Goal: Task Accomplishment & Management: Manage account settings

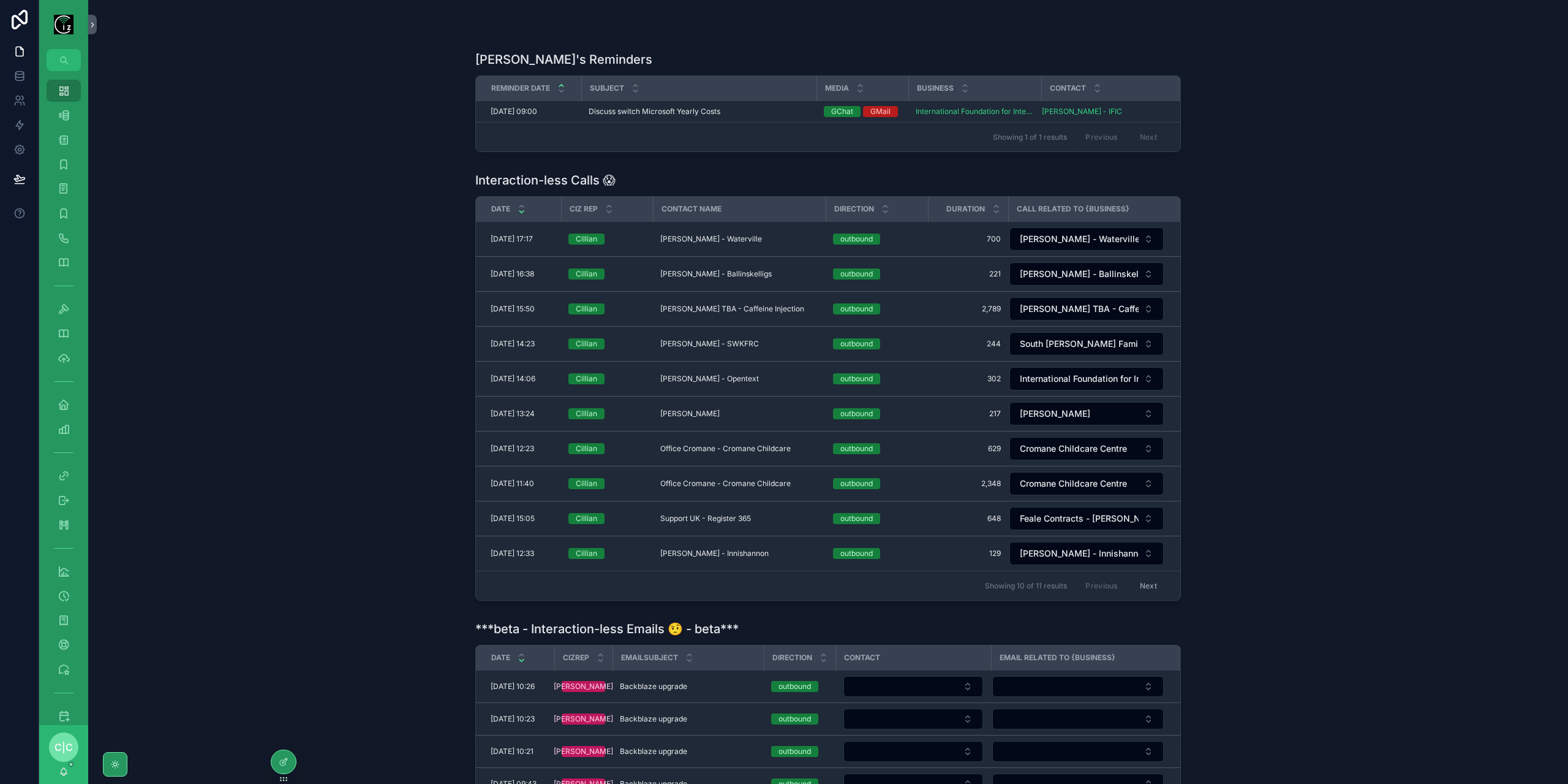
scroll to position [368, 0]
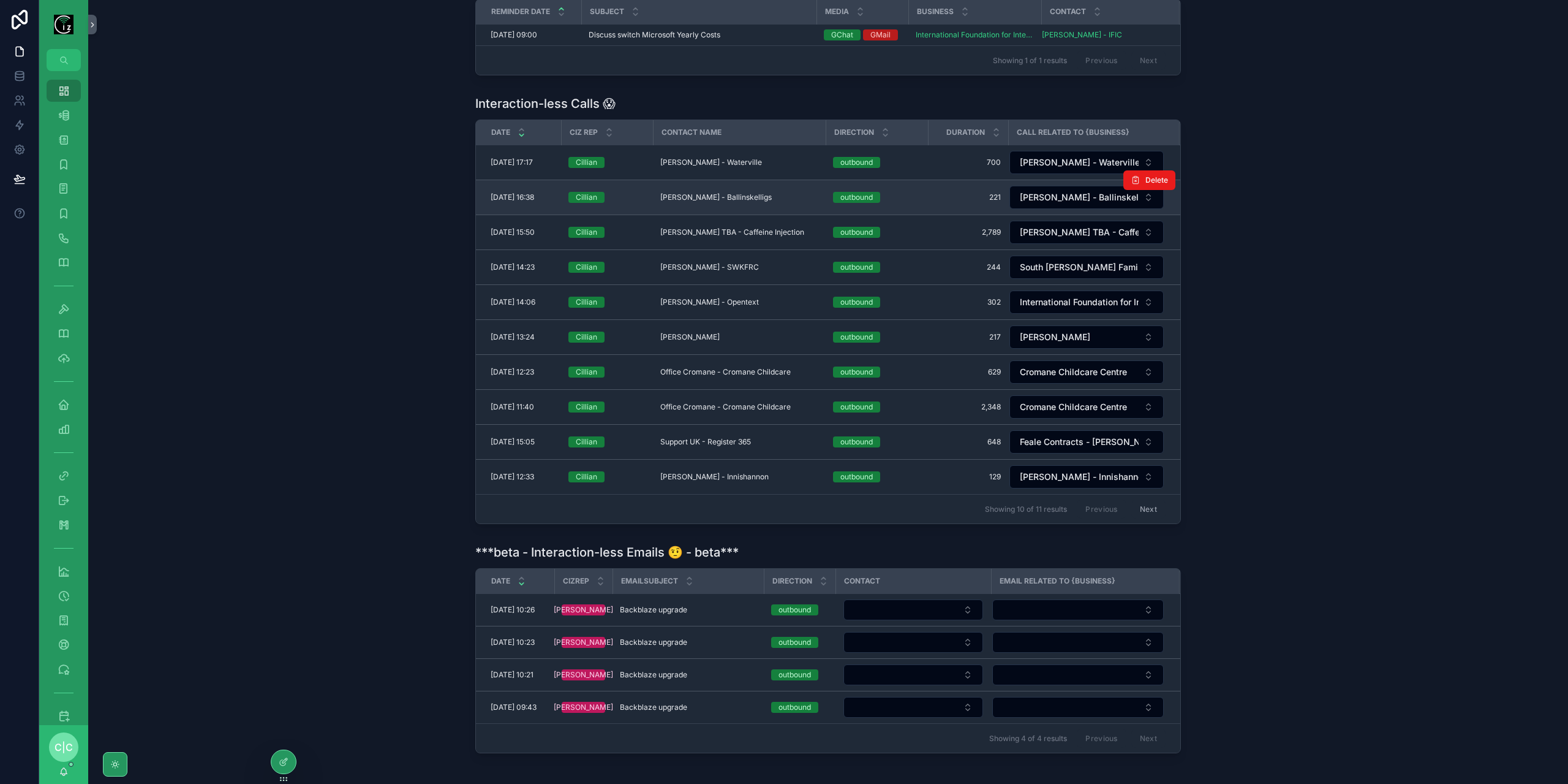
click at [772, 197] on div "[PERSON_NAME] - Ballinskelligs [PERSON_NAME] - Ballinskelligs" at bounding box center [740, 197] width 158 height 10
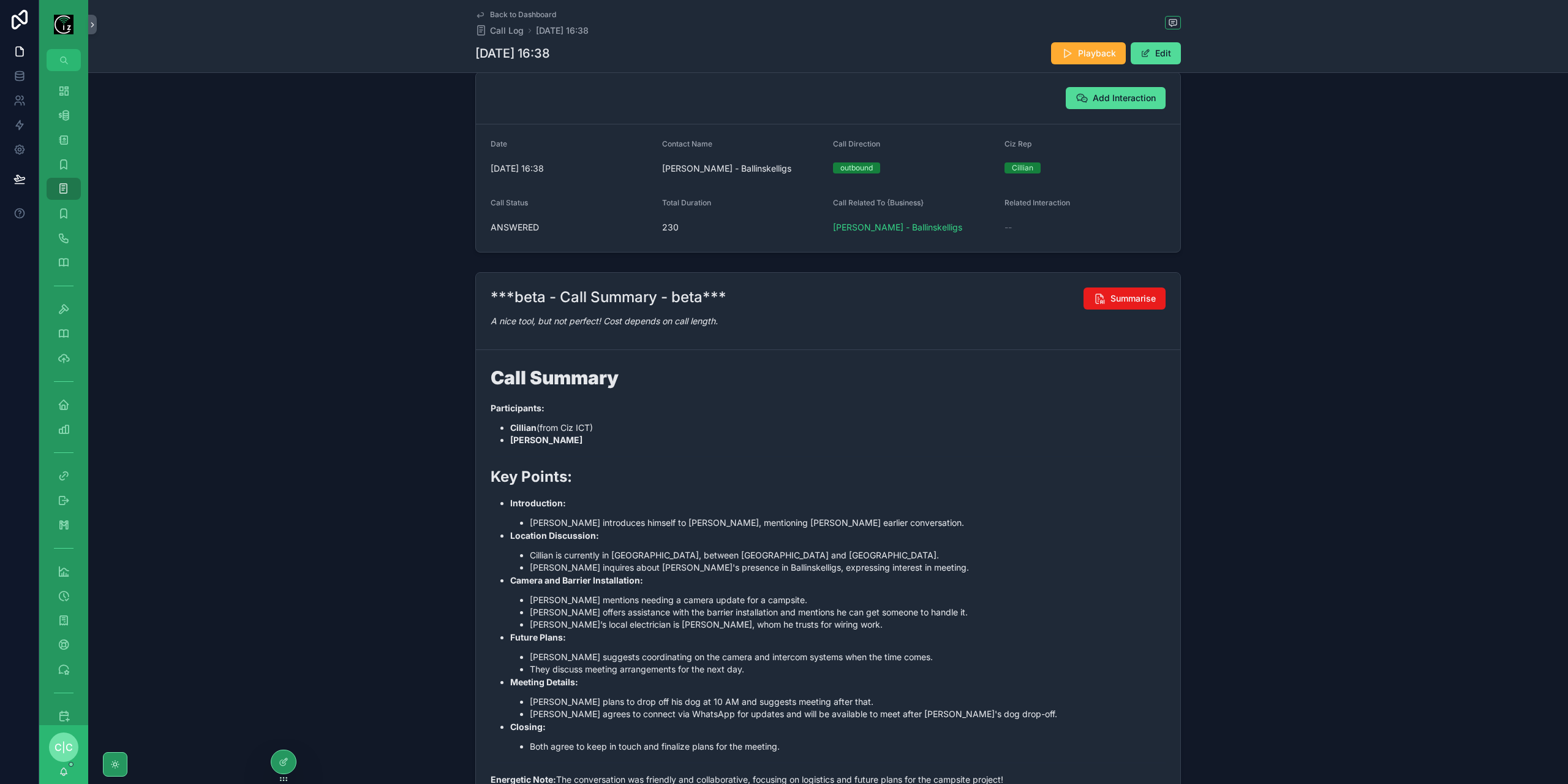
scroll to position [123, 0]
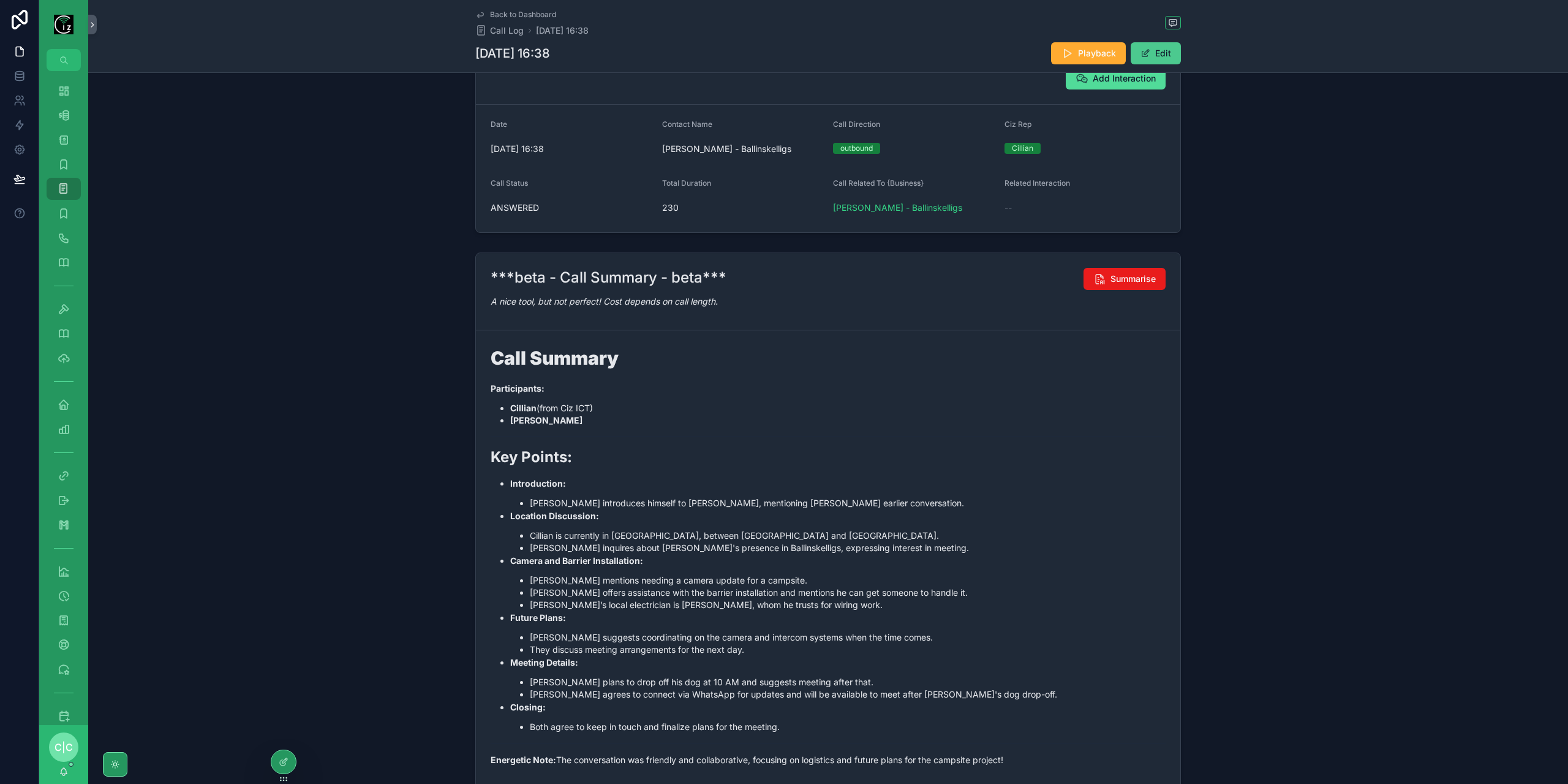
click at [1155, 54] on button "Edit" at bounding box center [1156, 52] width 50 height 22
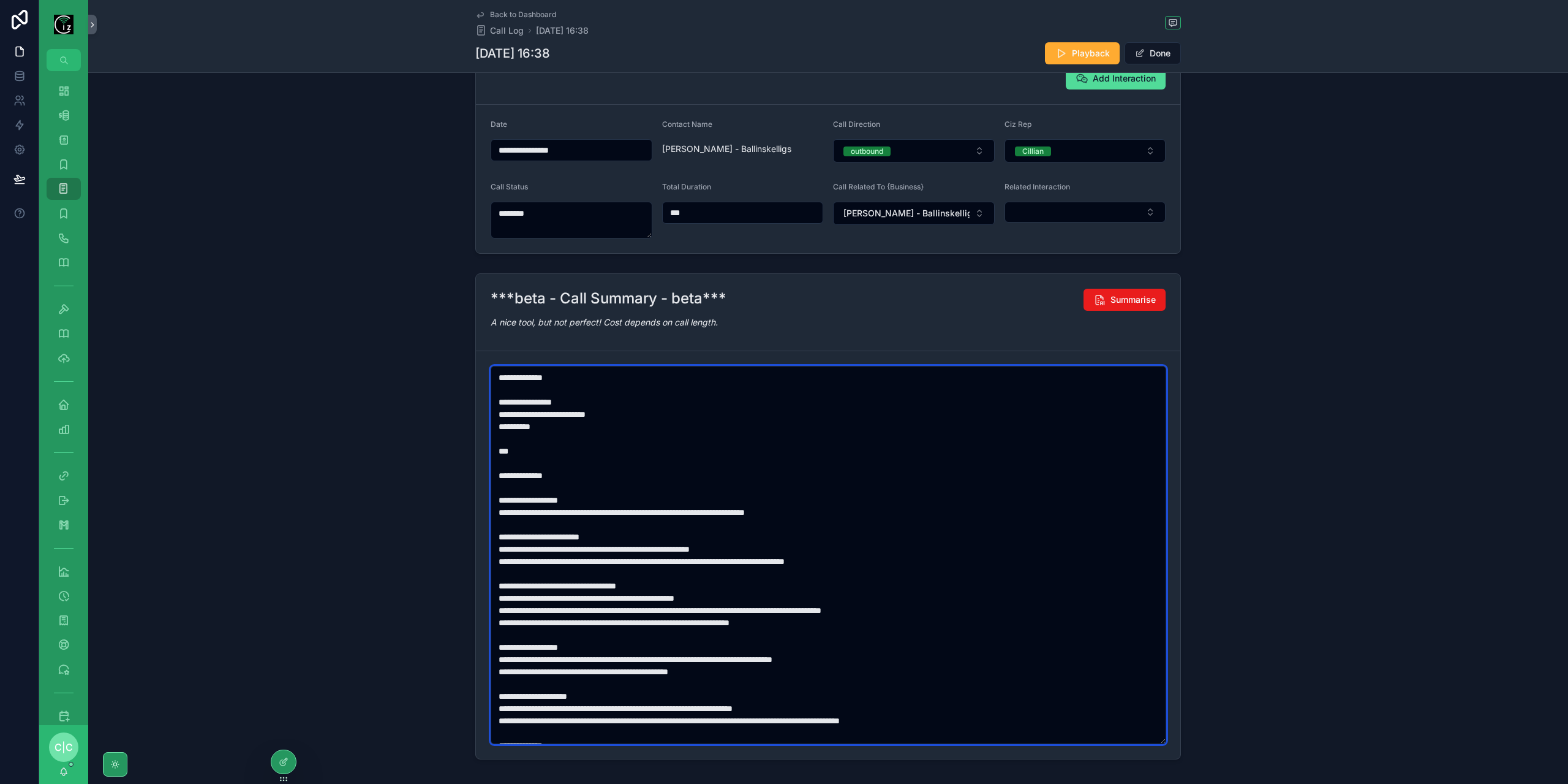
click at [612, 546] on textarea "scrollable content" at bounding box center [828, 554] width 676 height 378
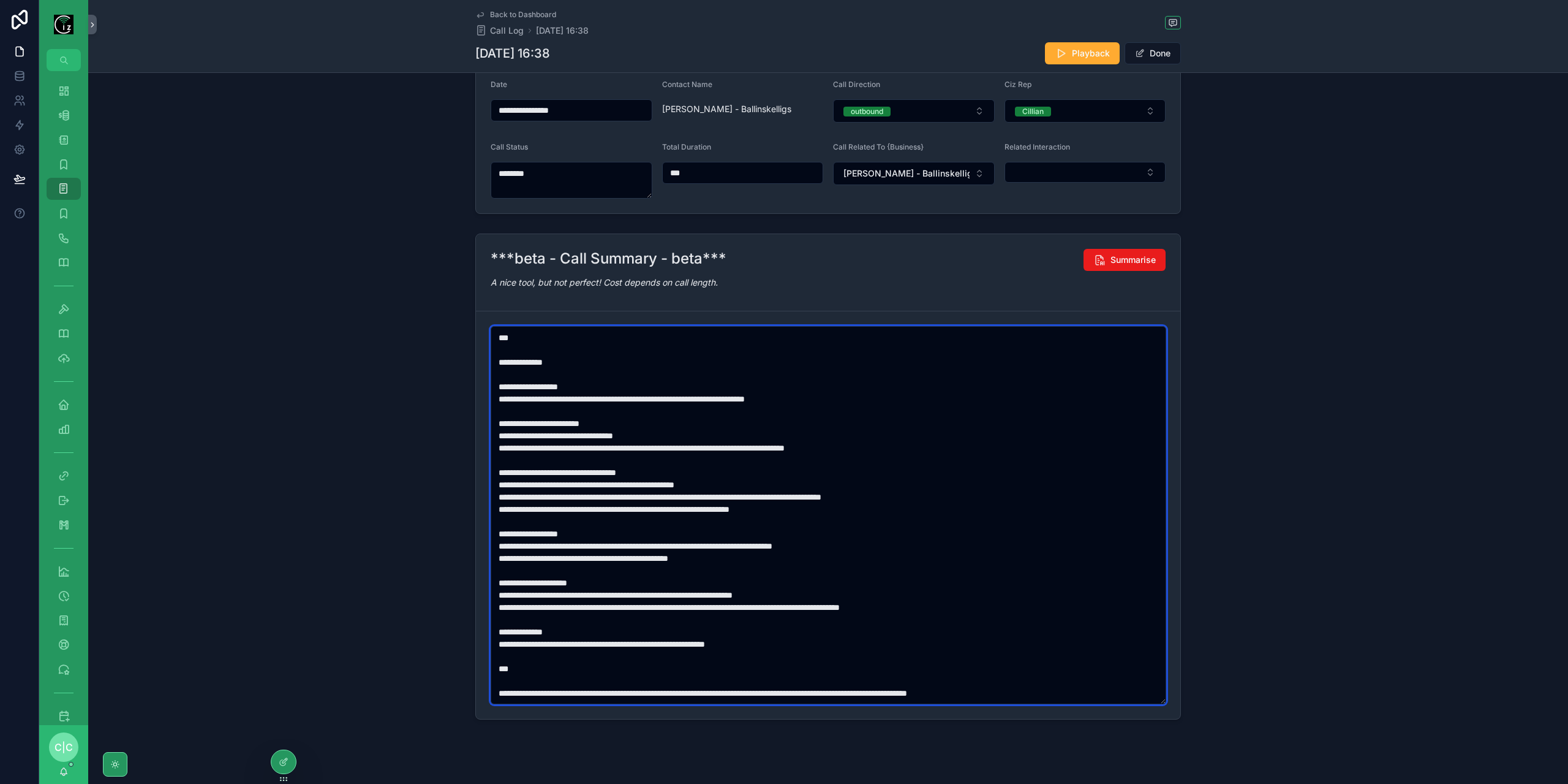
scroll to position [179, 0]
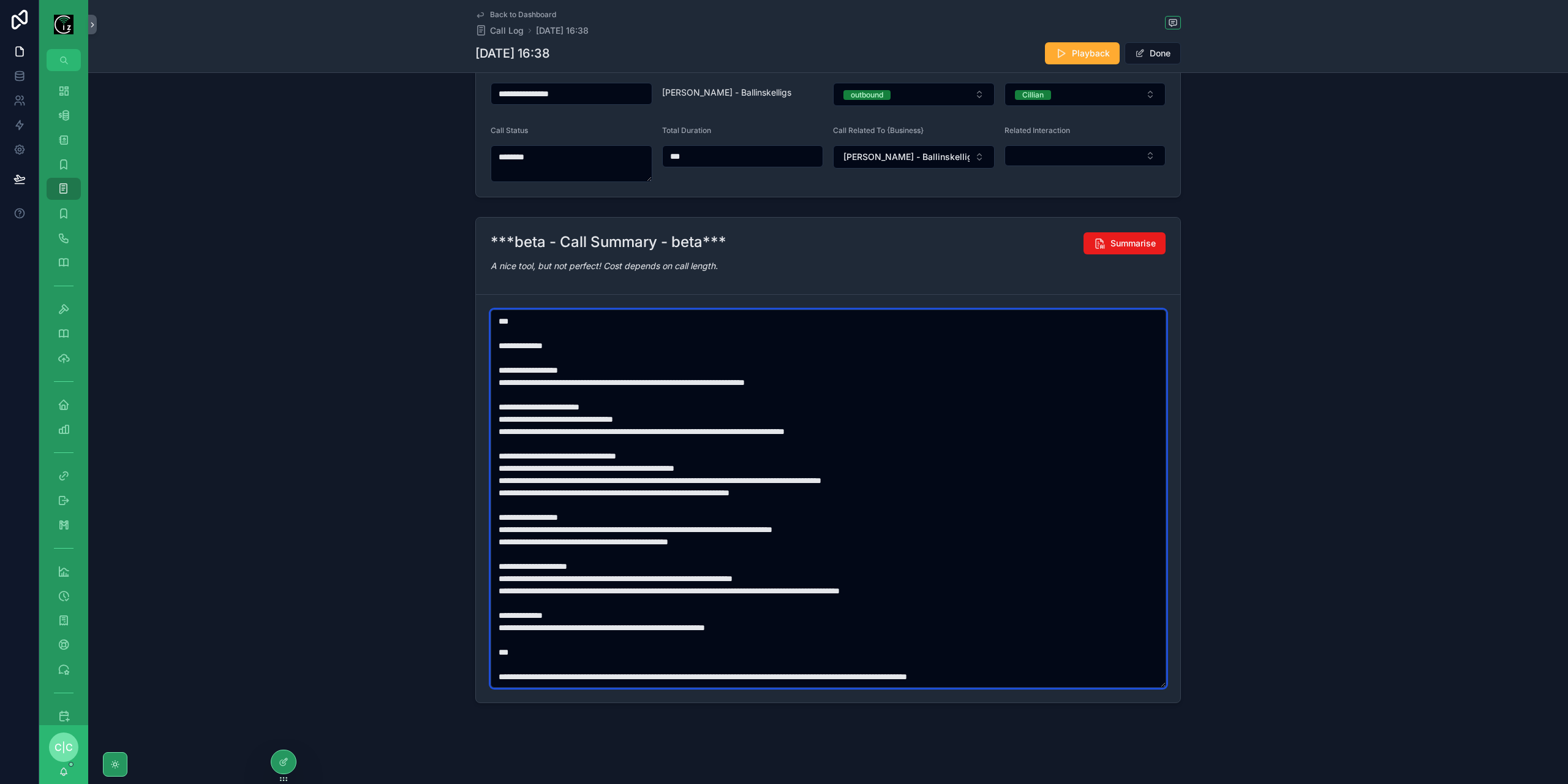
click at [621, 576] on textarea "scrollable content" at bounding box center [828, 498] width 676 height 378
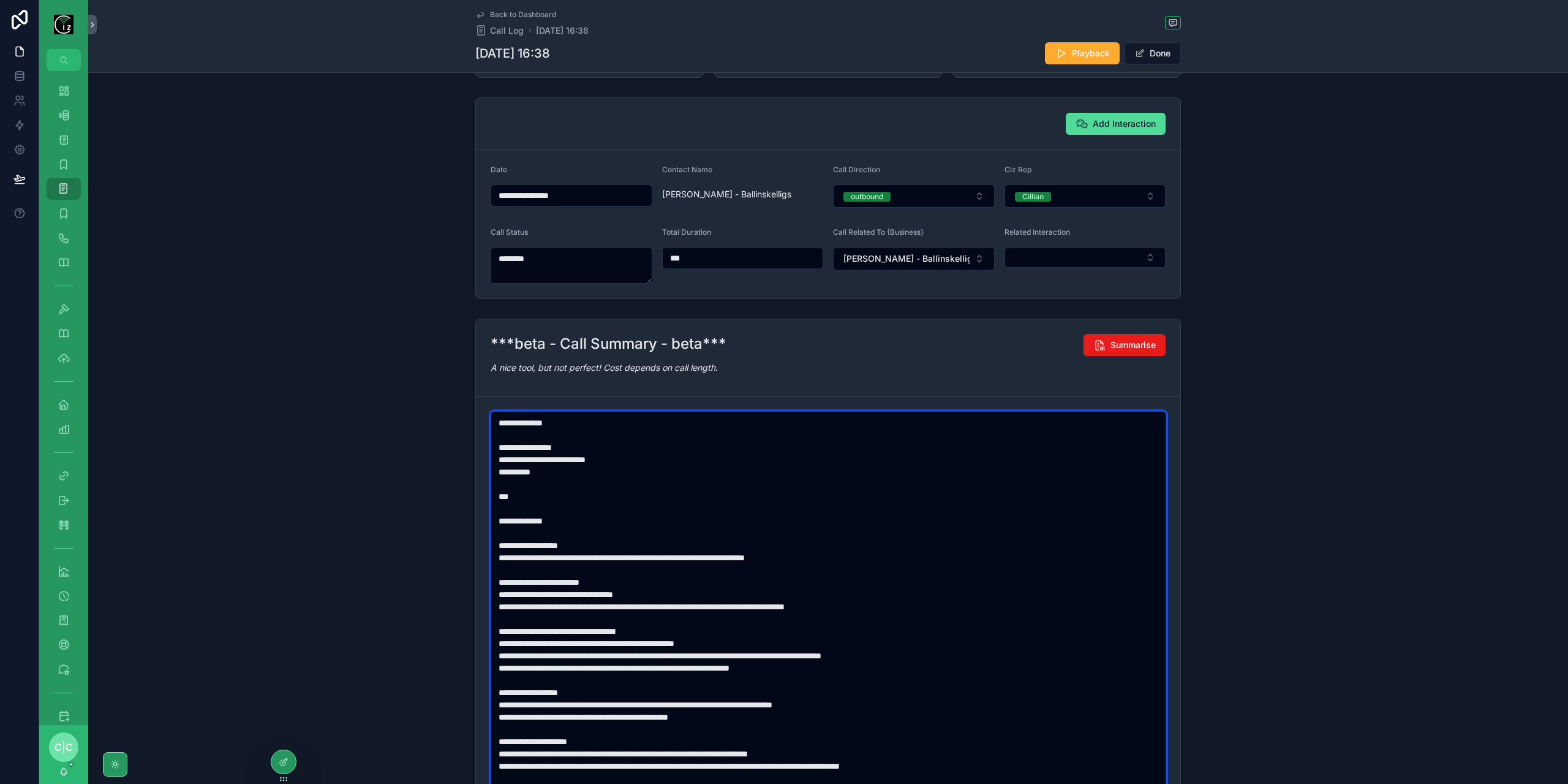
scroll to position [0, 0]
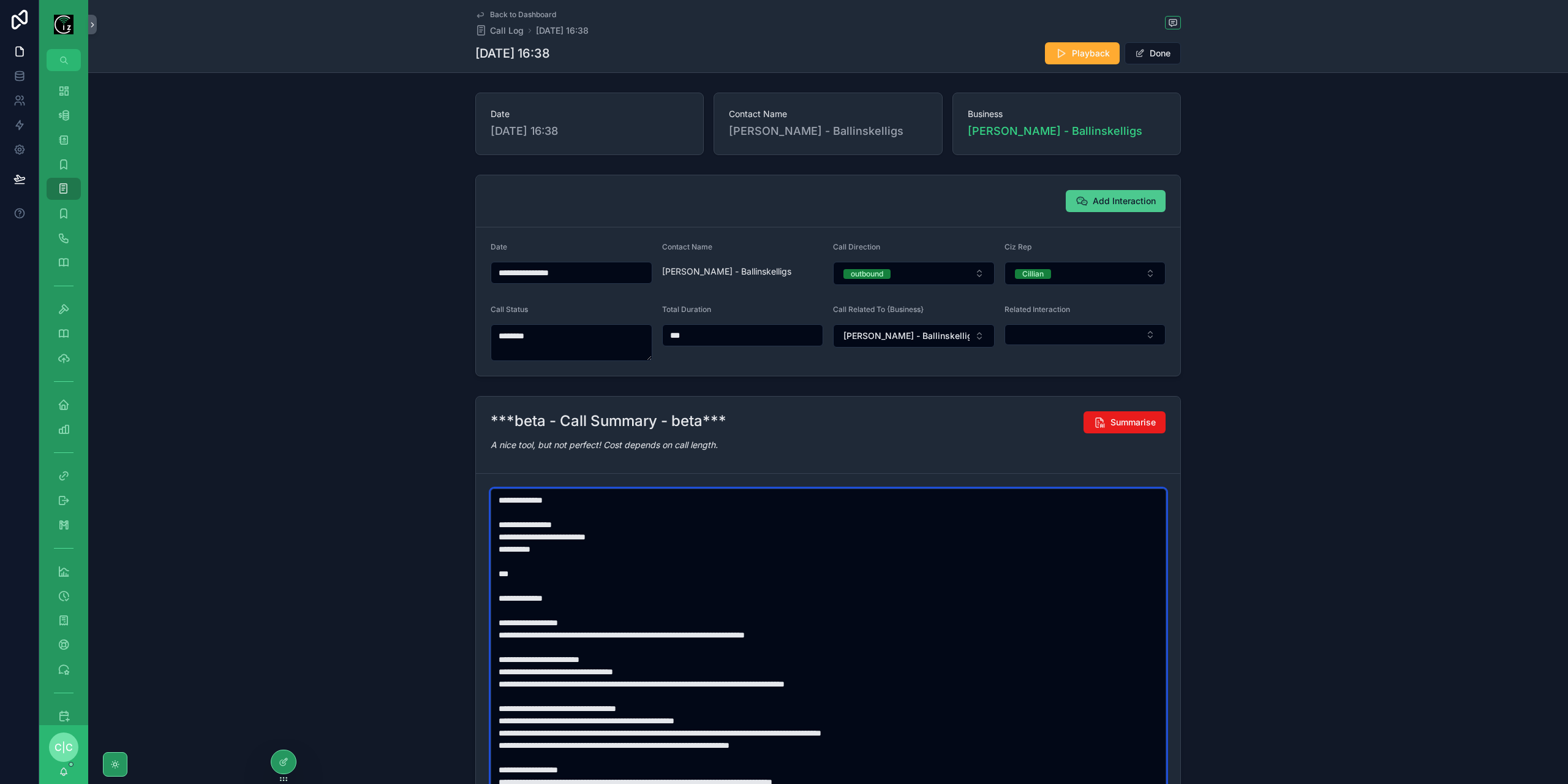
type textarea "**********"
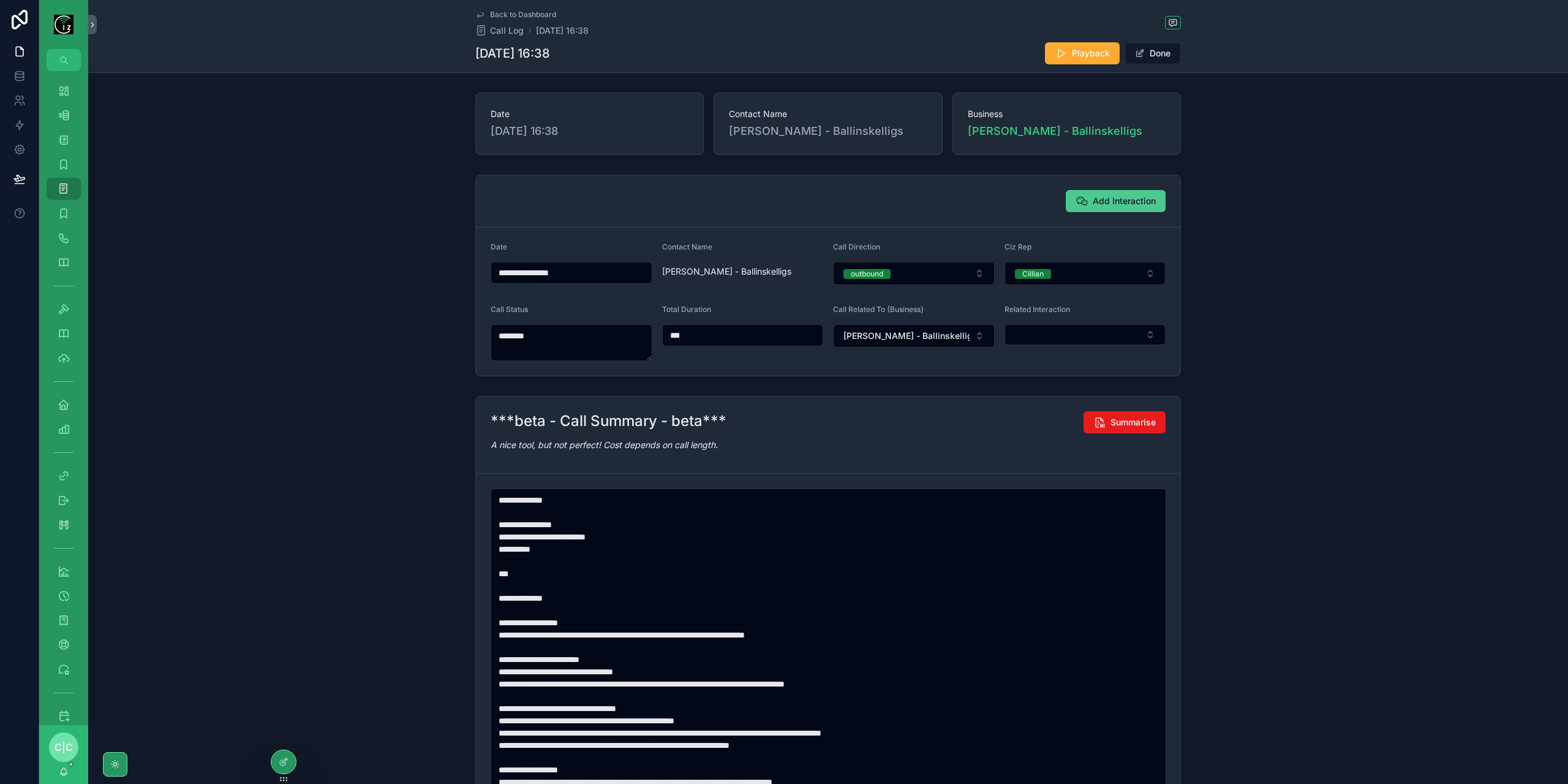
click at [1111, 207] on button "Add Interaction" at bounding box center [1115, 200] width 100 height 22
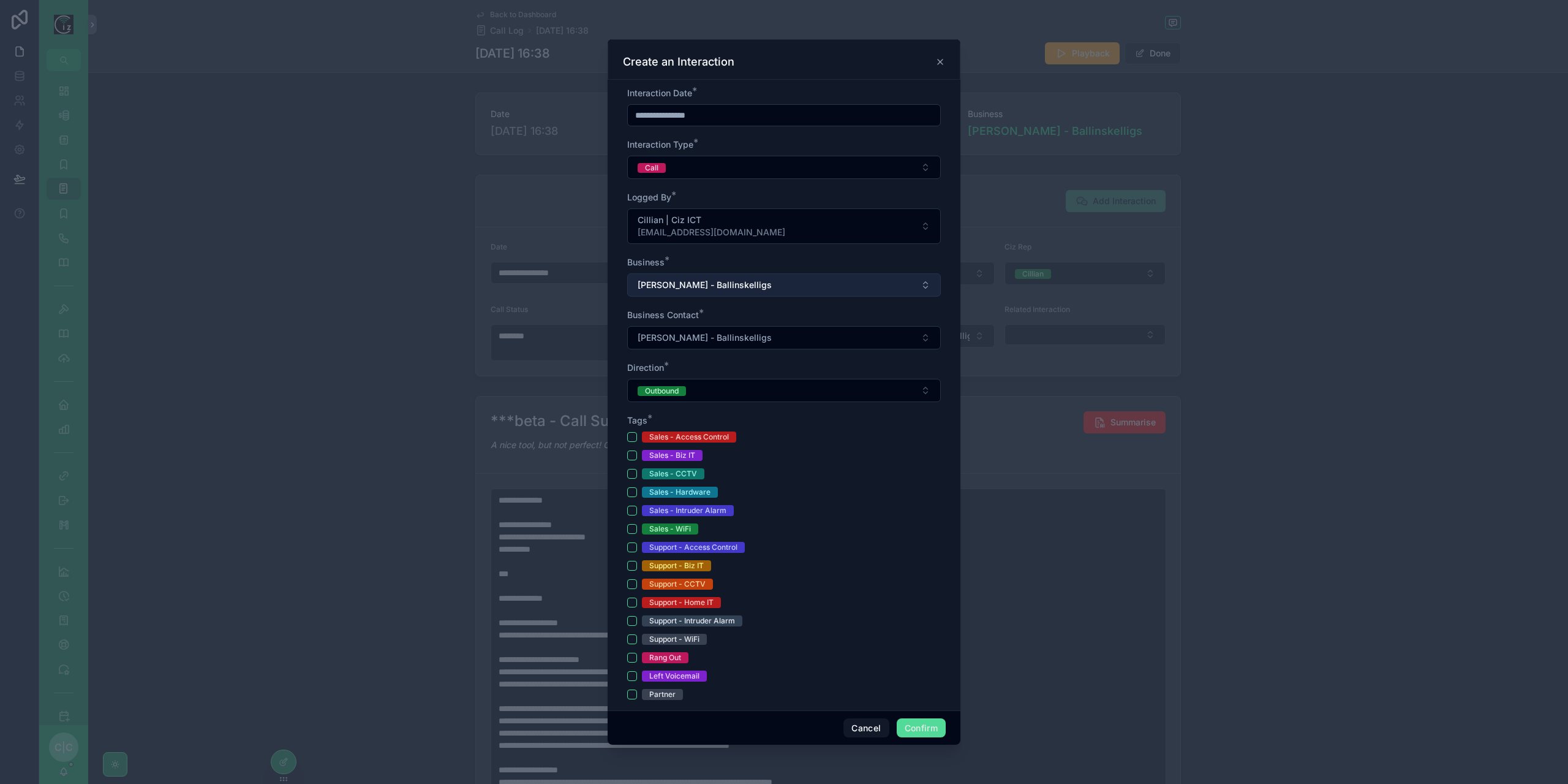
scroll to position [245, 0]
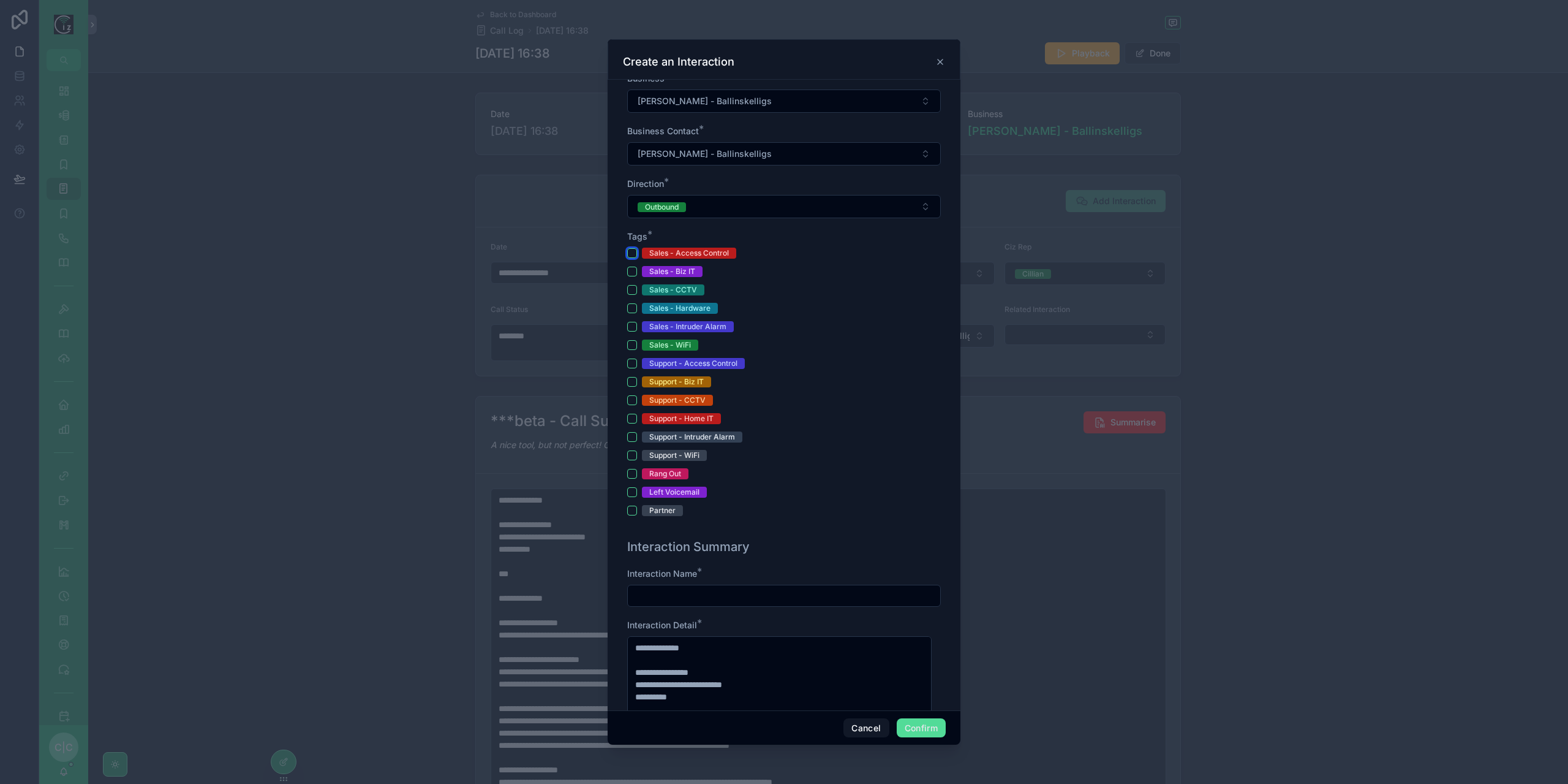
click at [629, 251] on button "Sales - Access Control" at bounding box center [632, 253] width 10 height 10
click at [636, 286] on button "Sales - CCTV" at bounding box center [632, 290] width 10 height 10
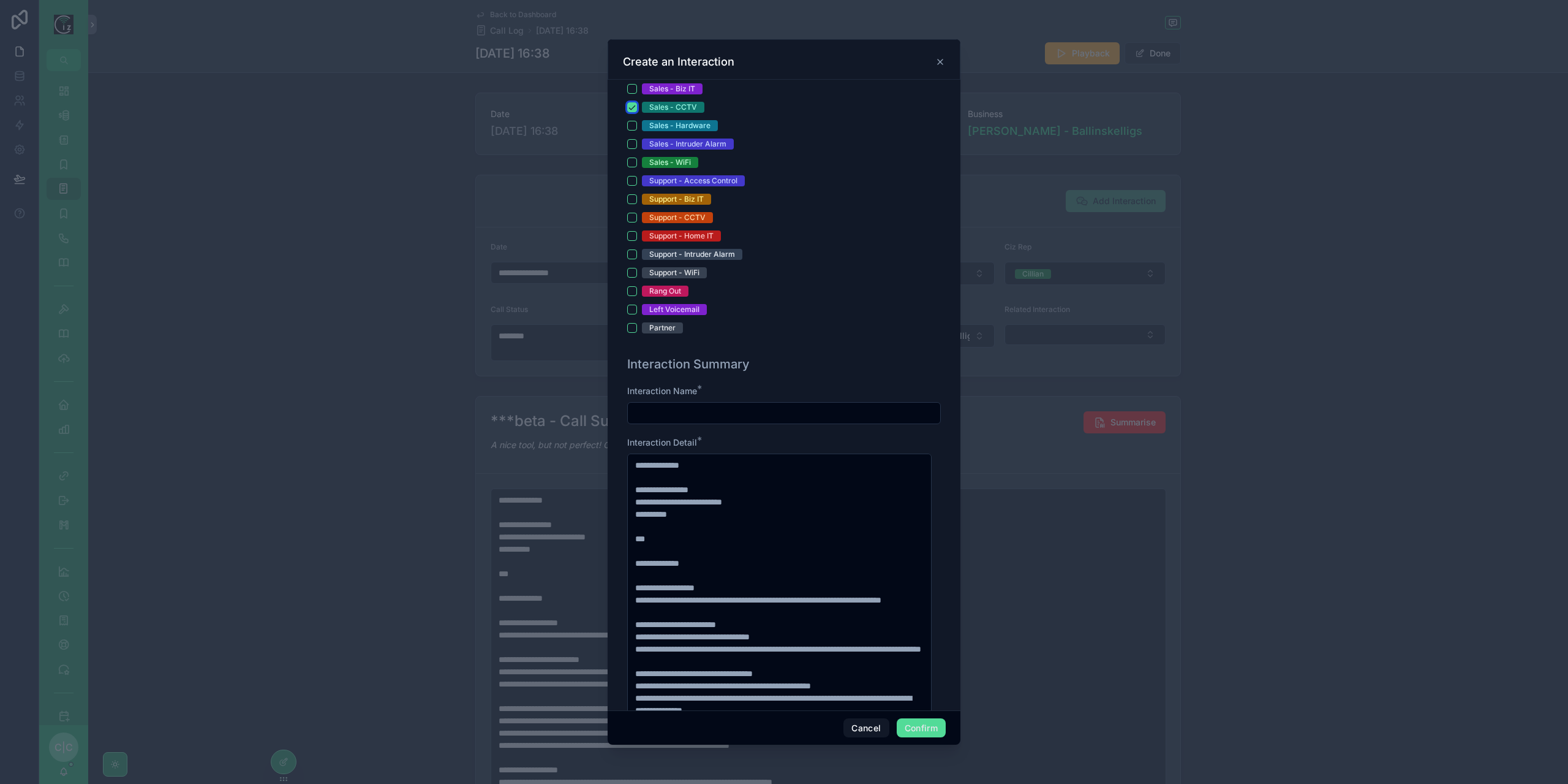
scroll to position [429, 0]
click at [779, 413] on input "text" at bounding box center [784, 412] width 312 height 17
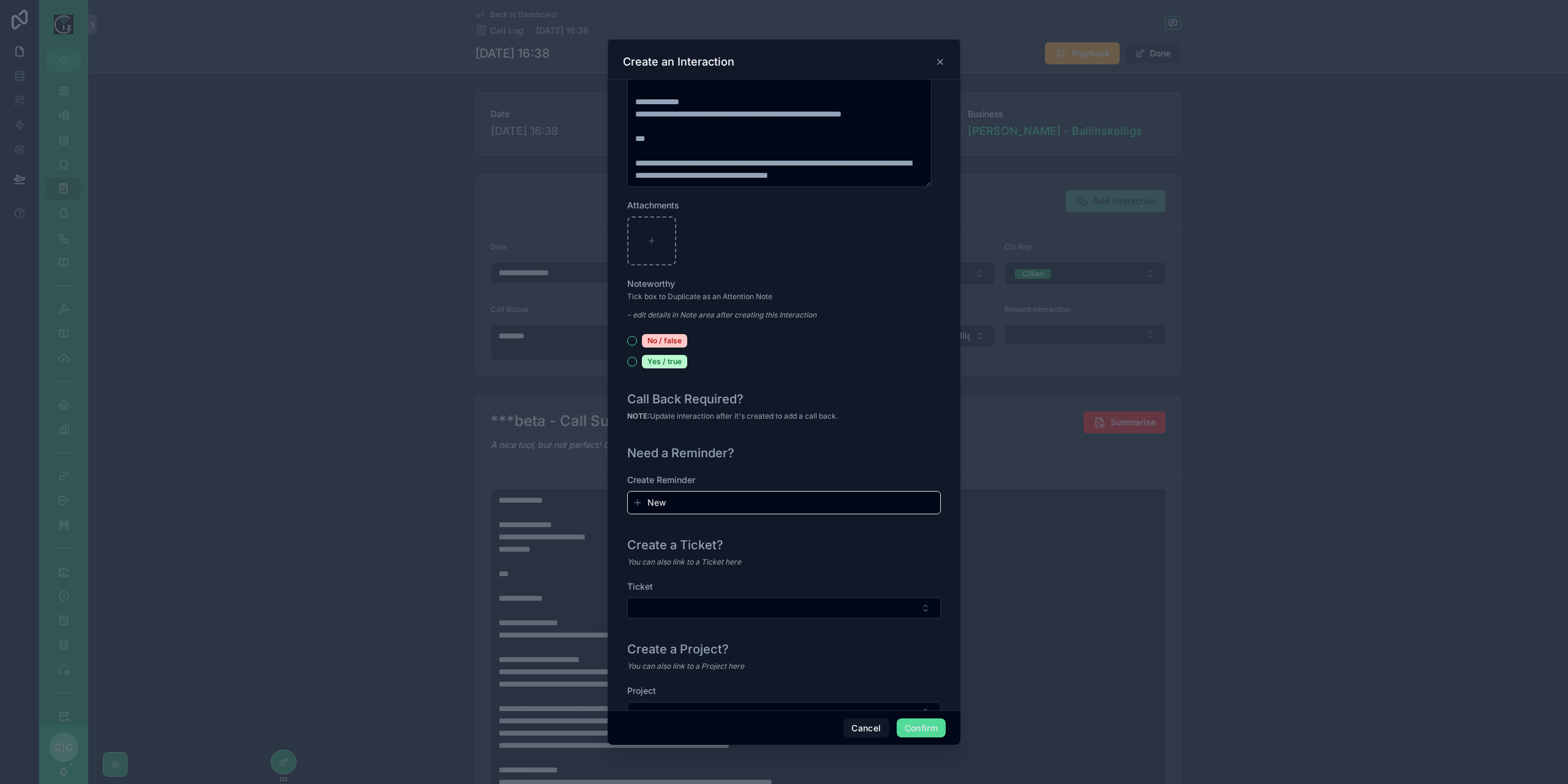
scroll to position [1107, 0]
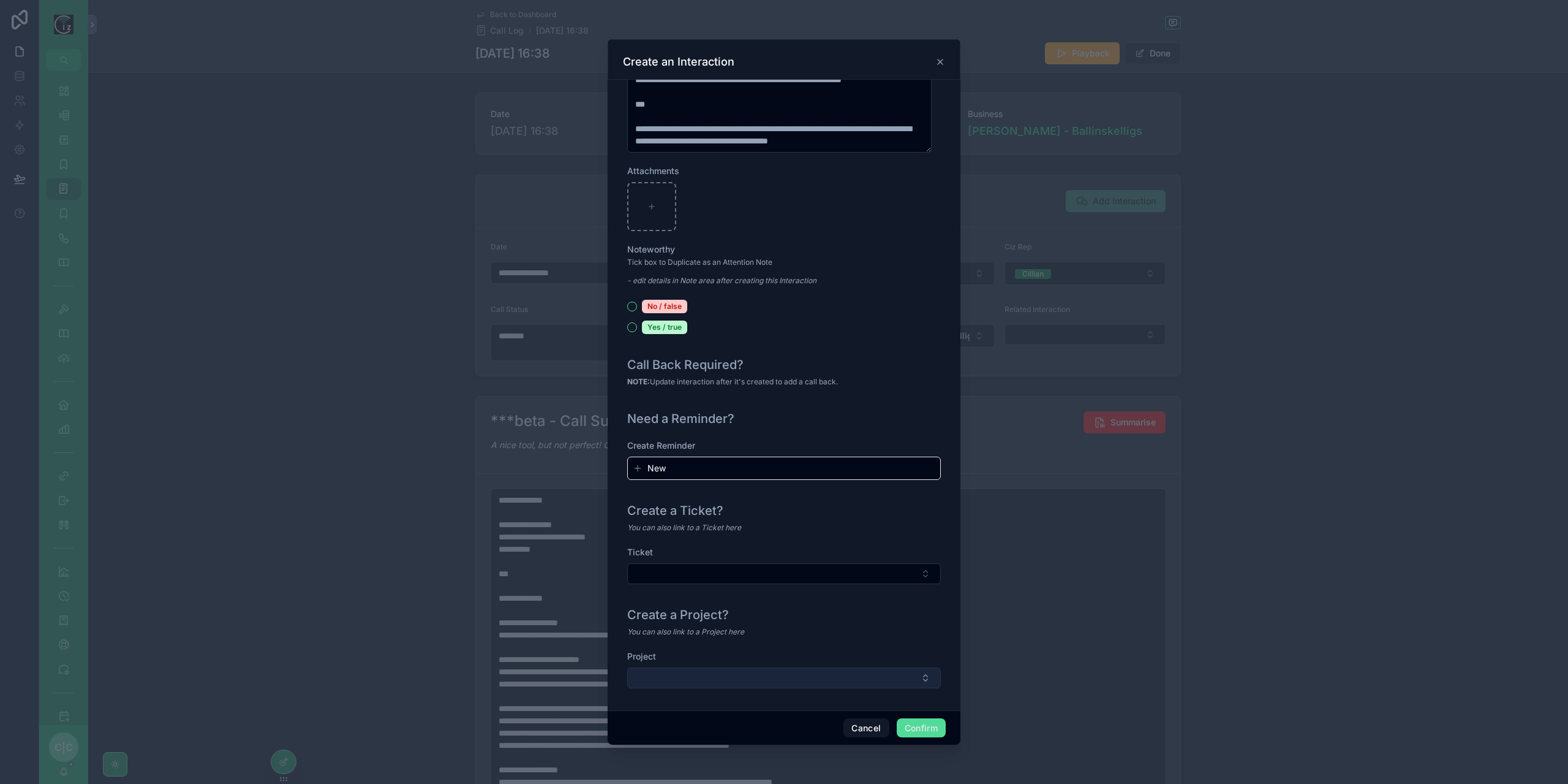
type input "**********"
click at [855, 668] on button "Select Button" at bounding box center [784, 678] width 313 height 21
click at [695, 723] on button "New" at bounding box center [780, 721] width 293 height 12
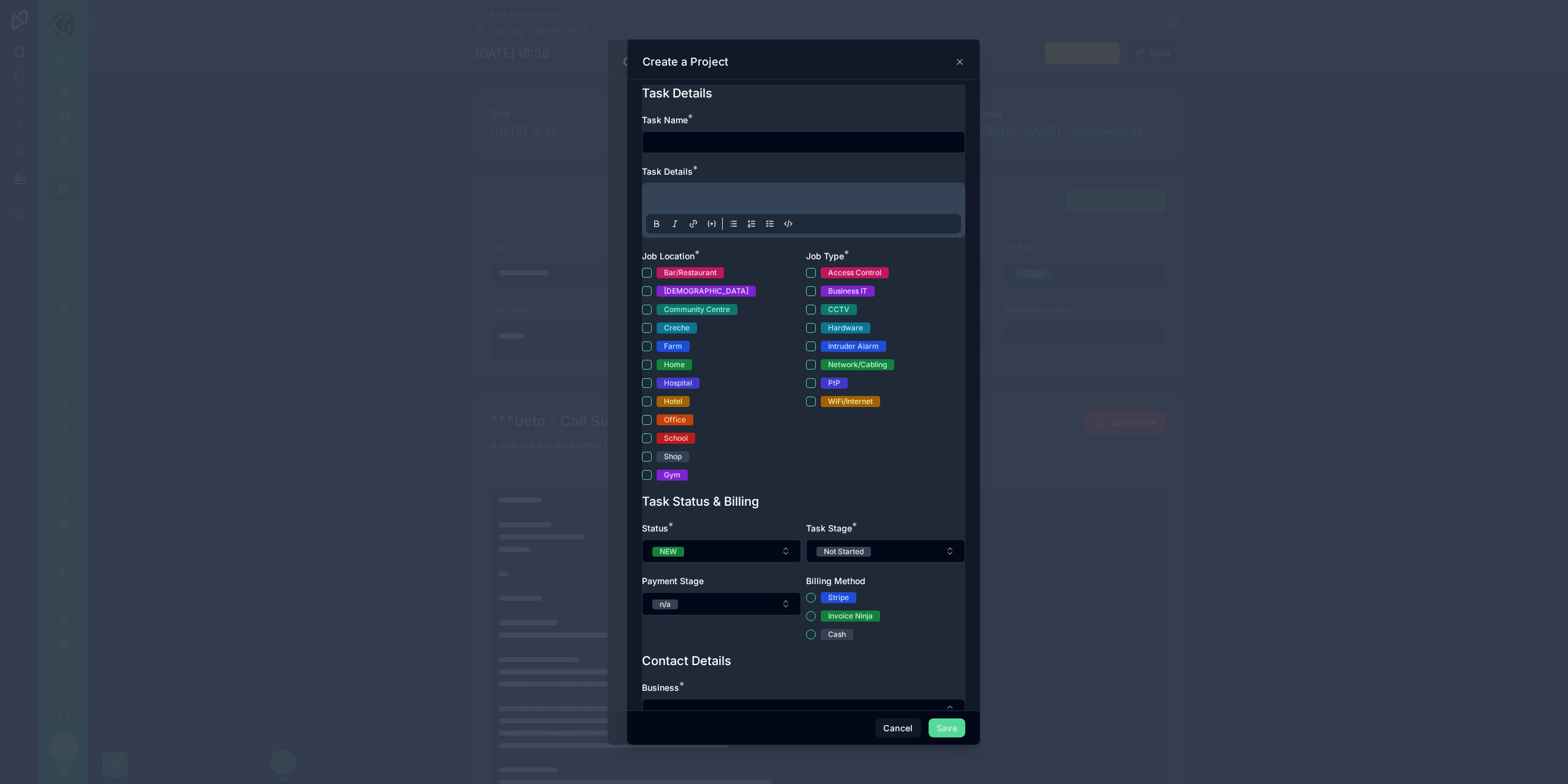
click at [729, 136] on input "text" at bounding box center [804, 142] width 322 height 17
type input "**********"
click at [723, 195] on p at bounding box center [805, 200] width 315 height 12
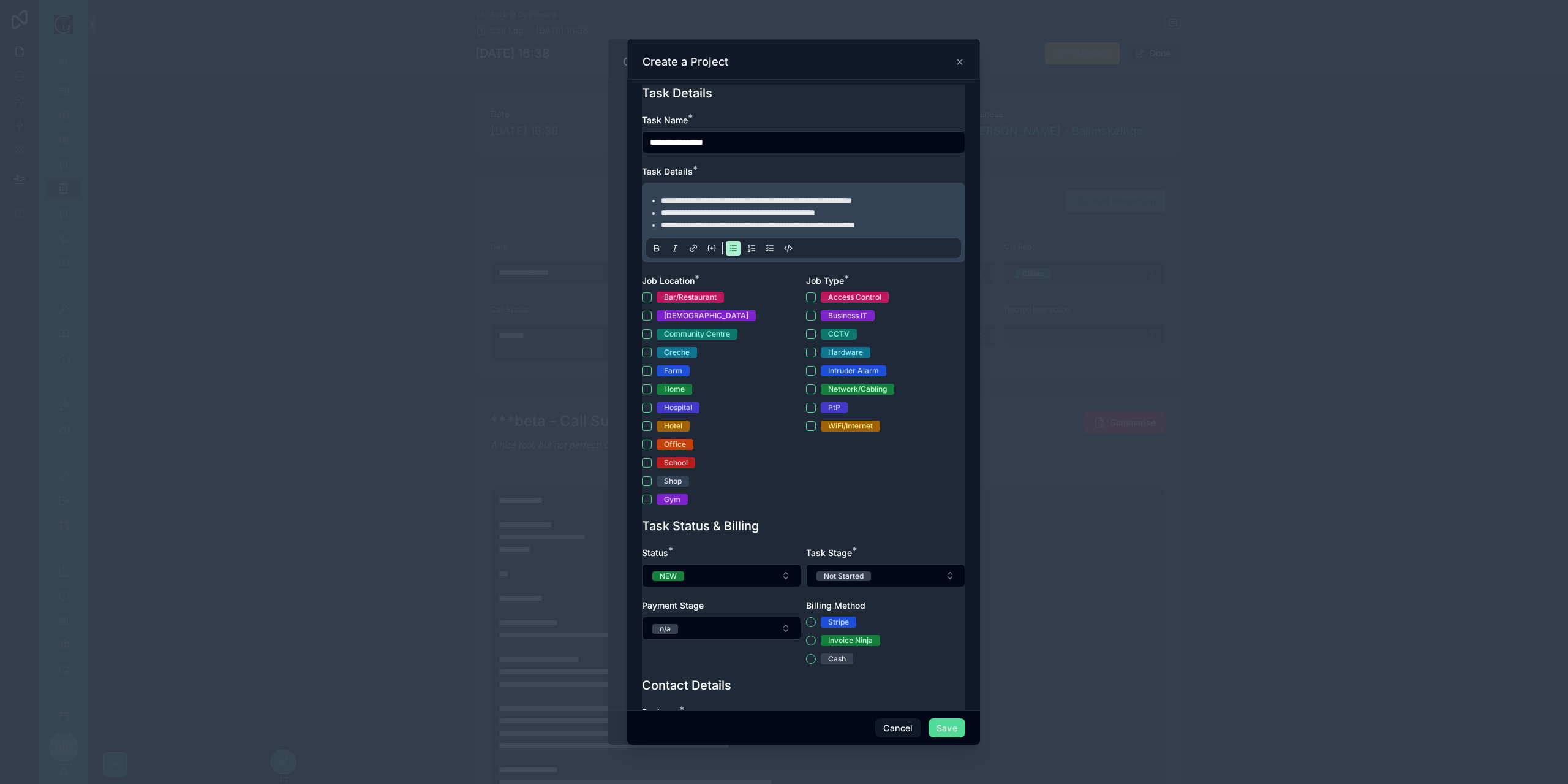
click at [880, 216] on li "**********" at bounding box center [812, 212] width 303 height 12
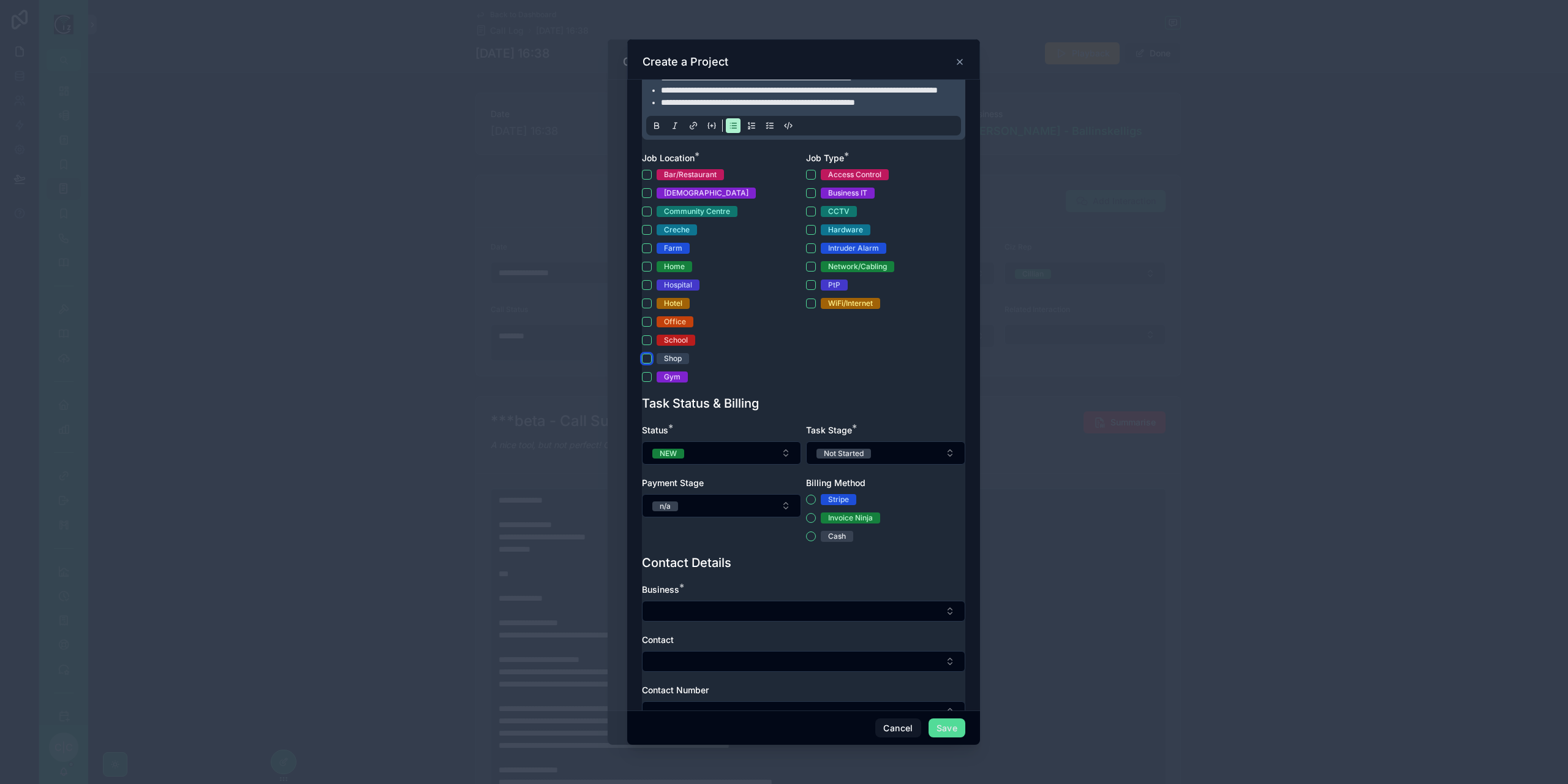
click at [646, 364] on button "Shop" at bounding box center [646, 358] width 10 height 10
click at [807, 216] on button "CCTV" at bounding box center [811, 211] width 10 height 10
click at [806, 180] on button "Access Control" at bounding box center [811, 174] width 10 height 10
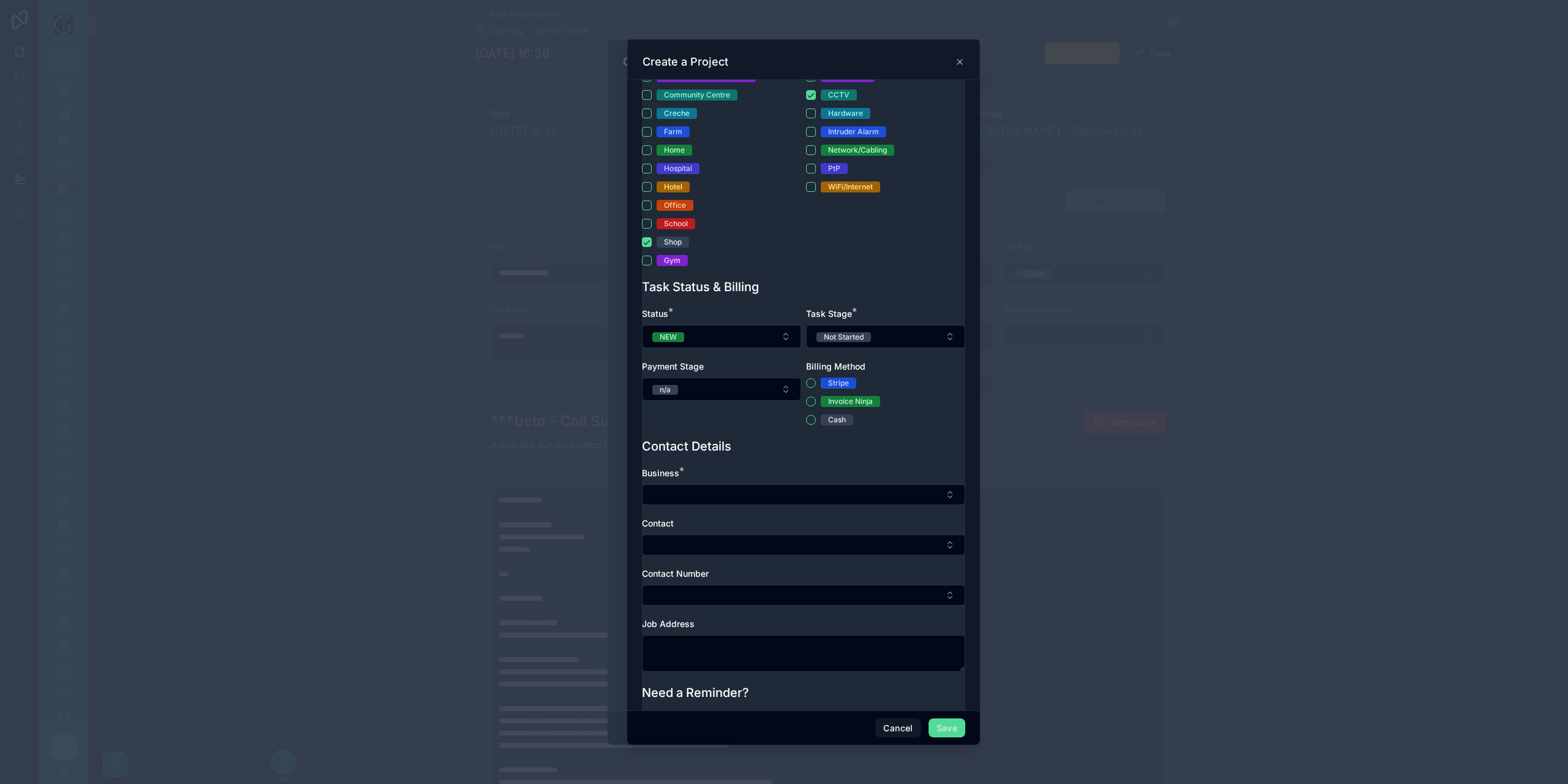
scroll to position [313, 0]
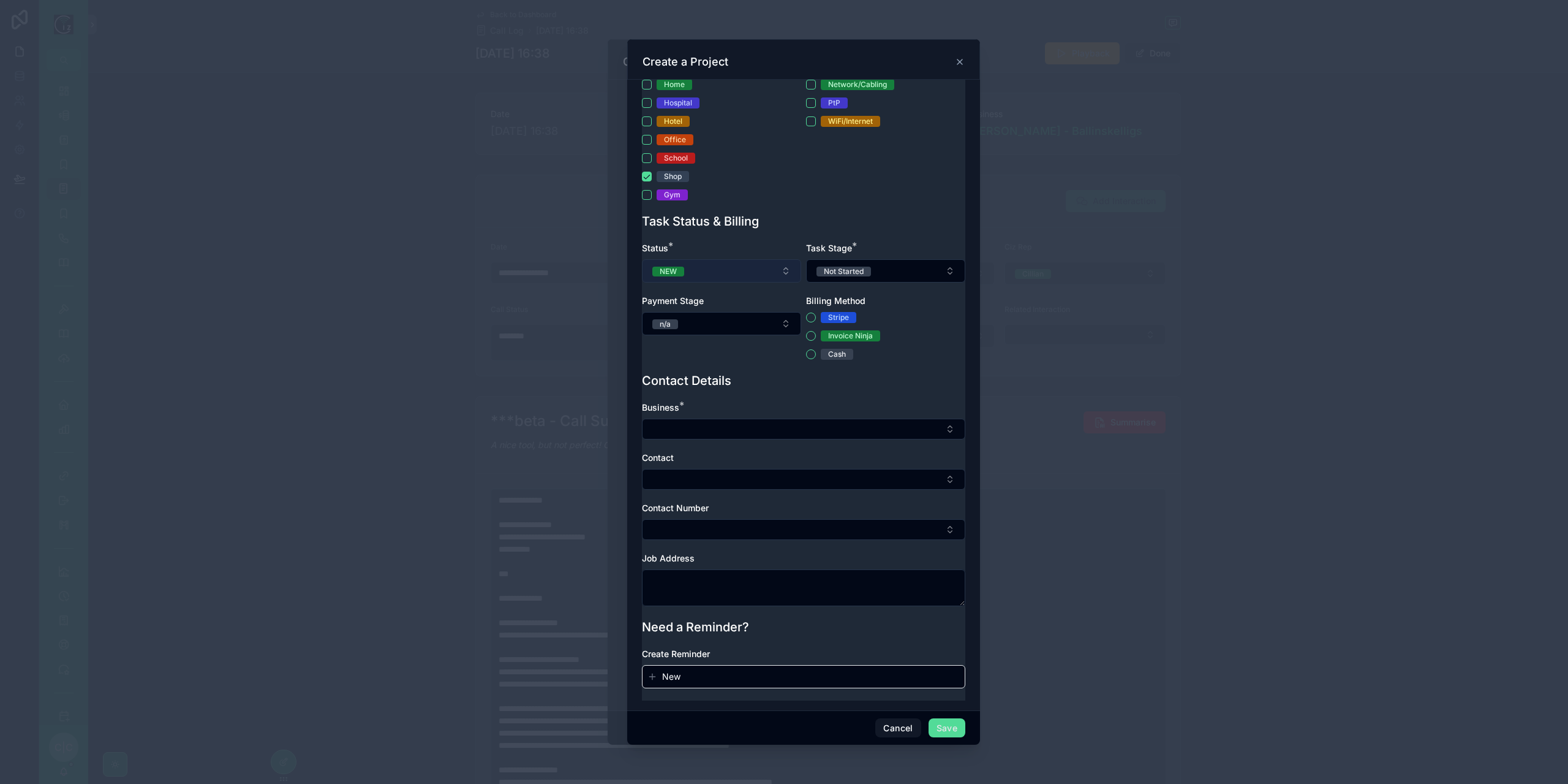
click at [759, 277] on button "NEW" at bounding box center [721, 271] width 159 height 23
click at [719, 355] on div "IN PROGRESS" at bounding box center [719, 356] width 149 height 17
click at [889, 276] on button "Not Started" at bounding box center [885, 271] width 159 height 23
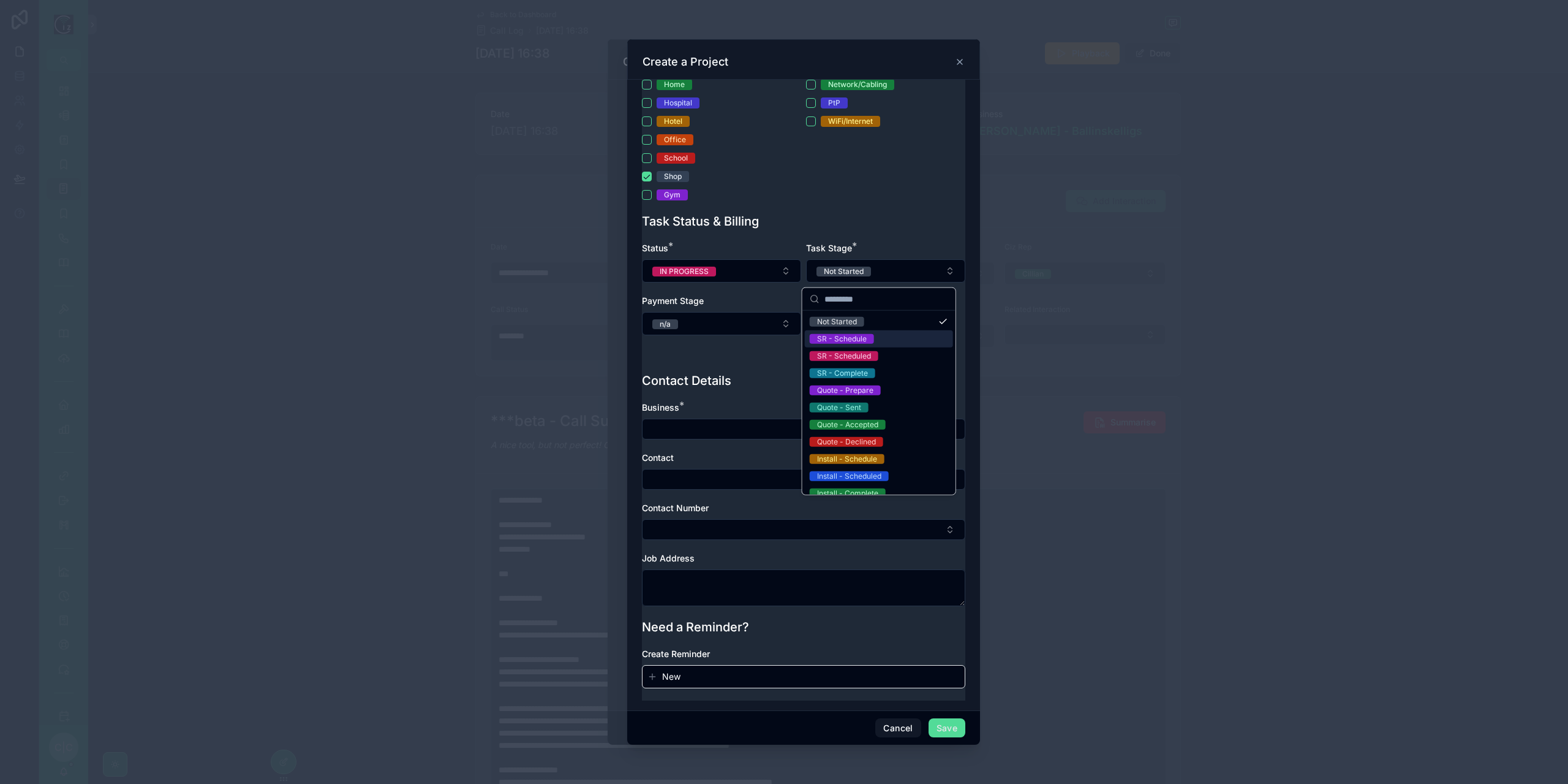
click at [861, 338] on div "SR - Schedule" at bounding box center [842, 339] width 50 height 10
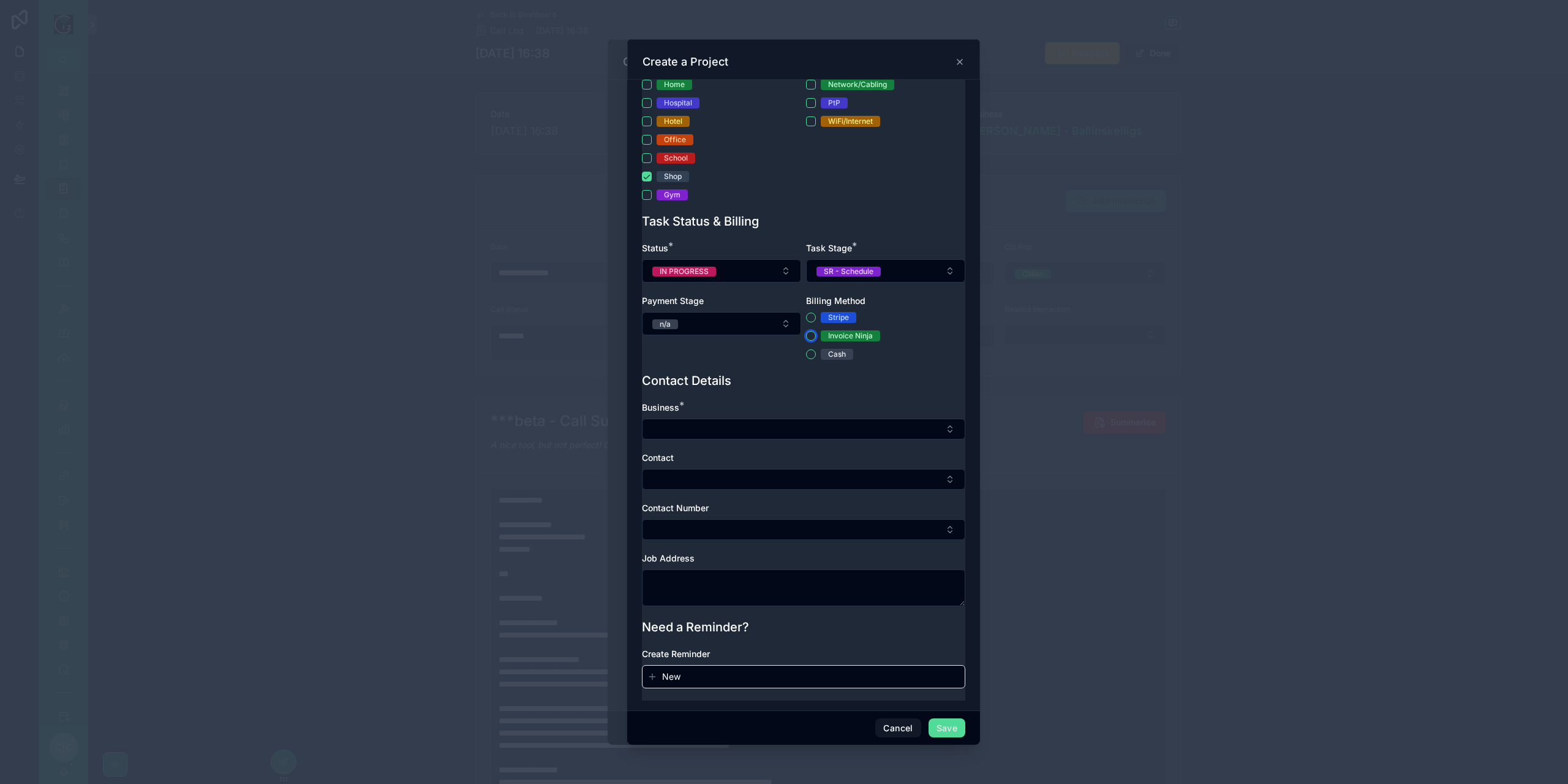
click at [807, 336] on button "Invoice Ninja" at bounding box center [811, 335] width 10 height 10
click at [734, 332] on button "n/a" at bounding box center [721, 323] width 159 height 23
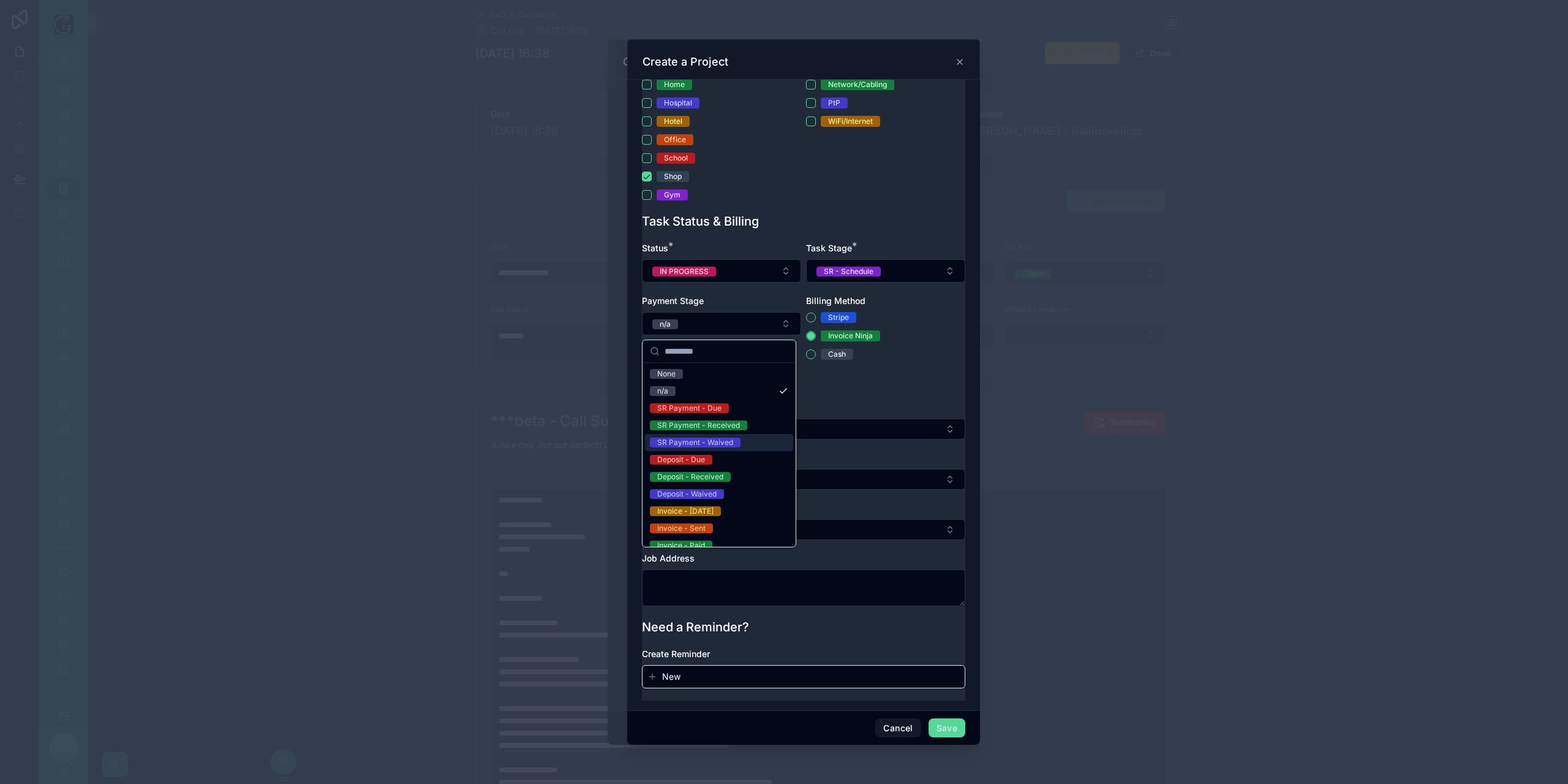
click at [735, 439] on span "SR Payment - Waived" at bounding box center [695, 442] width 90 height 10
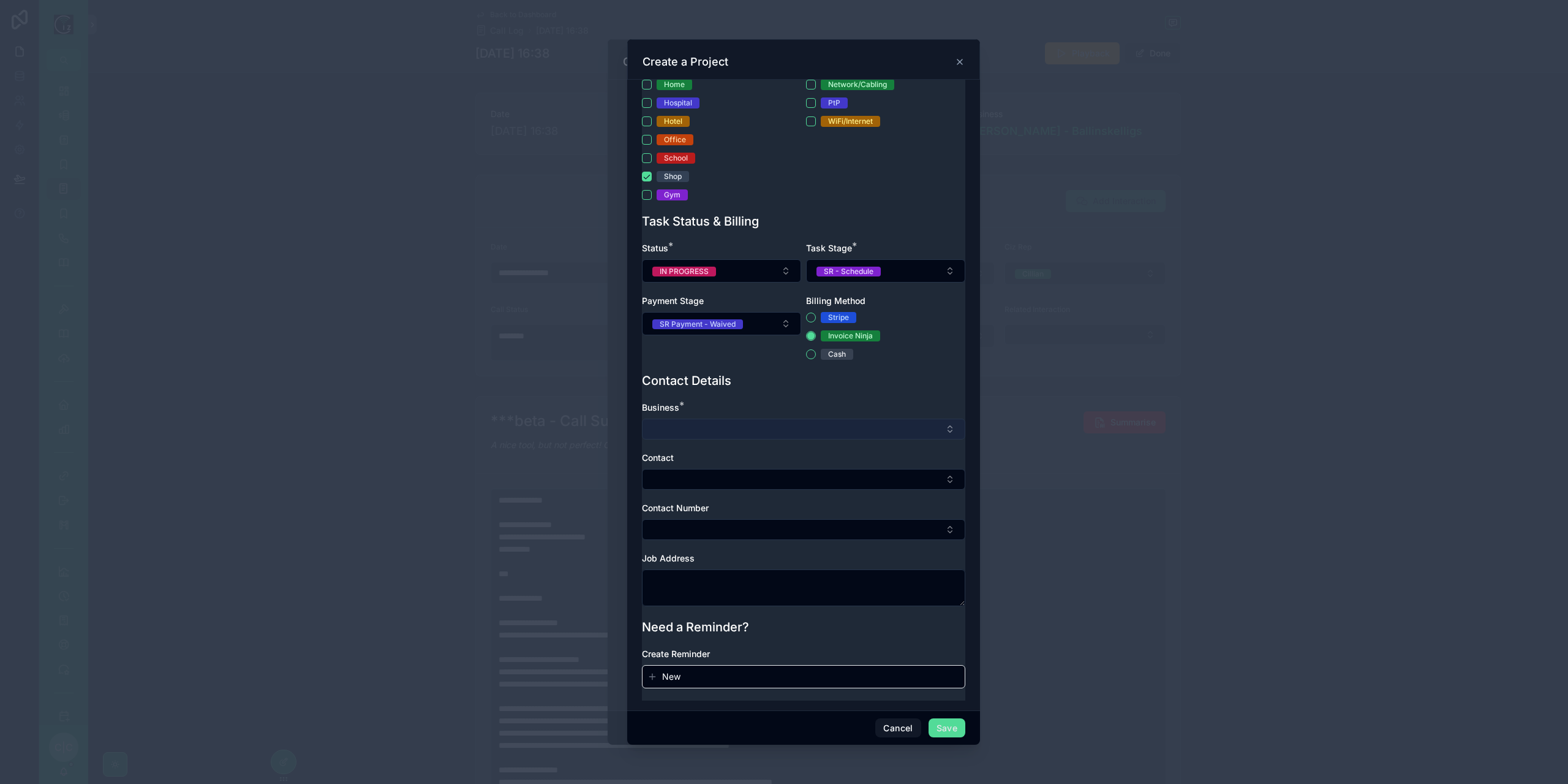
click at [832, 424] on button "Select Button" at bounding box center [804, 429] width 324 height 21
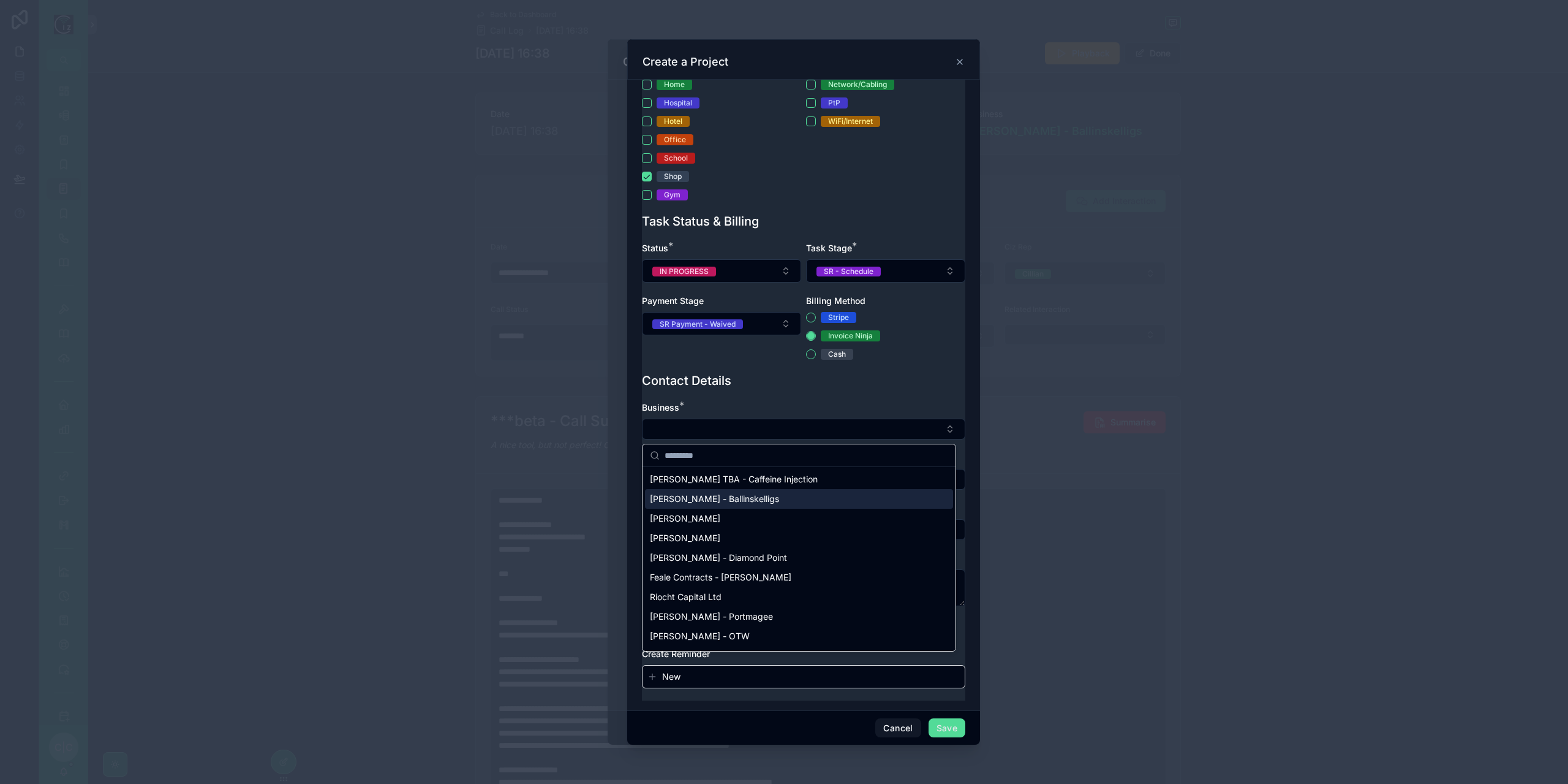
click at [774, 499] on div "[PERSON_NAME] - Ballinskelligs" at bounding box center [799, 498] width 308 height 20
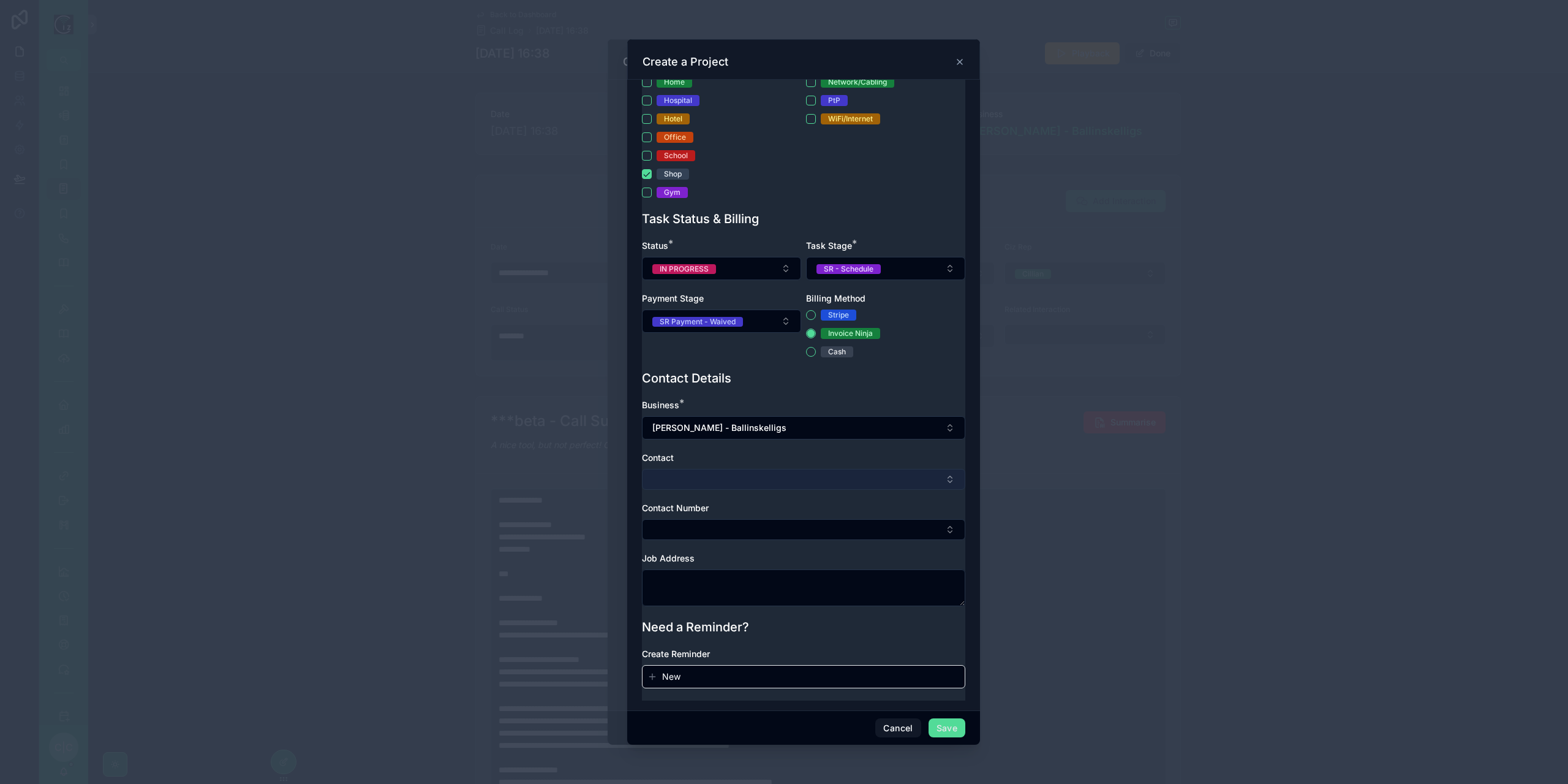
click at [779, 488] on button "Select Button" at bounding box center [804, 479] width 324 height 21
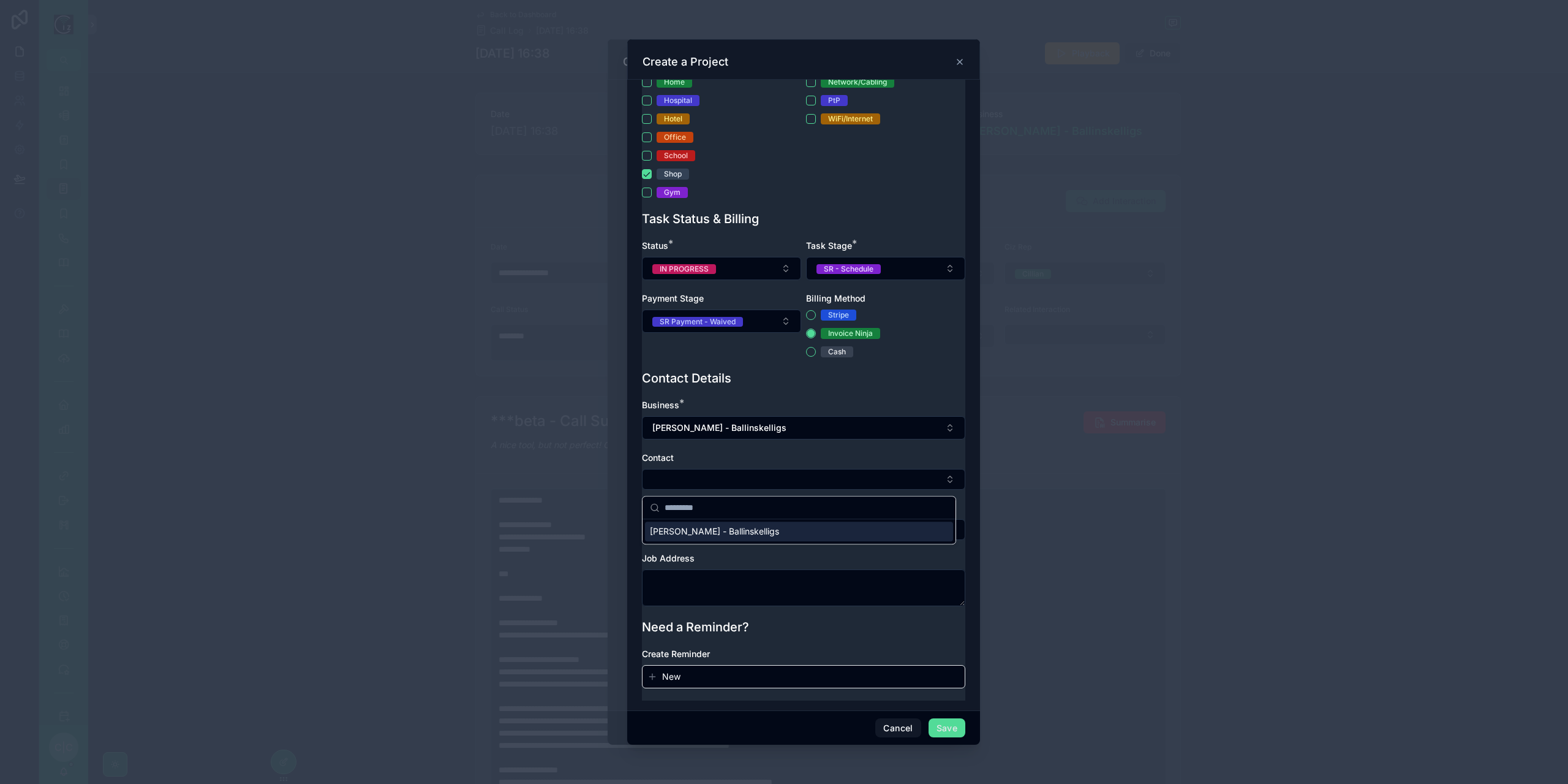
click at [746, 537] on div "[PERSON_NAME] - Ballinskelligs" at bounding box center [799, 532] width 308 height 20
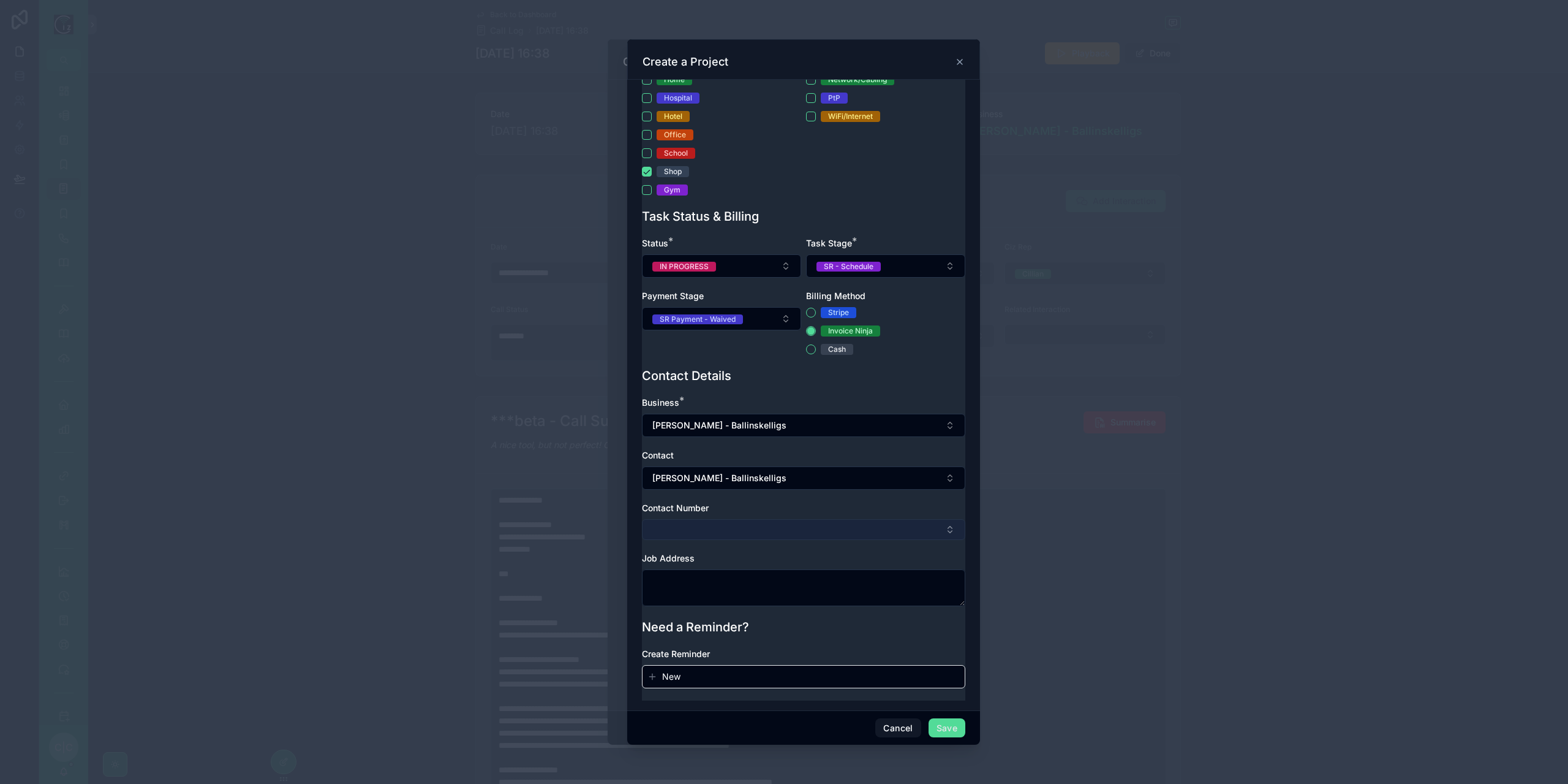
click at [751, 536] on button "Select Button" at bounding box center [804, 530] width 324 height 21
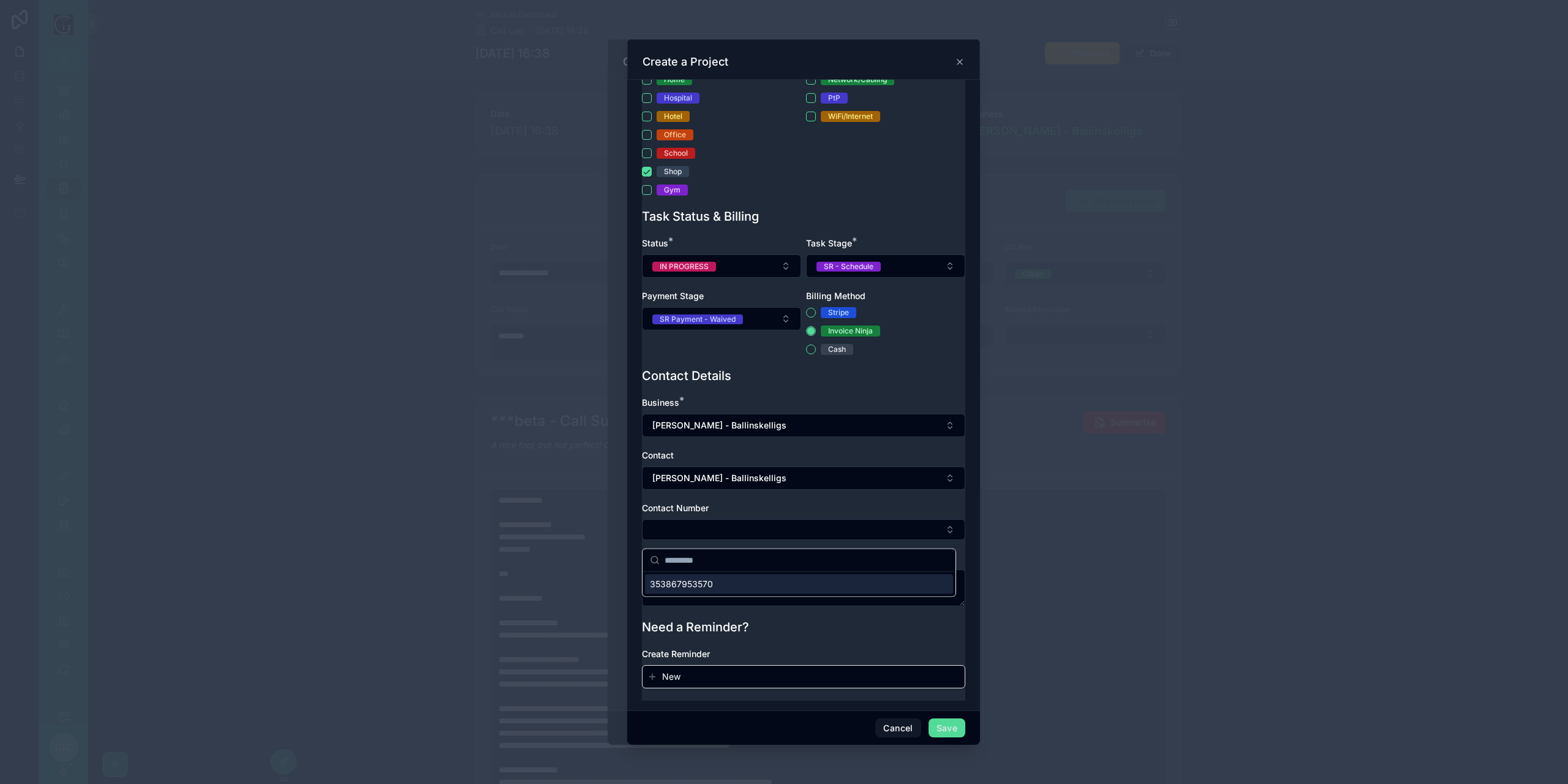
click at [732, 589] on div "353867953570" at bounding box center [799, 584] width 308 height 20
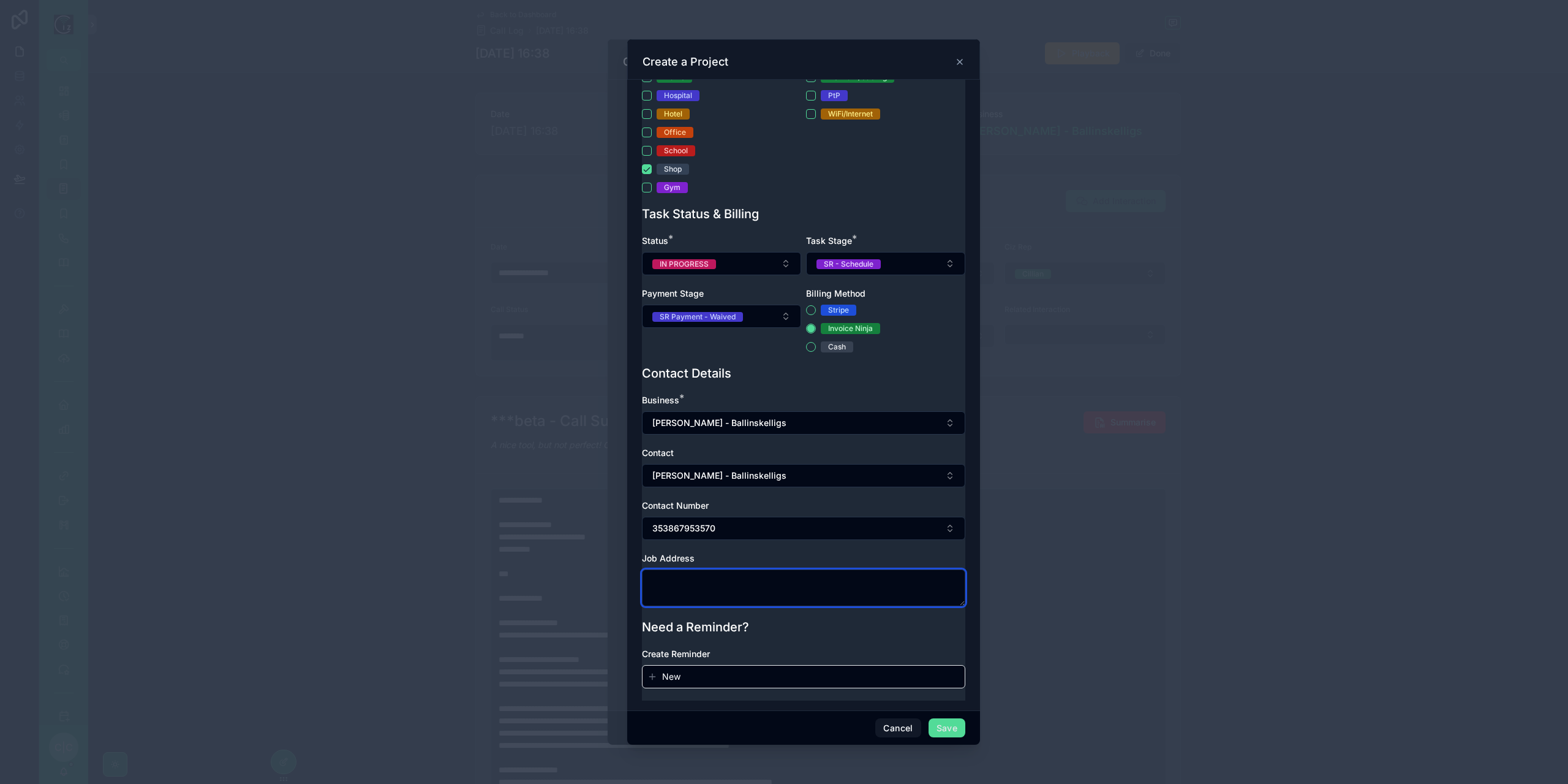
click at [748, 596] on textarea at bounding box center [804, 588] width 324 height 37
paste textarea "********"
click at [782, 633] on div "Ballinskelligs, [GEOGRAPHIC_DATA], [GEOGRAPHIC_DATA], [GEOGRAPHIC_DATA]" at bounding box center [799, 635] width 308 height 31
type textarea "**********"
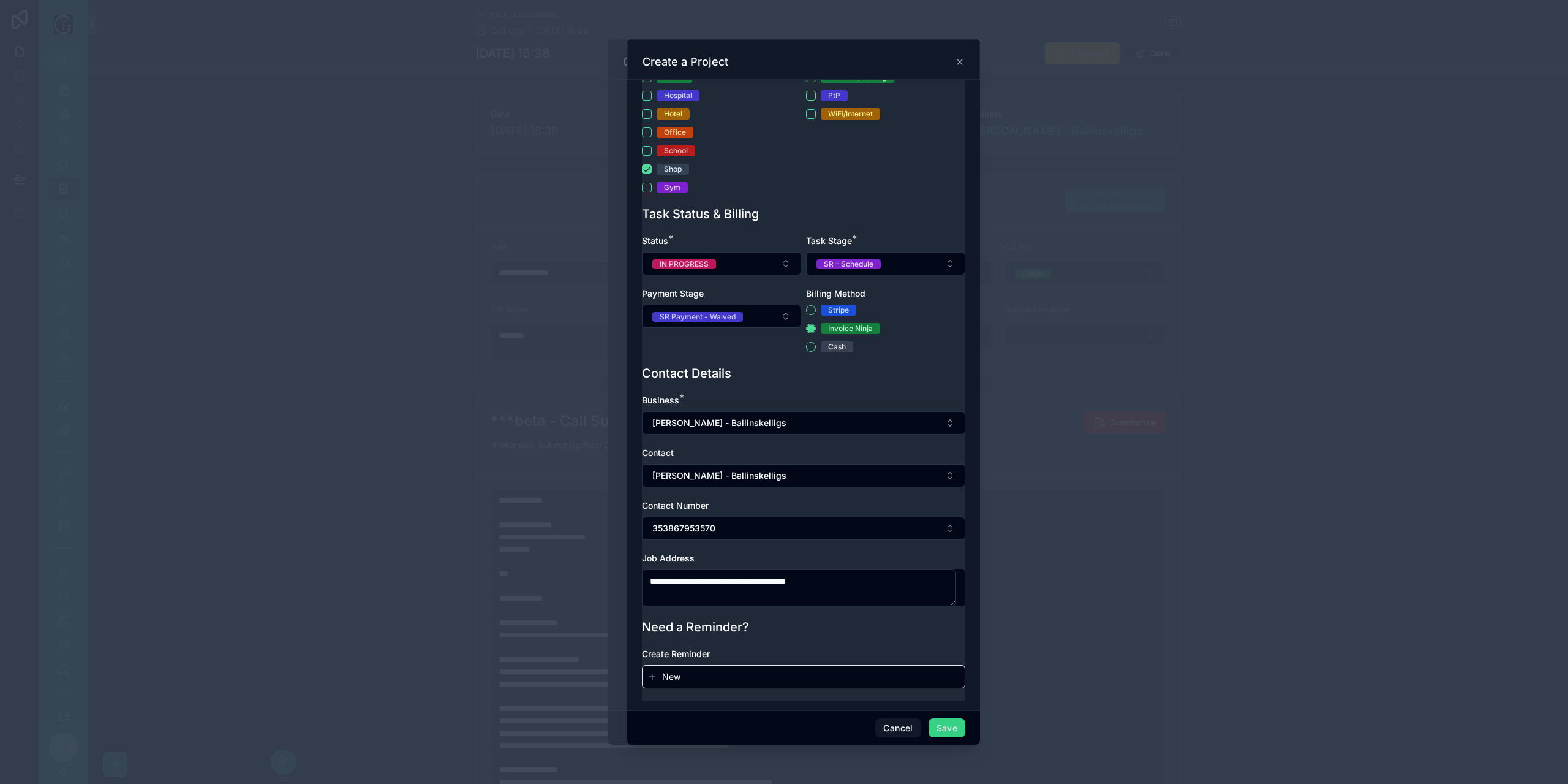
click at [947, 725] on button "Save" at bounding box center [946, 728] width 37 height 20
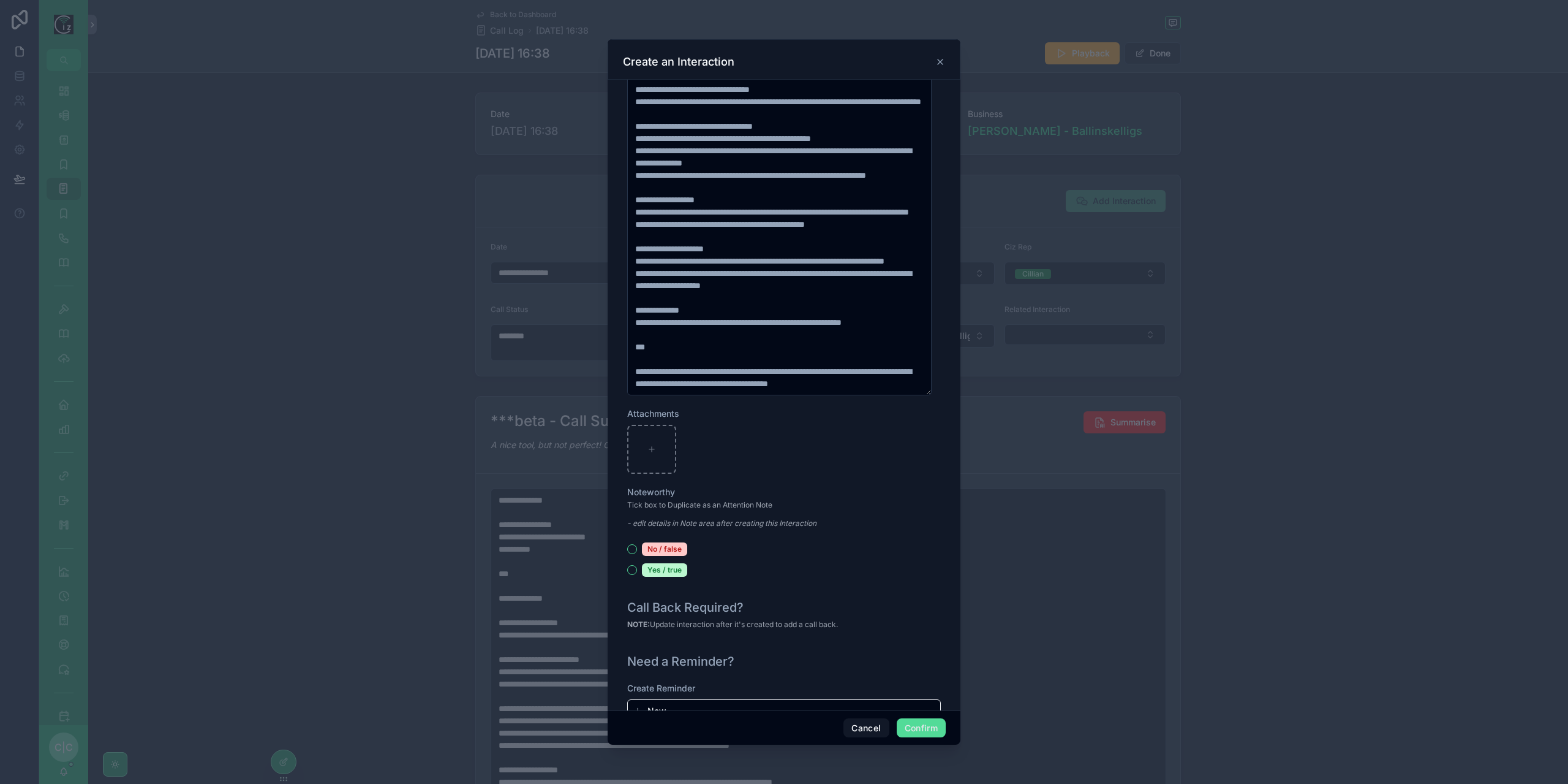
scroll to position [1110, 0]
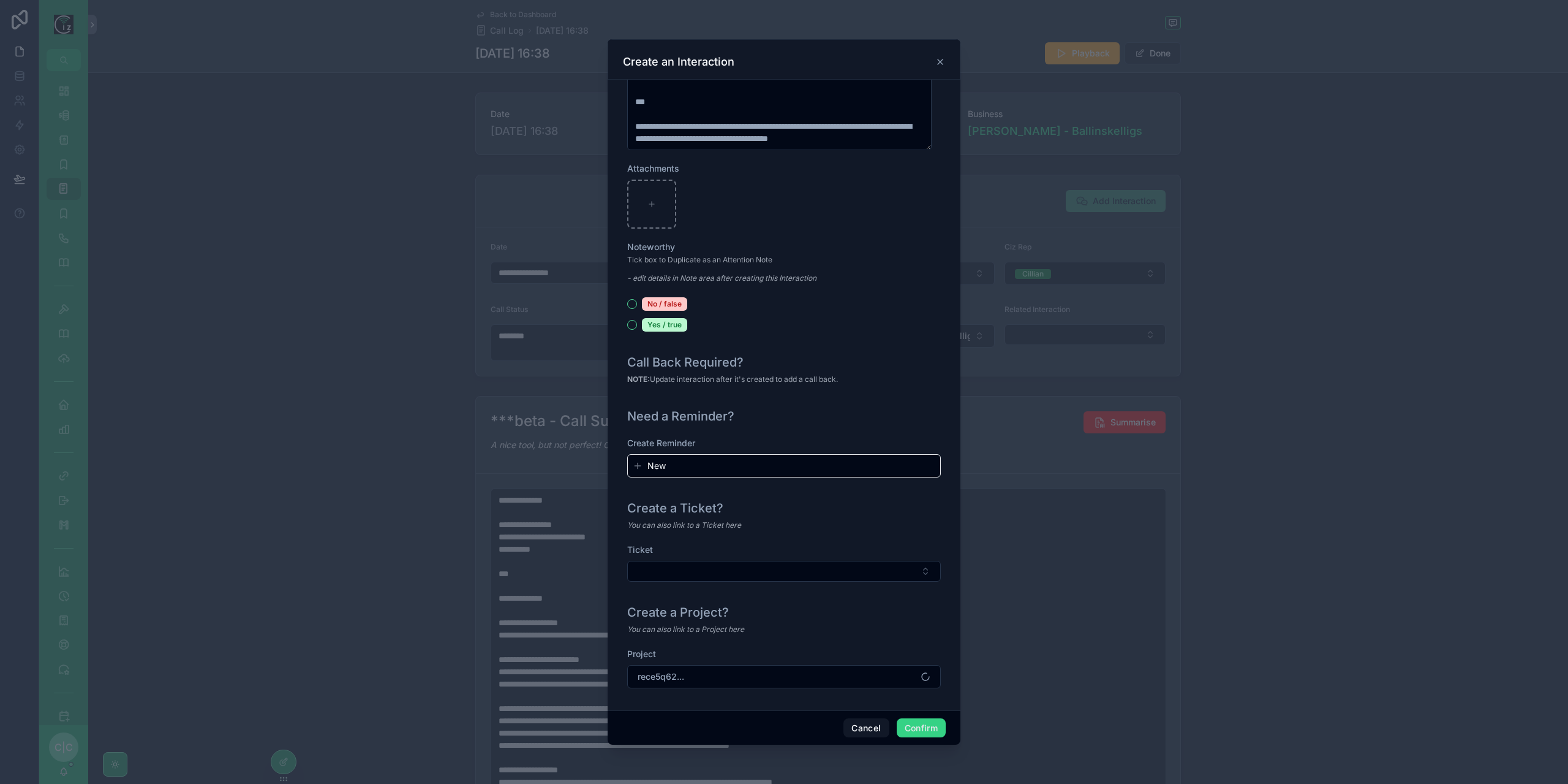
click at [922, 726] on button "Confirm" at bounding box center [921, 728] width 49 height 20
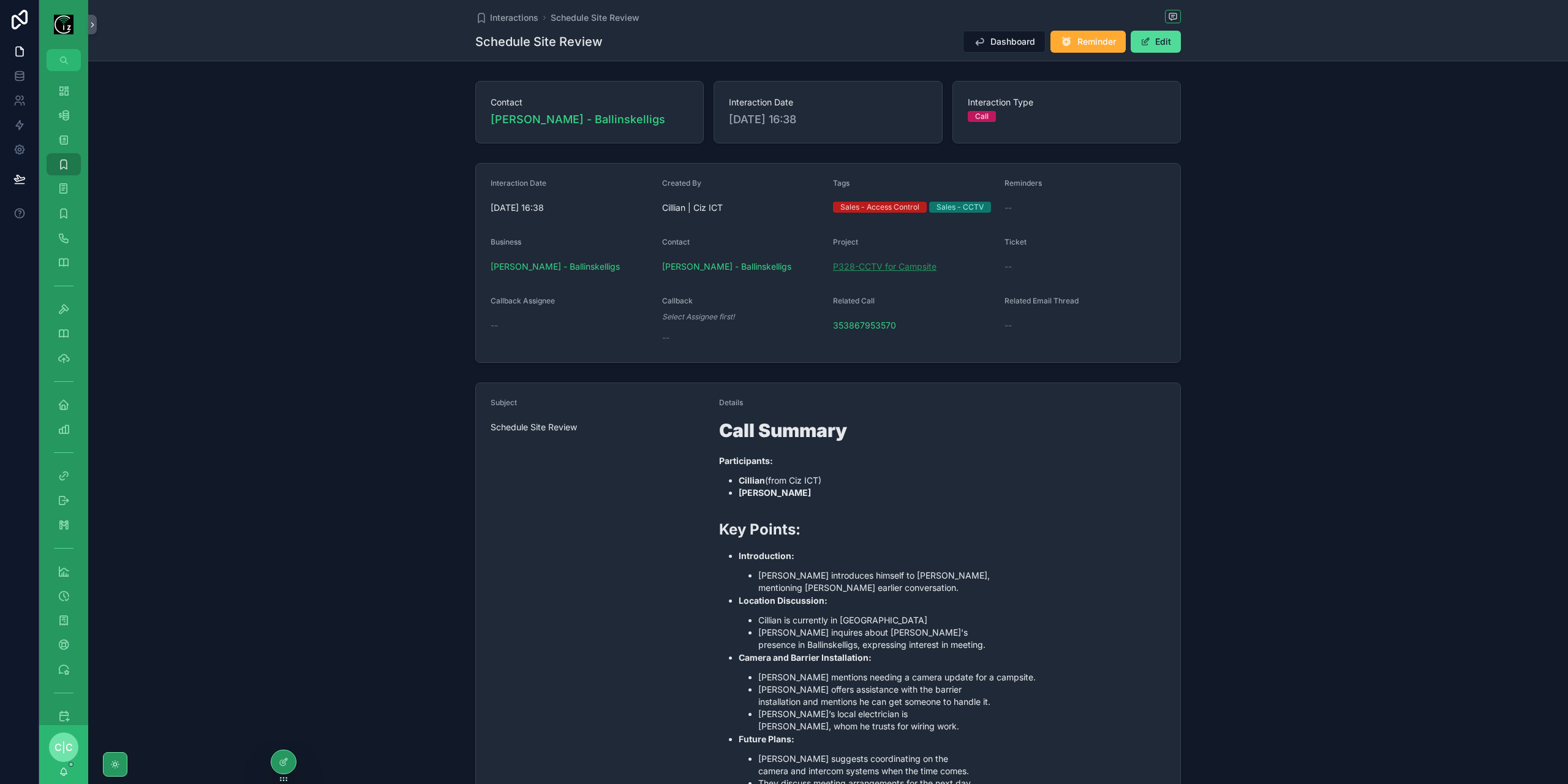
click at [893, 268] on span "P328-CCTV for Campsite" at bounding box center [884, 266] width 104 height 12
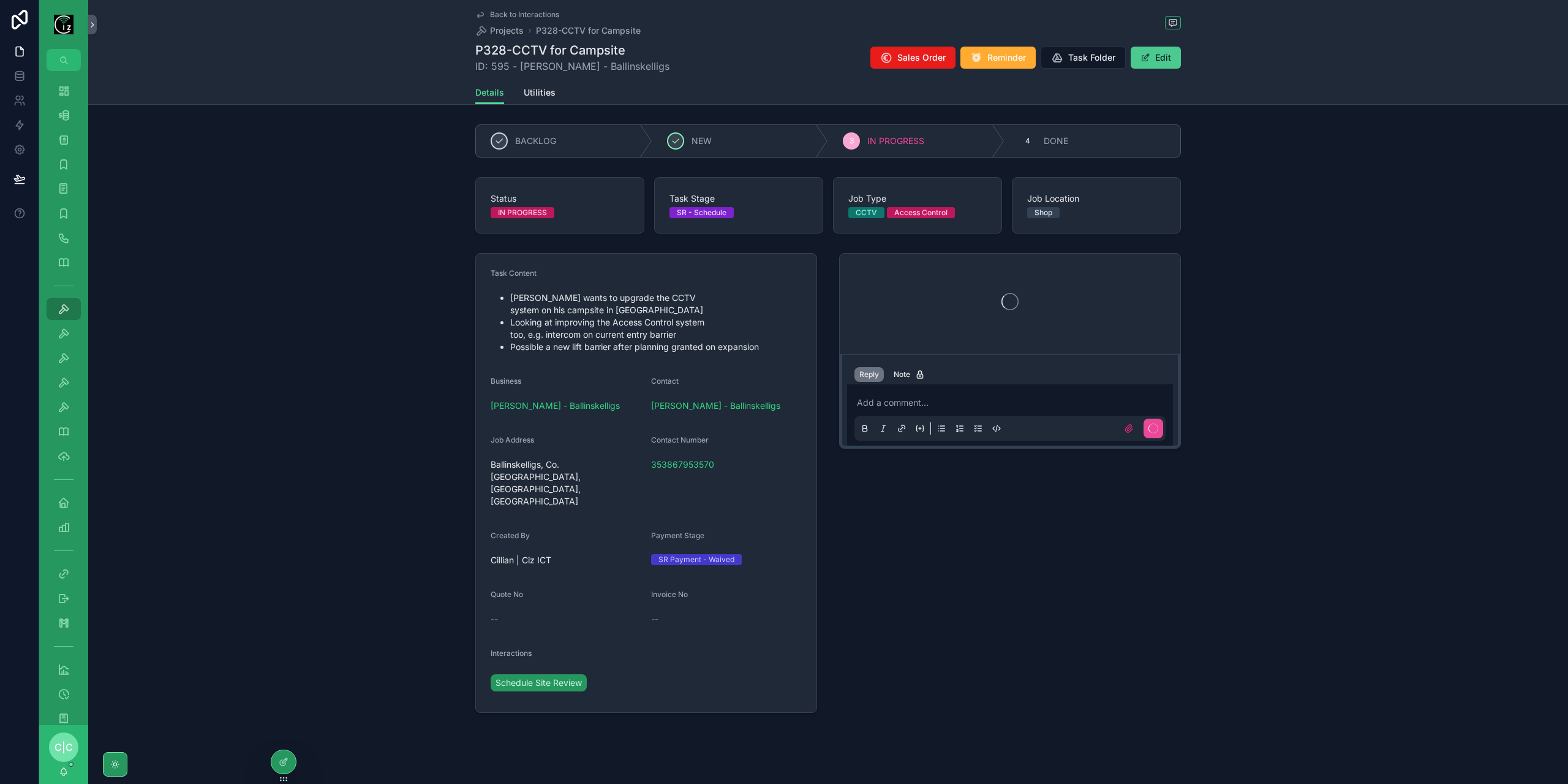
click at [1150, 60] on span "scrollable content" at bounding box center [1145, 57] width 10 height 10
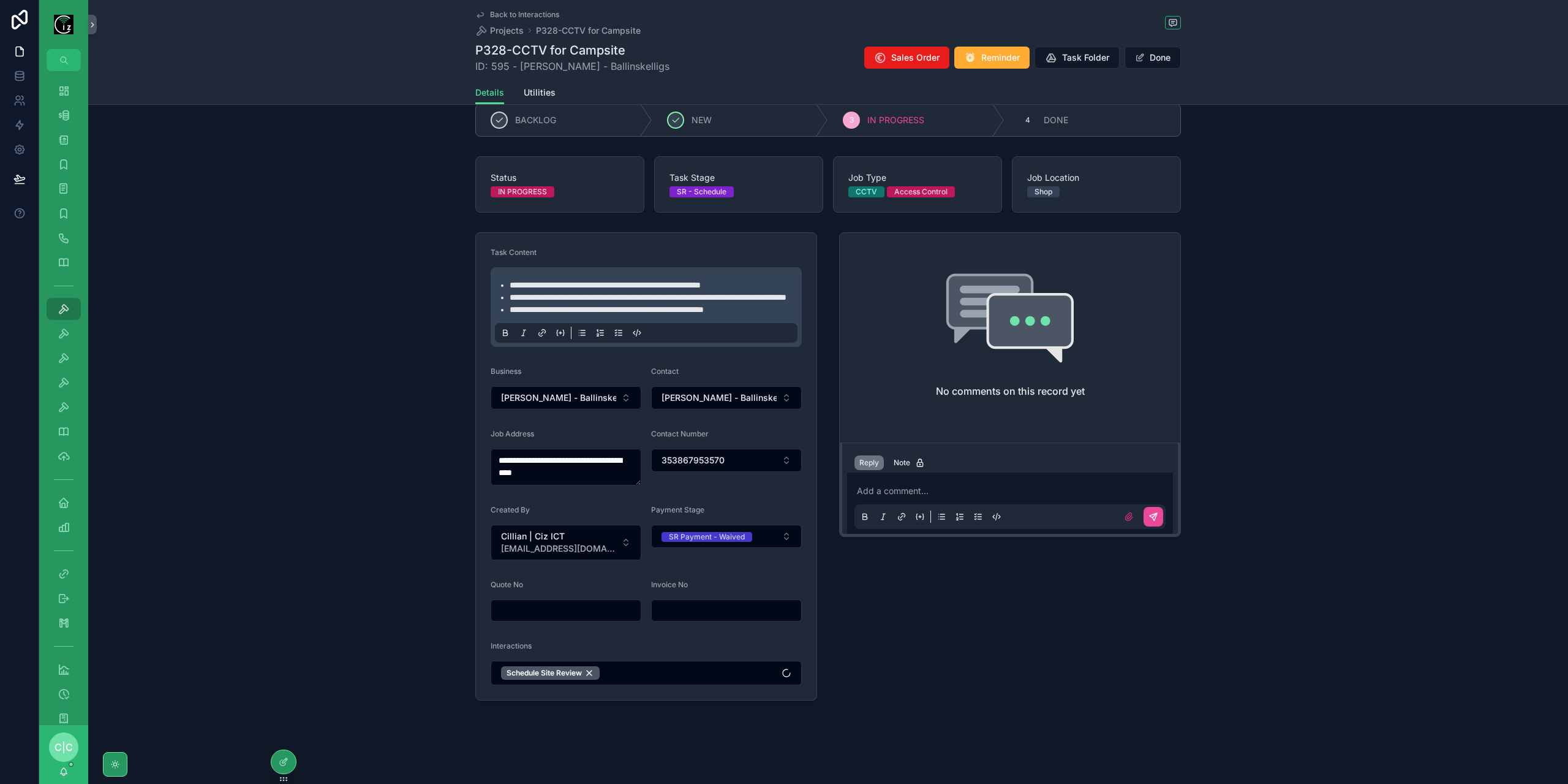
scroll to position [30, 0]
click at [669, 674] on button "Schedule Site Review" at bounding box center [645, 673] width 311 height 25
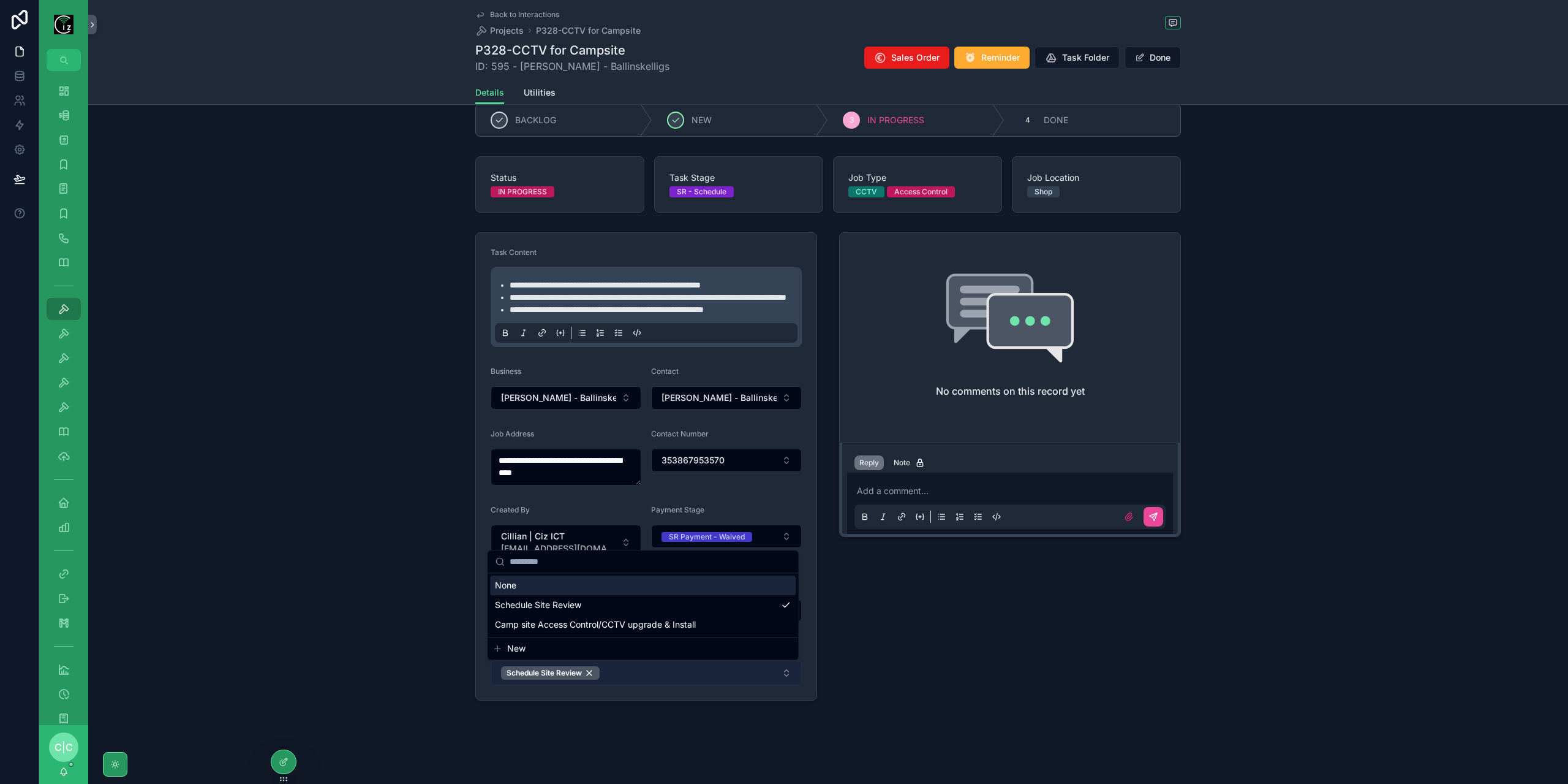
click at [673, 677] on button "Schedule Site Review" at bounding box center [645, 673] width 311 height 25
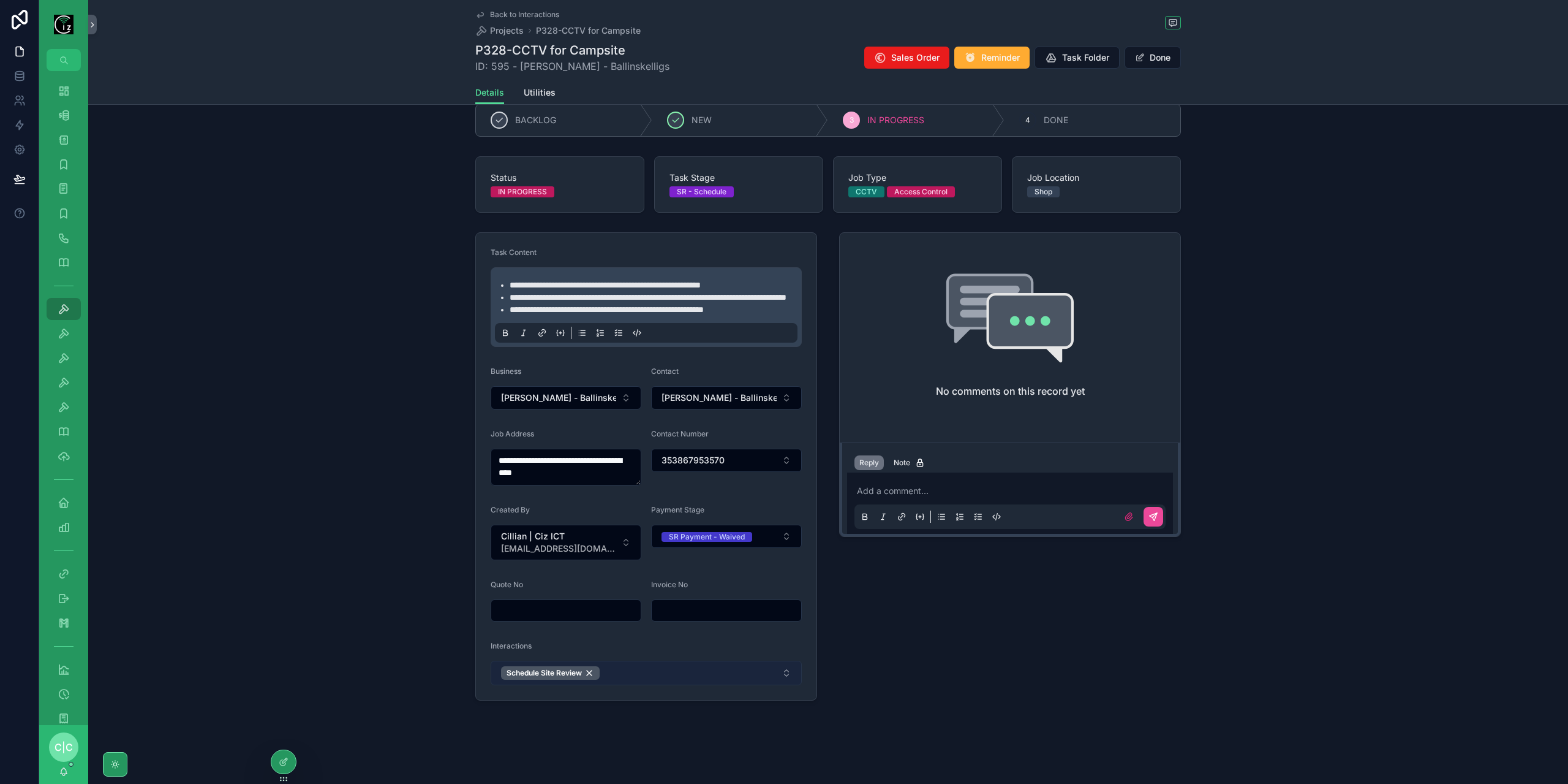
click at [673, 677] on button "Schedule Site Review" at bounding box center [645, 673] width 311 height 25
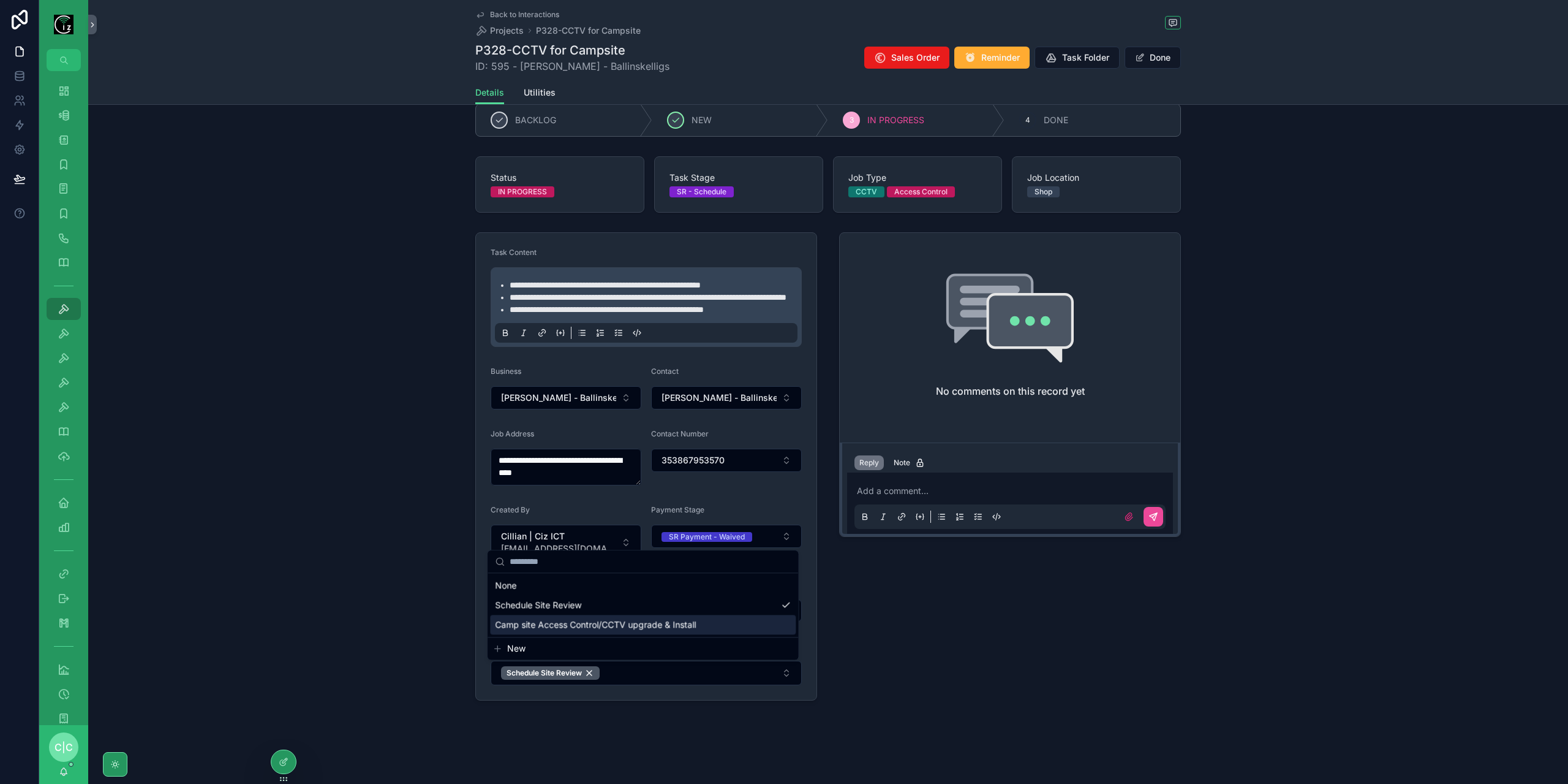
click at [633, 625] on span "Camp site Access Control/CCTV upgrade & Install" at bounding box center [595, 624] width 201 height 12
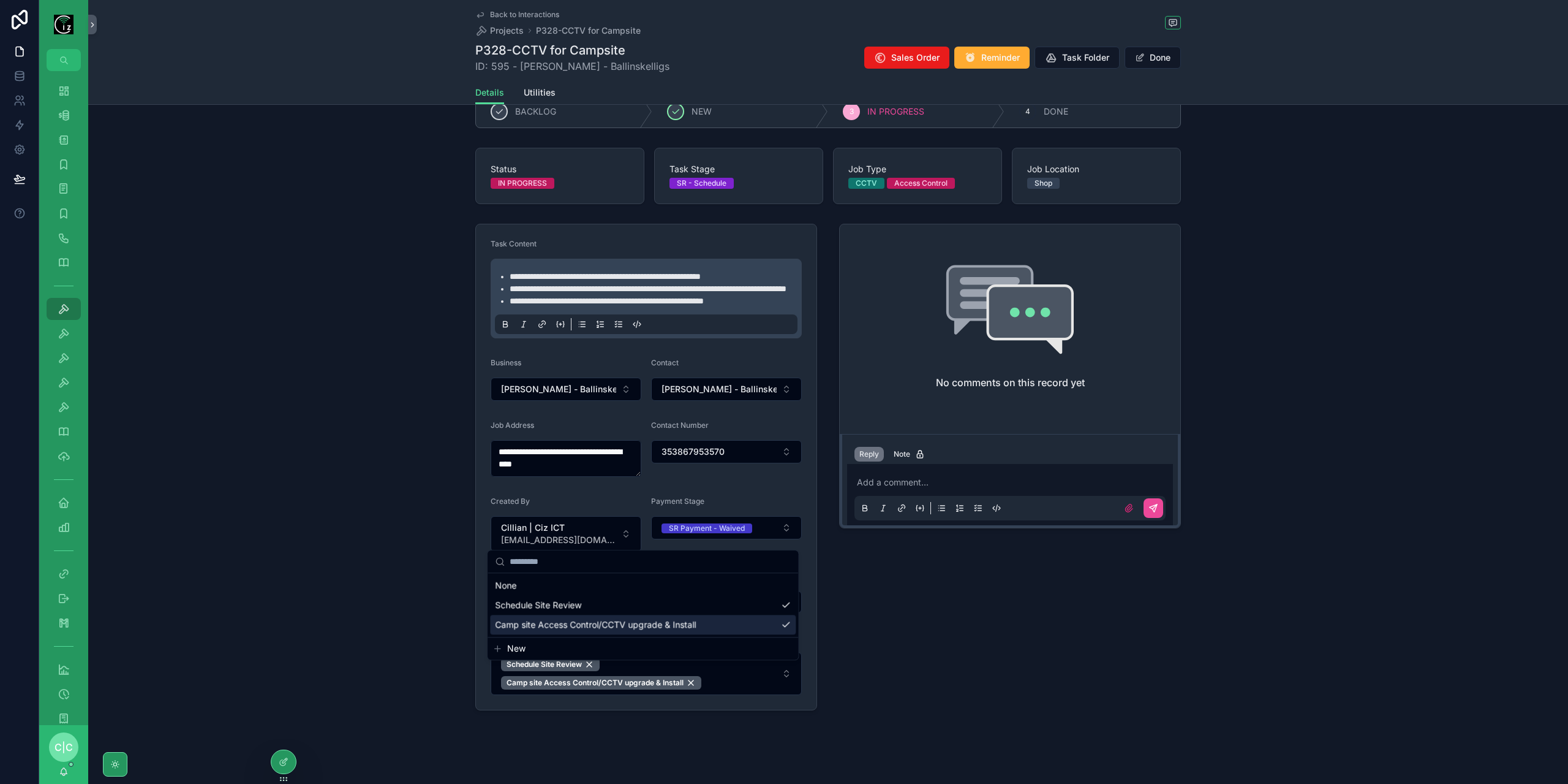
click at [959, 644] on div "No comments on this record yet Reply Note Add a comment..." at bounding box center [1010, 467] width 356 height 496
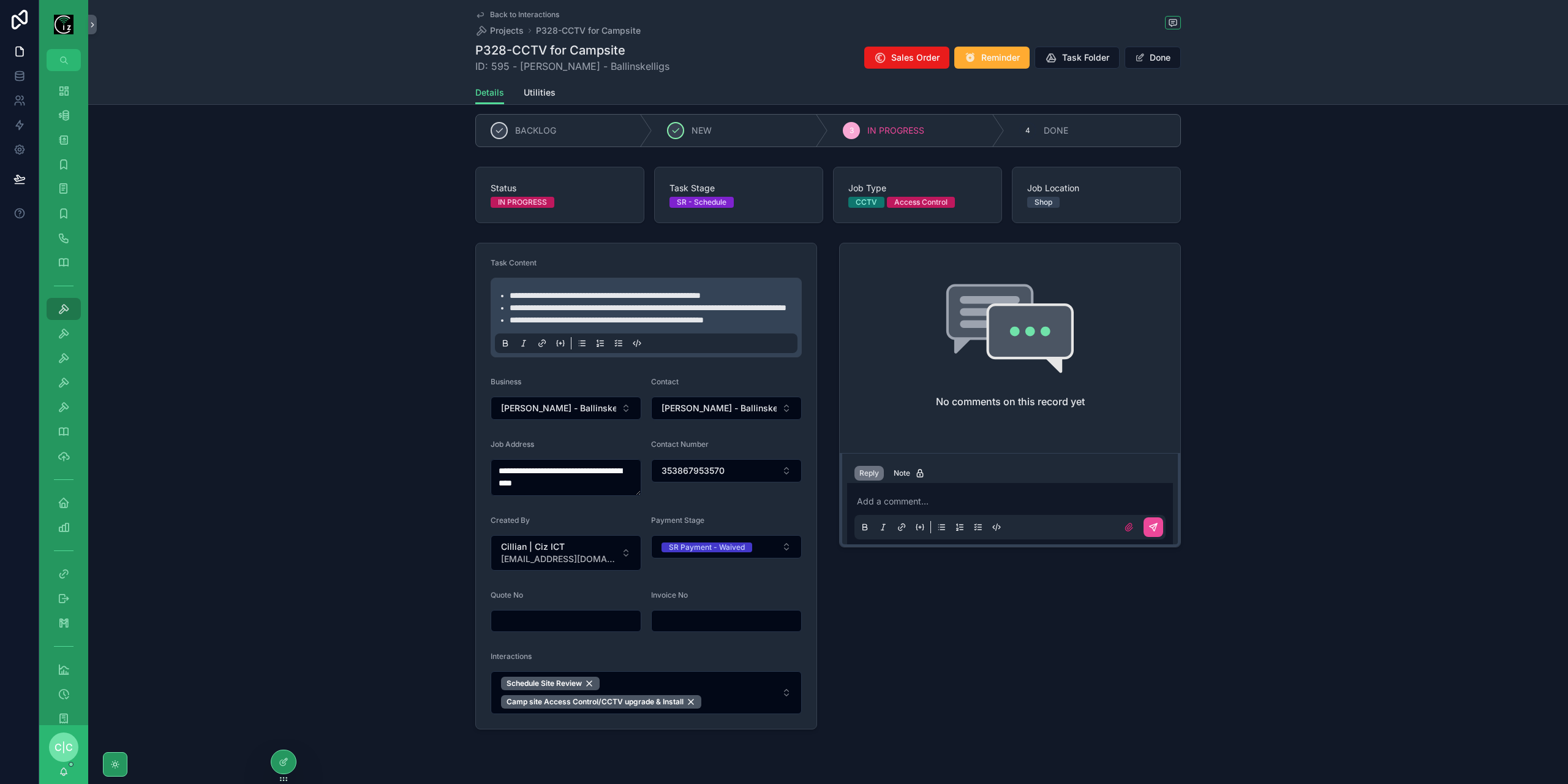
scroll to position [0, 0]
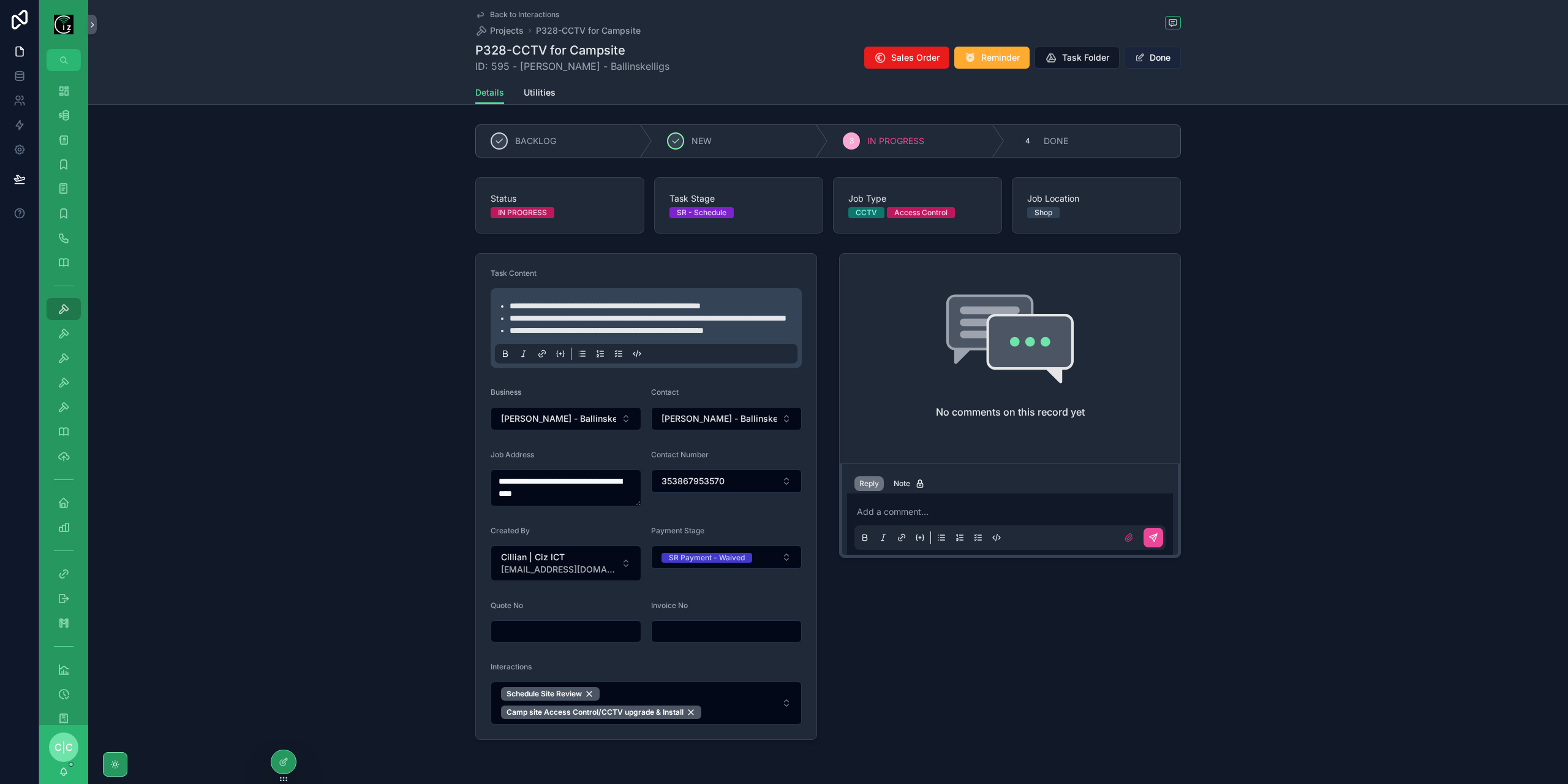
click at [1165, 57] on button "Done" at bounding box center [1152, 57] width 56 height 22
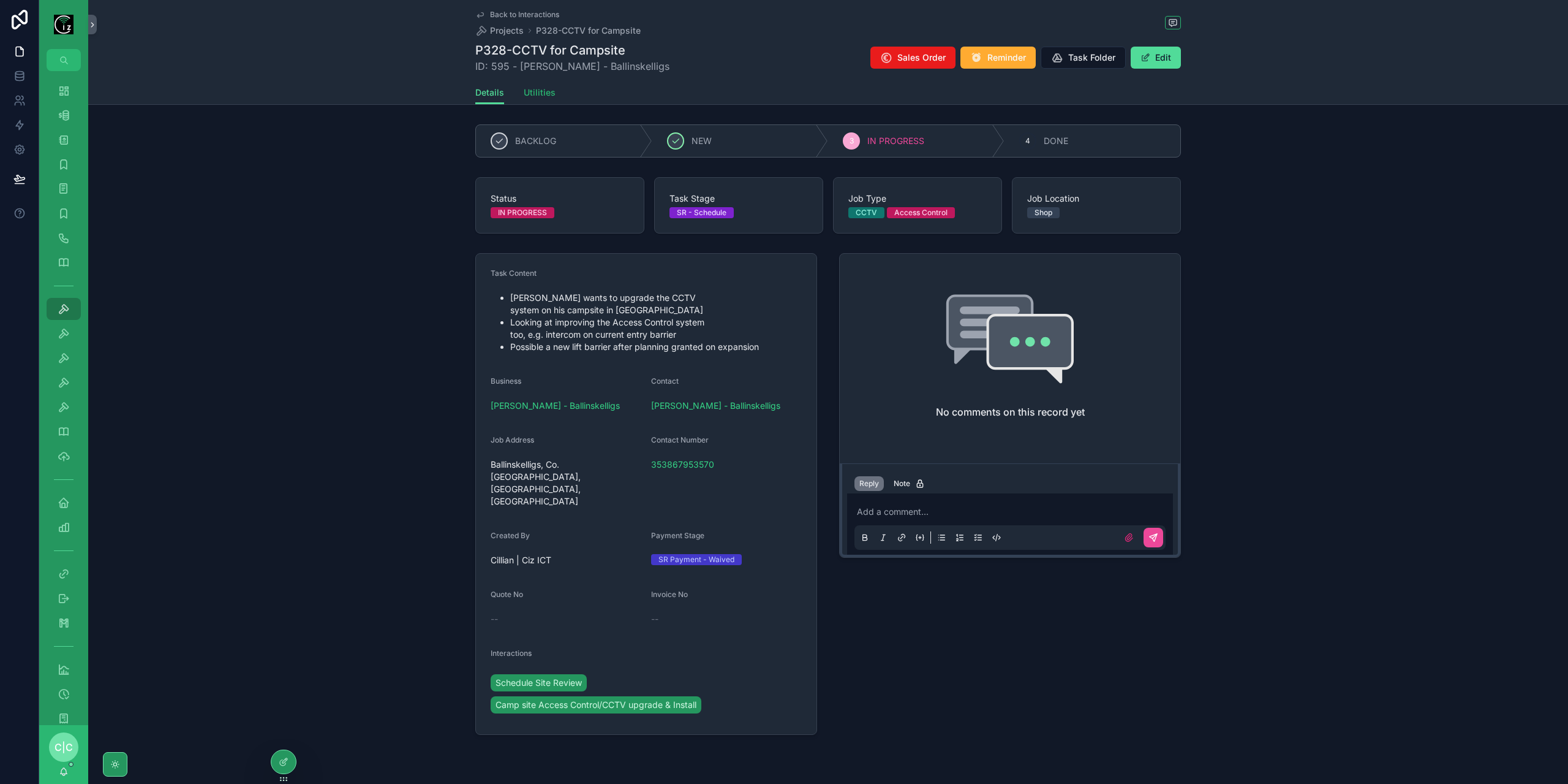
click at [542, 94] on span "Utilities" at bounding box center [539, 92] width 31 height 12
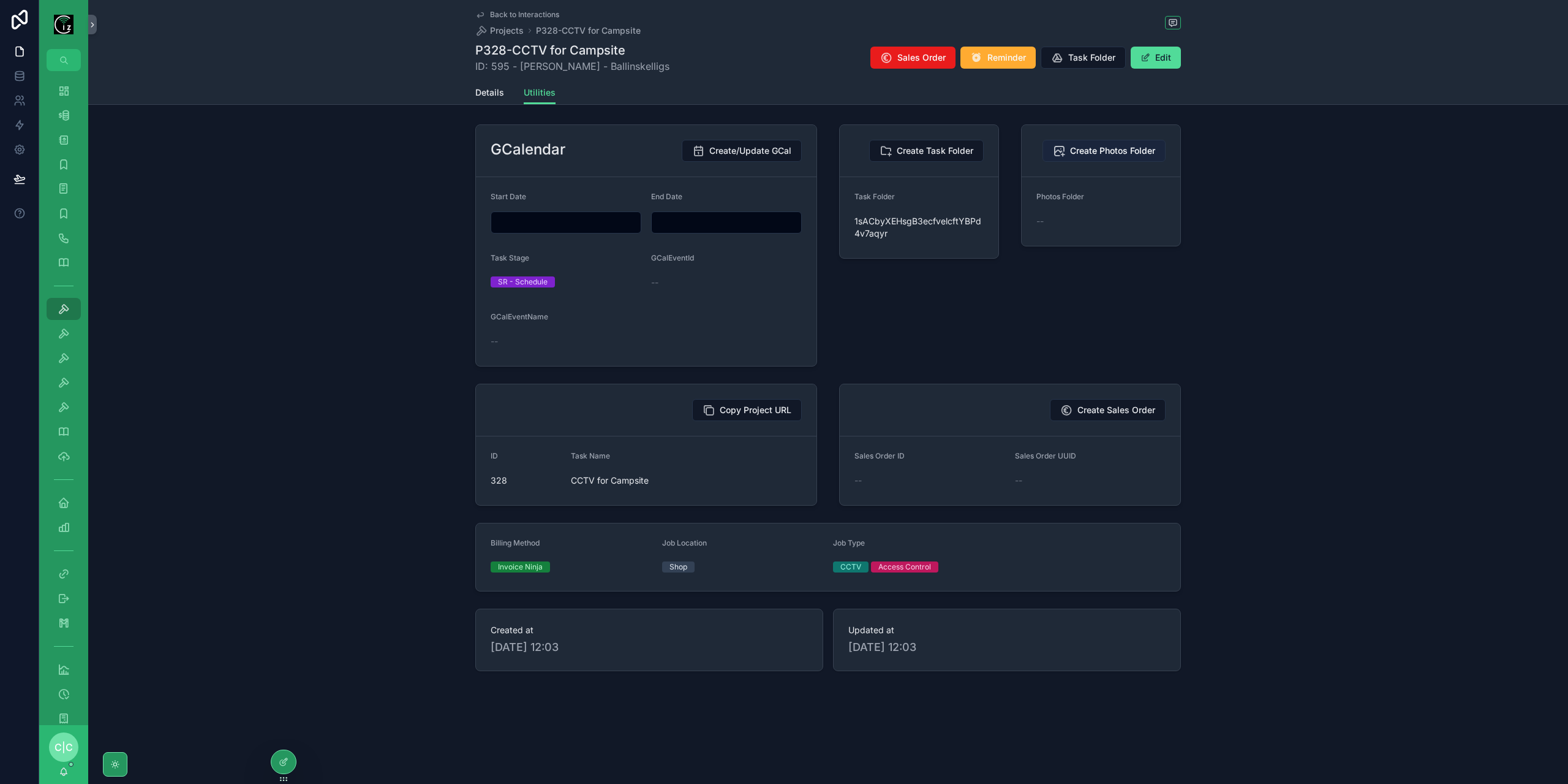
click at [1107, 152] on span "Create Photos Folder" at bounding box center [1112, 151] width 85 height 12
click at [579, 223] on input "scrollable content" at bounding box center [566, 223] width 149 height 17
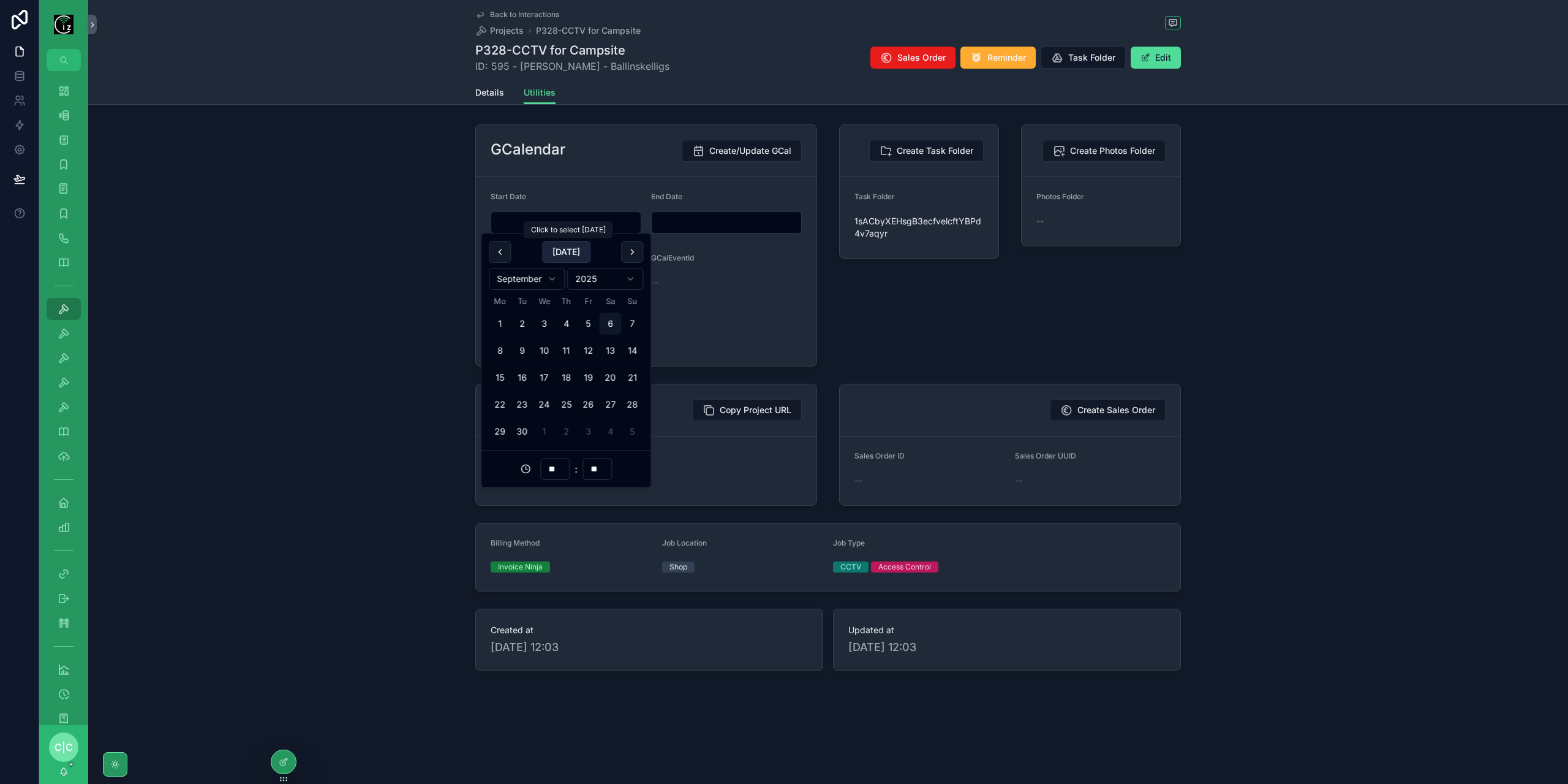
click at [574, 250] on button "[DATE]" at bounding box center [566, 251] width 49 height 22
click at [548, 473] on input "**" at bounding box center [555, 469] width 29 height 17
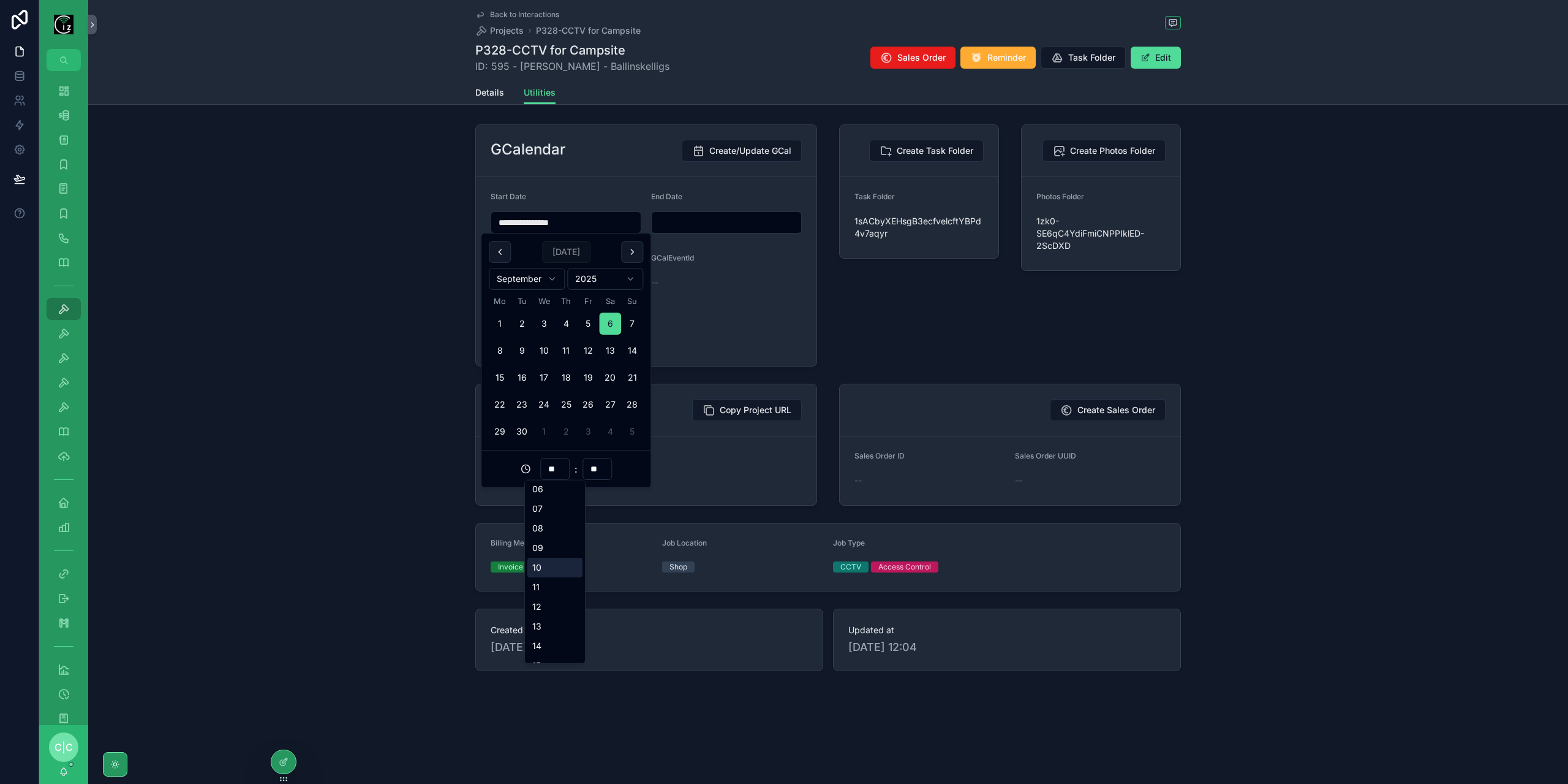
scroll to position [123, 0]
click at [538, 627] on div "13" at bounding box center [555, 625] width 55 height 20
type input "**********"
type input "**"
click at [703, 351] on form "**********" at bounding box center [646, 271] width 341 height 189
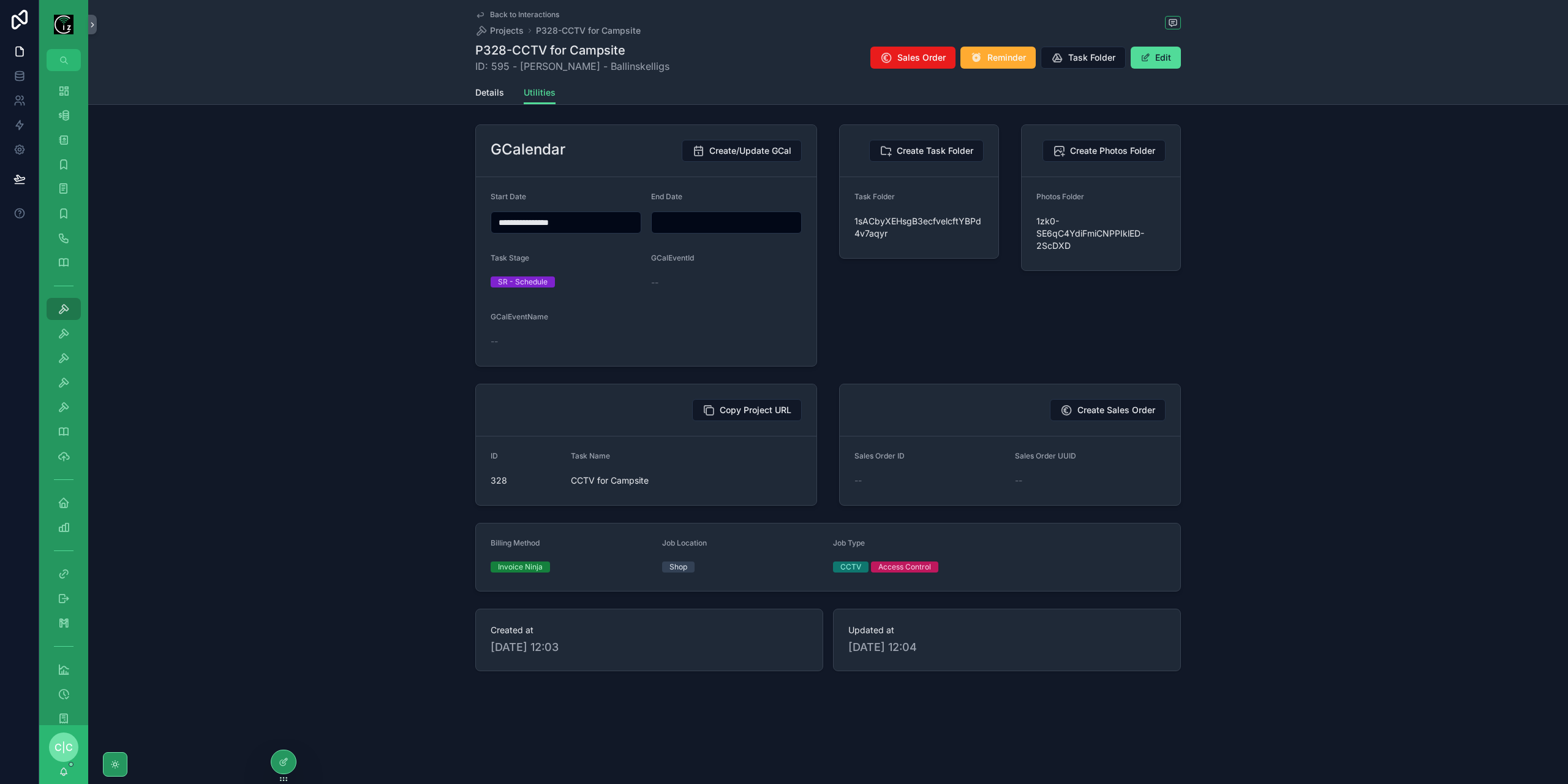
click at [717, 228] on input "scrollable content" at bounding box center [726, 223] width 149 height 17
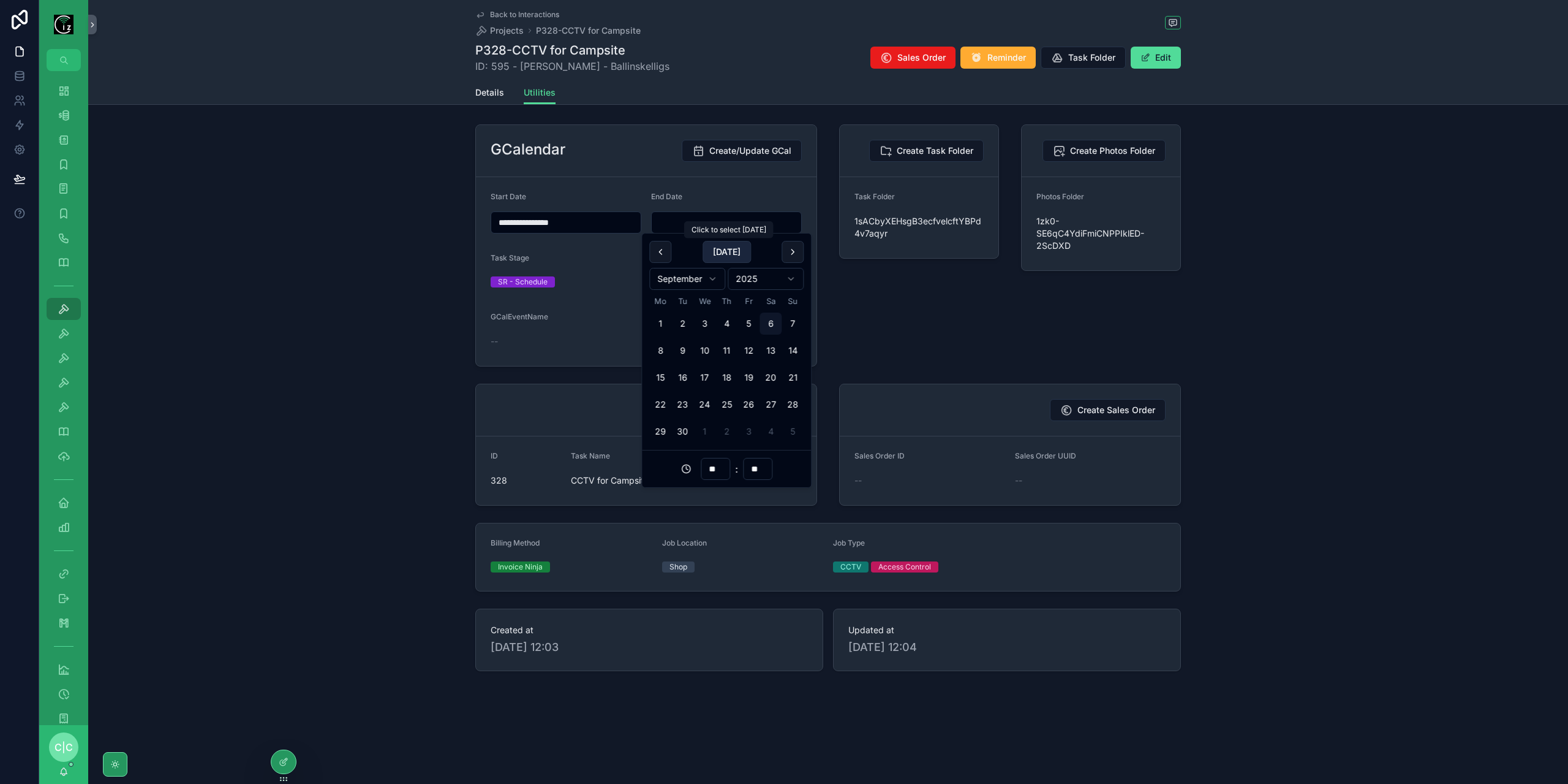
click at [724, 253] on button "[DATE]" at bounding box center [726, 251] width 49 height 22
click at [715, 469] on input "**" at bounding box center [716, 469] width 29 height 17
click at [713, 580] on div "14" at bounding box center [716, 583] width 55 height 20
type input "**********"
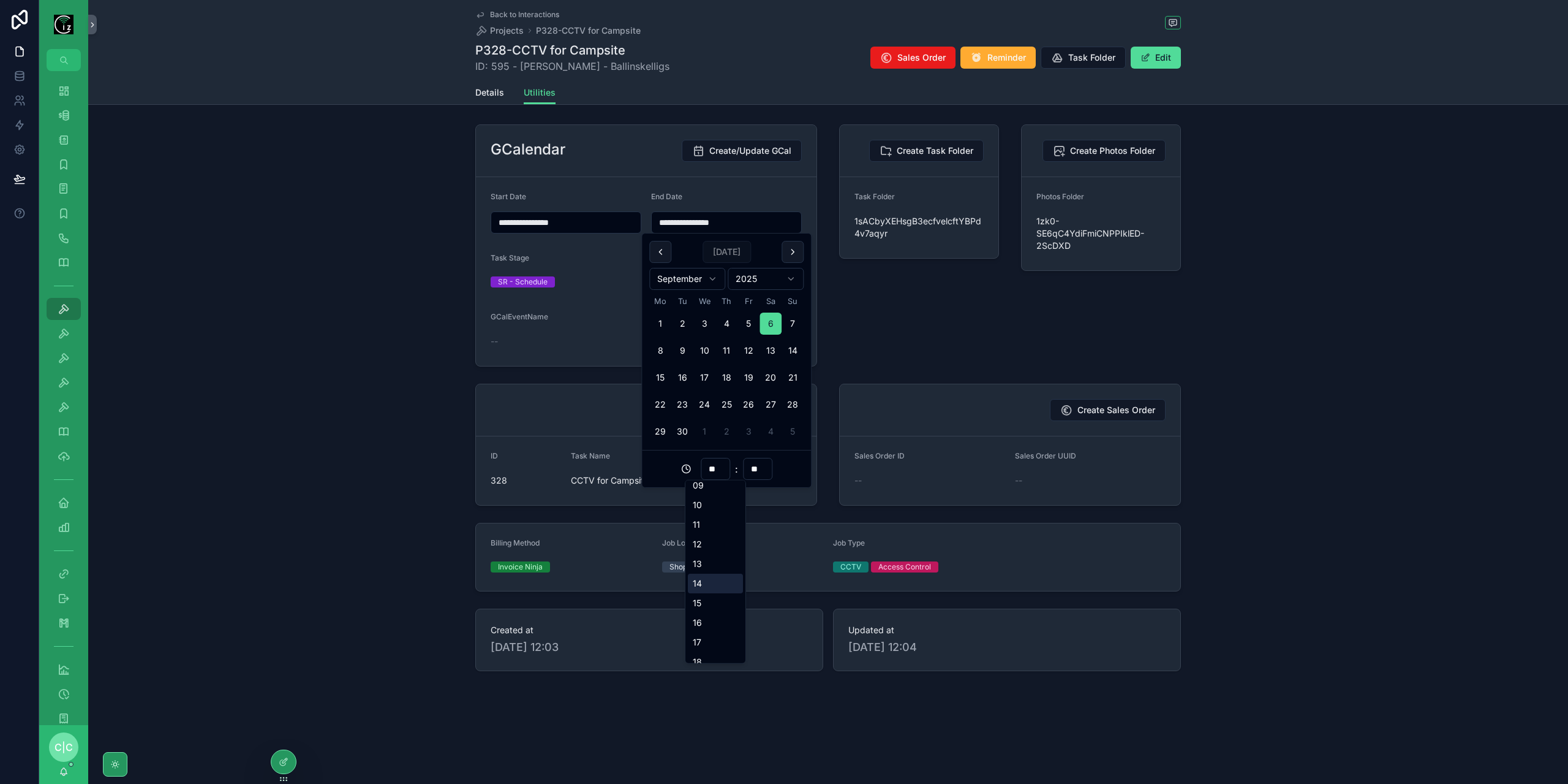
type input "**"
click at [830, 314] on div "**********" at bounding box center [828, 397] width 721 height 556
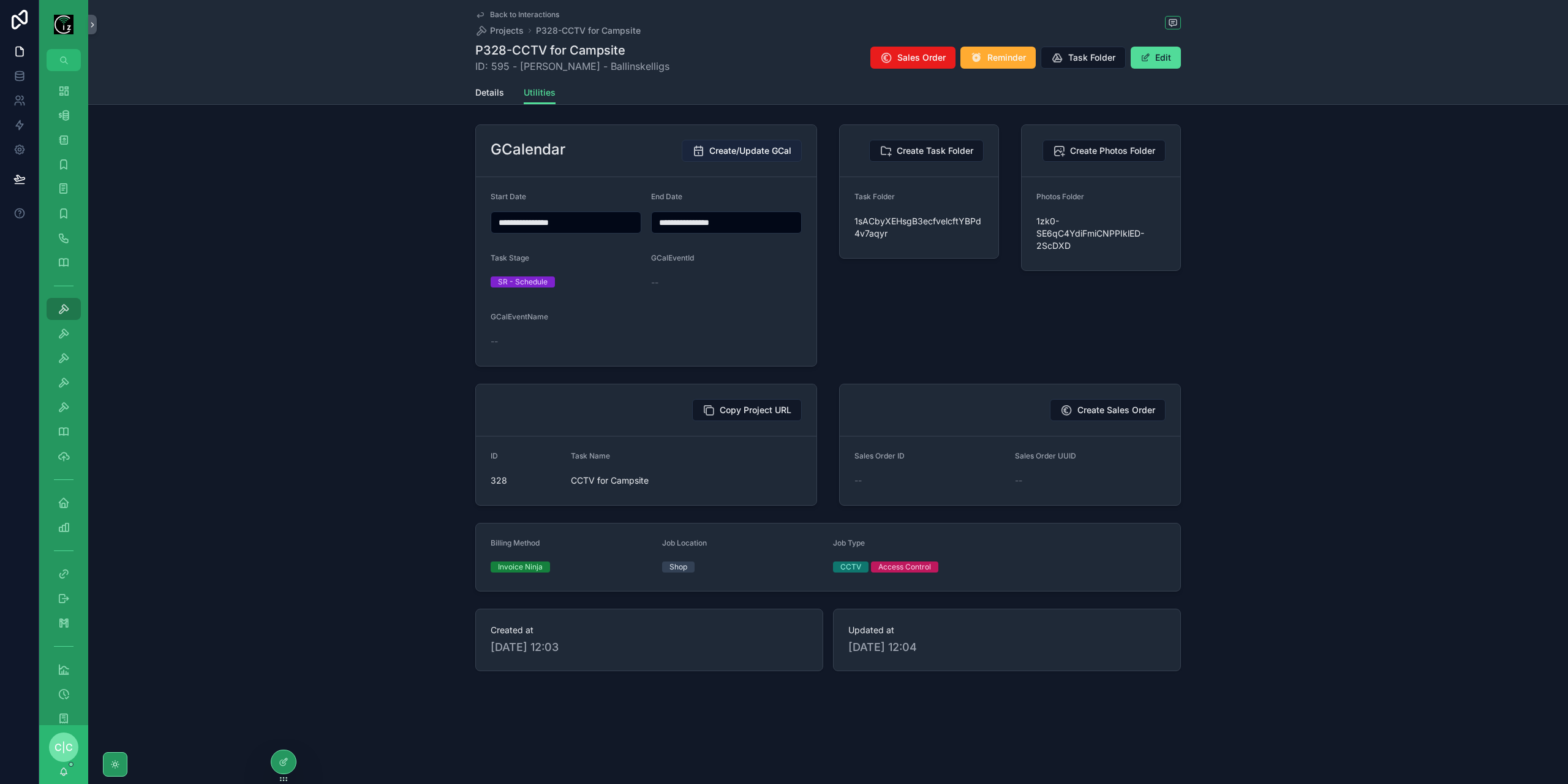
click at [760, 152] on span "Create/Update GCal" at bounding box center [750, 151] width 82 height 12
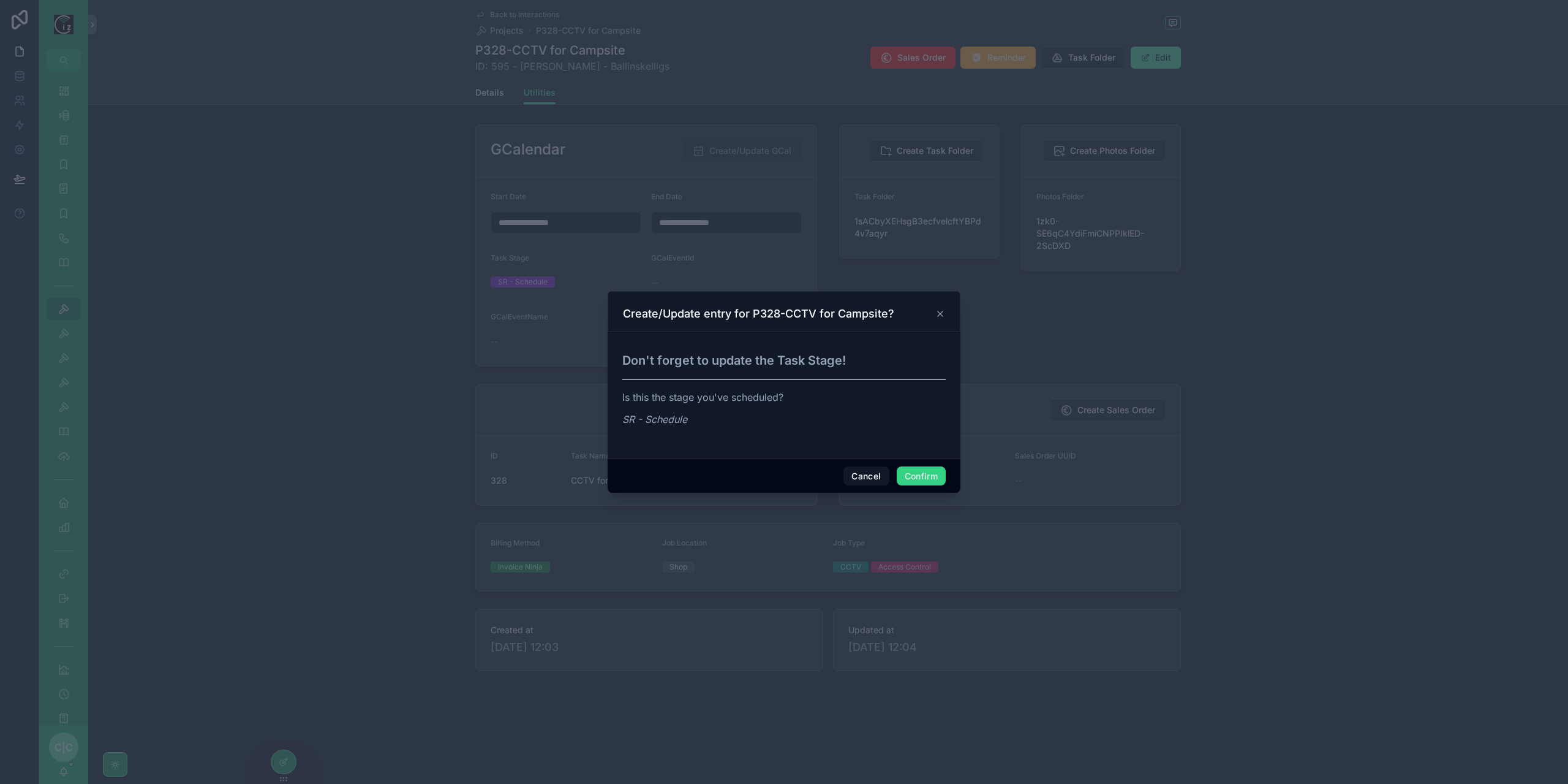
click at [925, 480] on button "Confirm" at bounding box center [921, 476] width 49 height 20
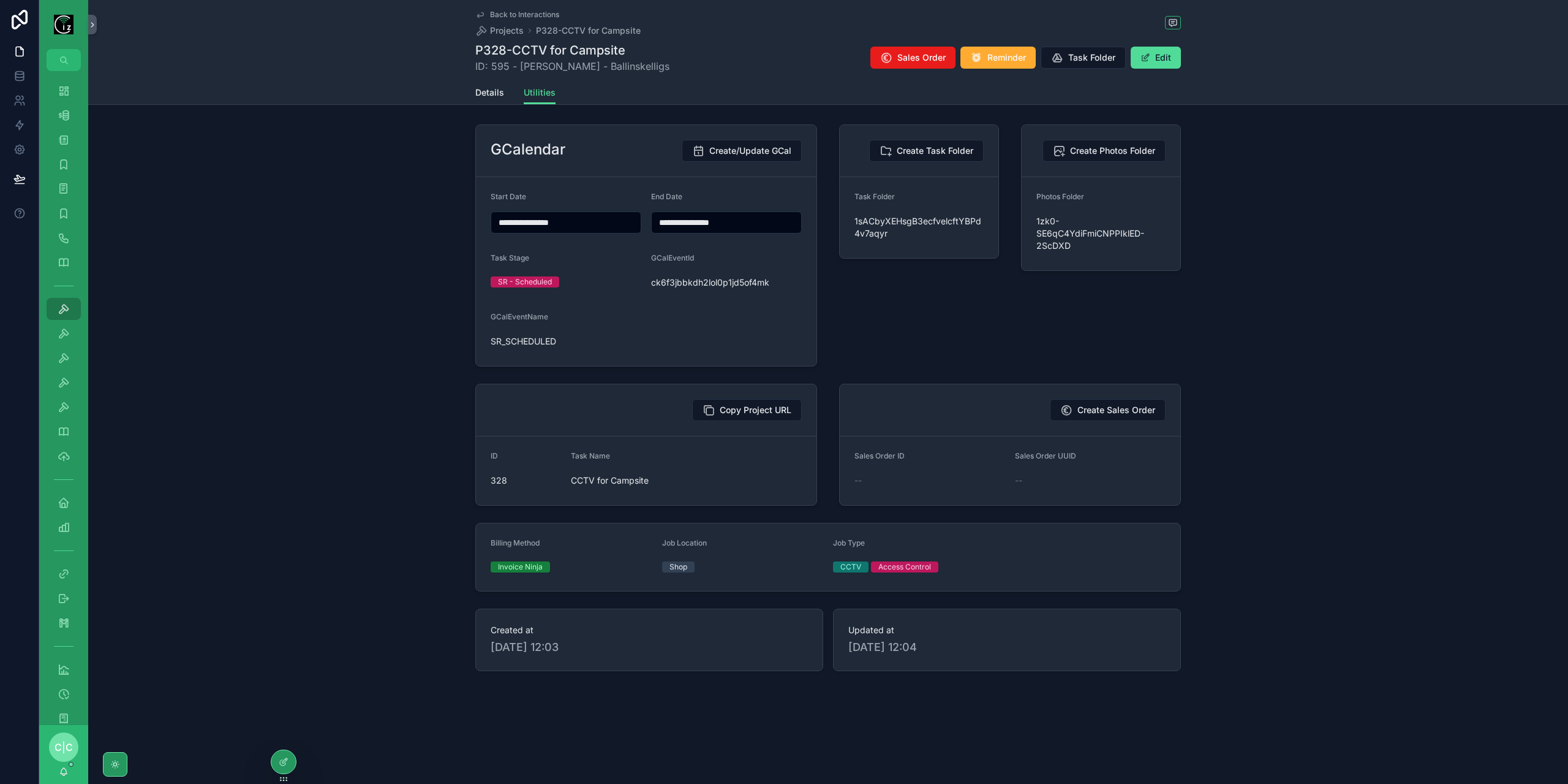
click at [484, 19] on icon "scrollable content" at bounding box center [480, 14] width 10 height 10
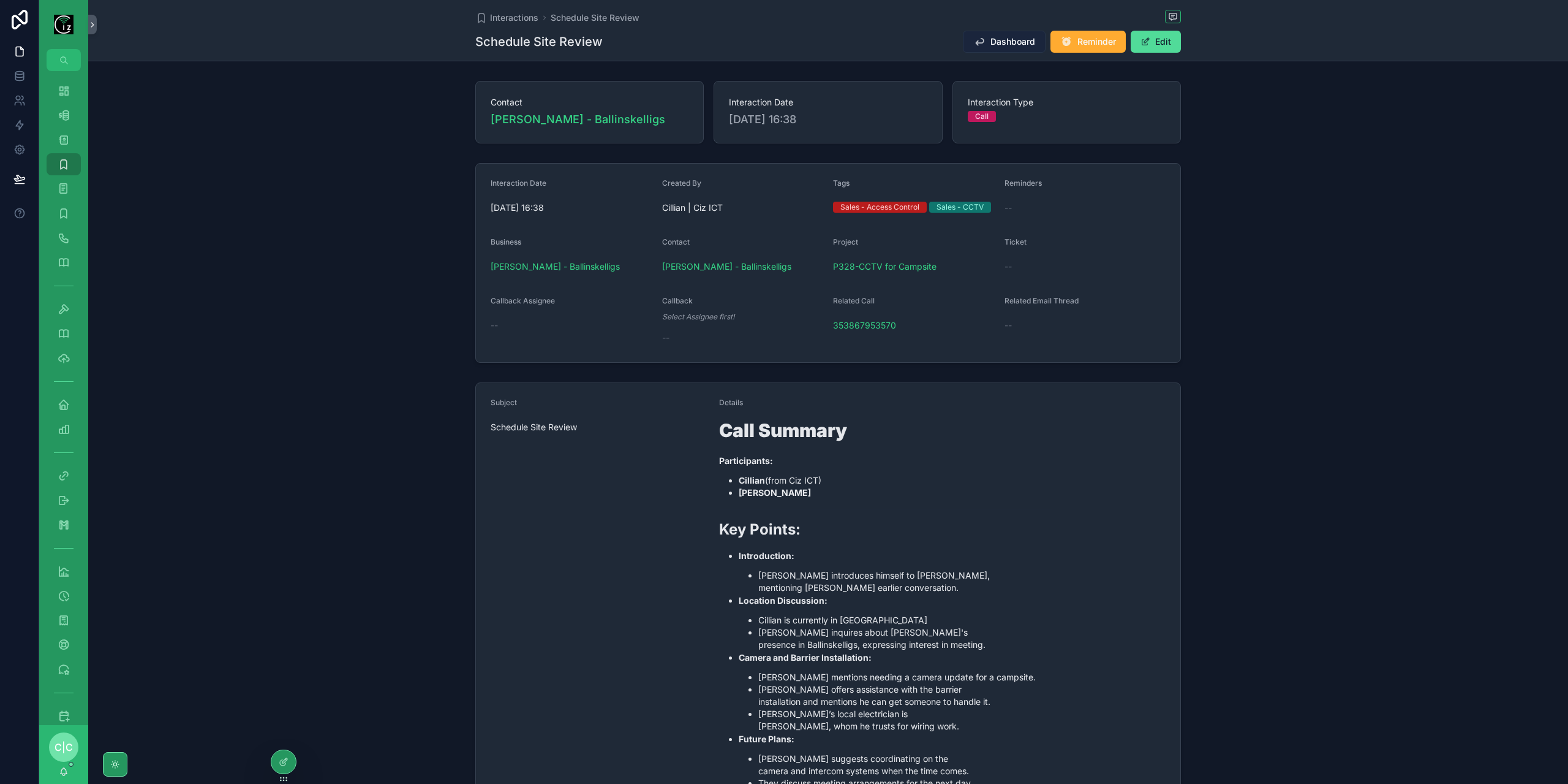
click at [989, 50] on button "Dashboard" at bounding box center [1003, 41] width 83 height 22
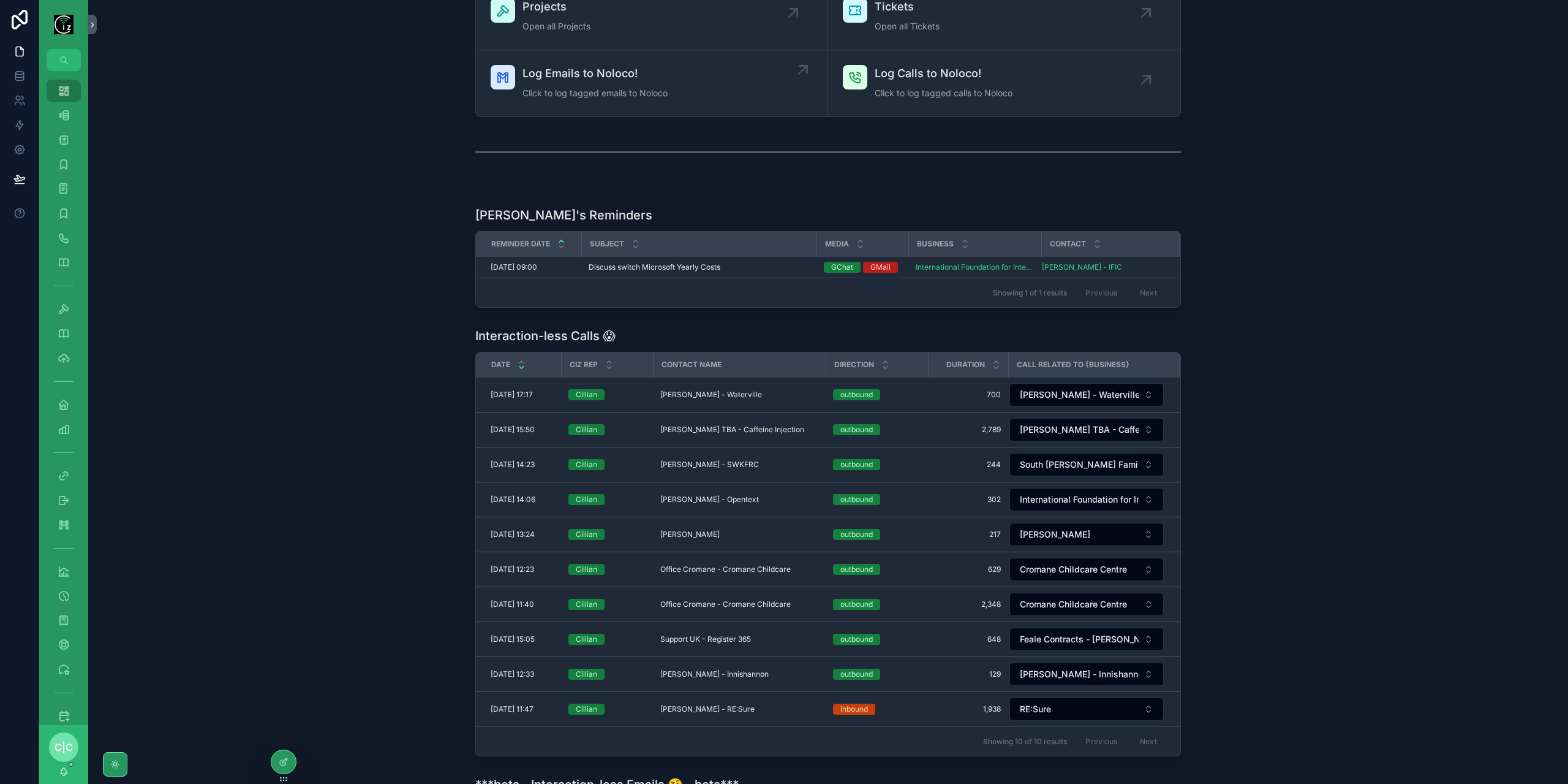
scroll to position [184, 0]
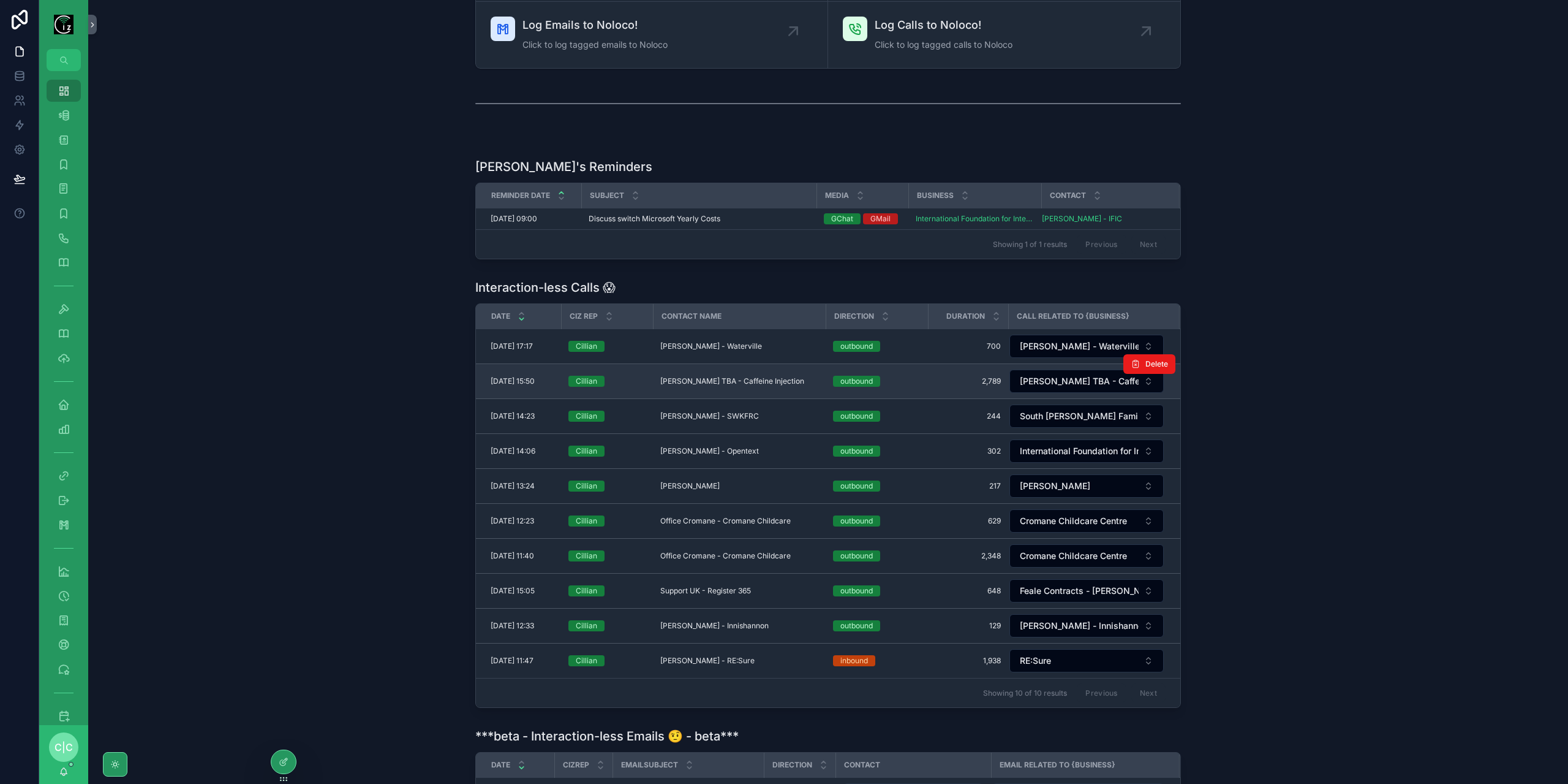
click at [776, 379] on div "[PERSON_NAME] TBA - Caffeine Injection [PERSON_NAME] TBA - Caffeine Injection" at bounding box center [740, 381] width 158 height 10
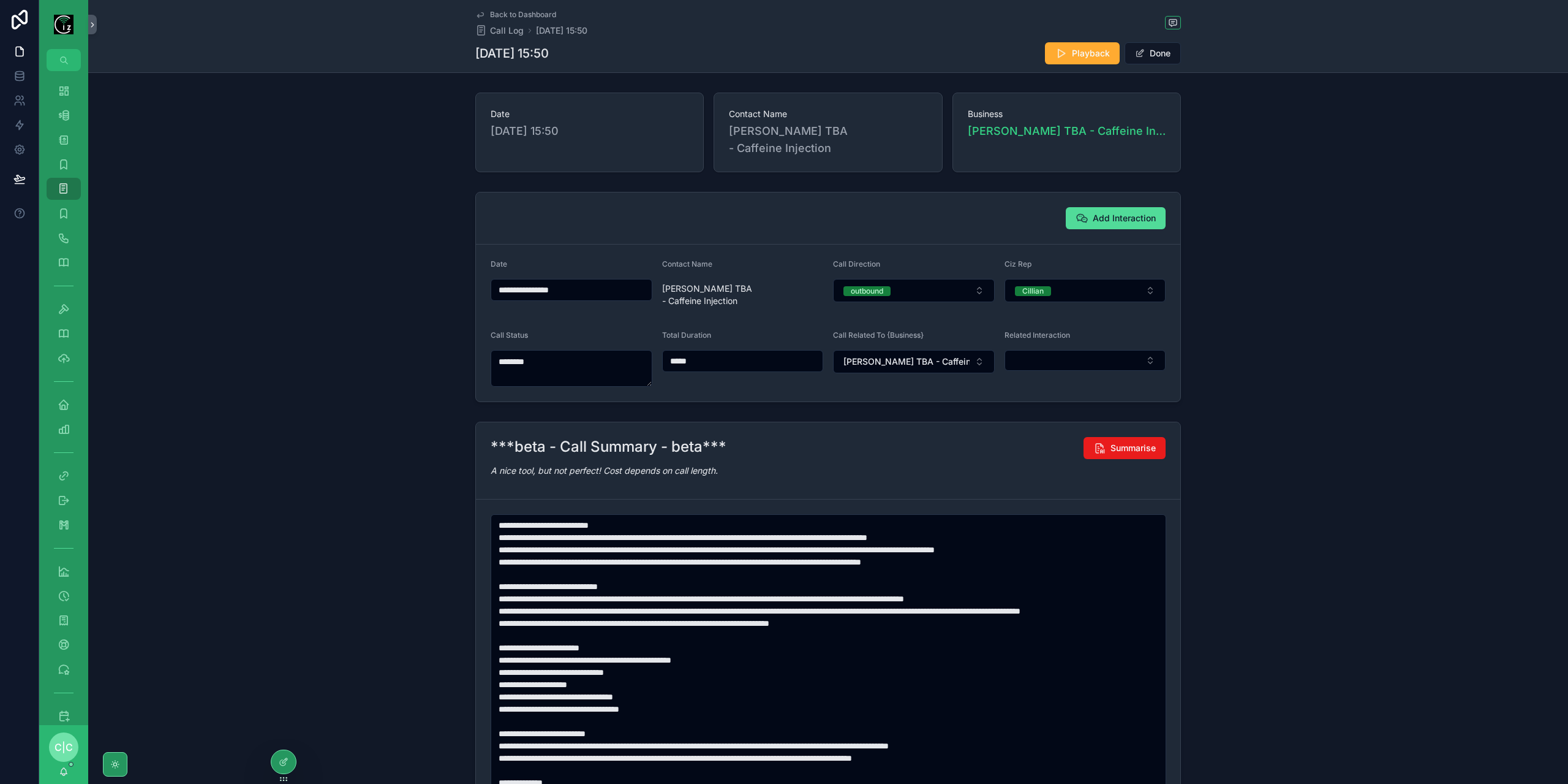
click at [480, 11] on icon "scrollable content" at bounding box center [480, 14] width 10 height 10
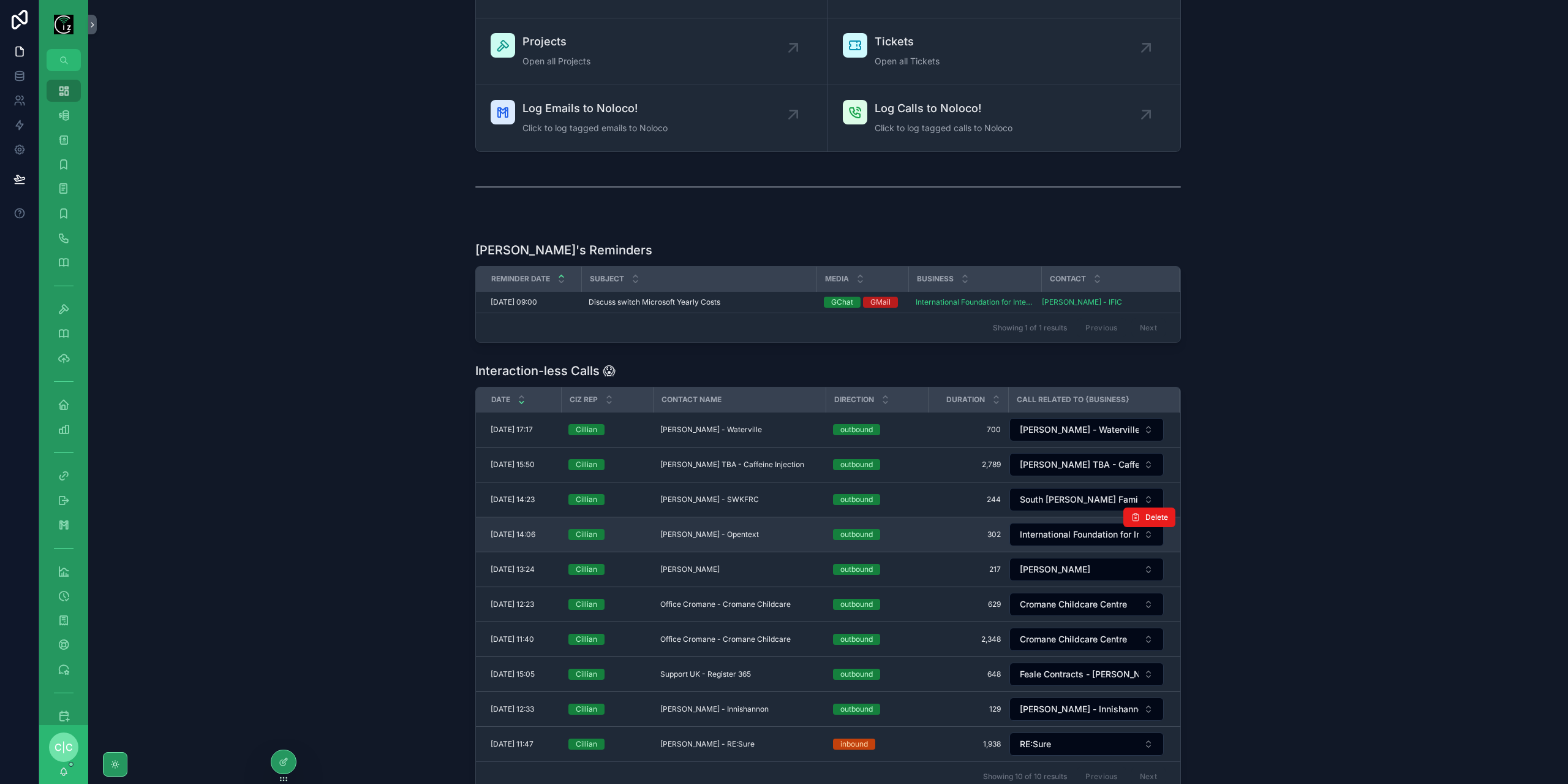
scroll to position [184, 0]
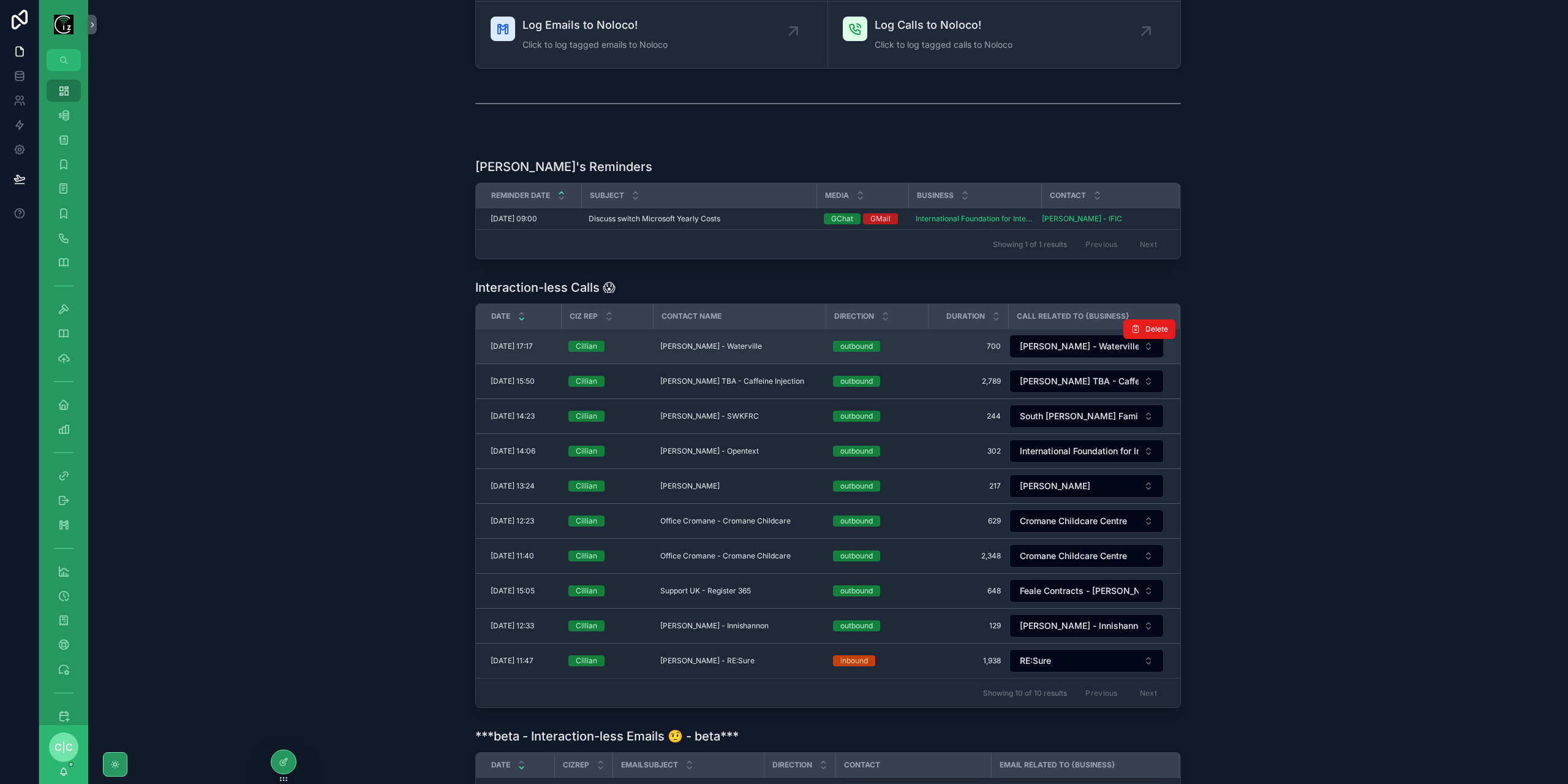
click at [759, 345] on div "[PERSON_NAME] - Waterville [PERSON_NAME] - [GEOGRAPHIC_DATA]" at bounding box center [740, 346] width 158 height 10
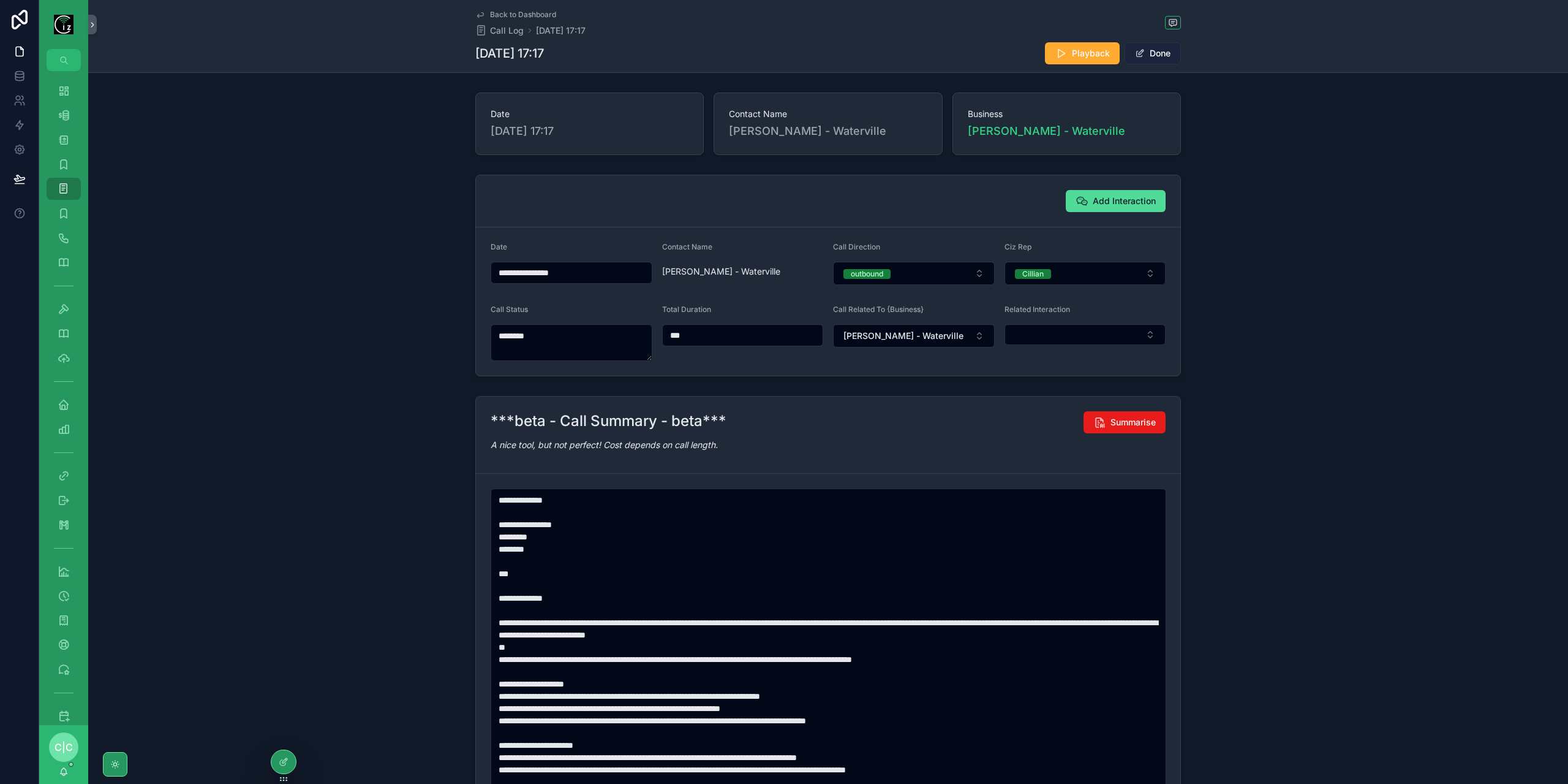
click at [1153, 61] on button "Done" at bounding box center [1152, 52] width 56 height 22
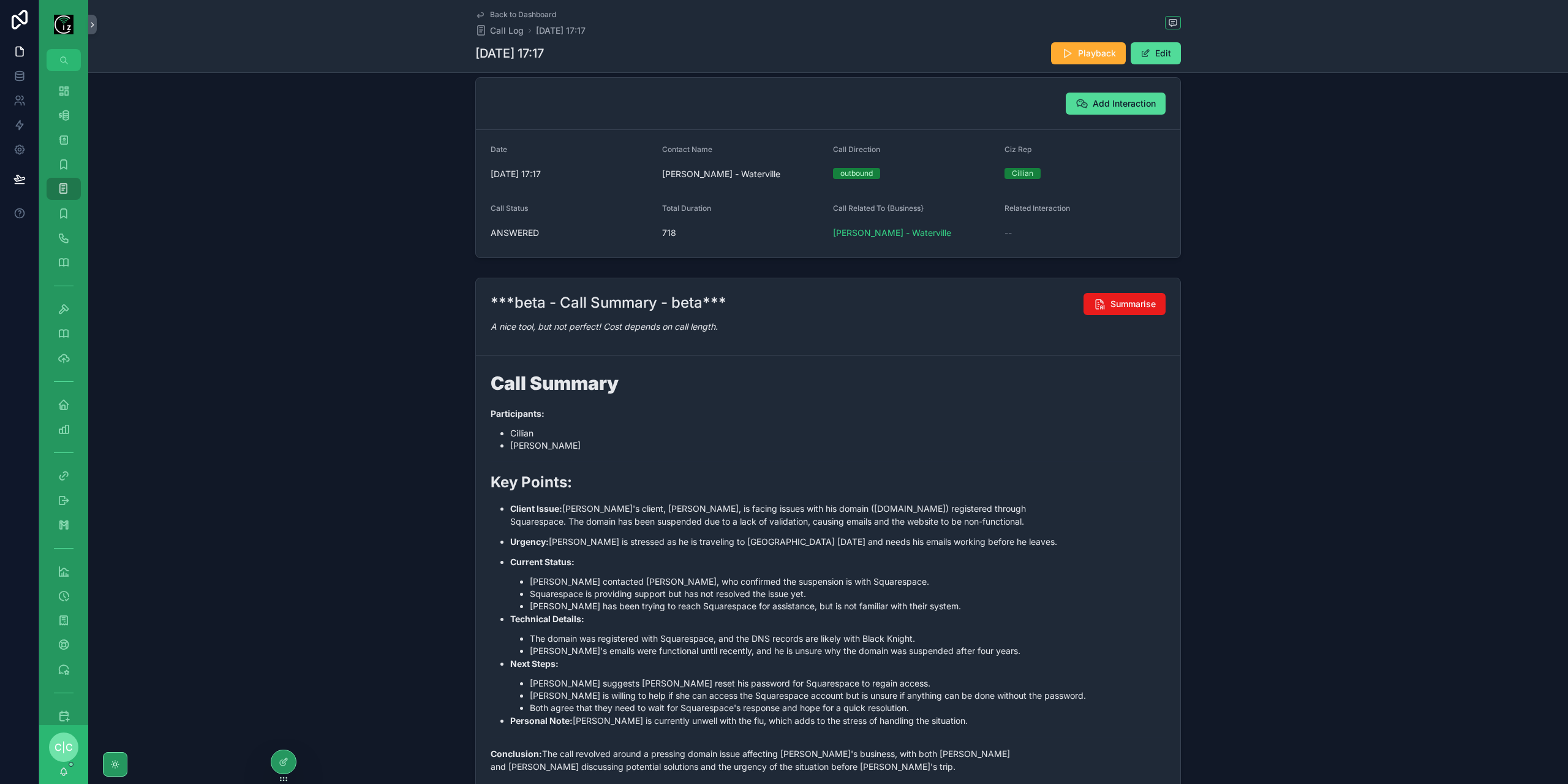
scroll to position [184, 0]
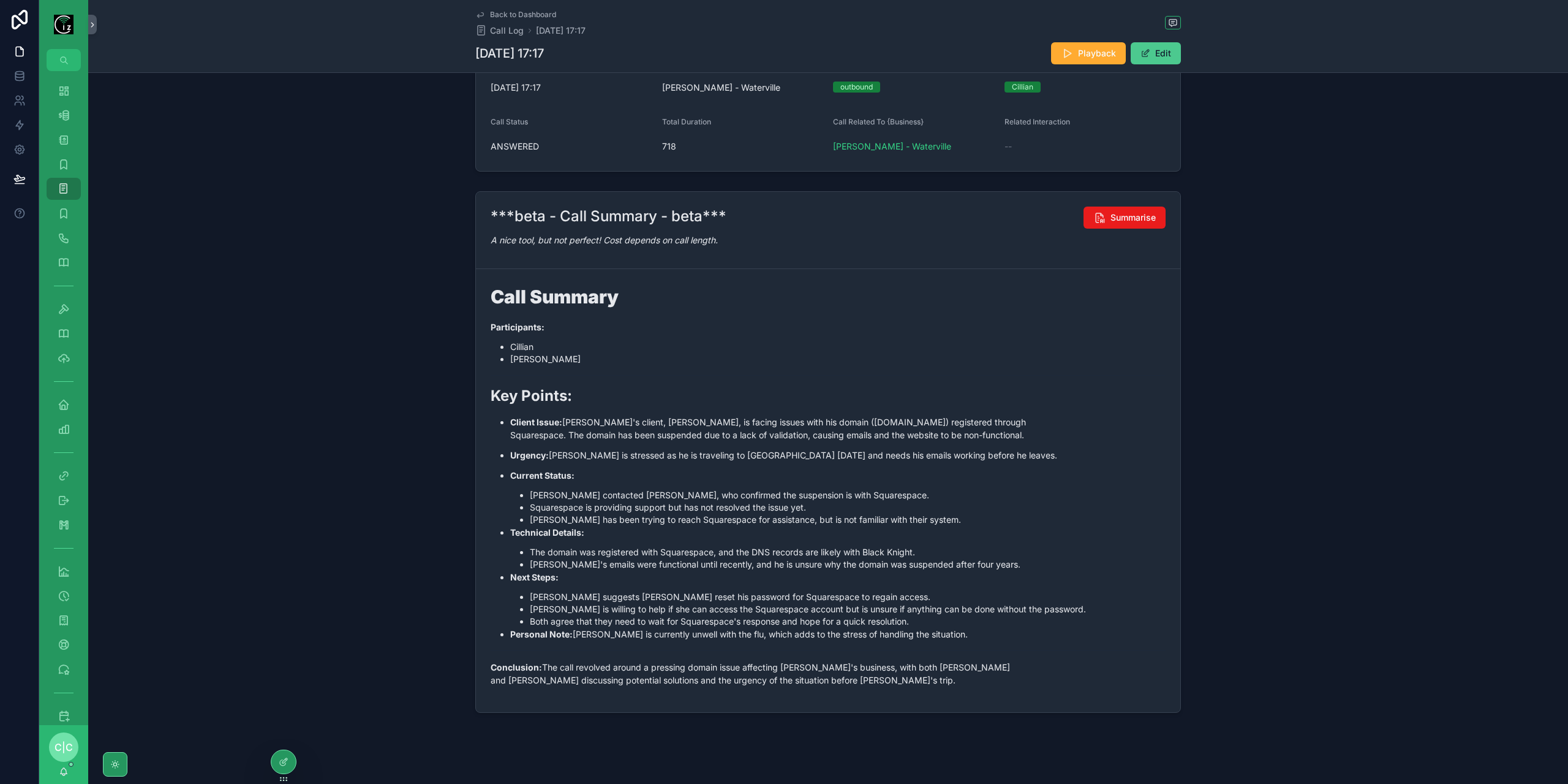
click at [1170, 50] on button "Edit" at bounding box center [1156, 52] width 50 height 22
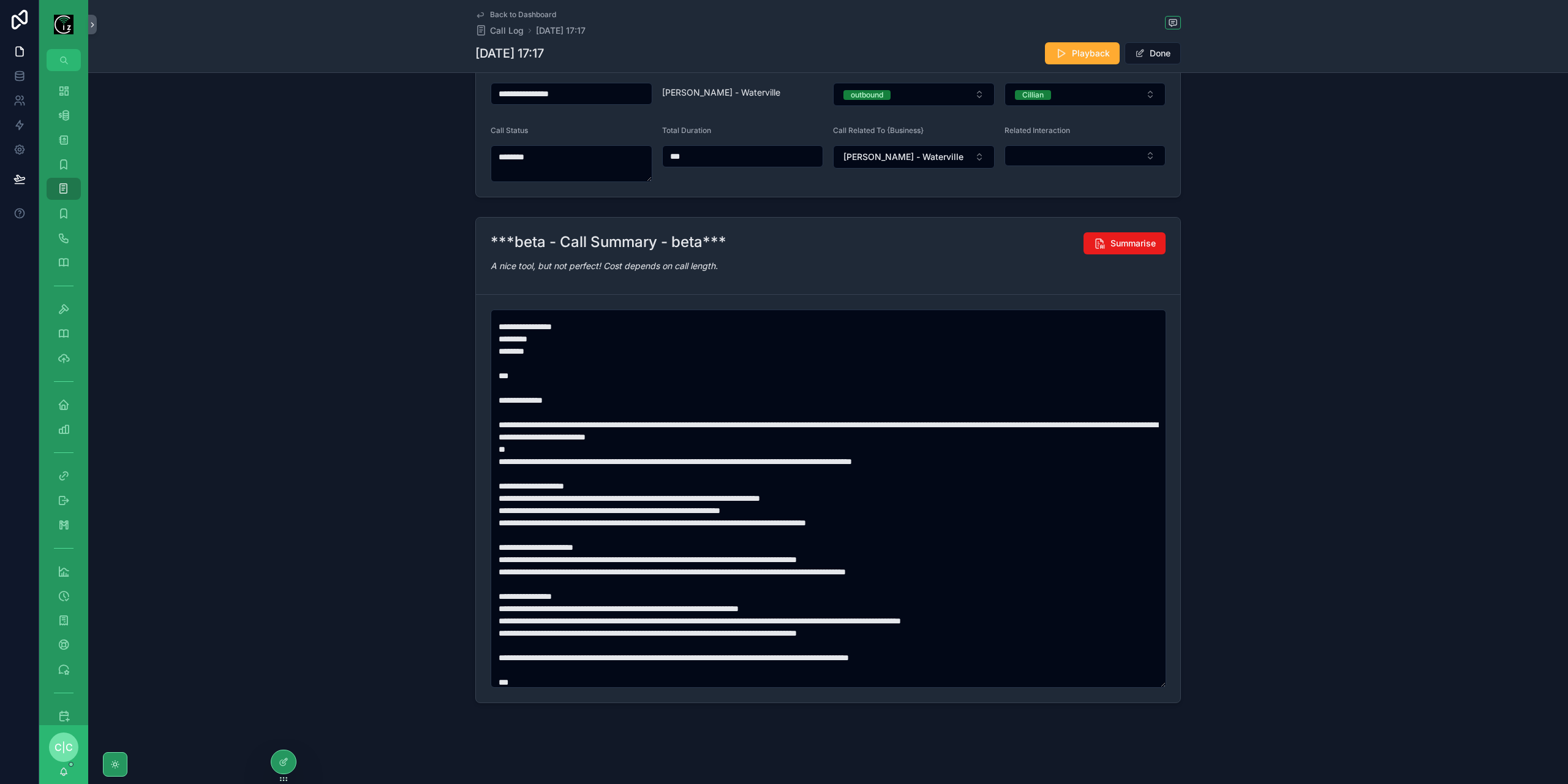
scroll to position [0, 0]
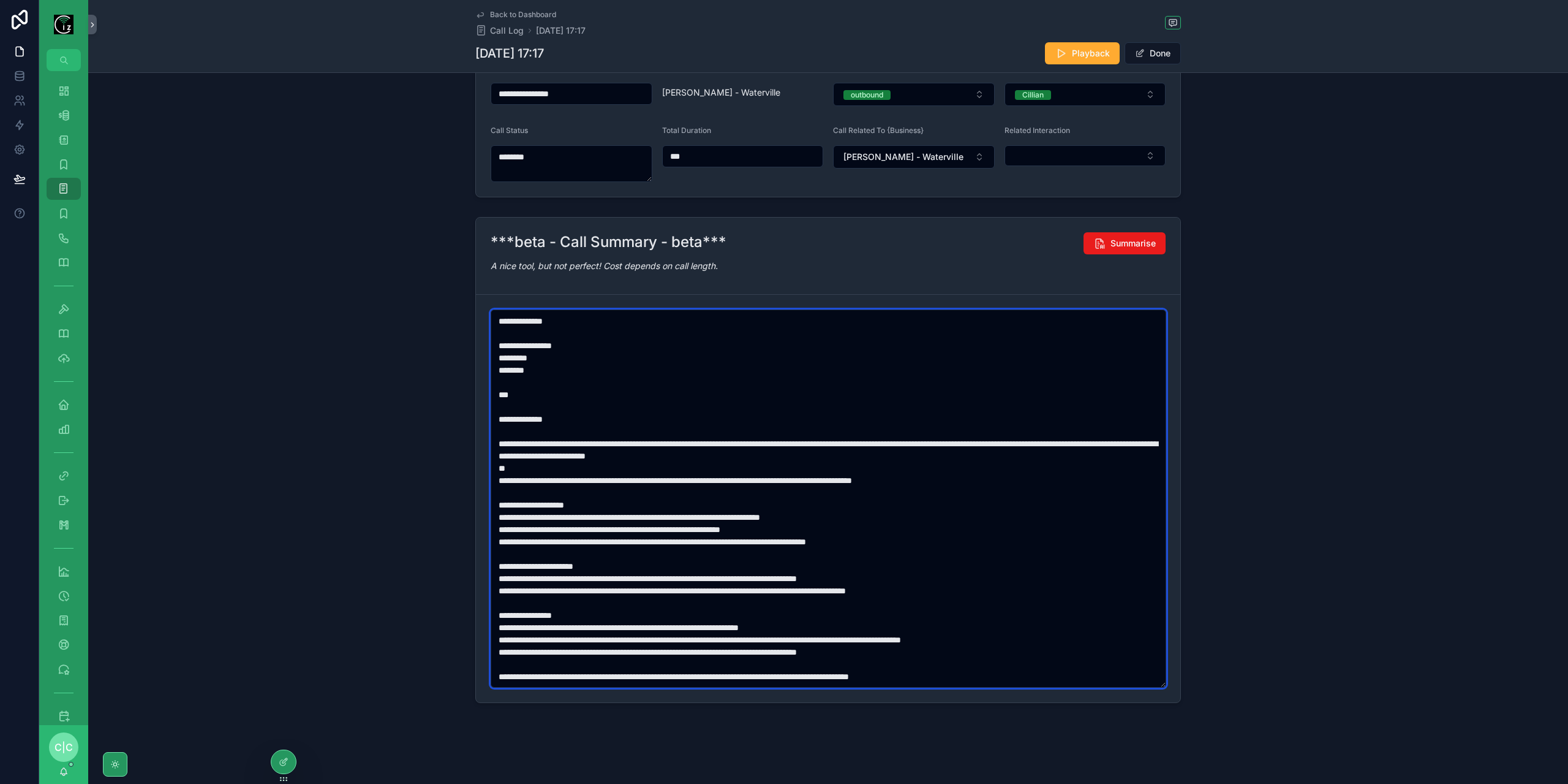
click at [513, 367] on textarea "scrollable content" at bounding box center [828, 498] width 676 height 378
click at [516, 372] on textarea "scrollable content" at bounding box center [828, 498] width 676 height 378
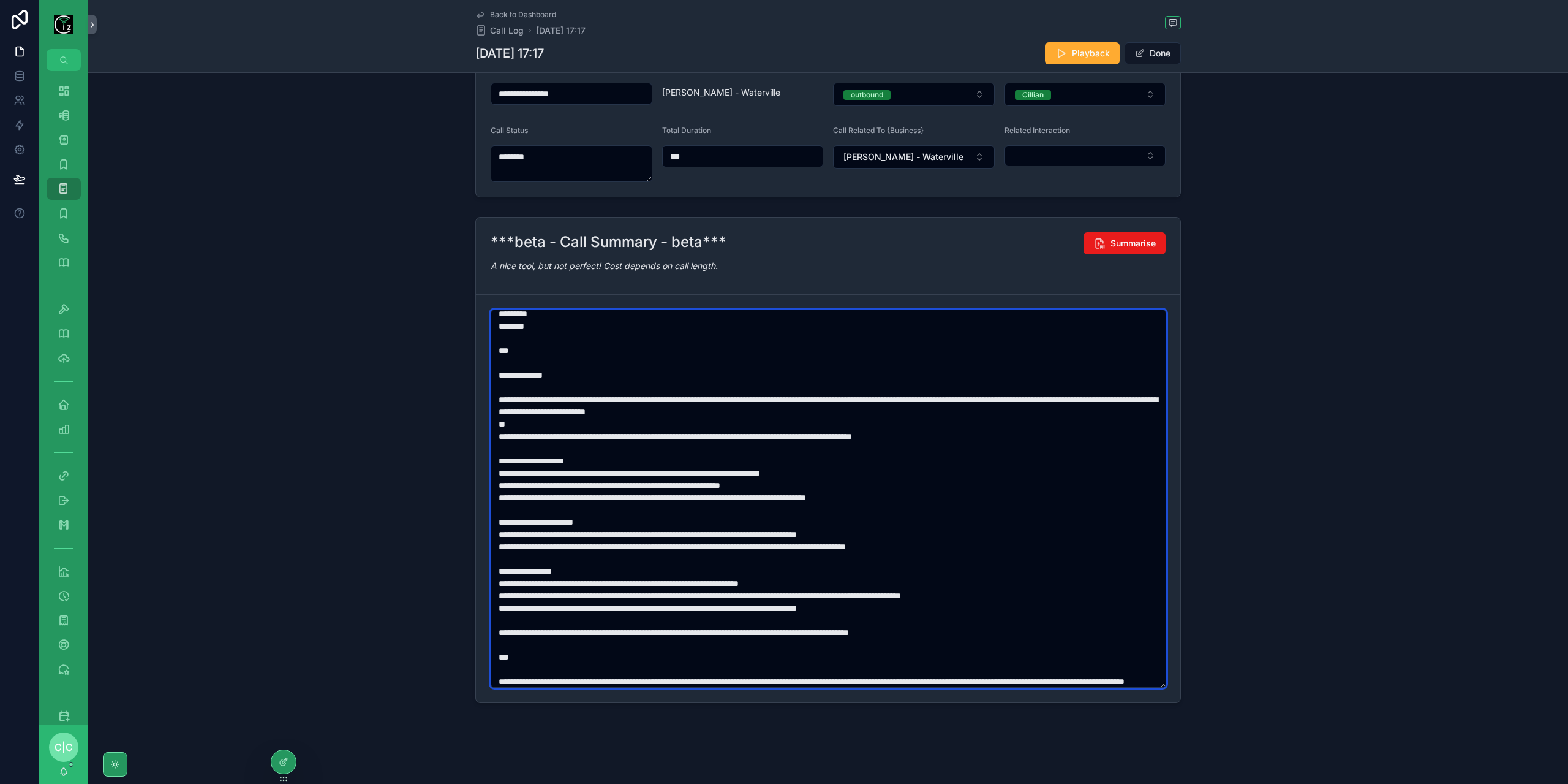
scroll to position [61, 0]
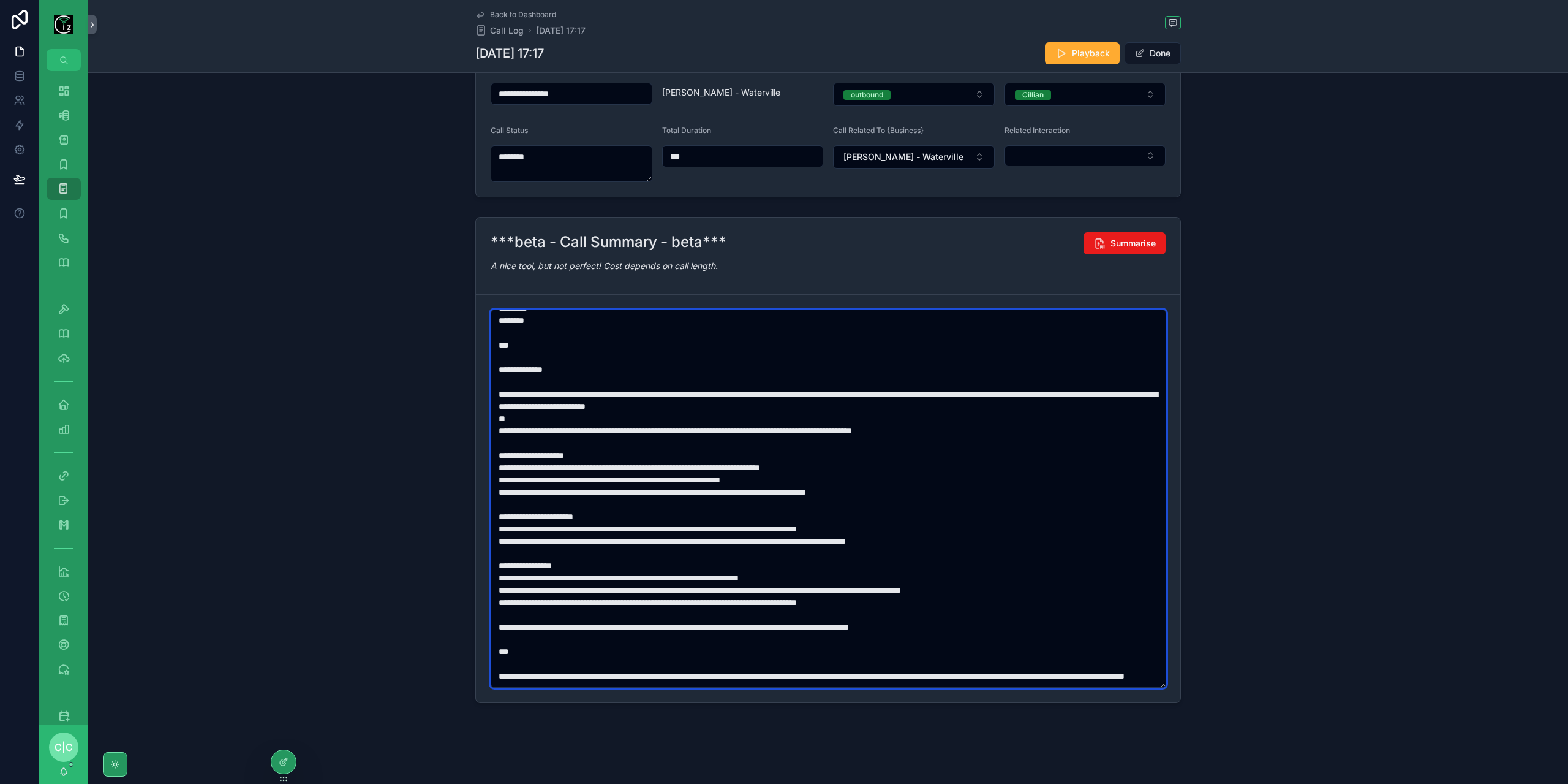
click at [520, 454] on textarea "scrollable content" at bounding box center [828, 498] width 676 height 378
paste textarea "scrollable content"
click at [580, 379] on textarea "scrollable content" at bounding box center [828, 498] width 676 height 378
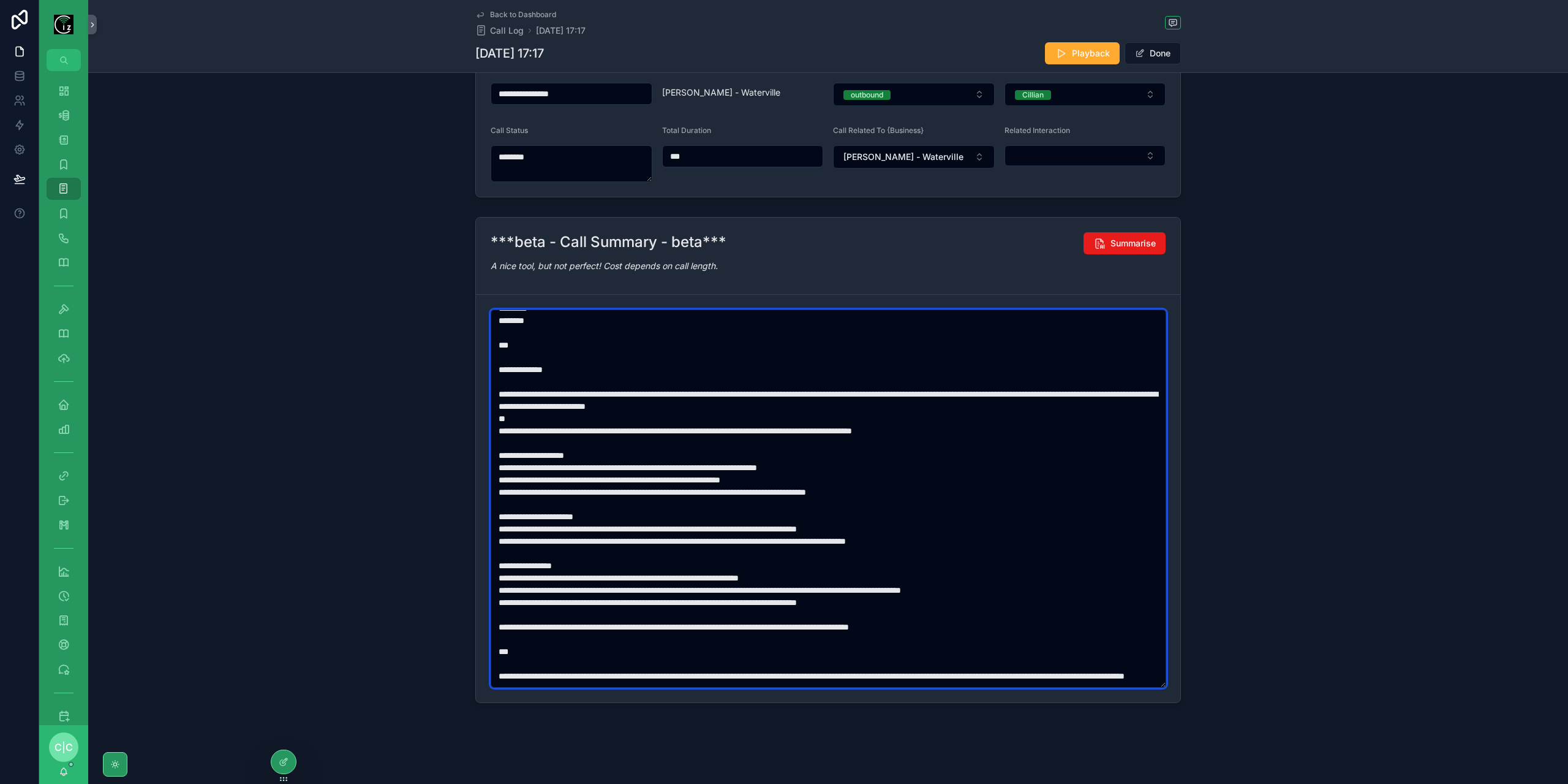
paste textarea "scrollable content"
click at [869, 516] on textarea "scrollable content" at bounding box center [828, 498] width 676 height 378
click at [518, 578] on textarea "scrollable content" at bounding box center [828, 498] width 676 height 378
click at [595, 606] on textarea "scrollable content" at bounding box center [828, 498] width 676 height 378
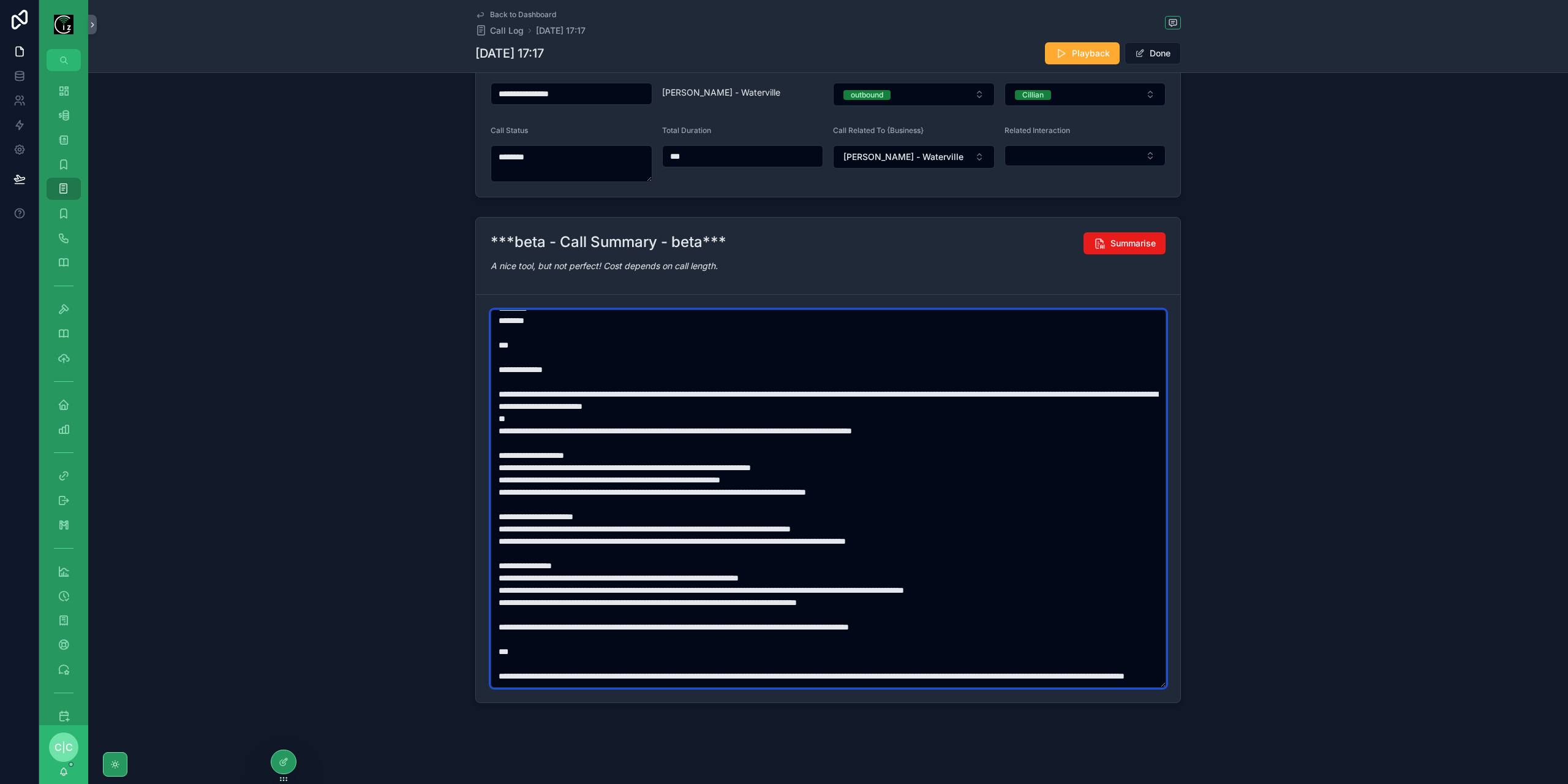
click at [592, 611] on textarea "scrollable content" at bounding box center [828, 498] width 676 height 378
paste textarea "scrollable content"
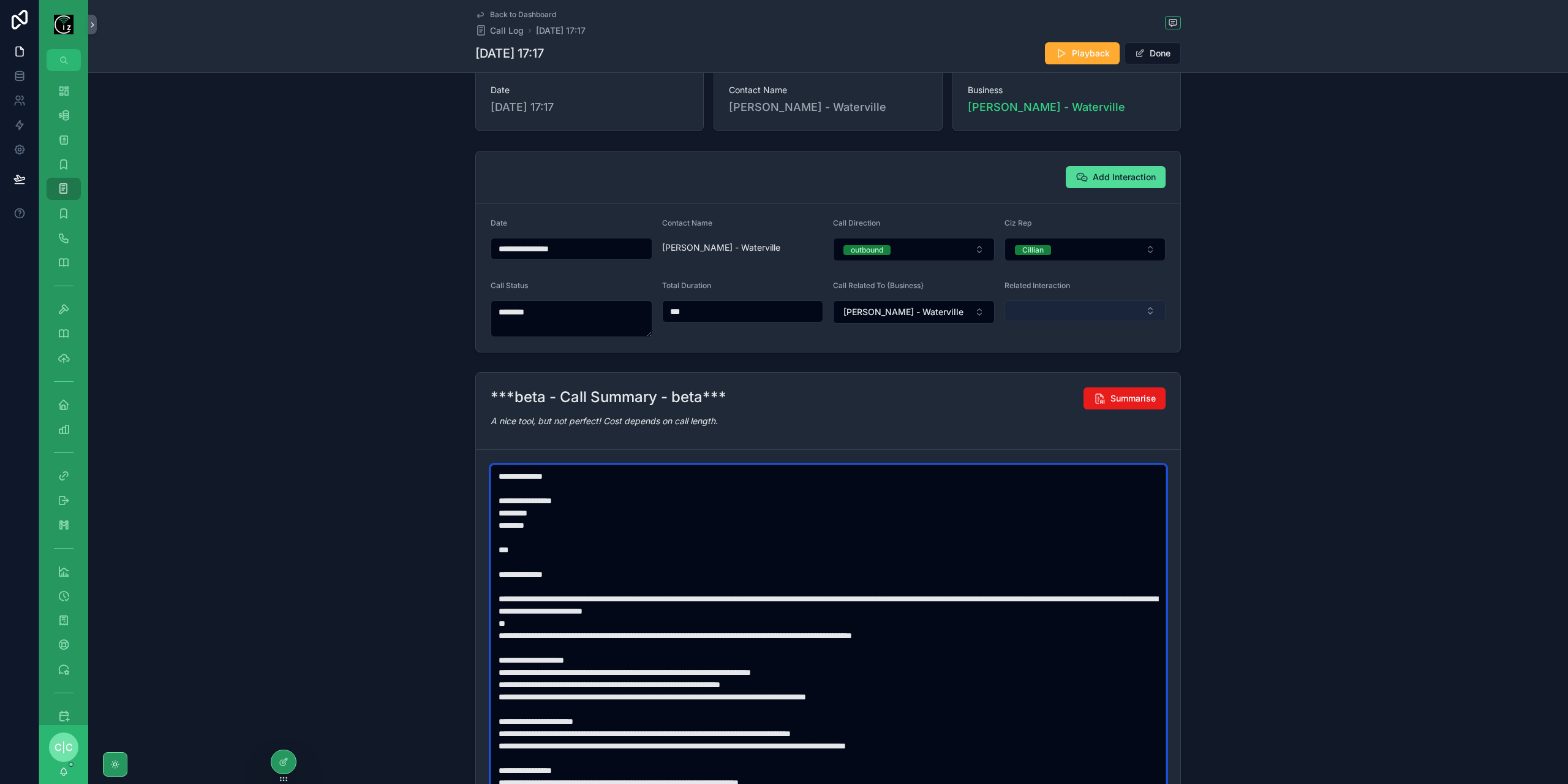
scroll to position [0, 0]
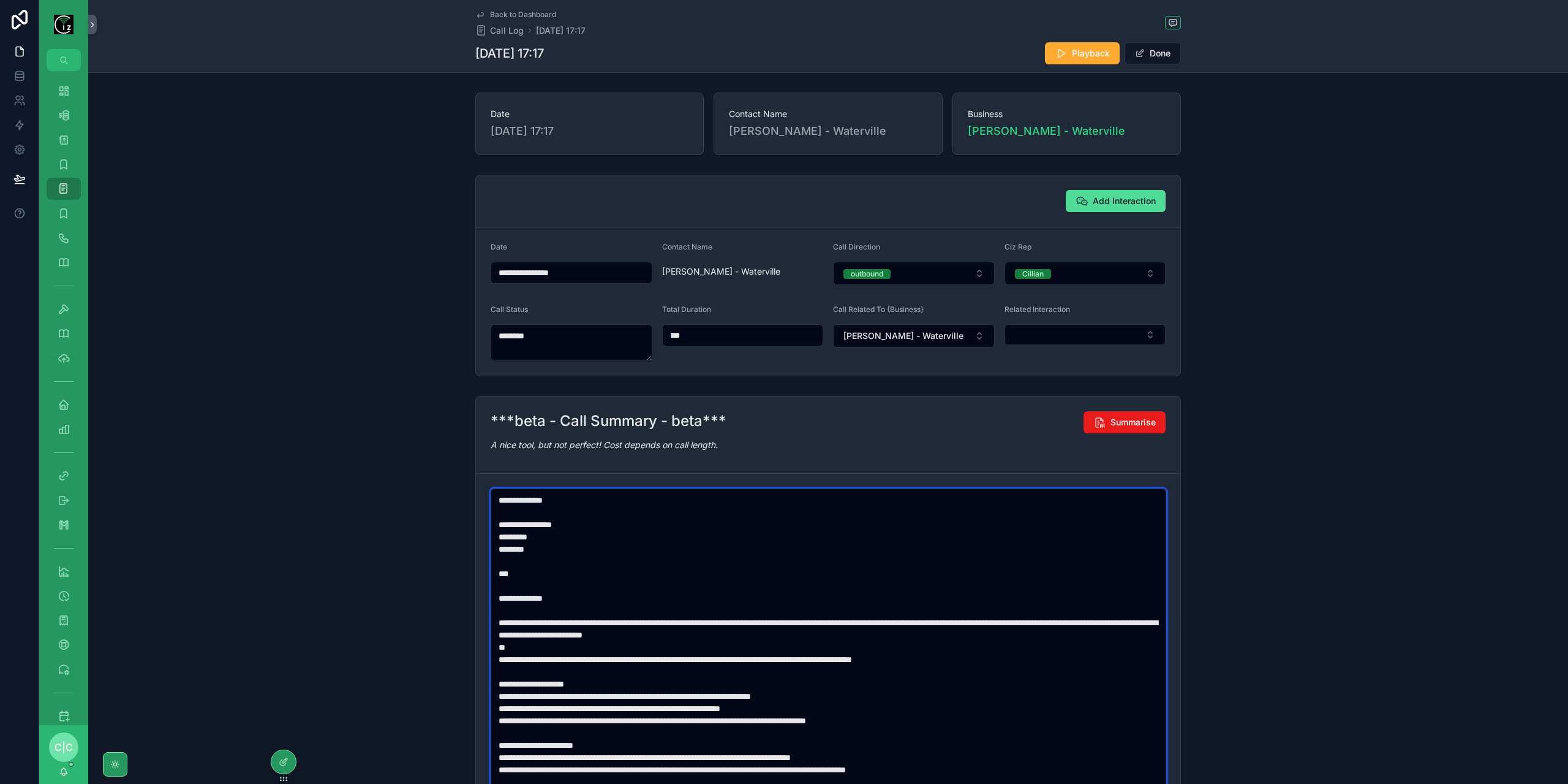
click at [810, 625] on textarea "scrollable content" at bounding box center [828, 677] width 676 height 378
type textarea "**********"
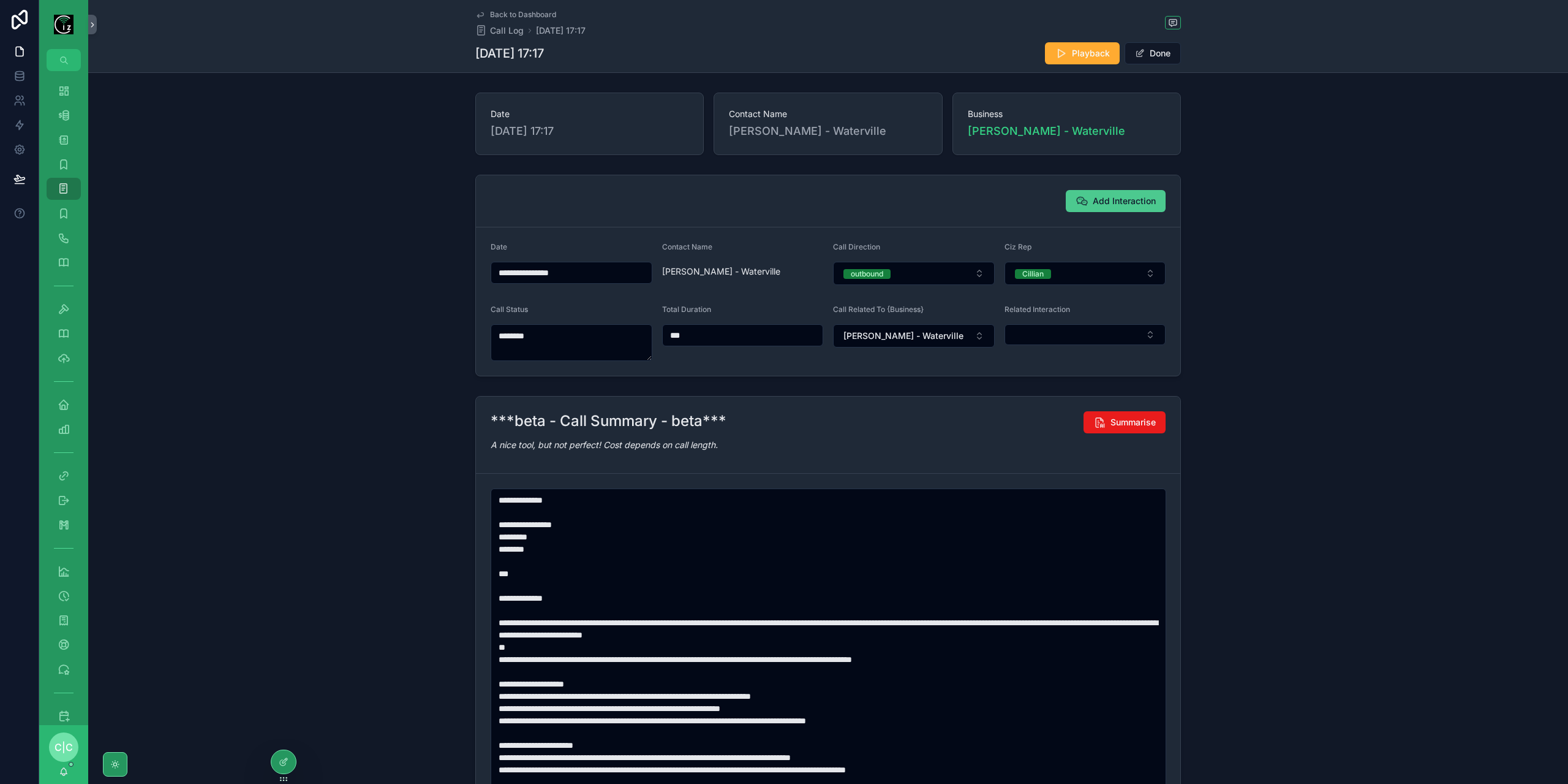
click at [1127, 197] on span "Add Interaction" at bounding box center [1124, 201] width 63 height 12
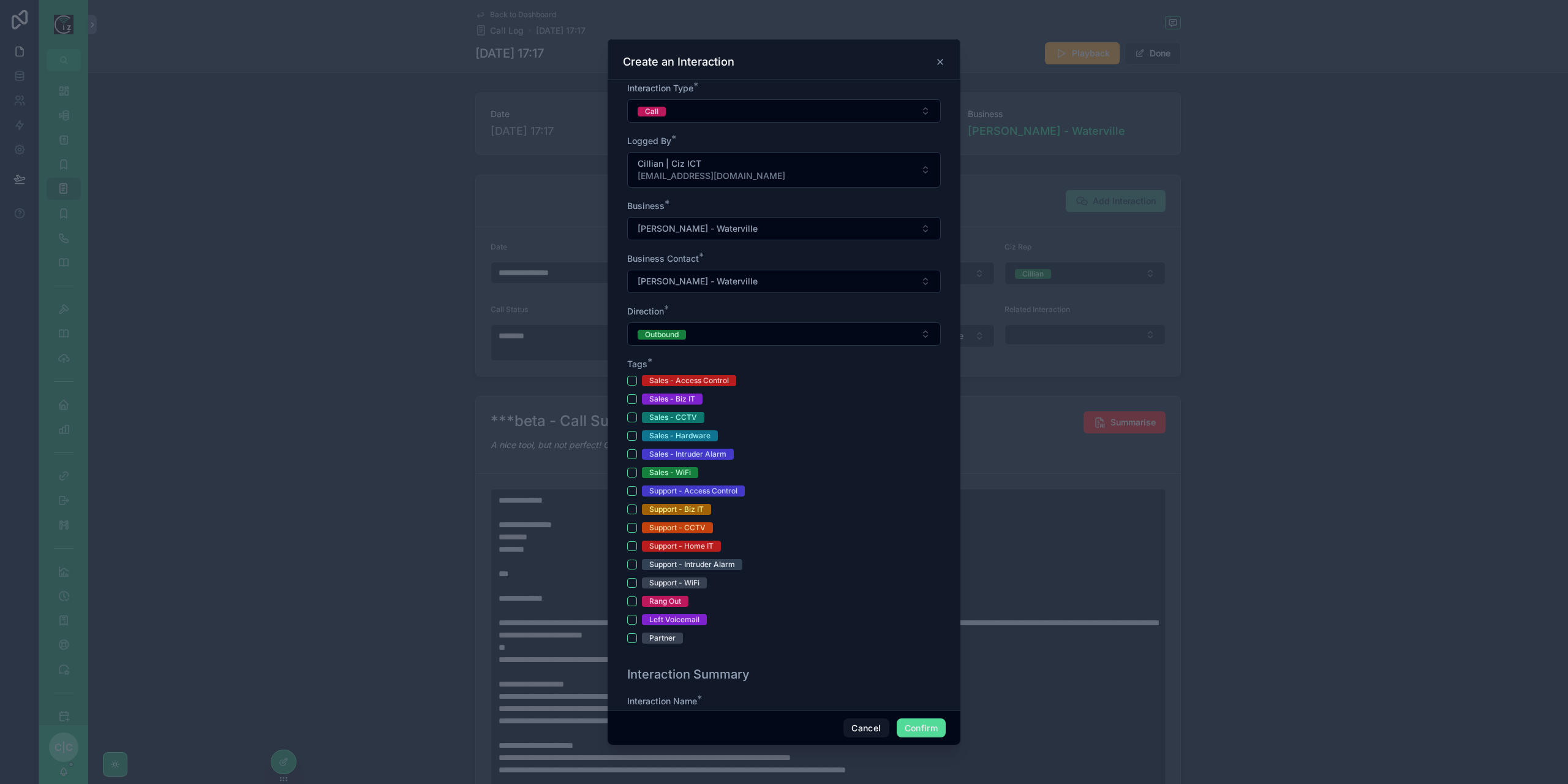
scroll to position [184, 0]
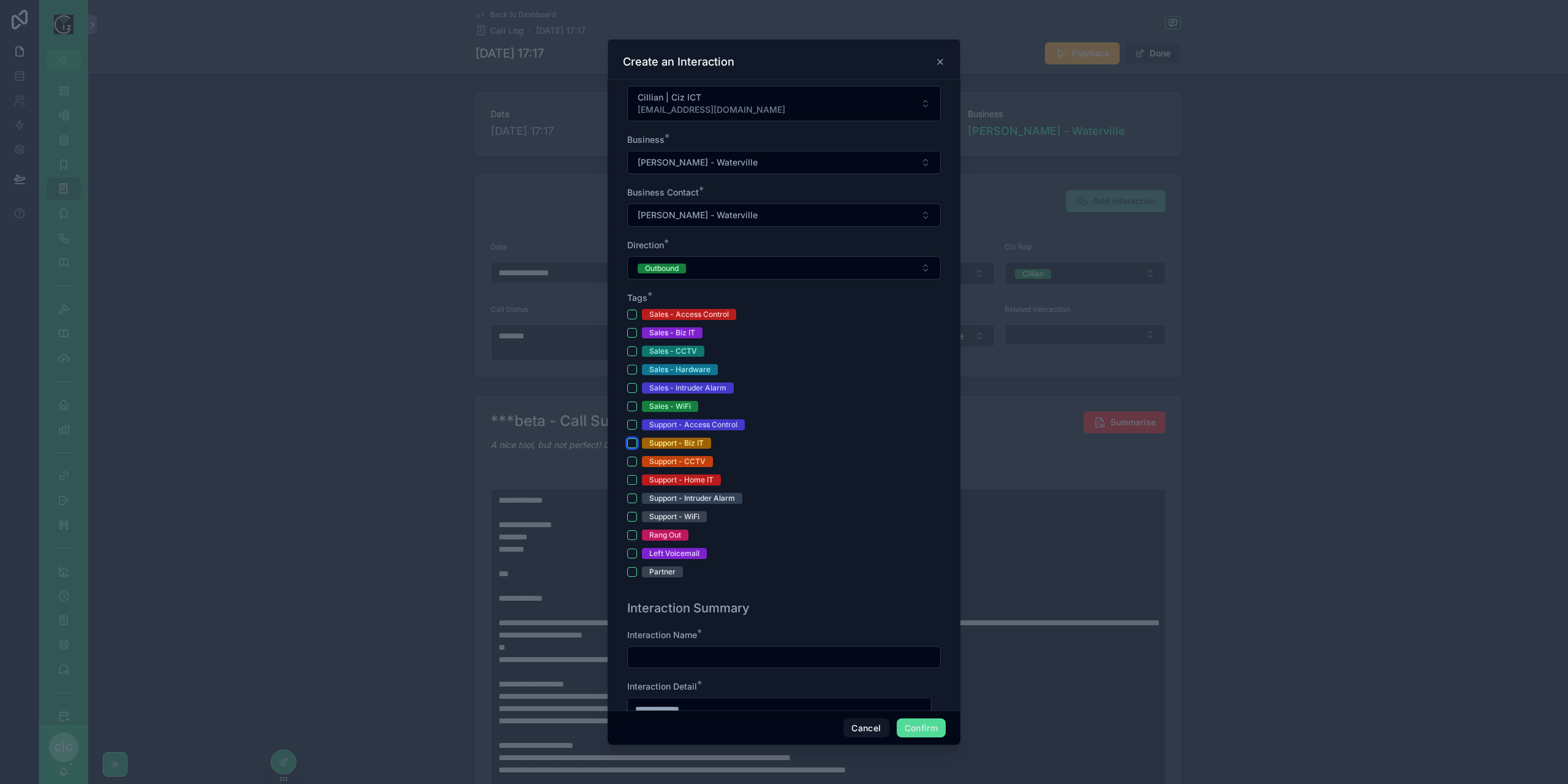
click at [628, 438] on button "Support - Biz IT" at bounding box center [632, 443] width 10 height 10
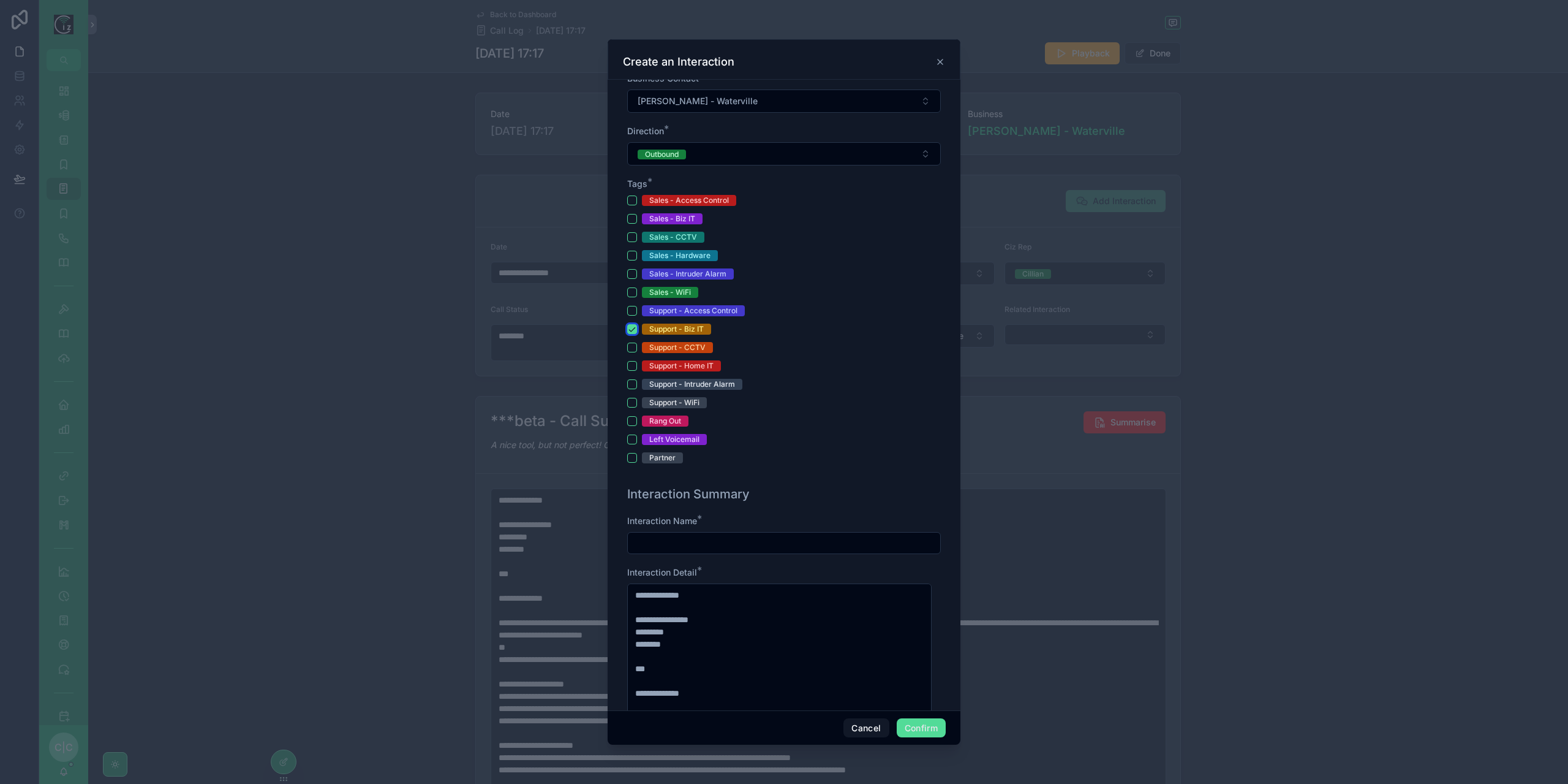
scroll to position [429, 0]
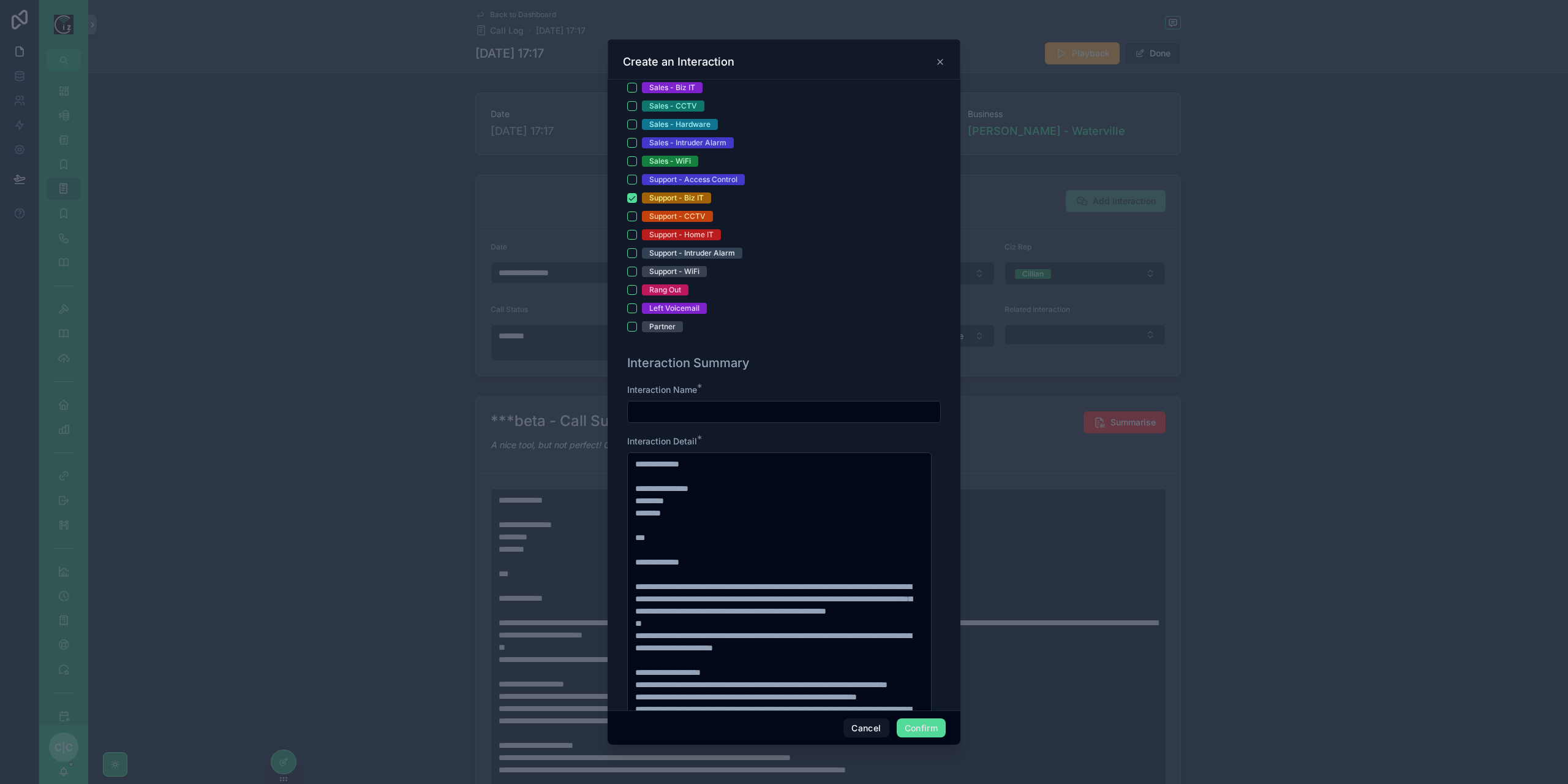
click at [754, 412] on input "text" at bounding box center [784, 412] width 312 height 17
paste input "**********"
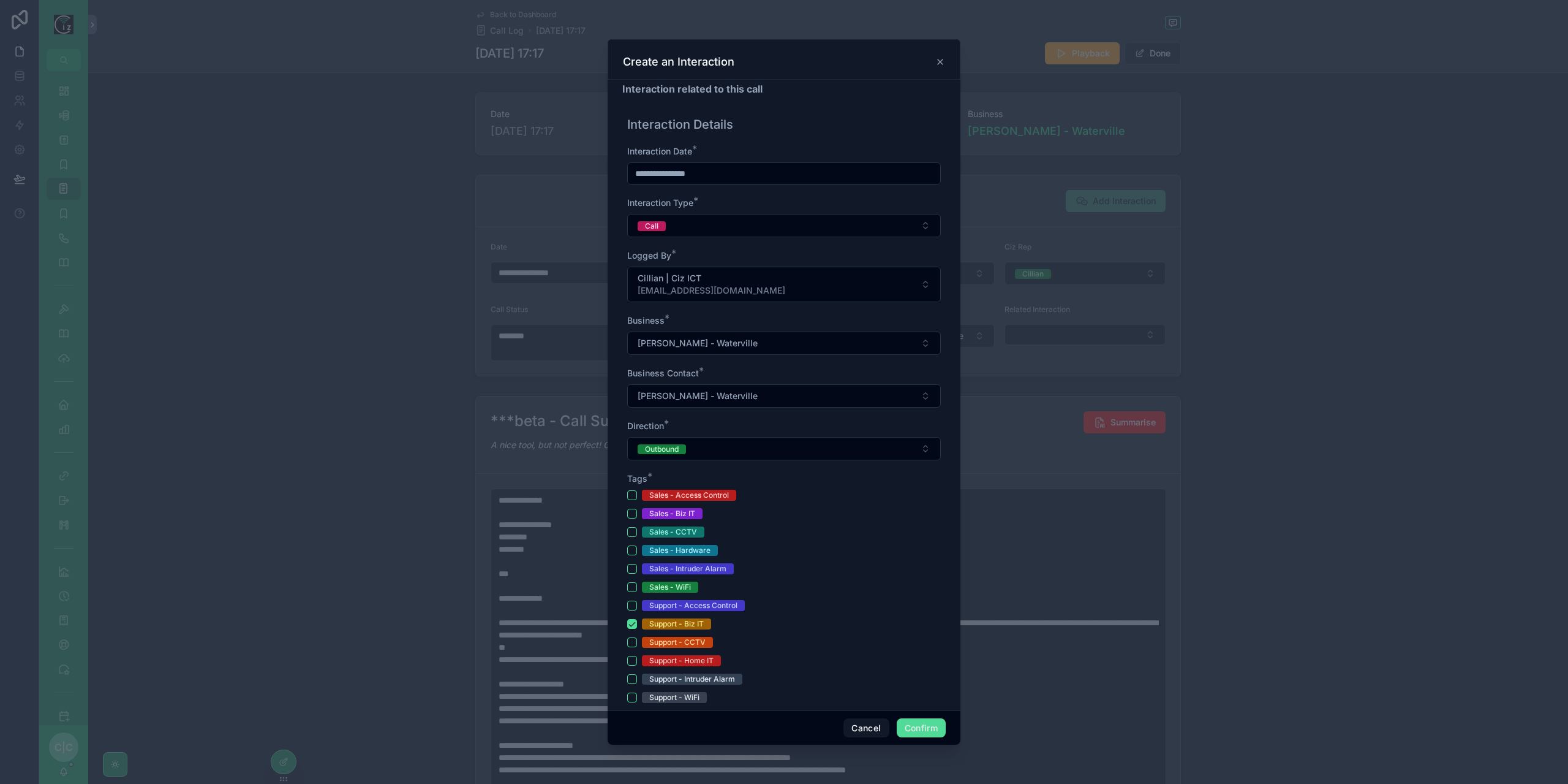
scroll to position [0, 0]
type input "**********"
click at [926, 726] on button "Confirm" at bounding box center [921, 728] width 49 height 20
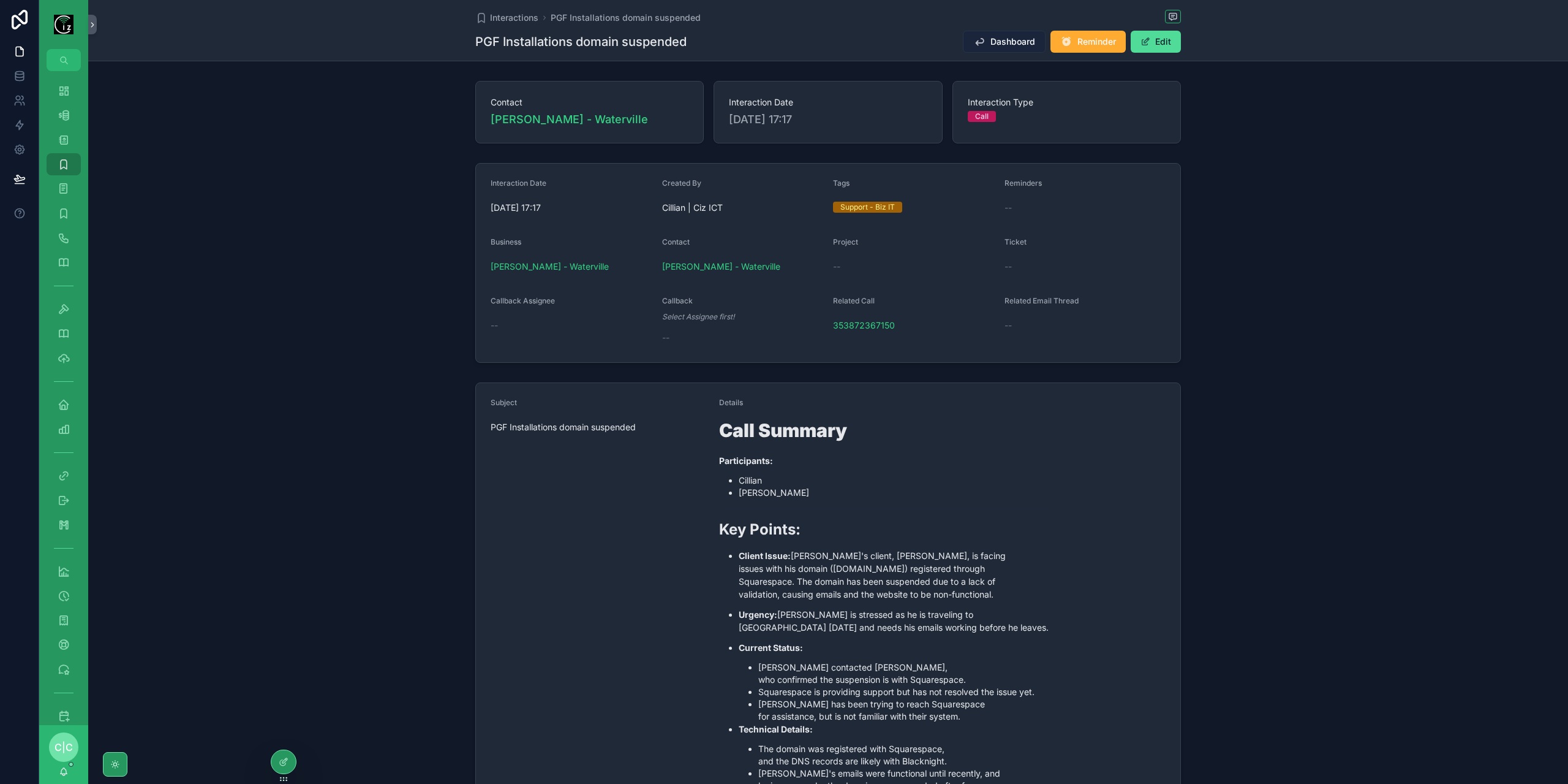
click at [1016, 45] on span "Dashboard" at bounding box center [1012, 41] width 45 height 12
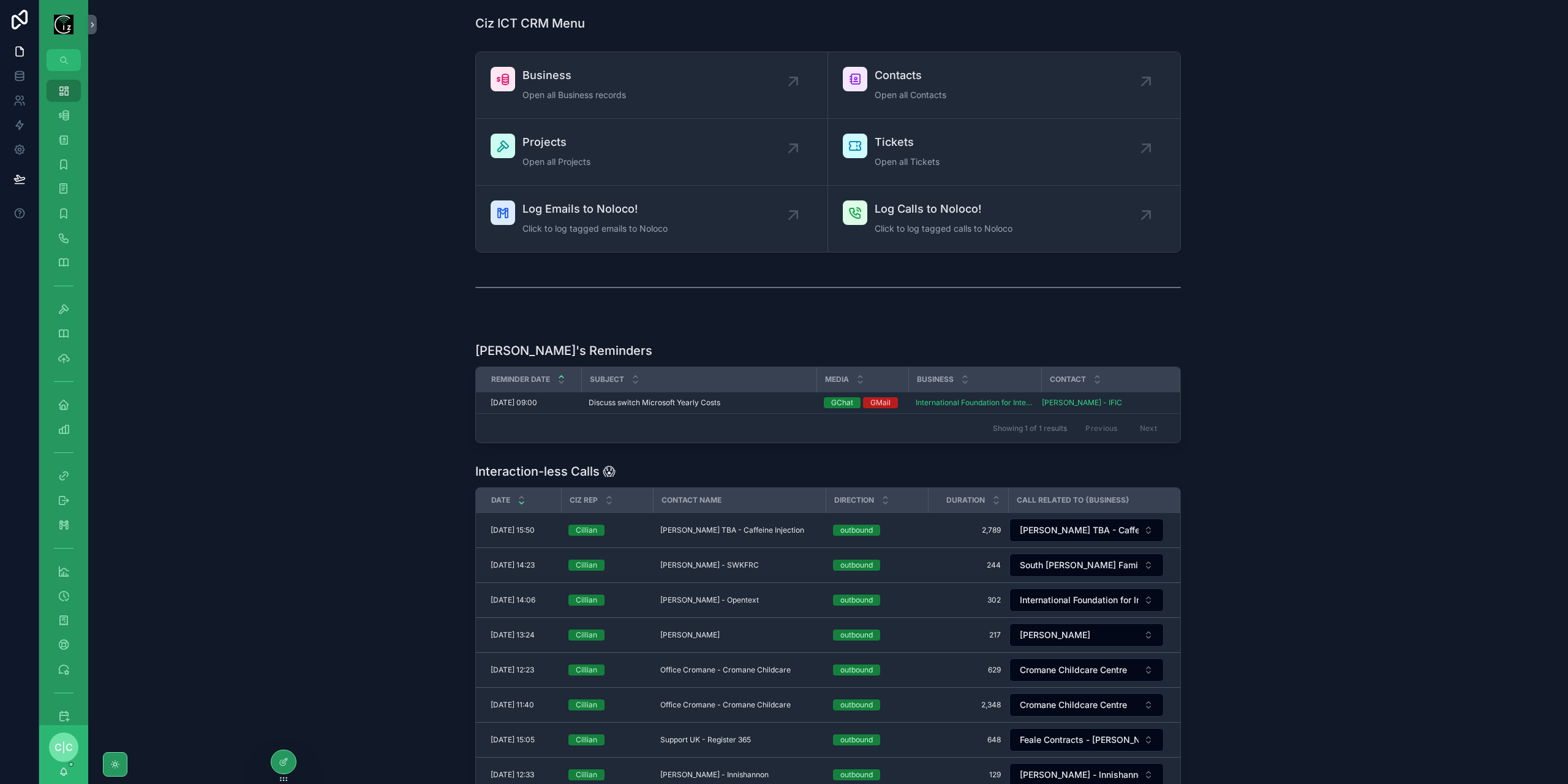
scroll to position [245, 0]
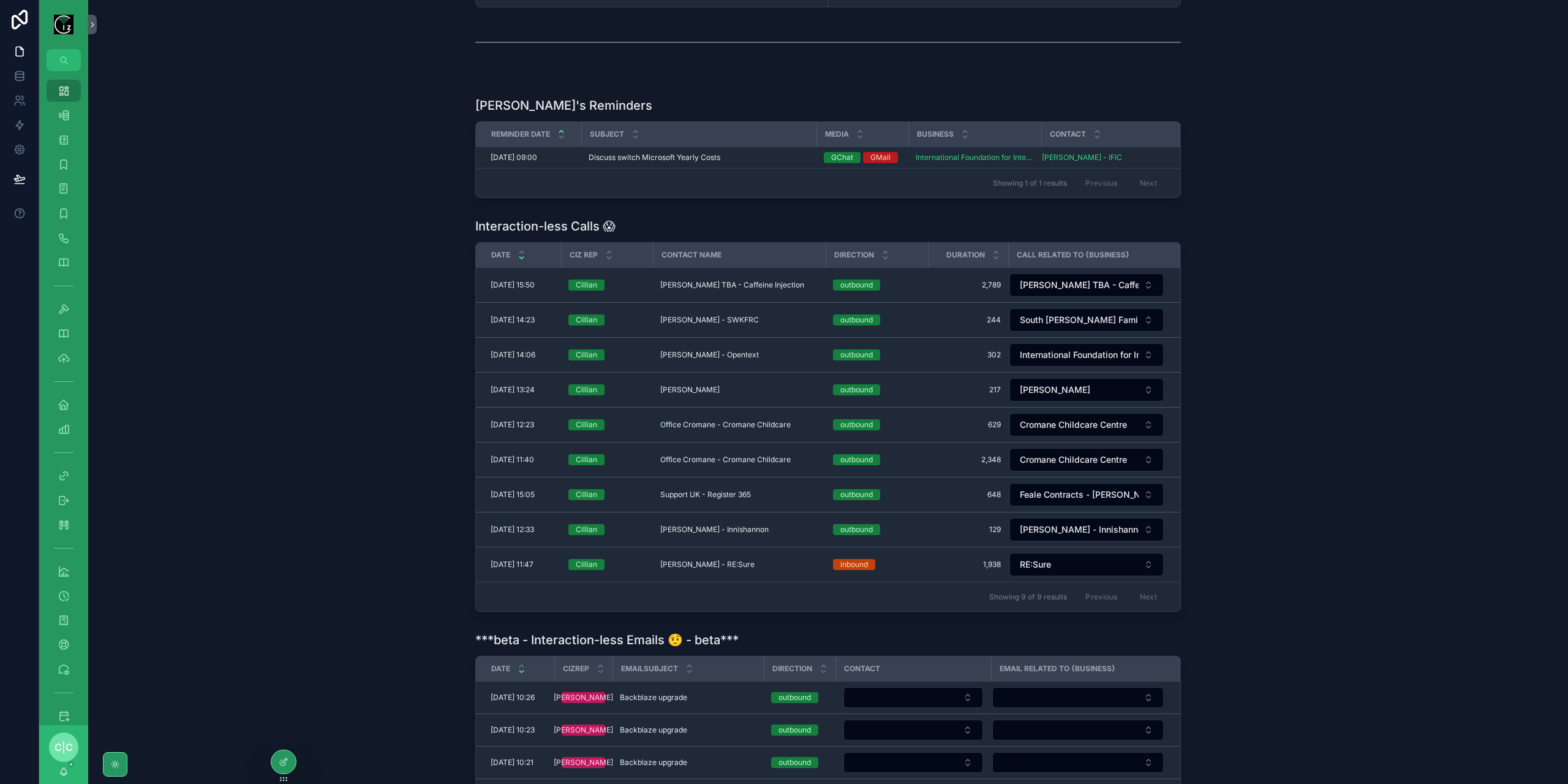
click at [783, 454] on span "Office Cromane - Cromane Childcare" at bounding box center [725, 459] width 130 height 10
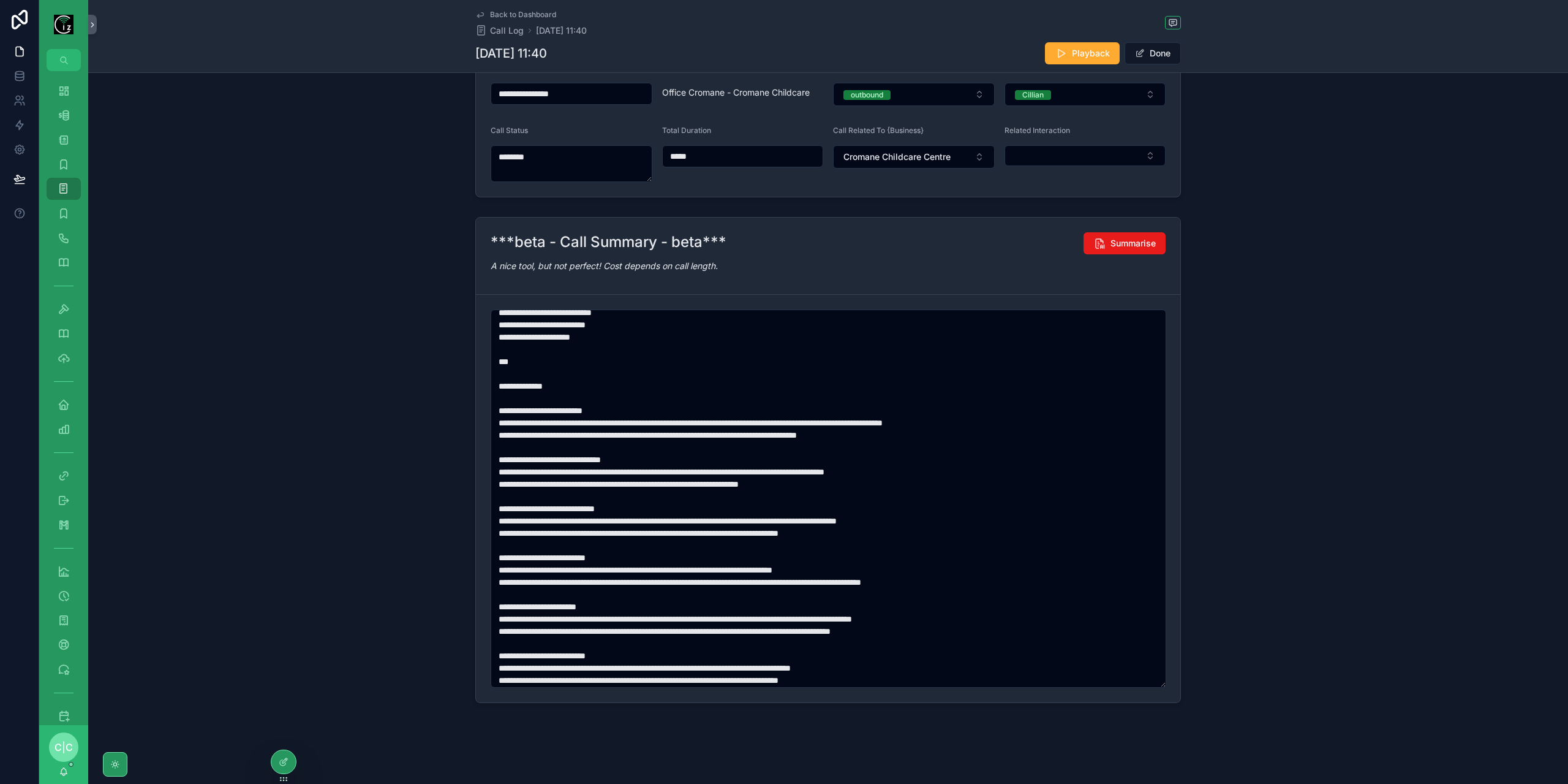
scroll to position [61, 0]
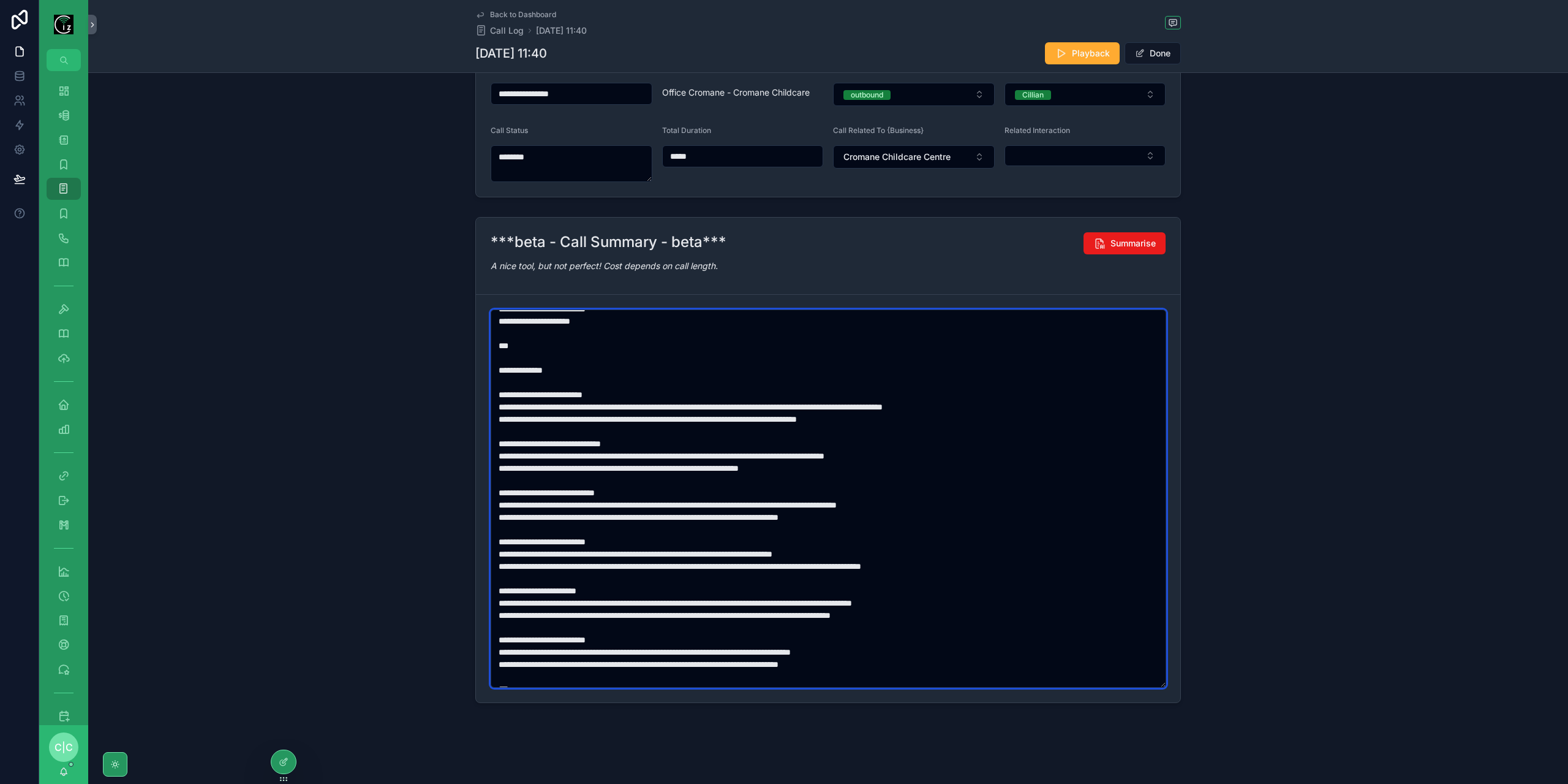
click at [756, 469] on textarea "scrollable content" at bounding box center [828, 498] width 676 height 378
click at [522, 407] on textarea "scrollable content" at bounding box center [828, 498] width 676 height 378
click at [561, 504] on textarea "scrollable content" at bounding box center [828, 498] width 676 height 378
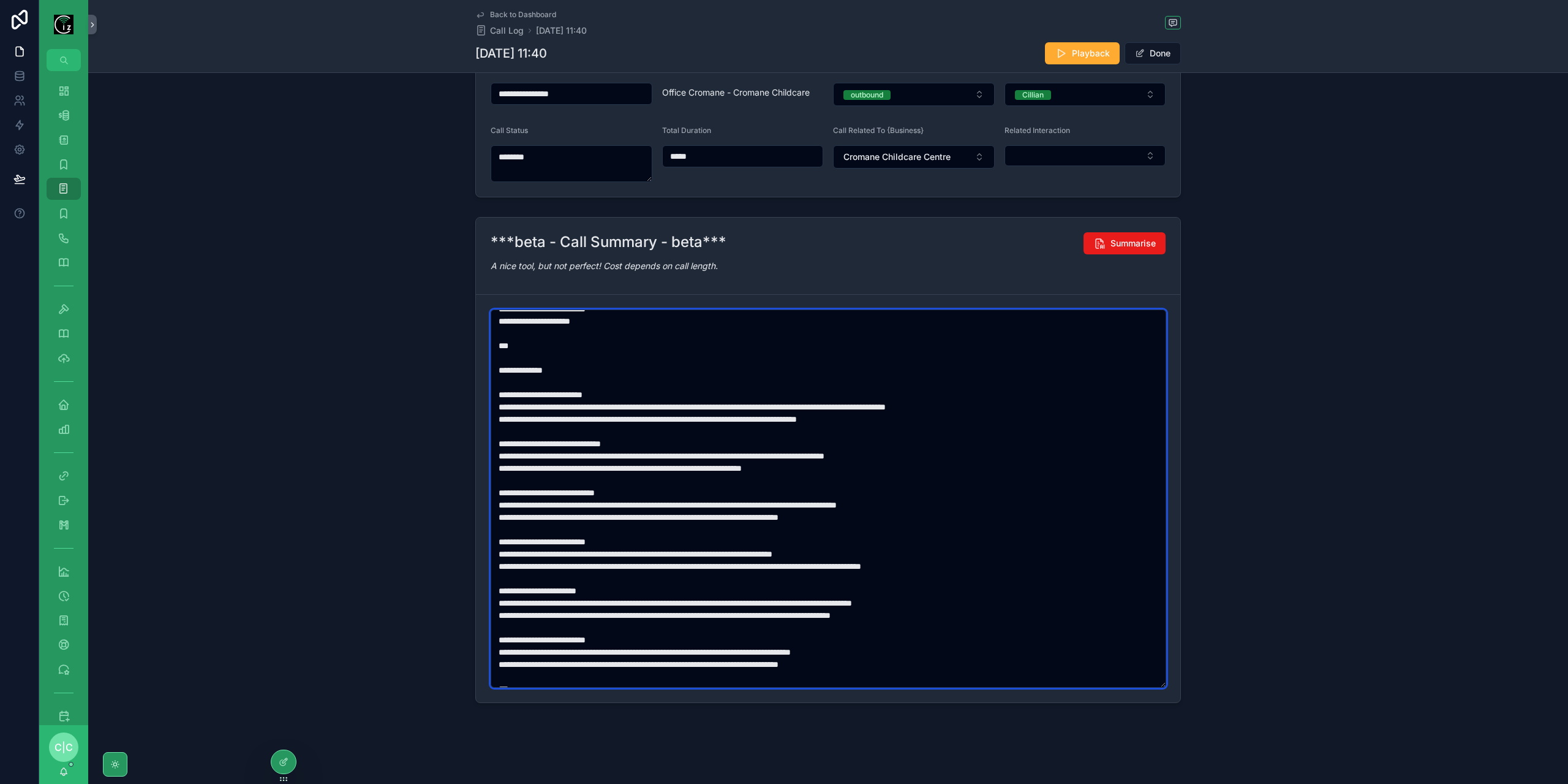
click at [561, 504] on textarea "scrollable content" at bounding box center [828, 498] width 676 height 378
type textarea "**********"
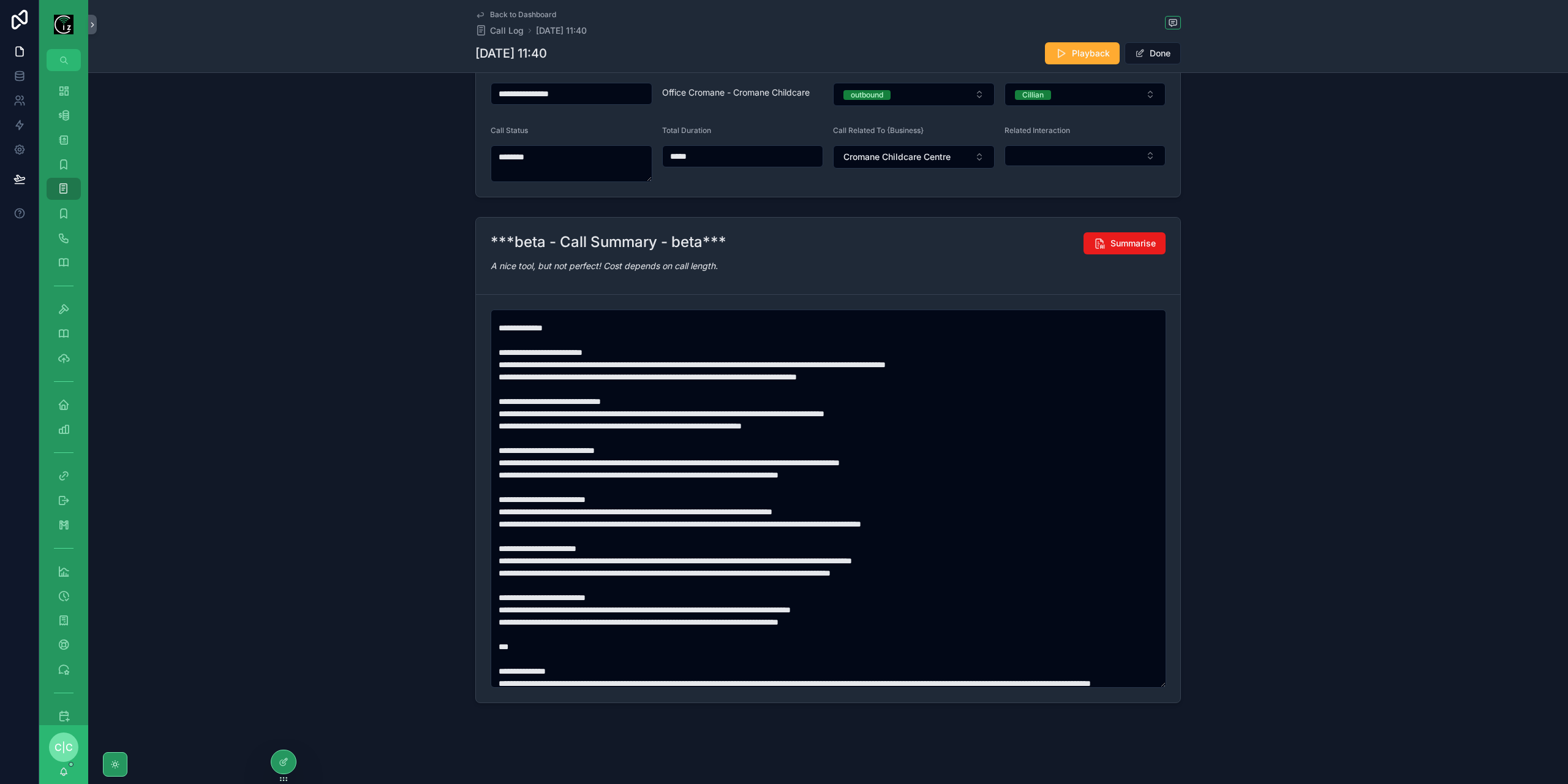
scroll to position [123, 0]
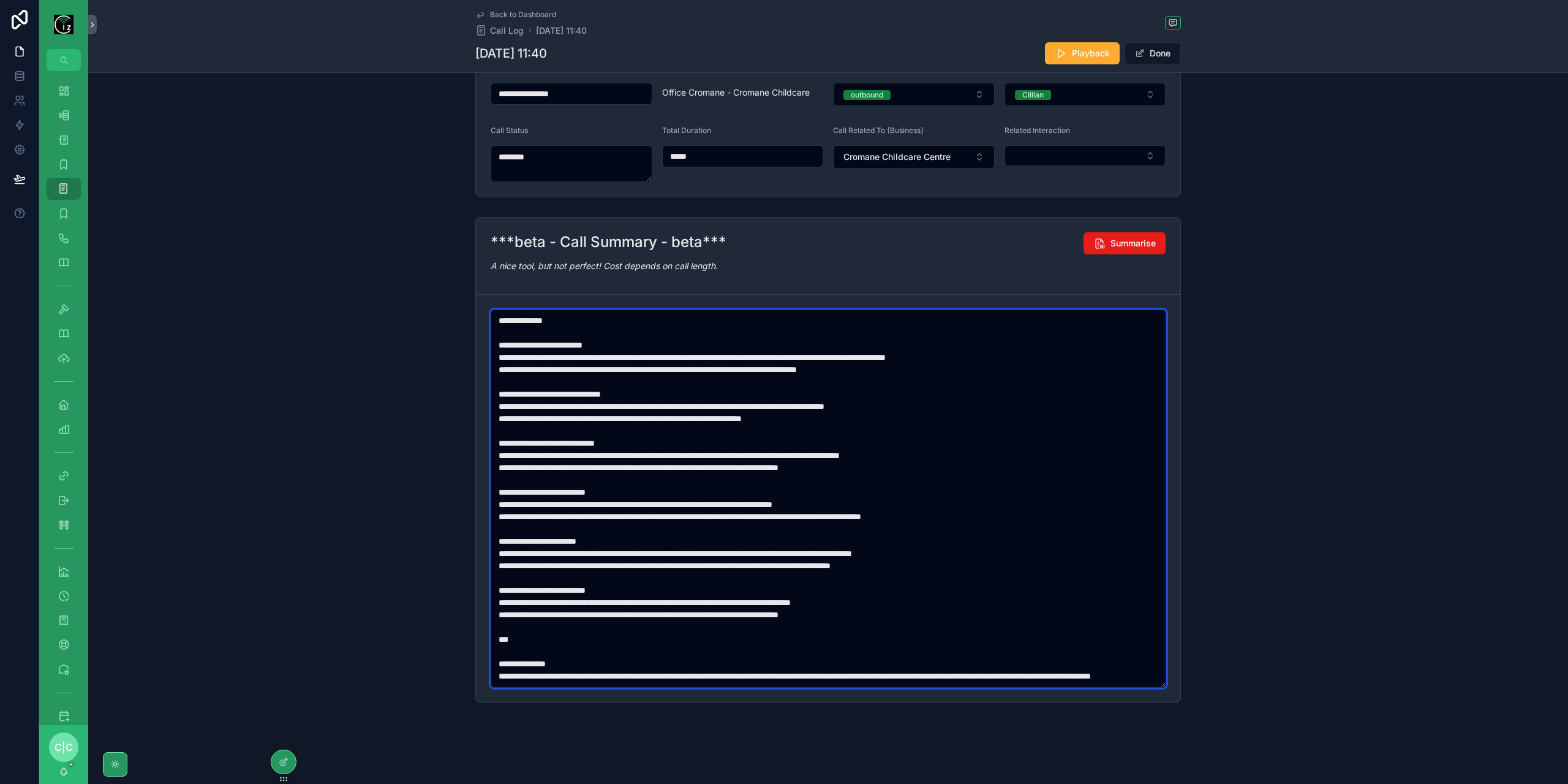
click at [516, 489] on textarea "scrollable content" at bounding box center [828, 498] width 676 height 378
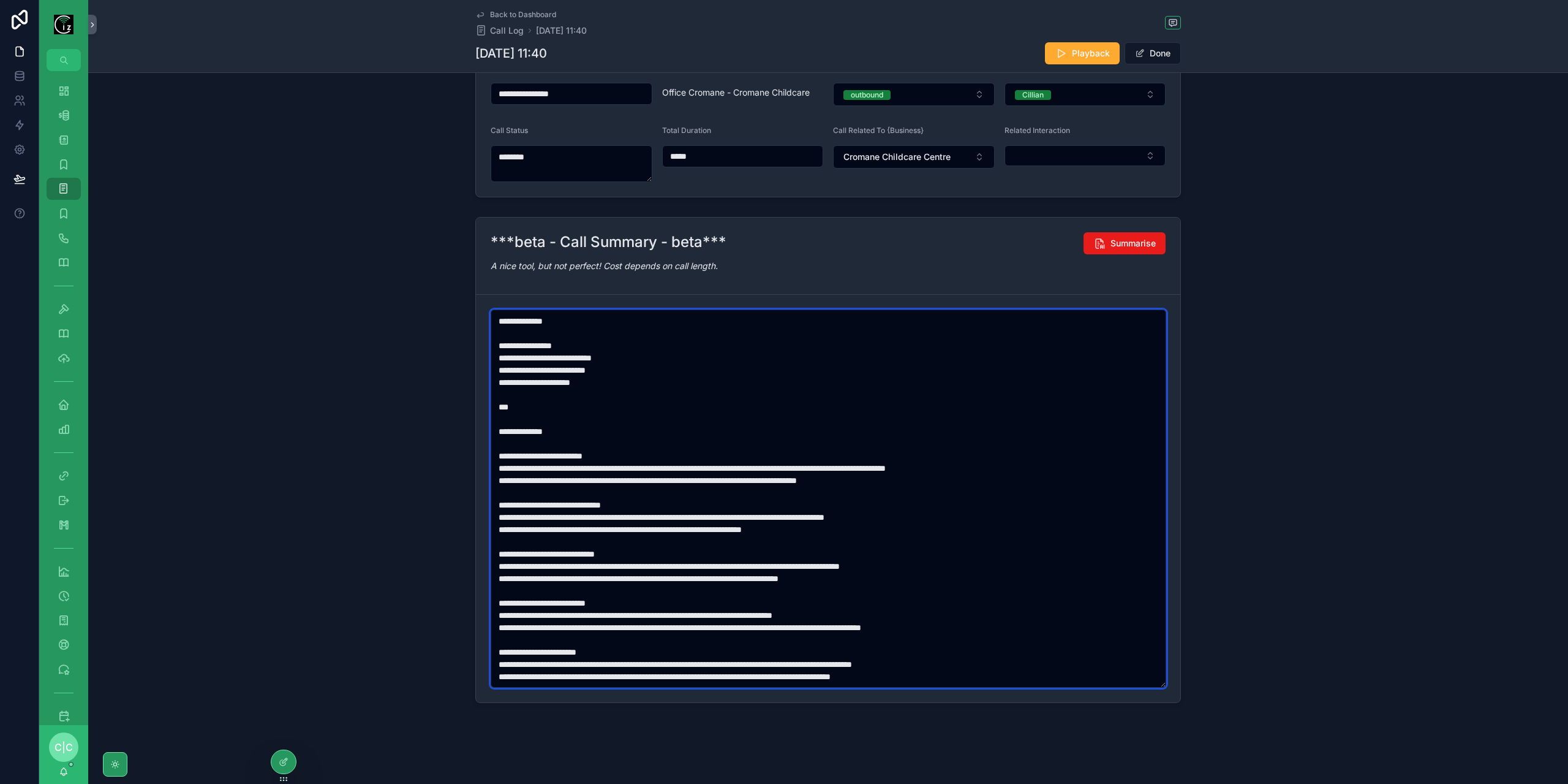
scroll to position [0, 0]
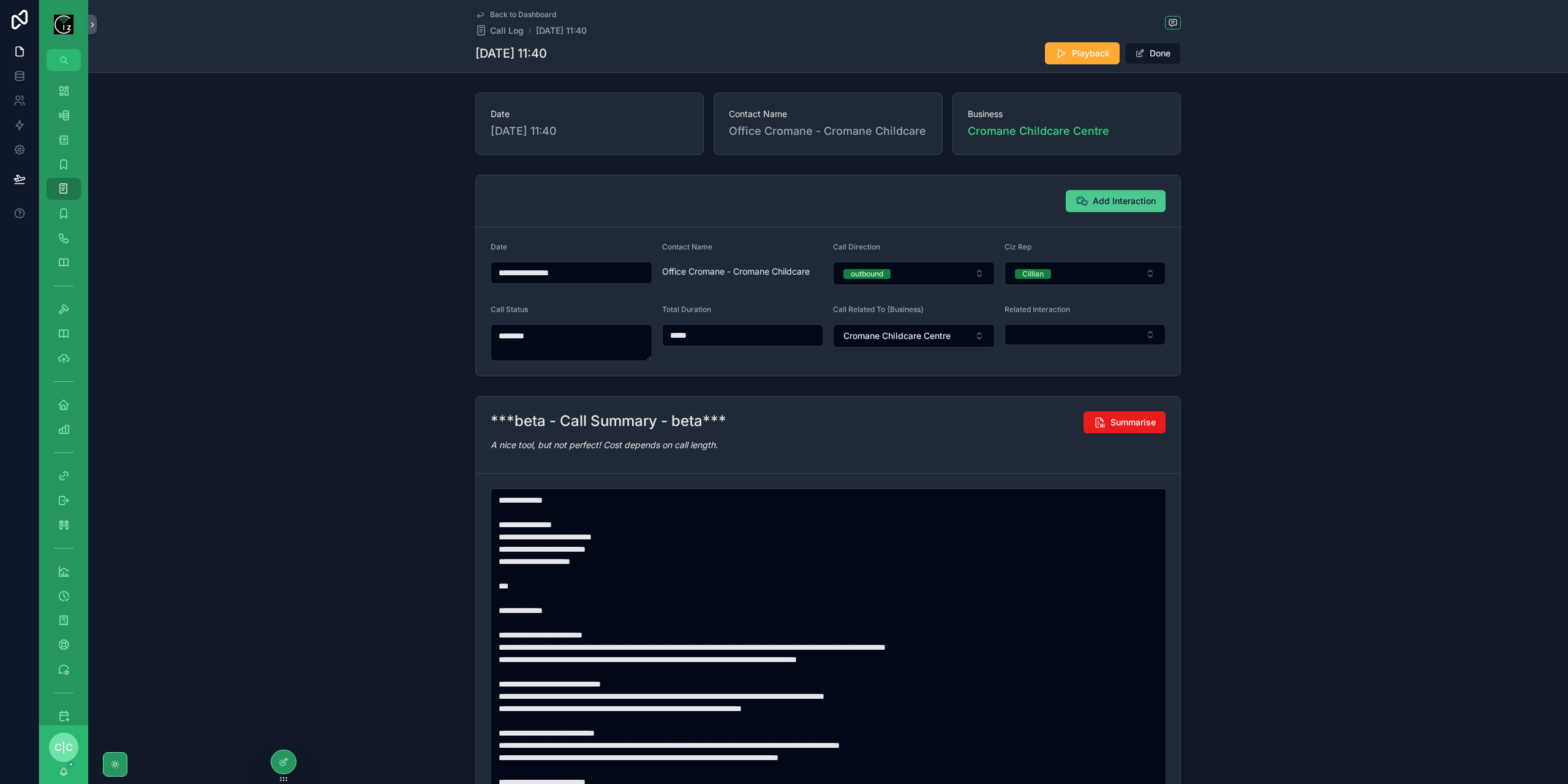
click at [1121, 202] on span "Add Interaction" at bounding box center [1124, 201] width 63 height 12
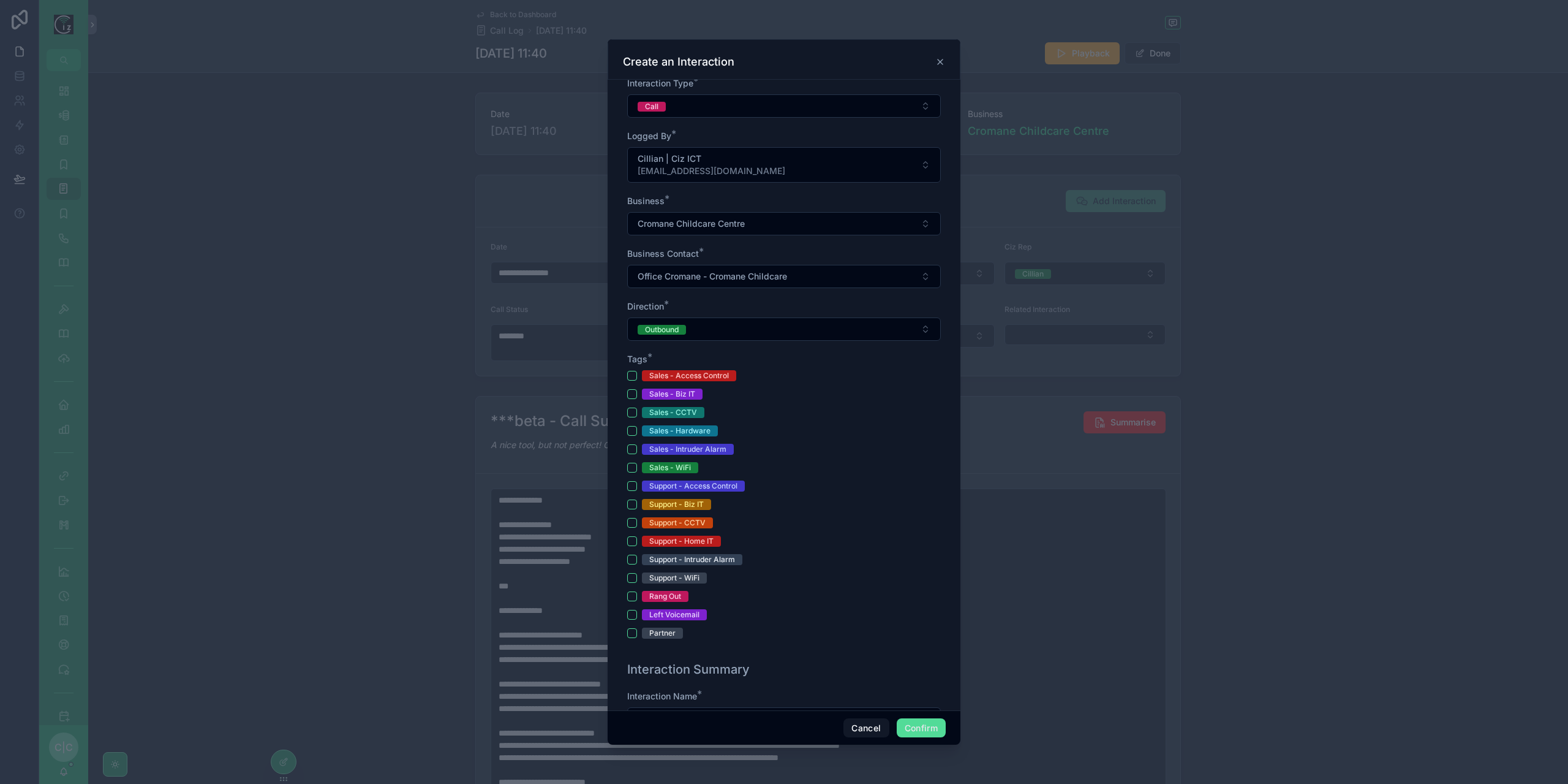
scroll to position [245, 0]
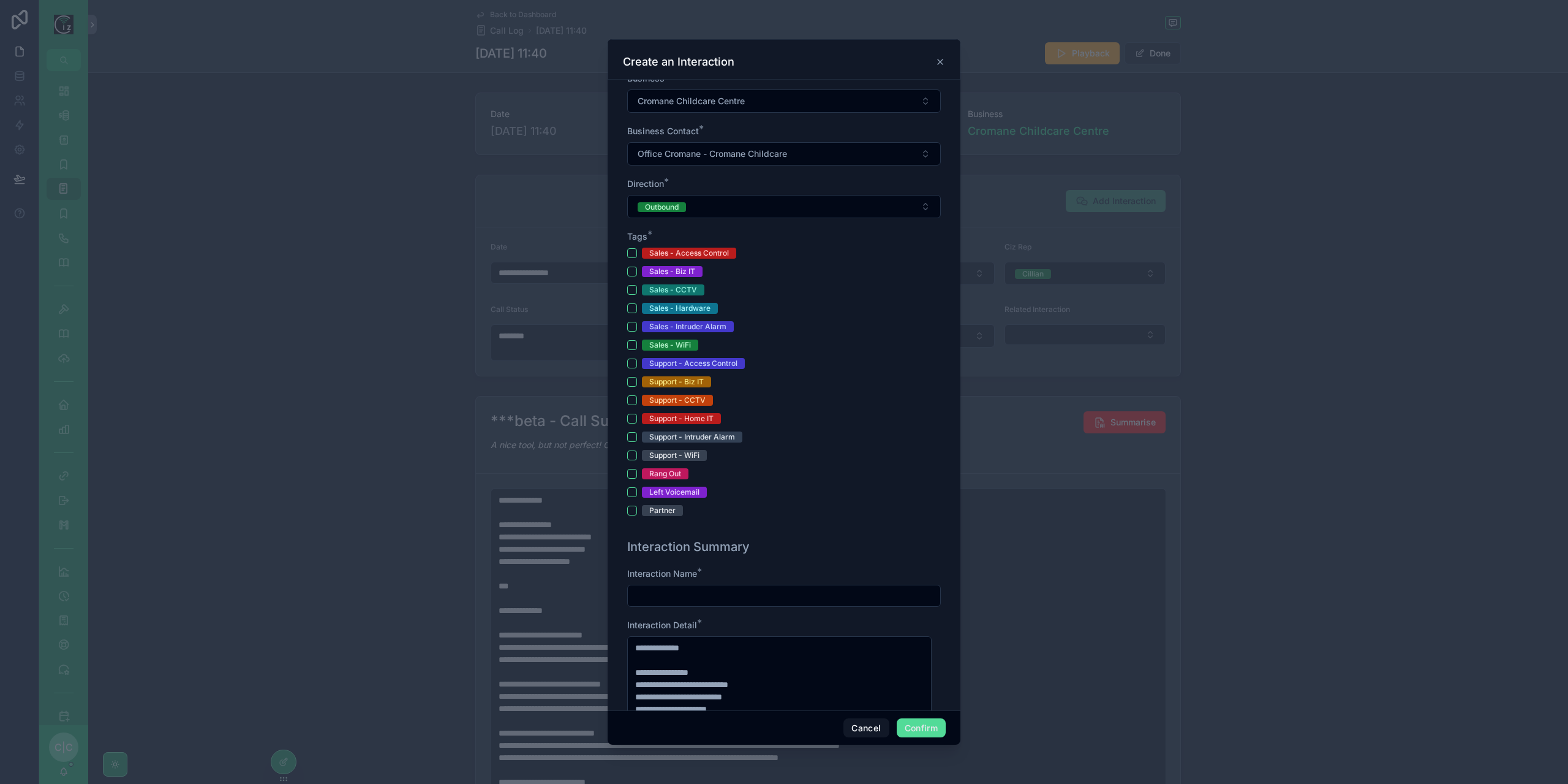
click at [626, 378] on div "**********" at bounding box center [784, 200] width 324 height 664
click at [629, 378] on button "Support - Biz IT" at bounding box center [632, 382] width 10 height 10
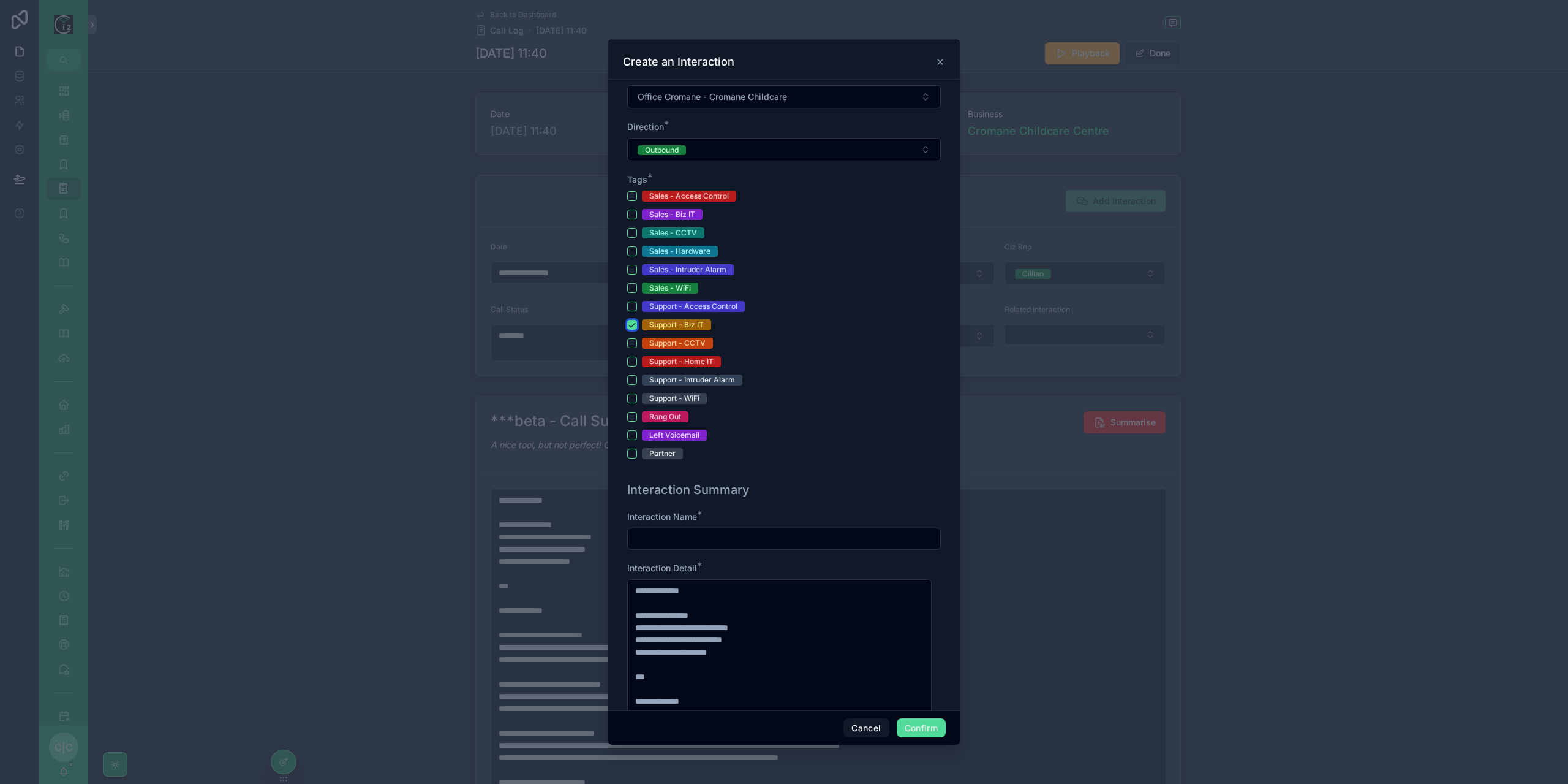
scroll to position [368, 0]
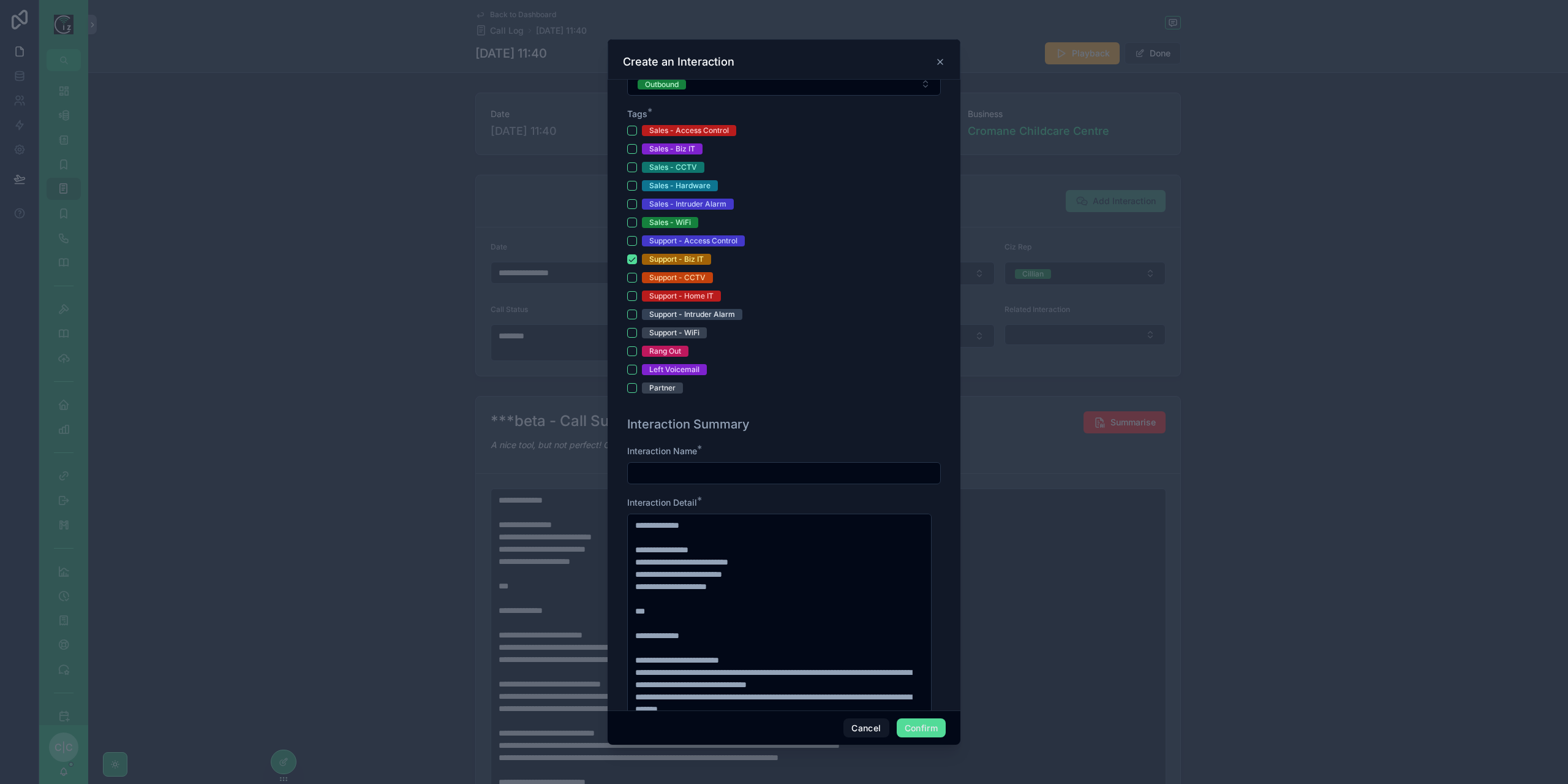
click at [781, 467] on input "text" at bounding box center [784, 473] width 312 height 17
type input "*"
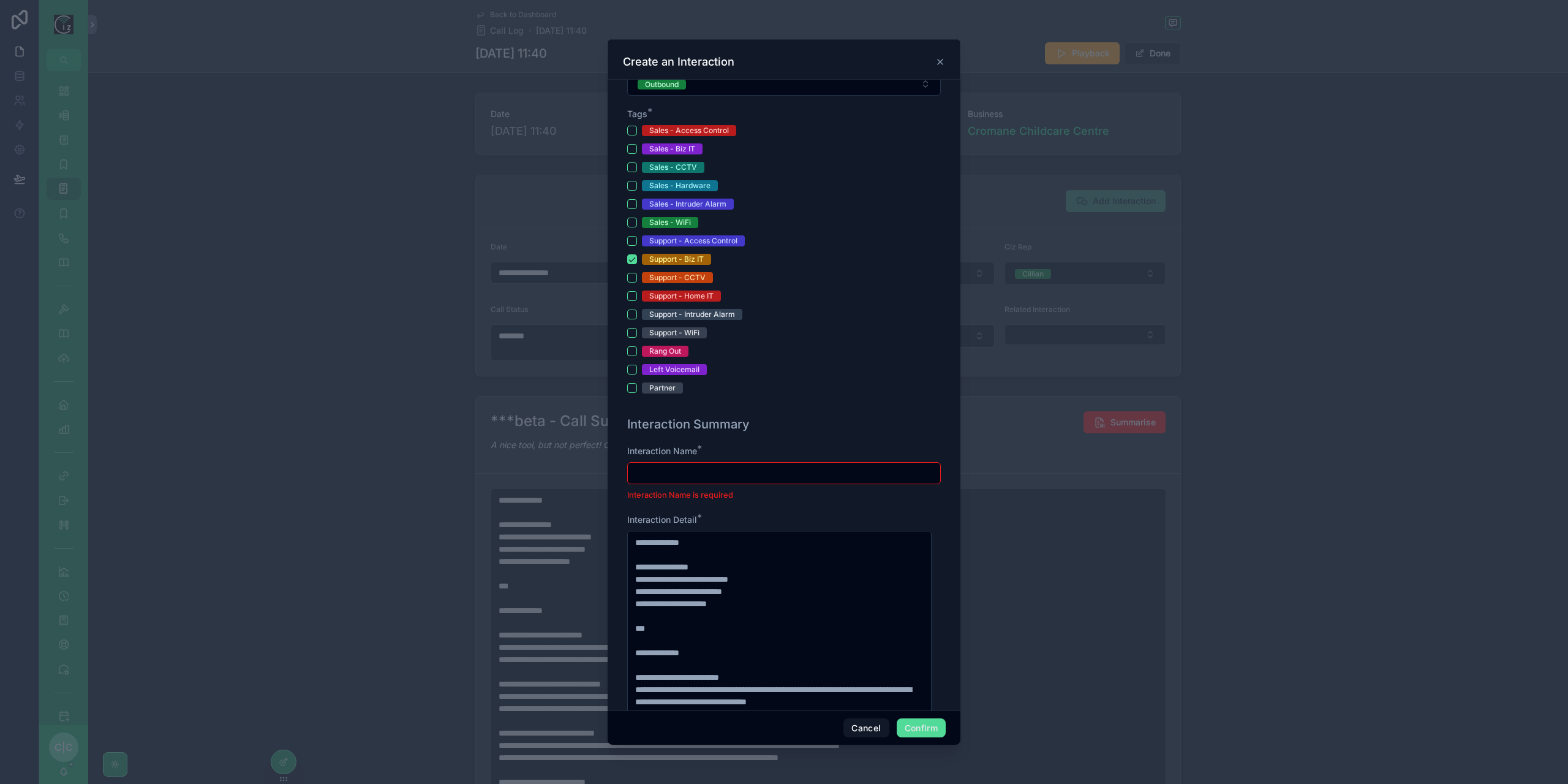
type input "*"
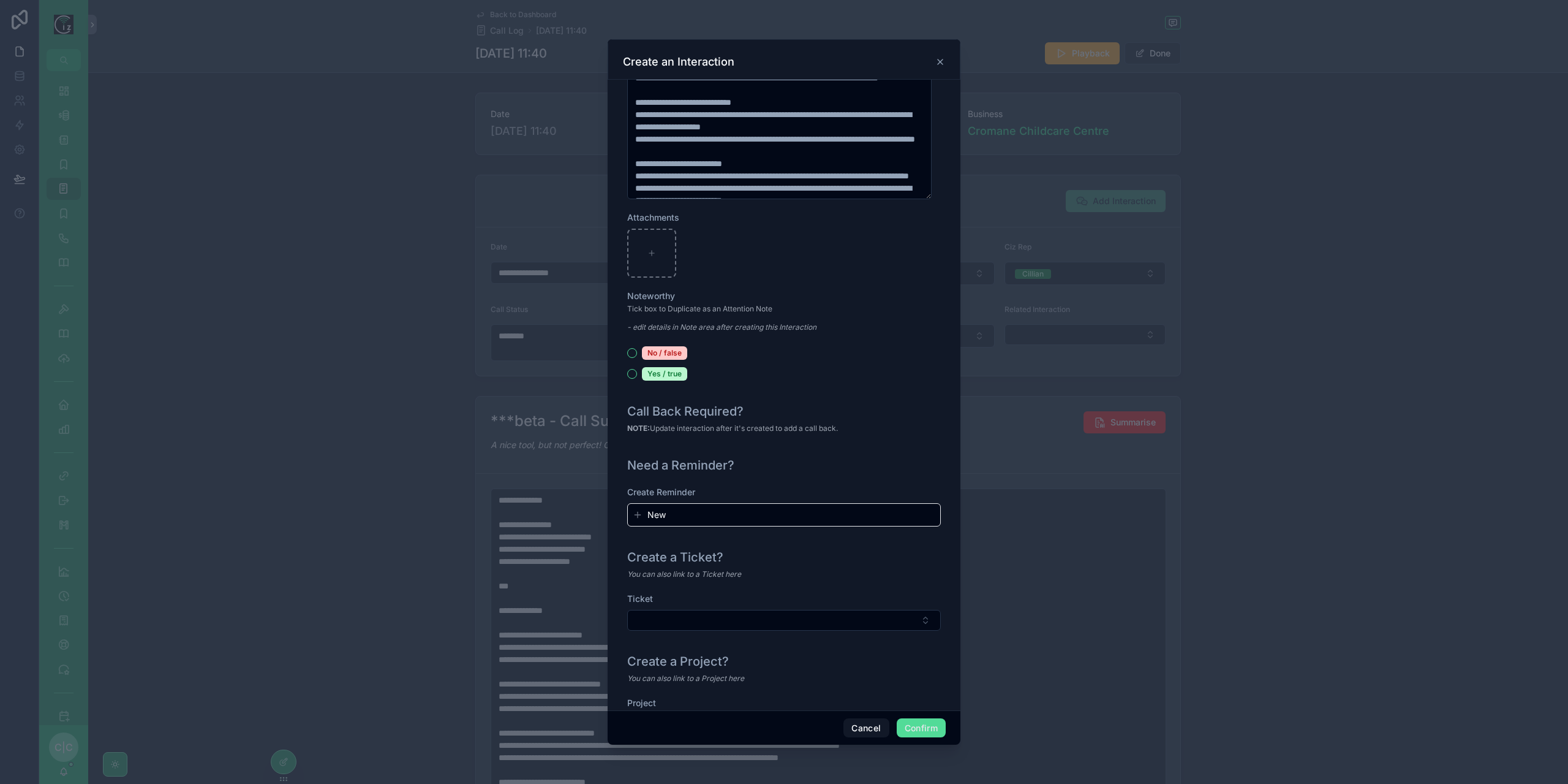
scroll to position [1107, 0]
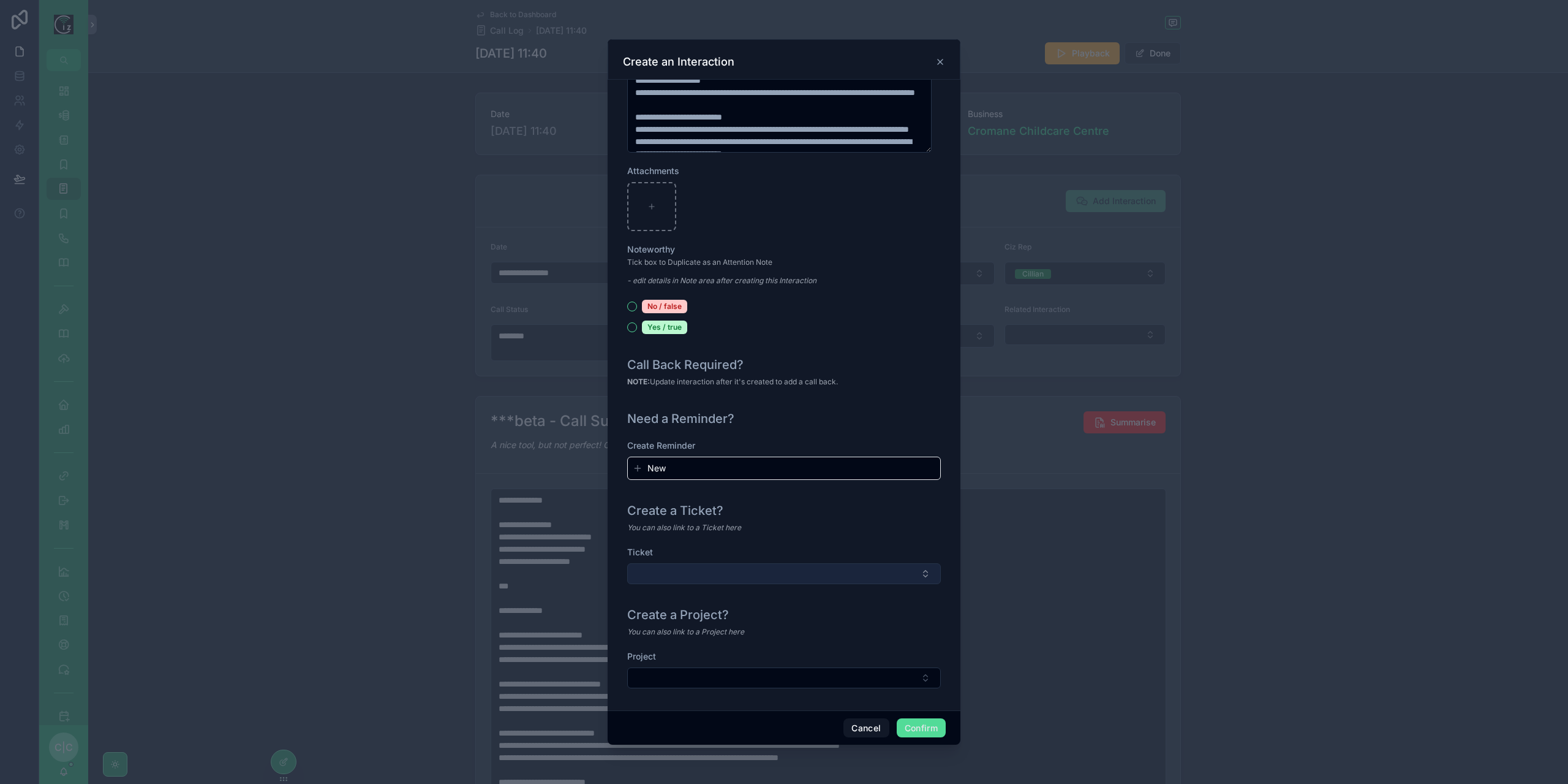
type input "**********"
click at [814, 563] on button "Select Button" at bounding box center [784, 573] width 313 height 21
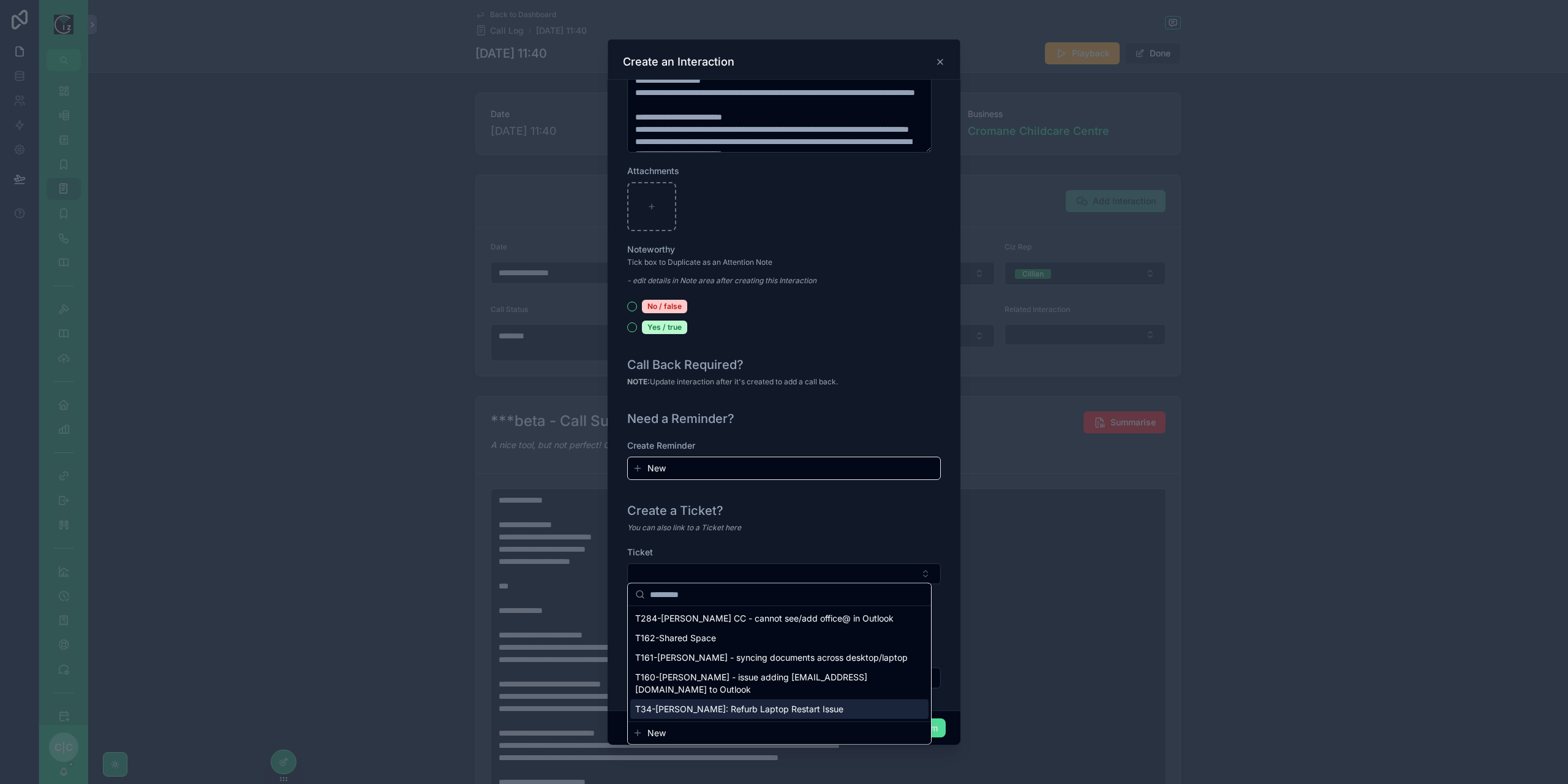
click at [663, 727] on span "New" at bounding box center [656, 733] width 18 height 12
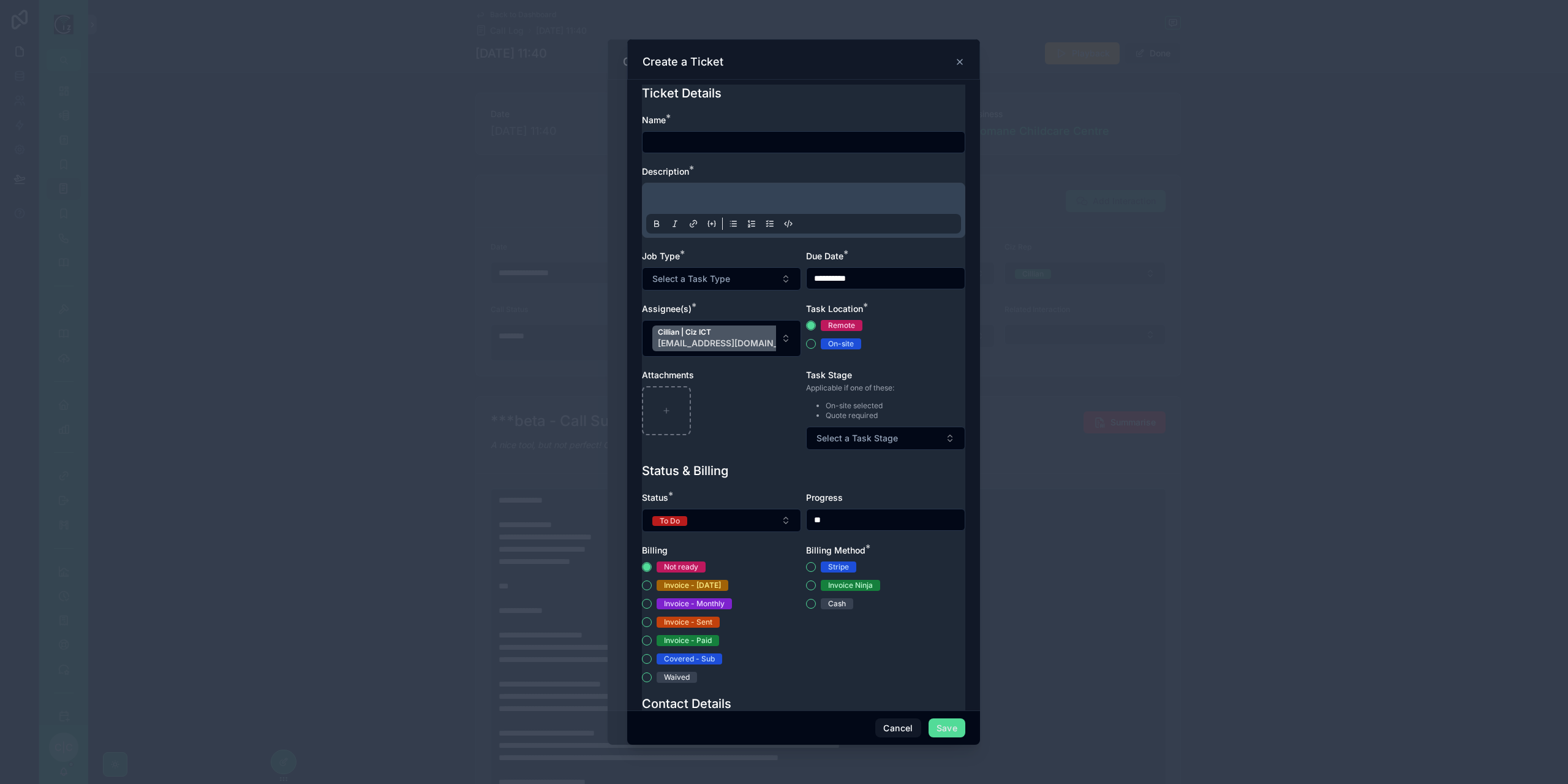
click at [727, 144] on input "text" at bounding box center [804, 142] width 322 height 17
click at [902, 728] on button "Cancel" at bounding box center [898, 728] width 46 height 20
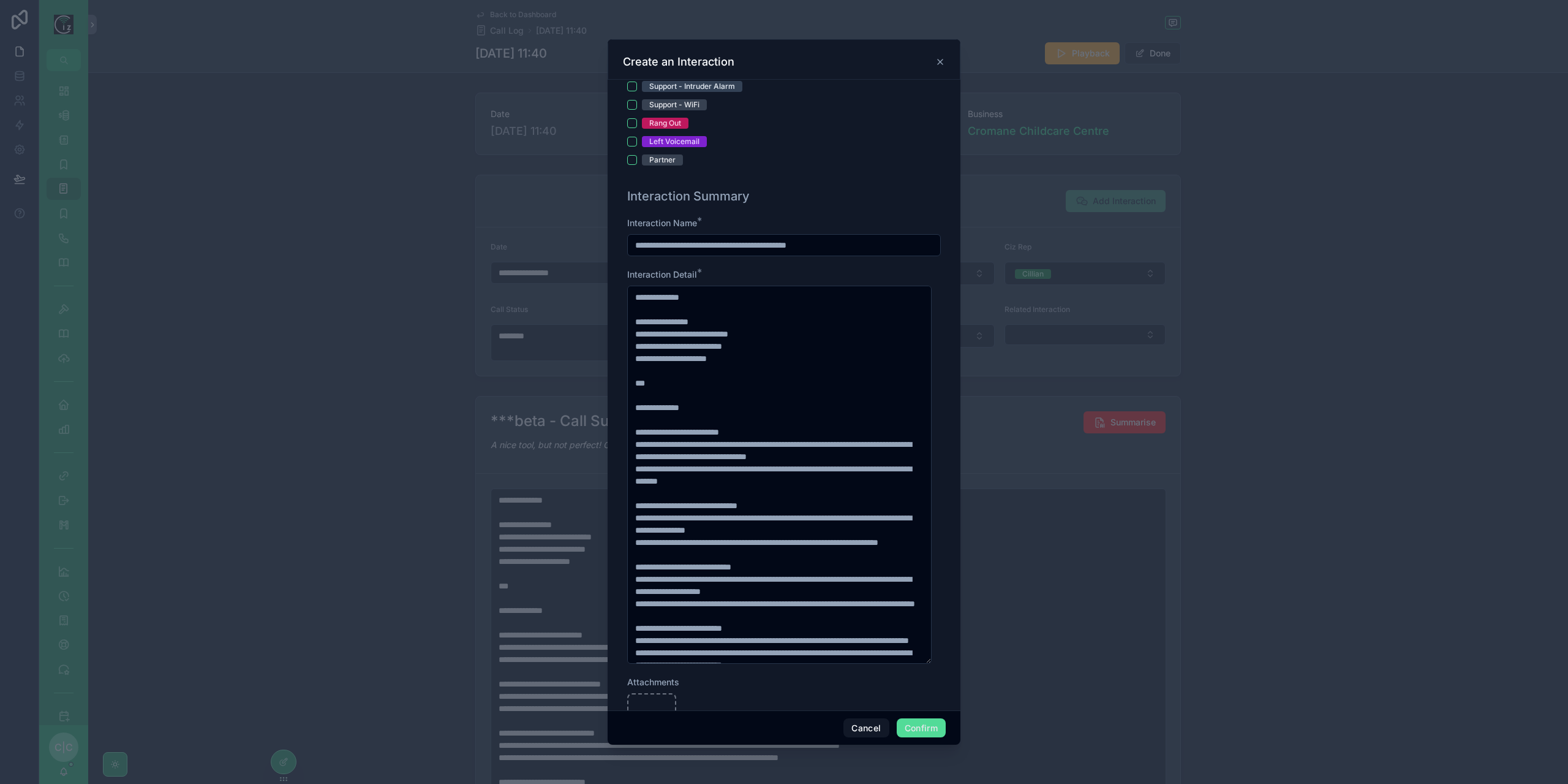
scroll to position [555, 0]
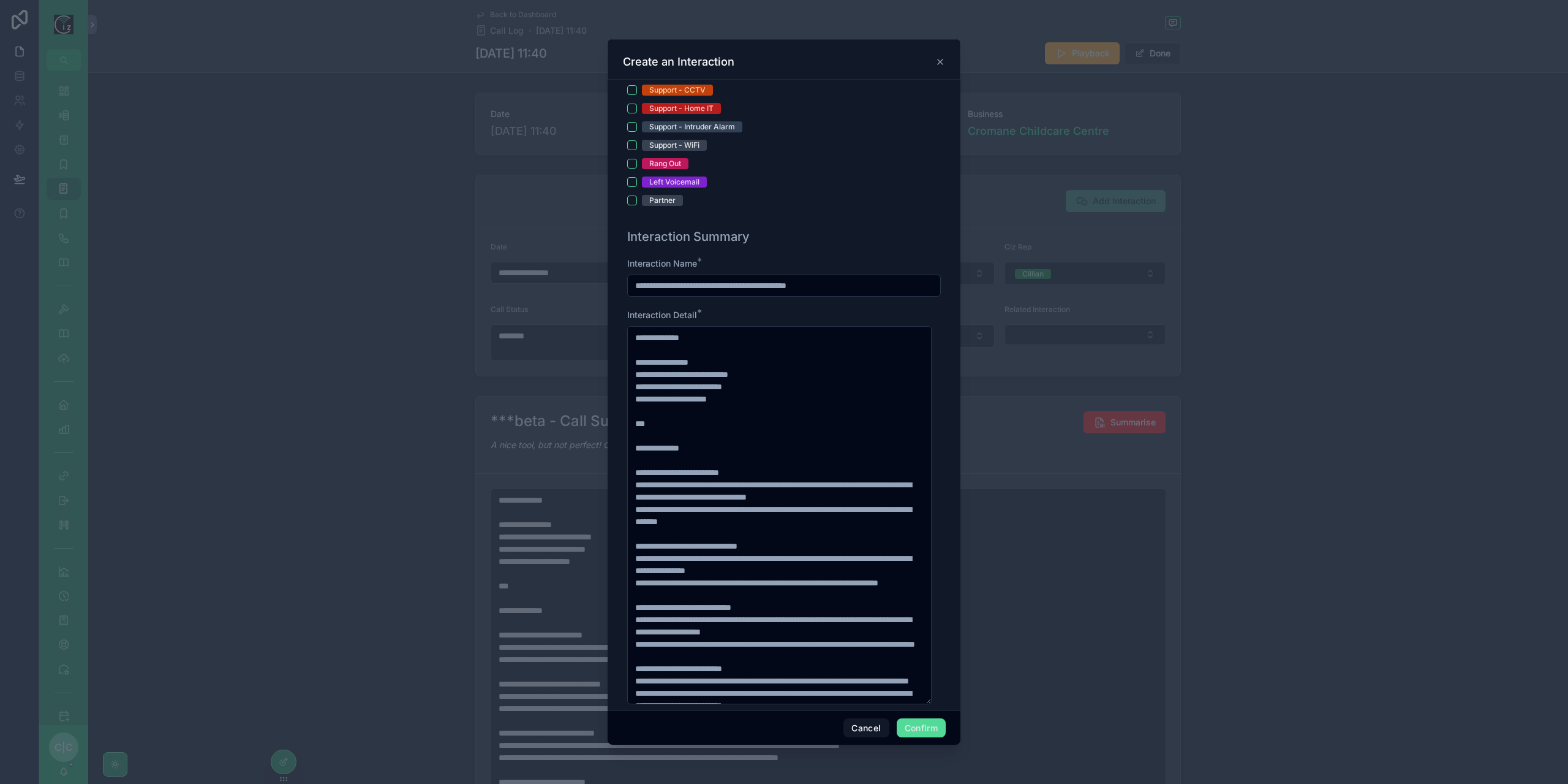
drag, startPoint x: 853, startPoint y: 285, endPoint x: 542, endPoint y: 277, distance: 311.1
click at [542, 277] on div "**********" at bounding box center [784, 392] width 1568 height 784
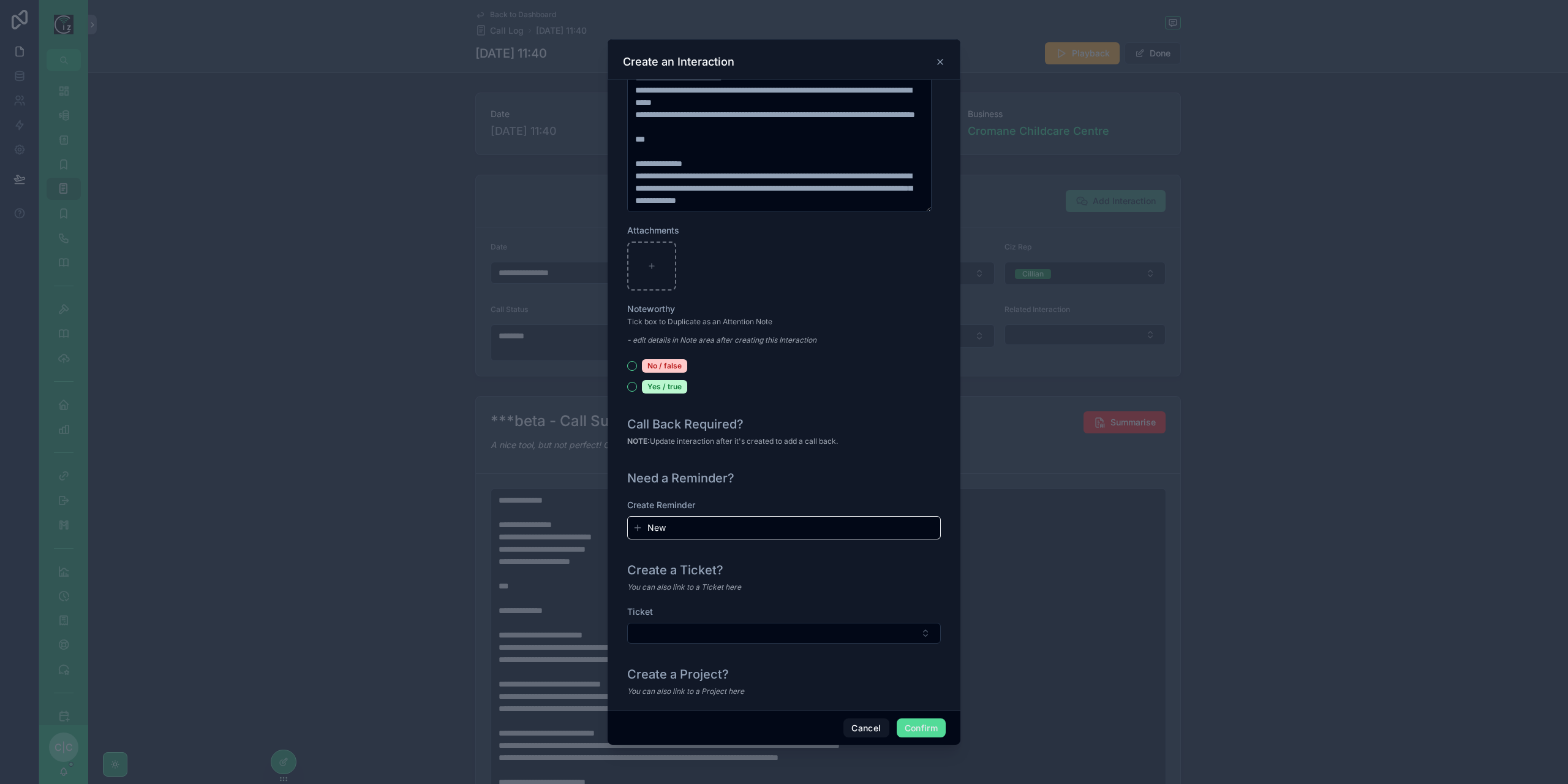
scroll to position [1107, 0]
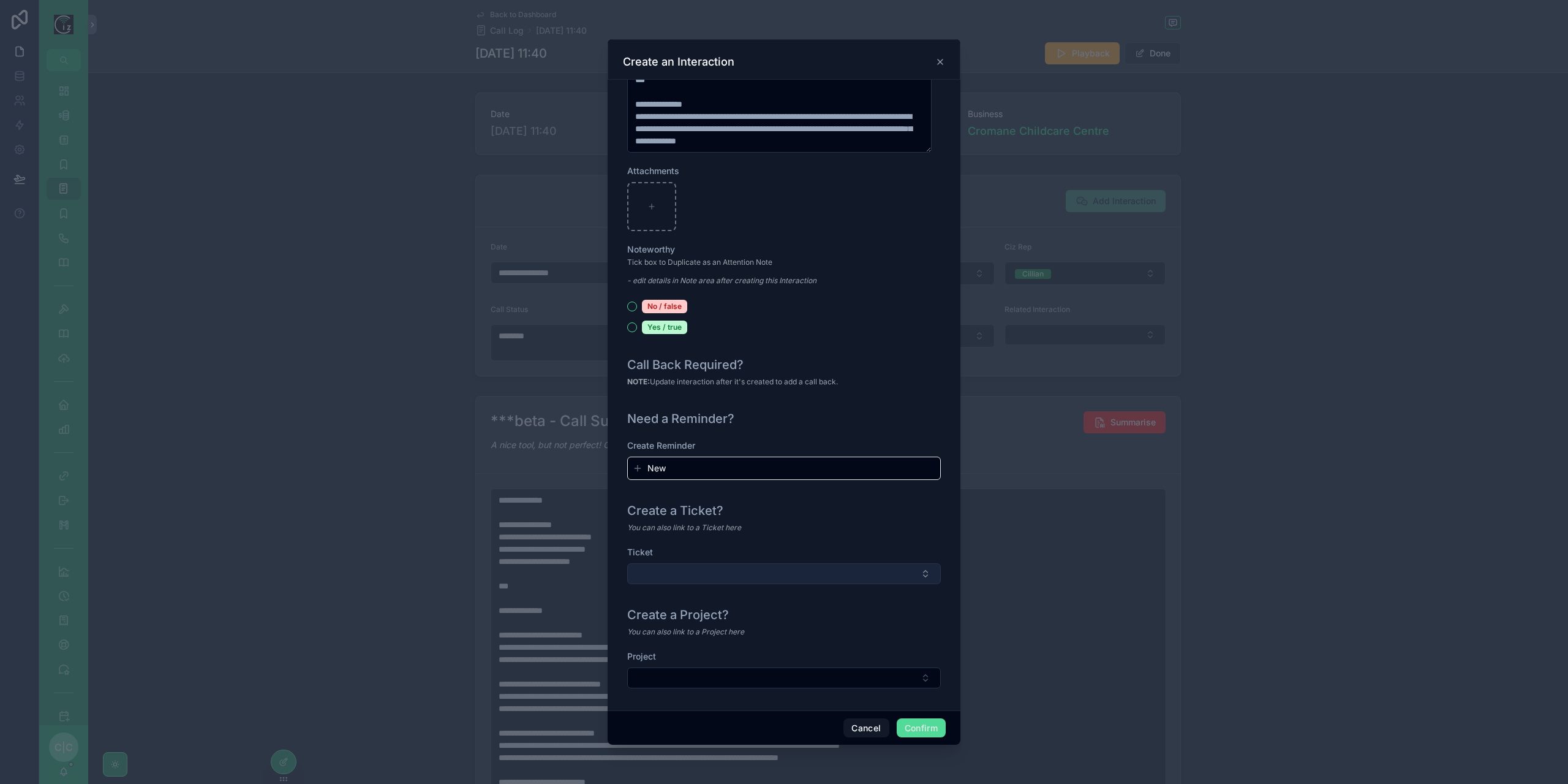
click at [776, 578] on button "Select Button" at bounding box center [784, 573] width 313 height 21
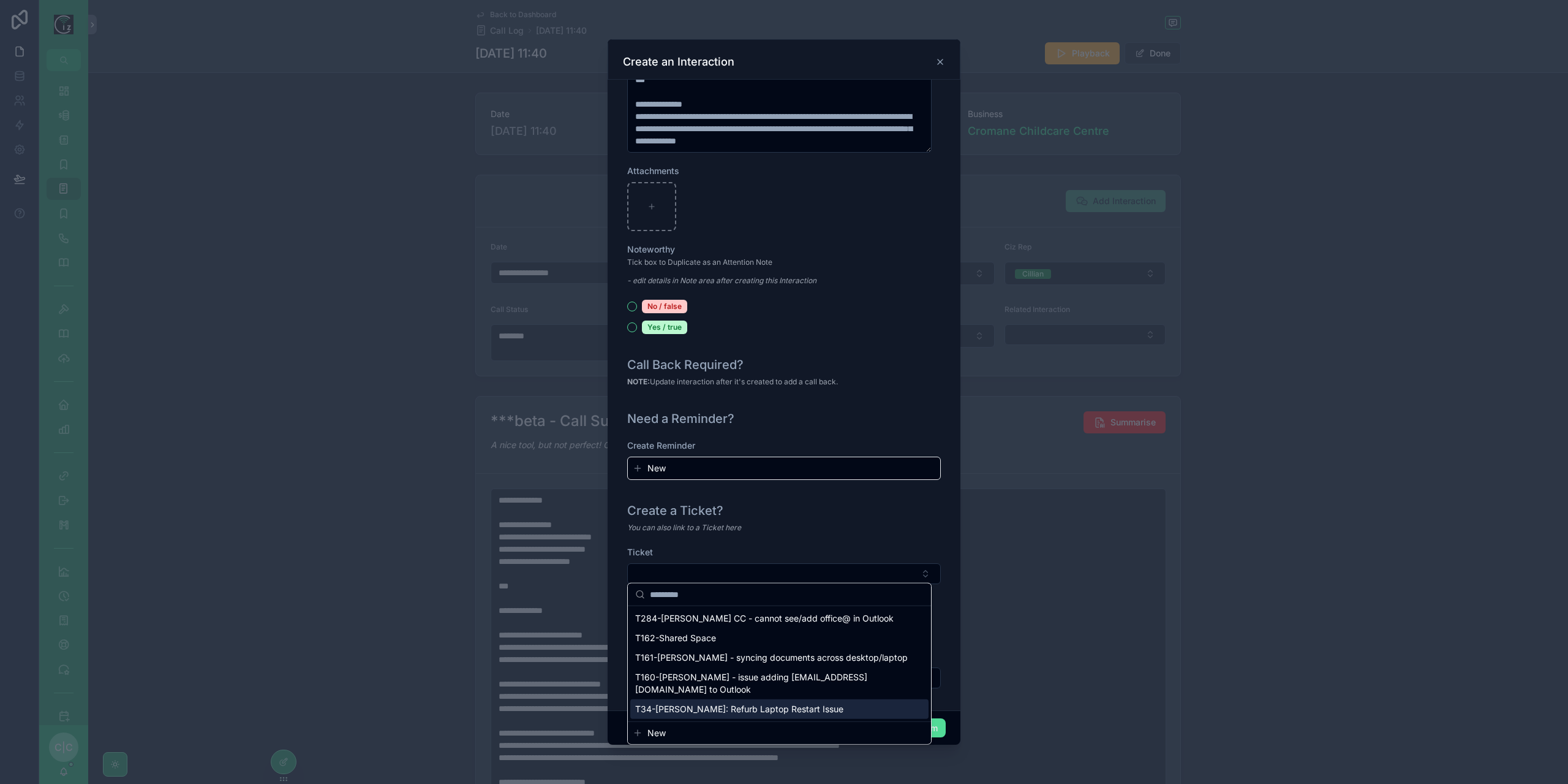
click at [693, 727] on button "New" at bounding box center [780, 733] width 293 height 12
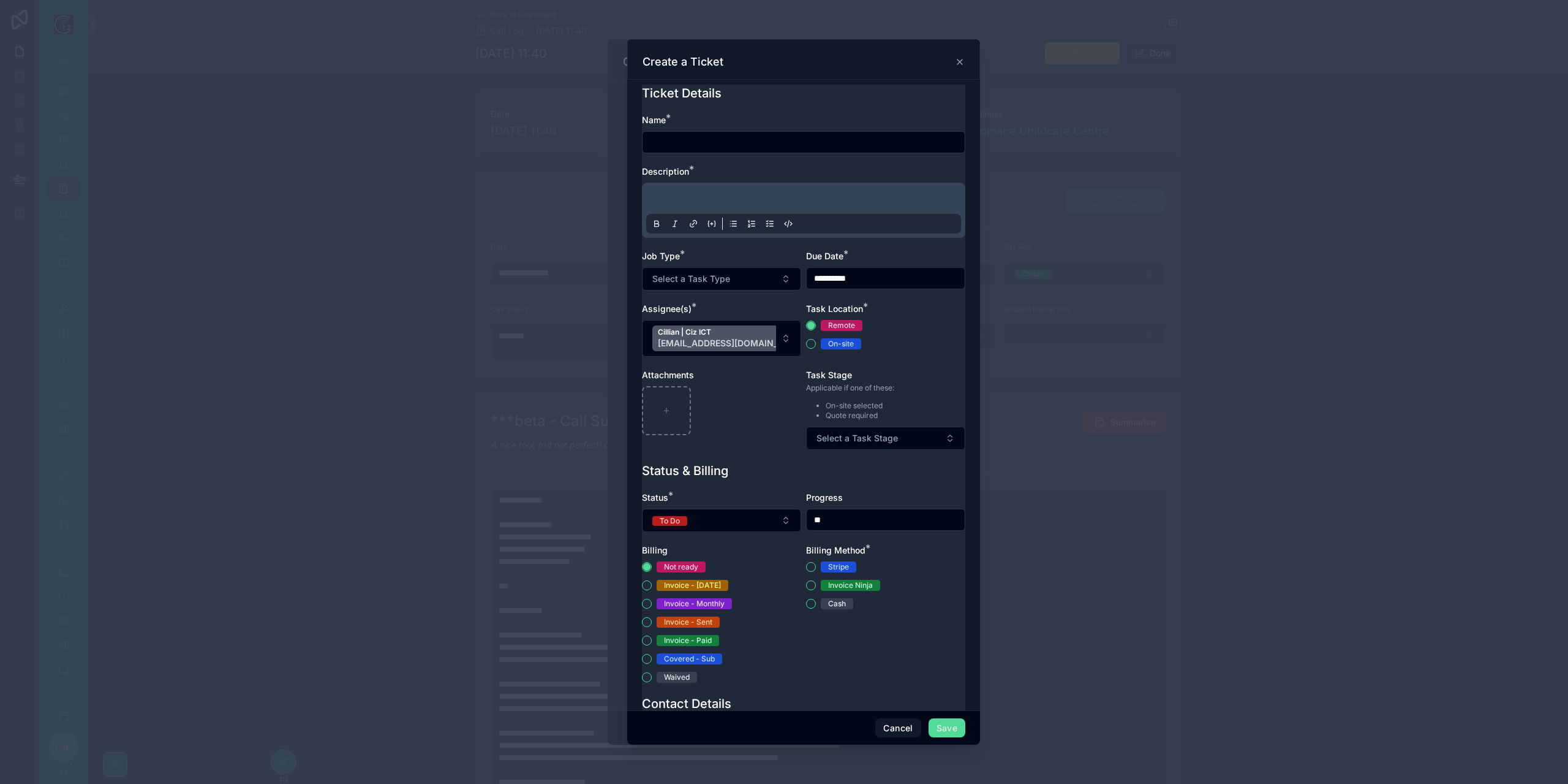
click at [729, 131] on div at bounding box center [804, 142] width 324 height 22
click at [727, 136] on input "text" at bounding box center [804, 142] width 322 height 17
paste input "**********"
type input "**********"
click at [755, 195] on p at bounding box center [805, 200] width 315 height 12
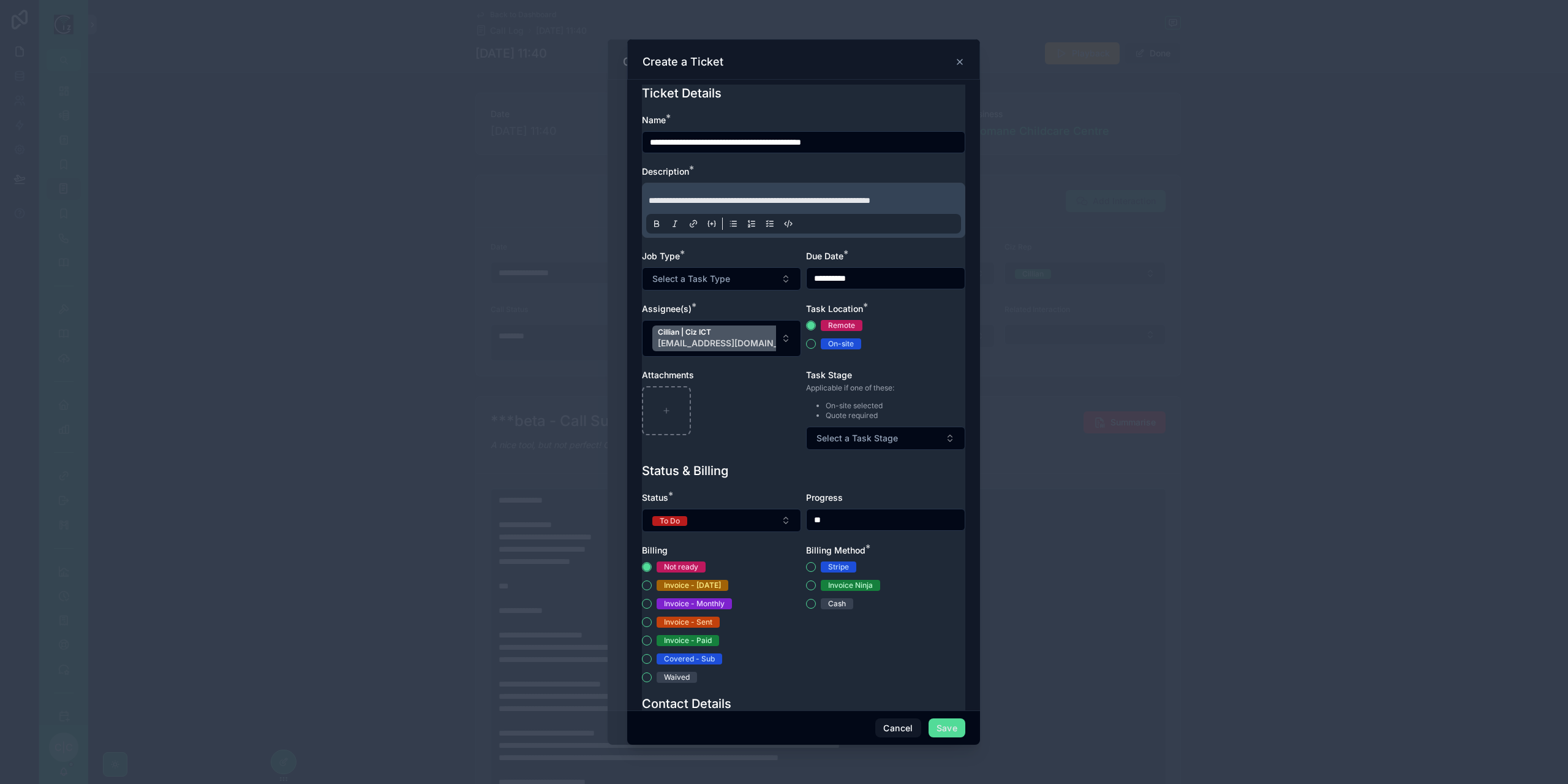
click at [945, 198] on p "**********" at bounding box center [805, 200] width 315 height 12
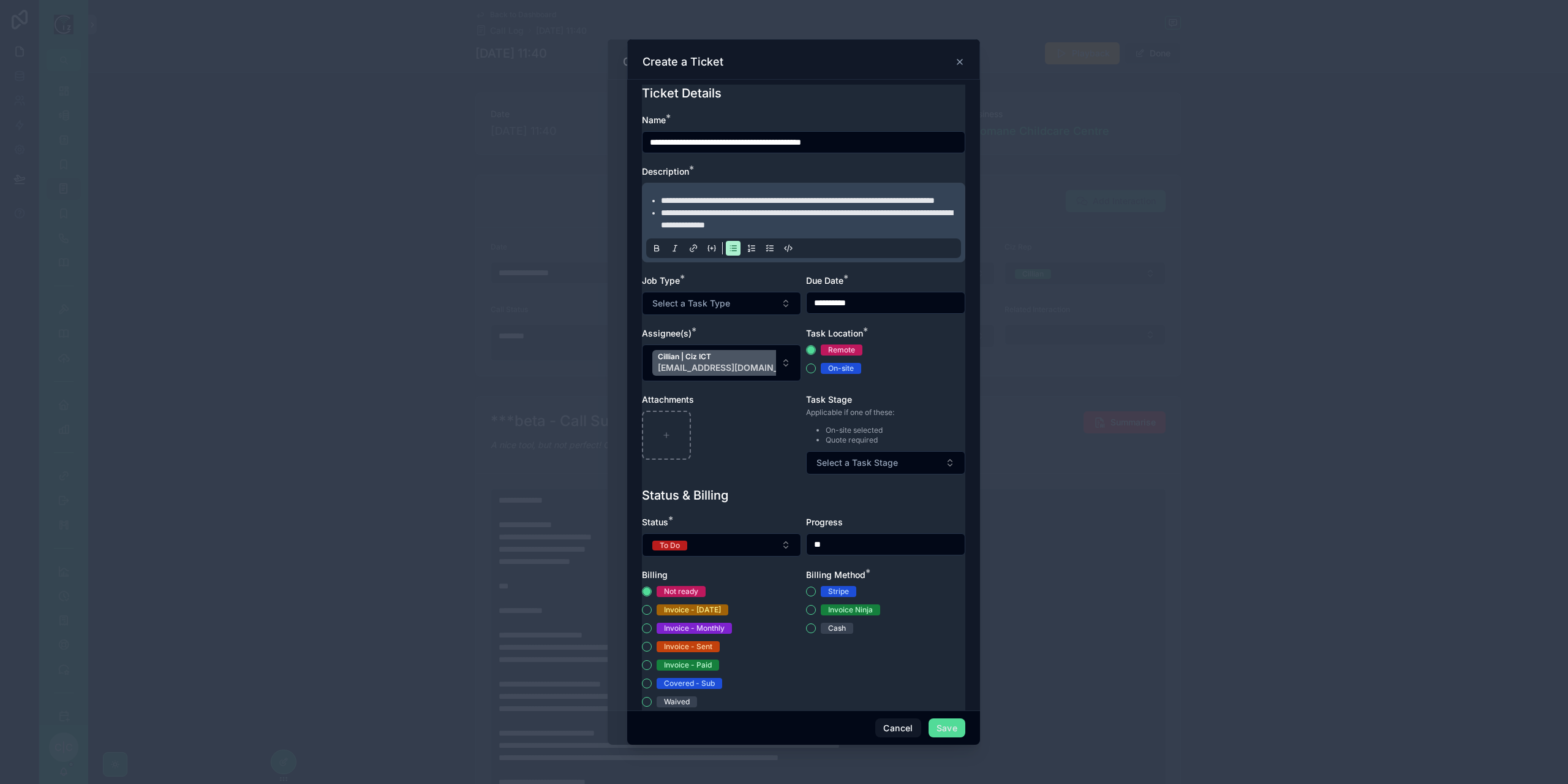
scroll to position [184, 0]
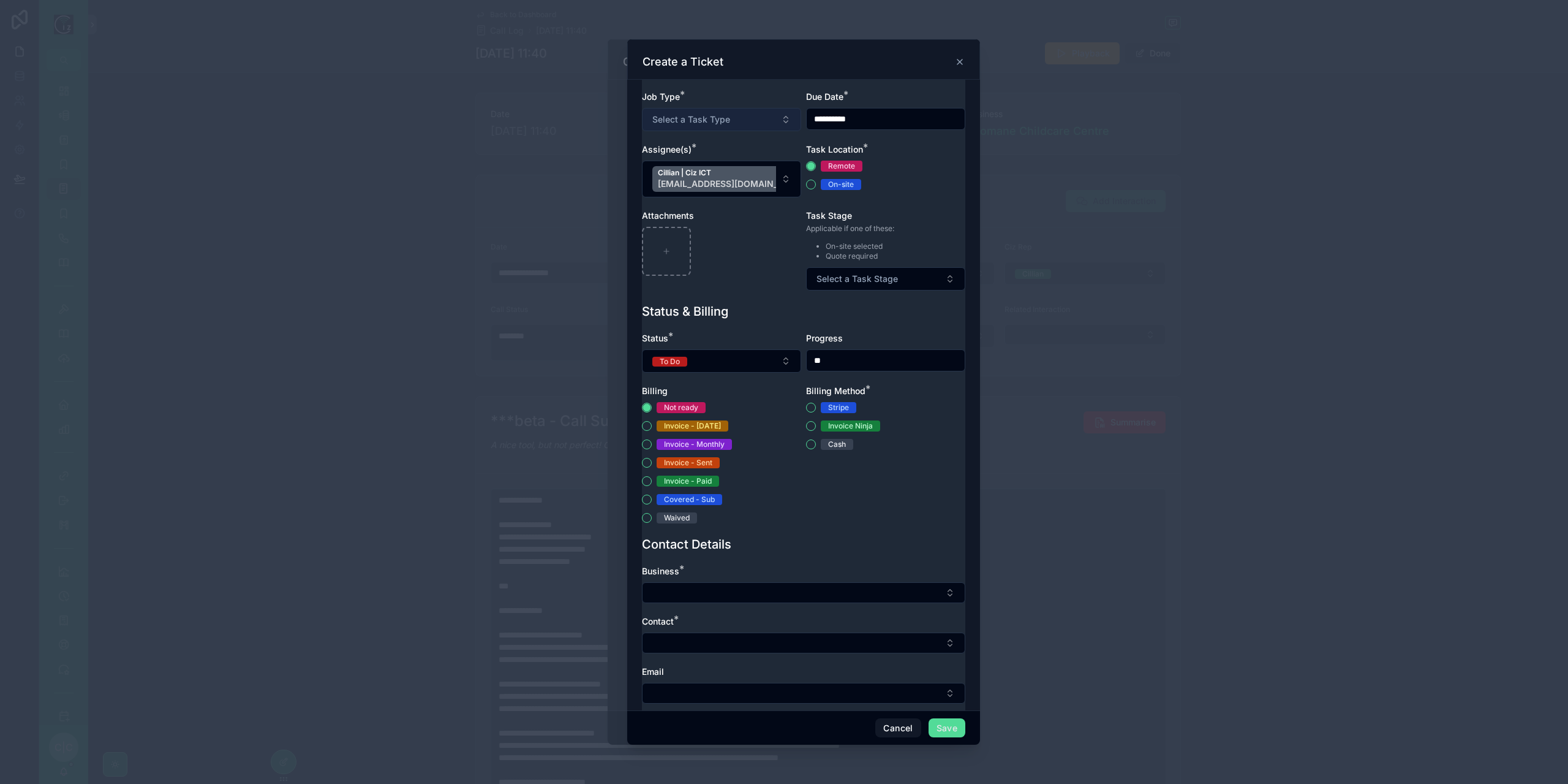
click at [764, 131] on button "Select a Task Type" at bounding box center [721, 119] width 159 height 23
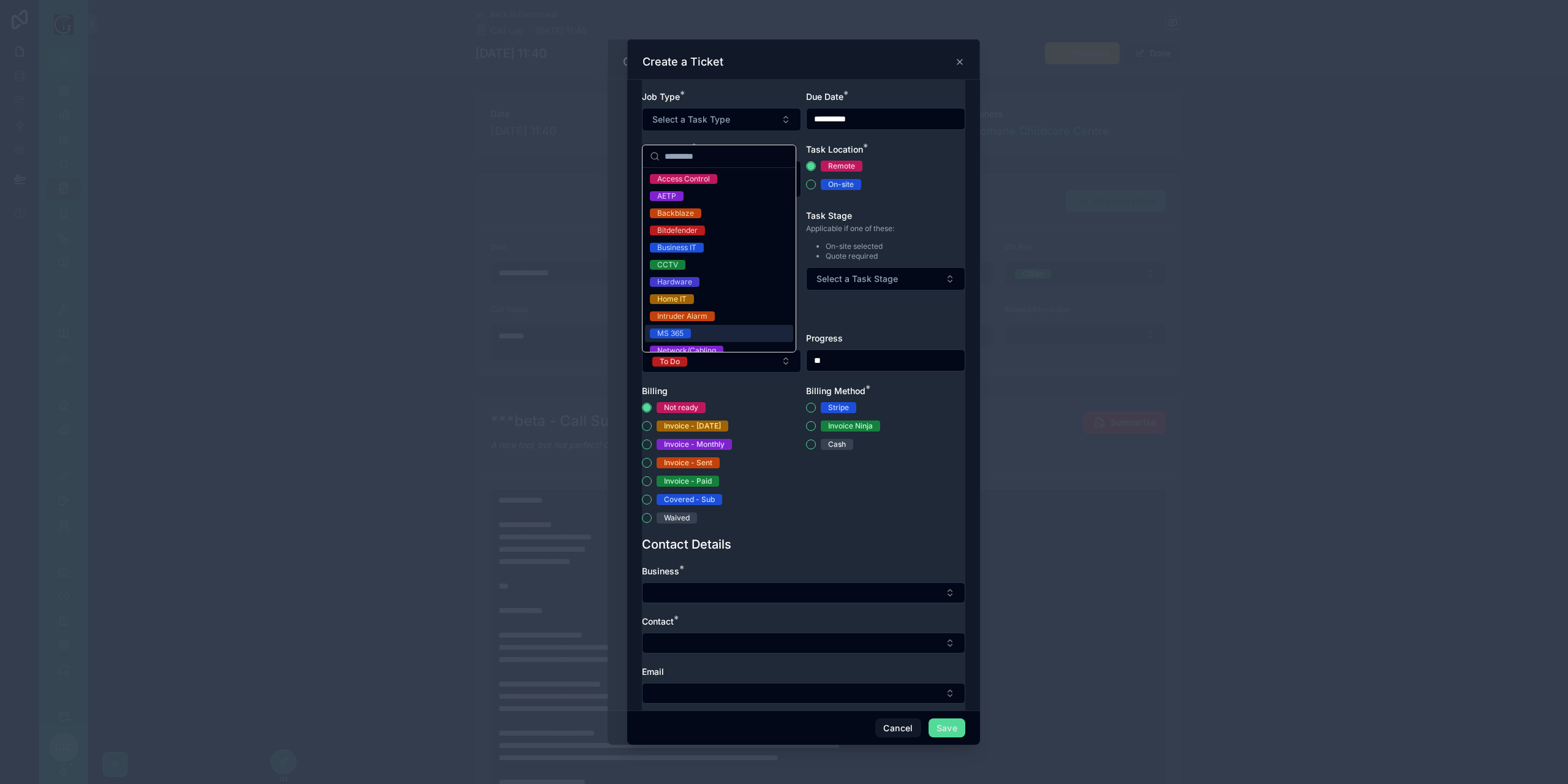
click at [696, 332] on div "MS 365" at bounding box center [719, 333] width 149 height 17
click at [890, 128] on input "**********" at bounding box center [885, 119] width 158 height 17
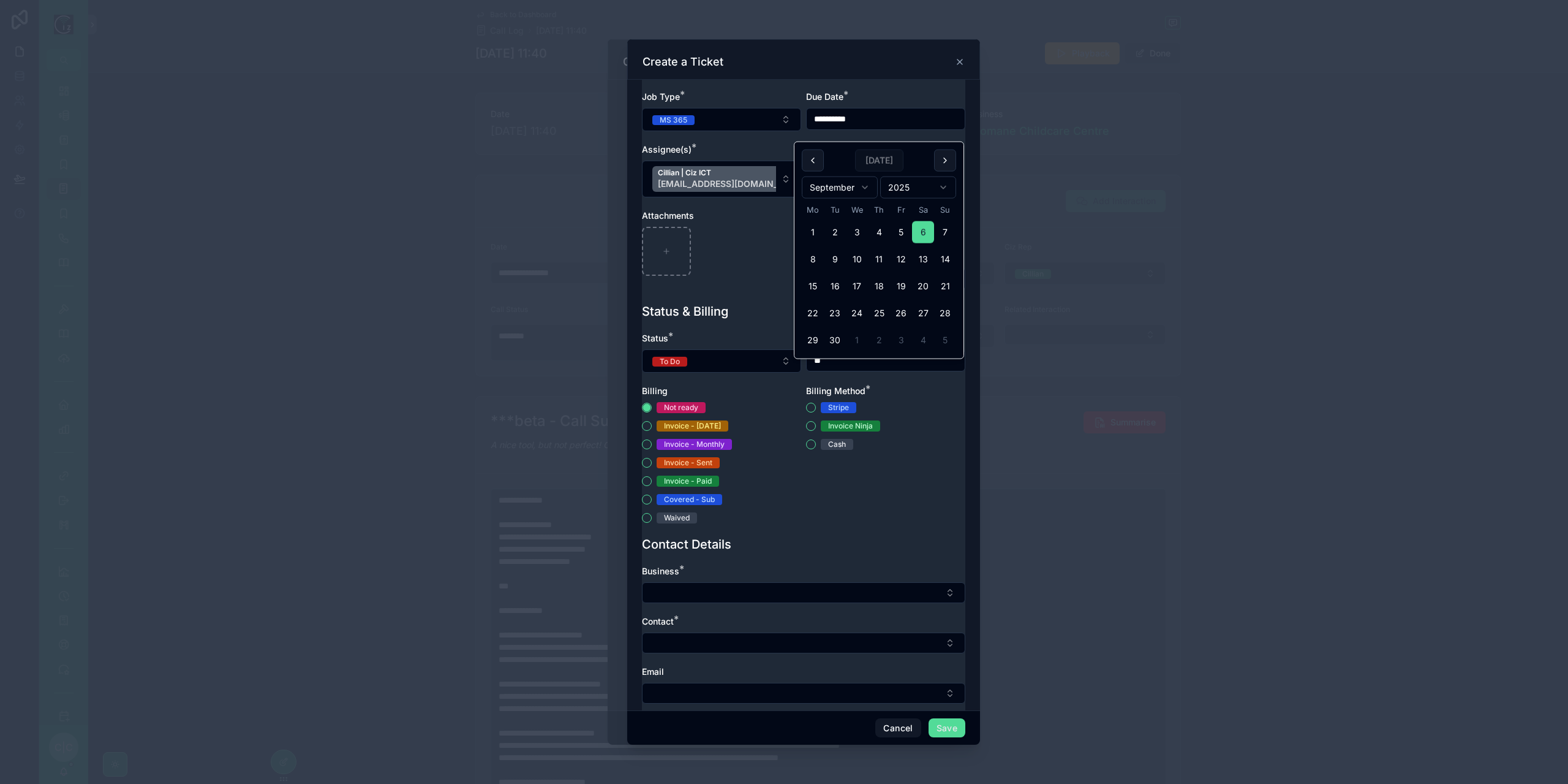
click at [928, 98] on div "**********" at bounding box center [804, 116] width 324 height 372
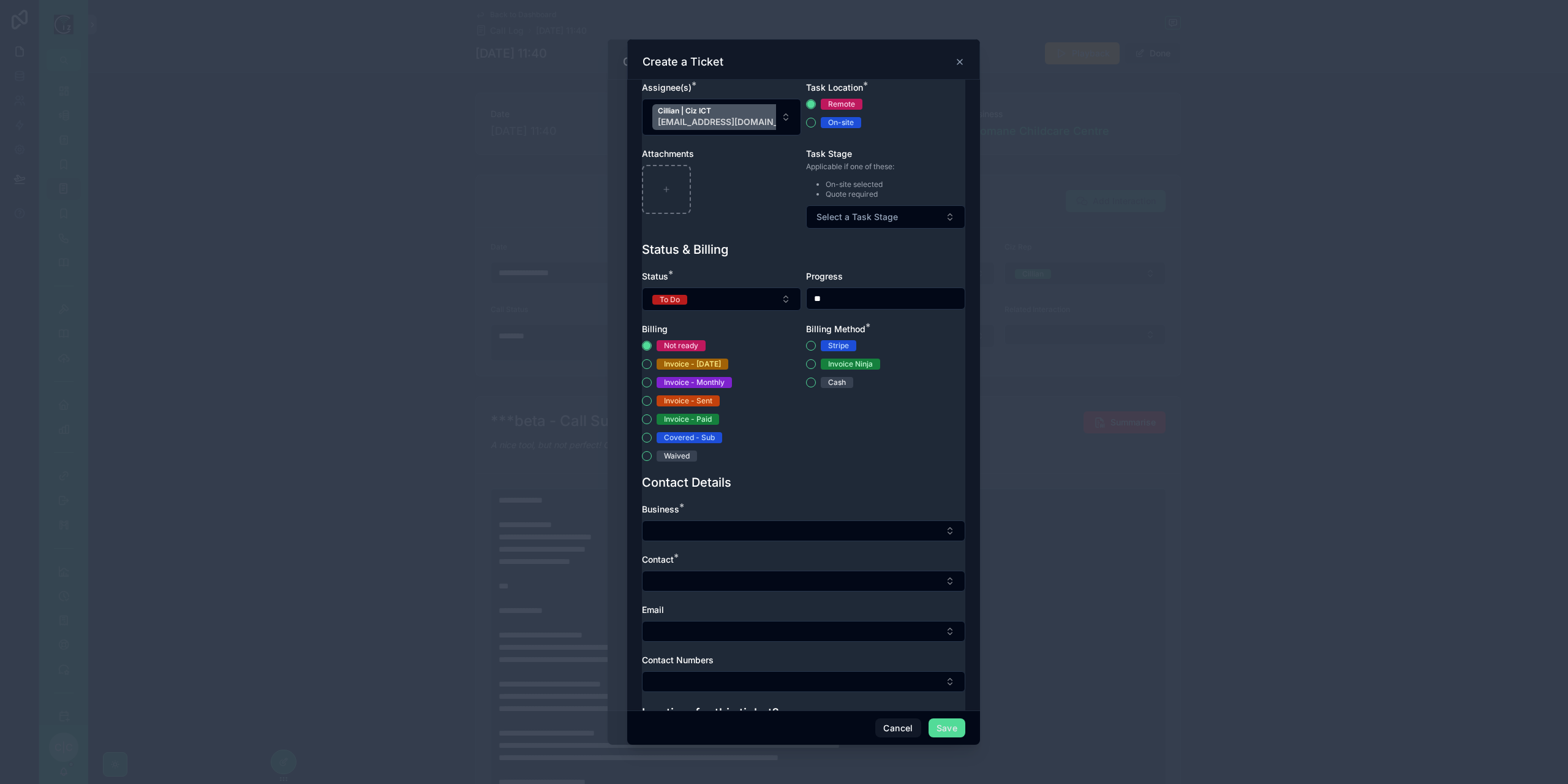
scroll to position [307, 0]
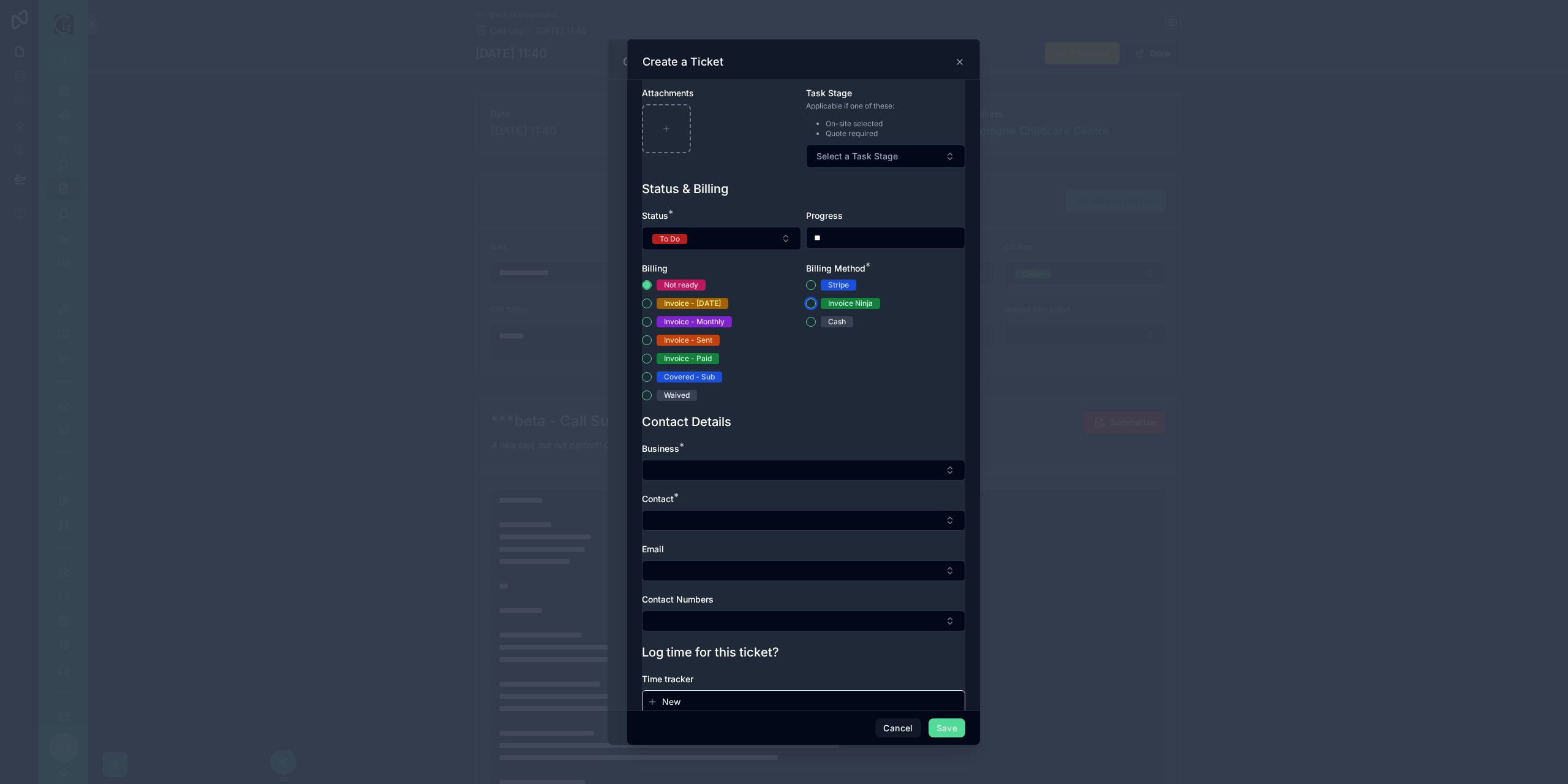
click at [809, 309] on button "Invoice Ninja" at bounding box center [811, 303] width 10 height 10
click at [778, 478] on button "Select Button" at bounding box center [804, 471] width 324 height 21
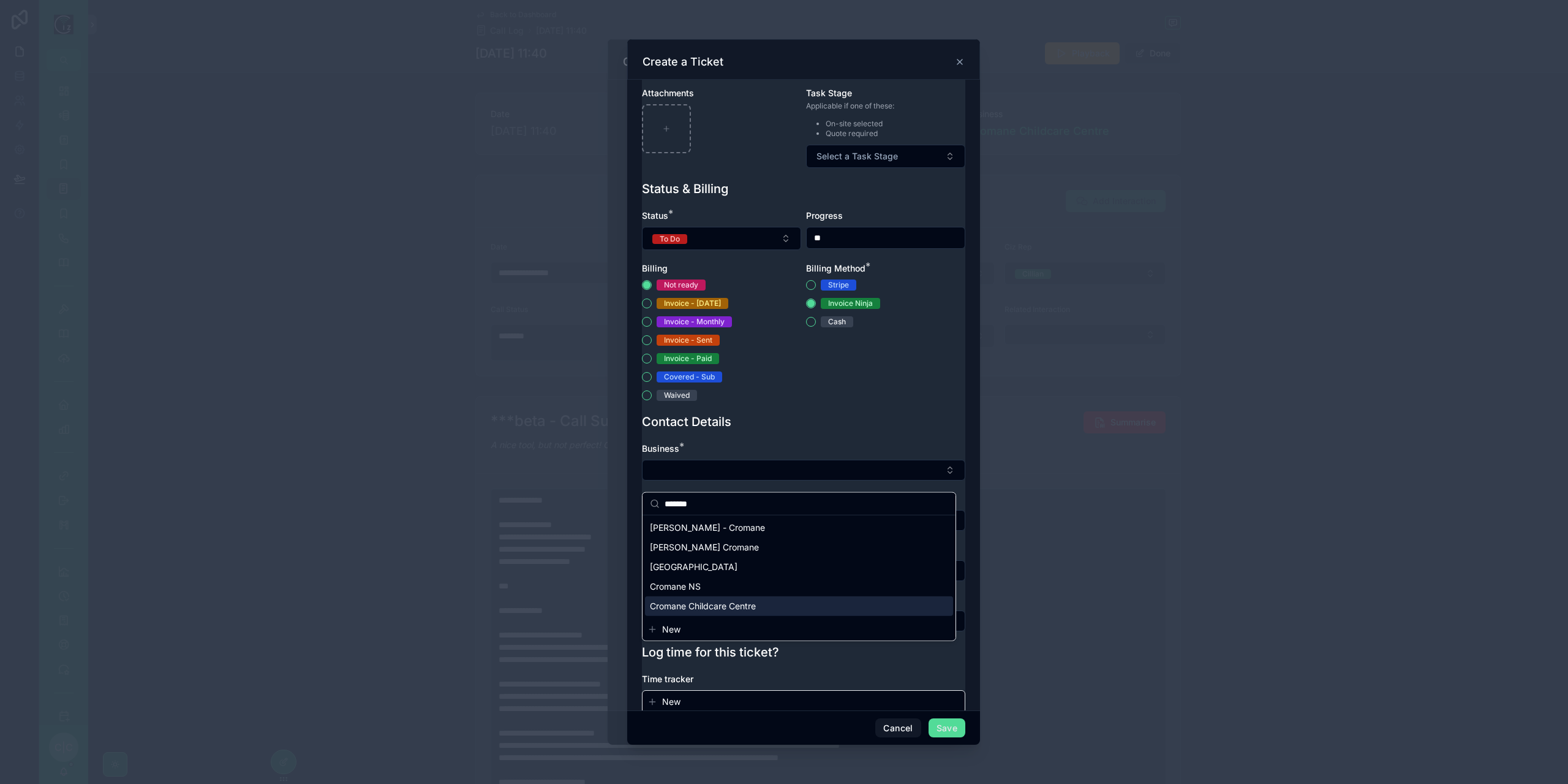
type input "*******"
click at [756, 604] on span "Cromane Childcare Centre" at bounding box center [703, 606] width 106 height 12
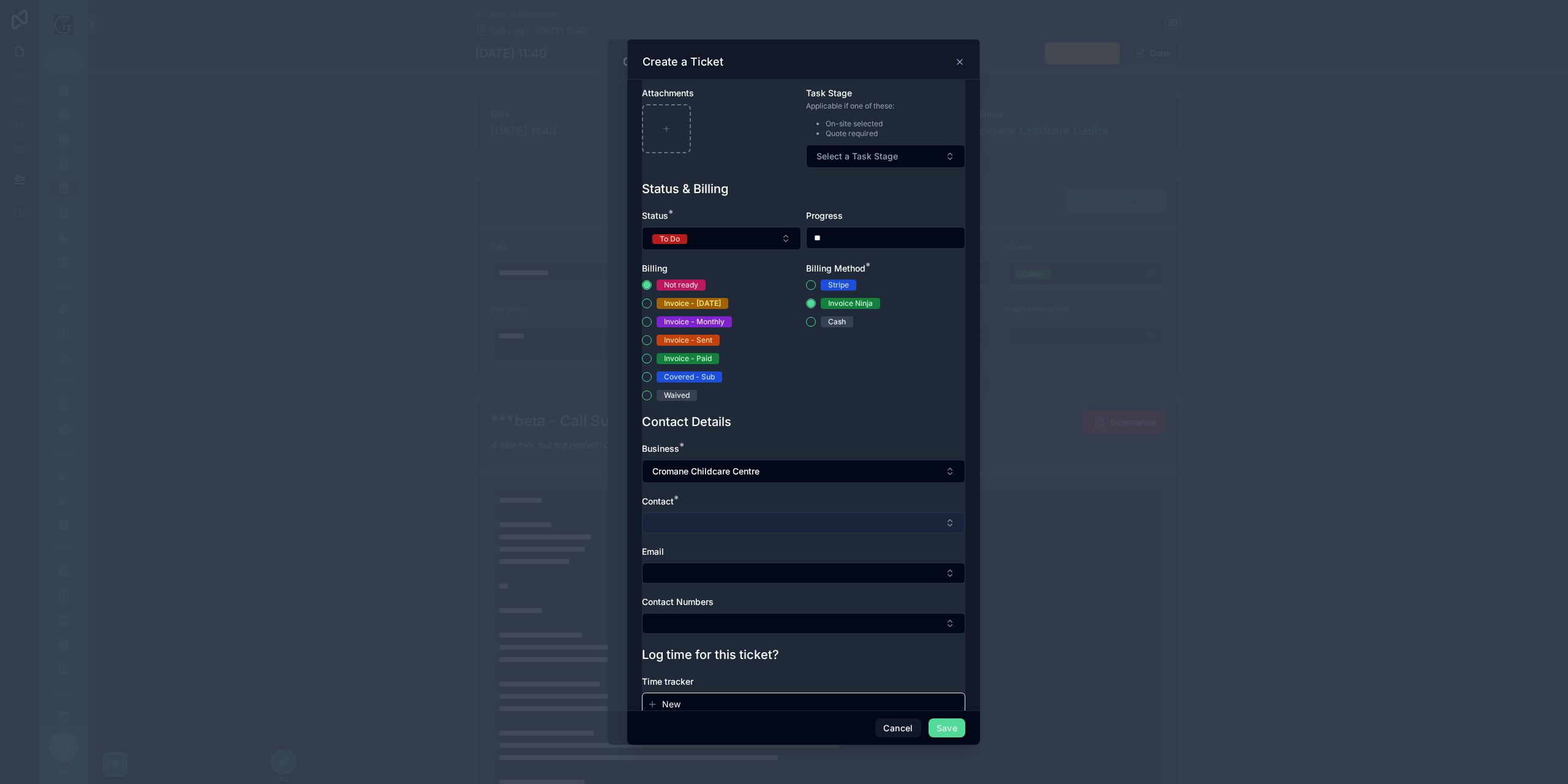
click at [766, 533] on button "Select Button" at bounding box center [804, 523] width 324 height 21
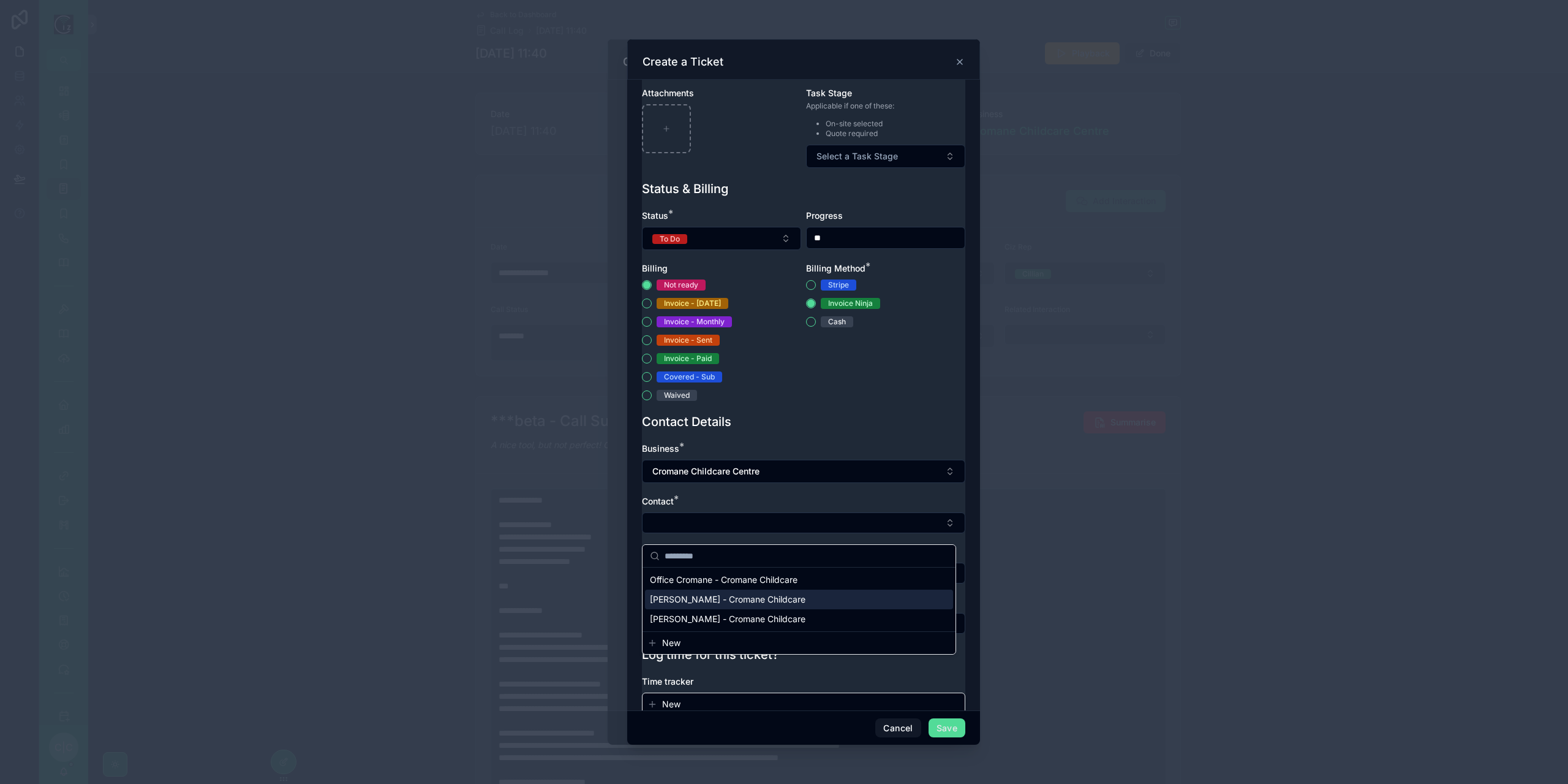
click at [764, 600] on span "[PERSON_NAME] - Cromane Childcare" at bounding box center [727, 599] width 155 height 12
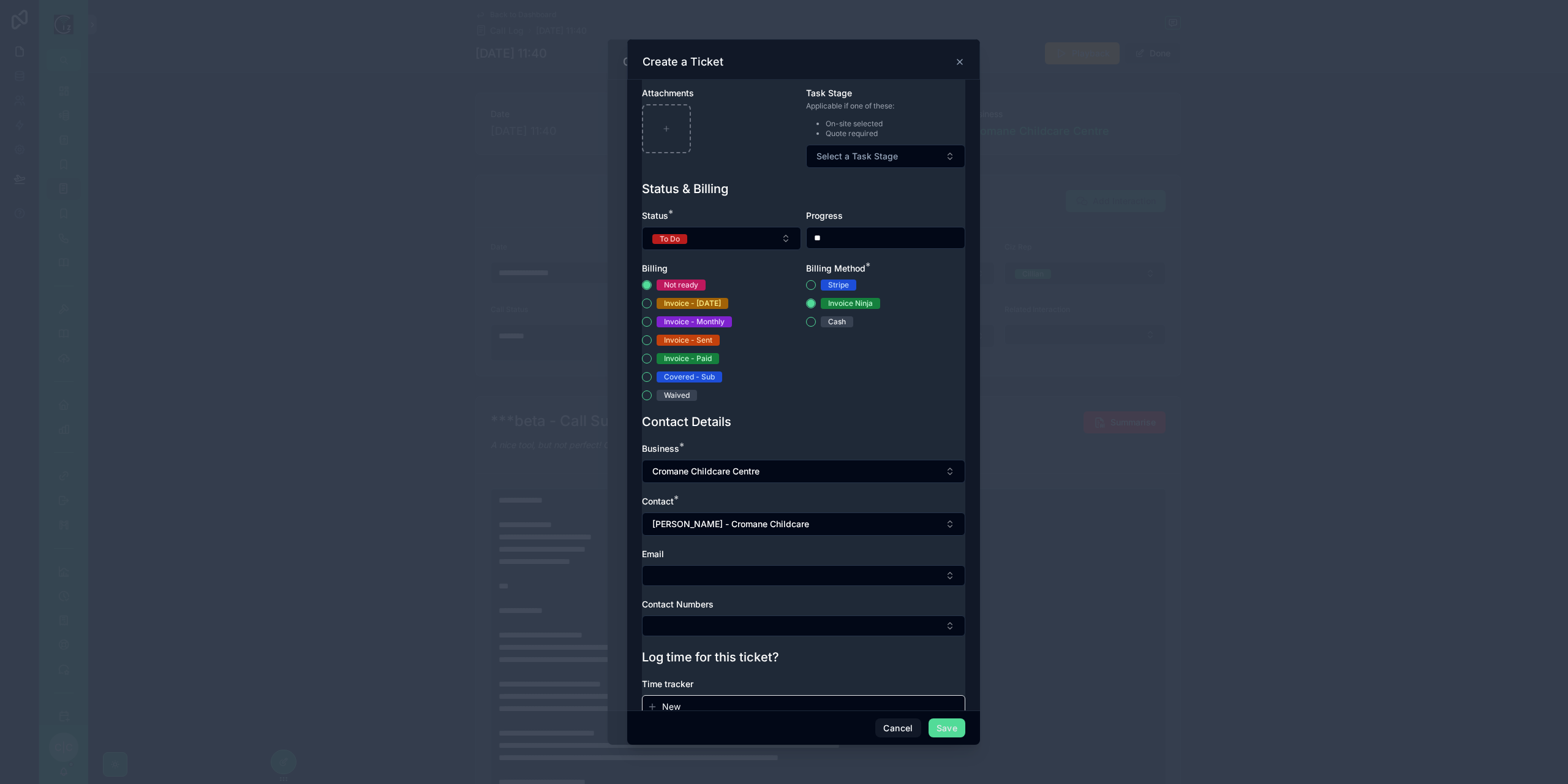
scroll to position [343, 0]
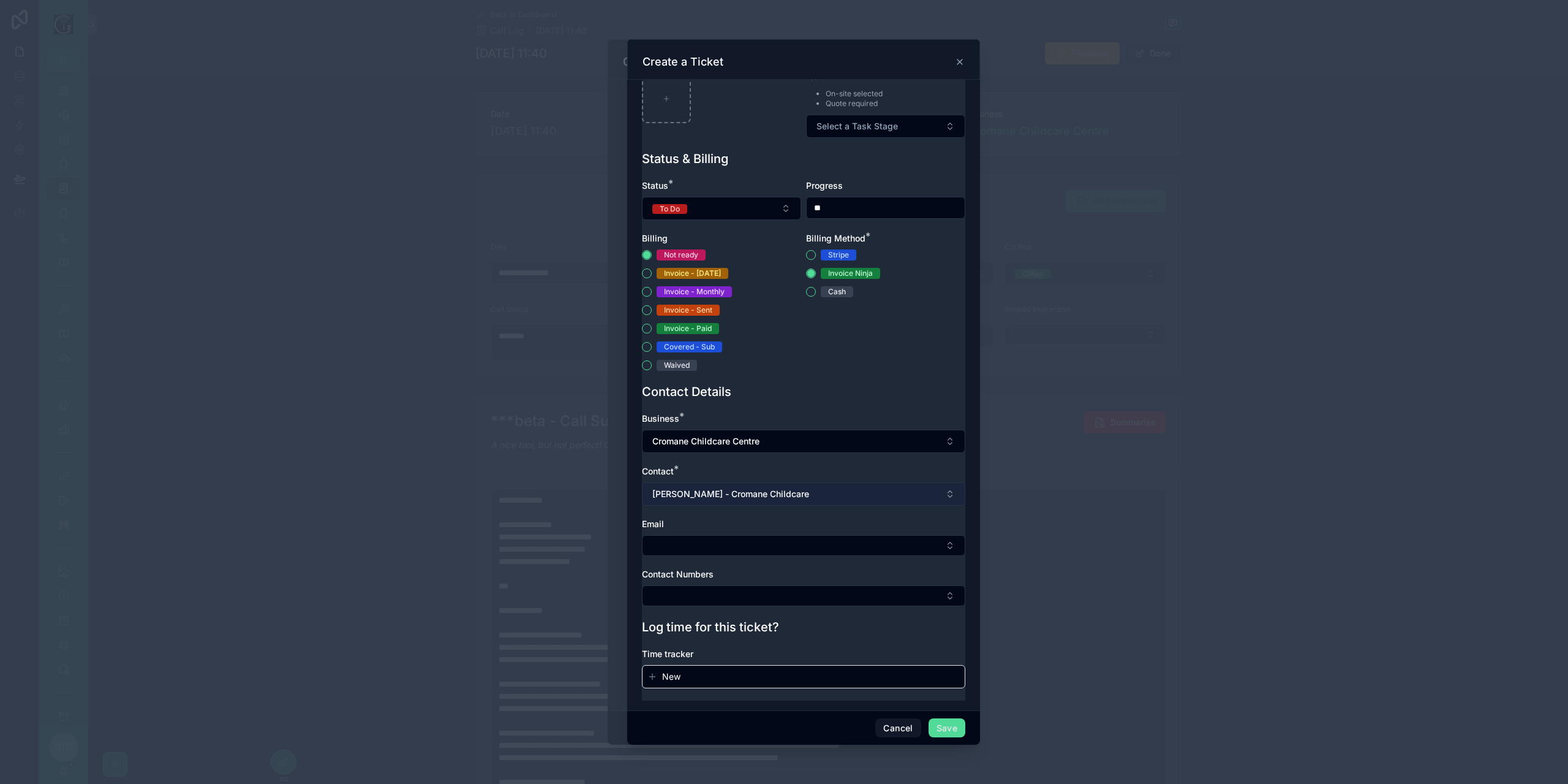
click at [839, 494] on button "[PERSON_NAME] - Cromane Childcare" at bounding box center [804, 493] width 324 height 23
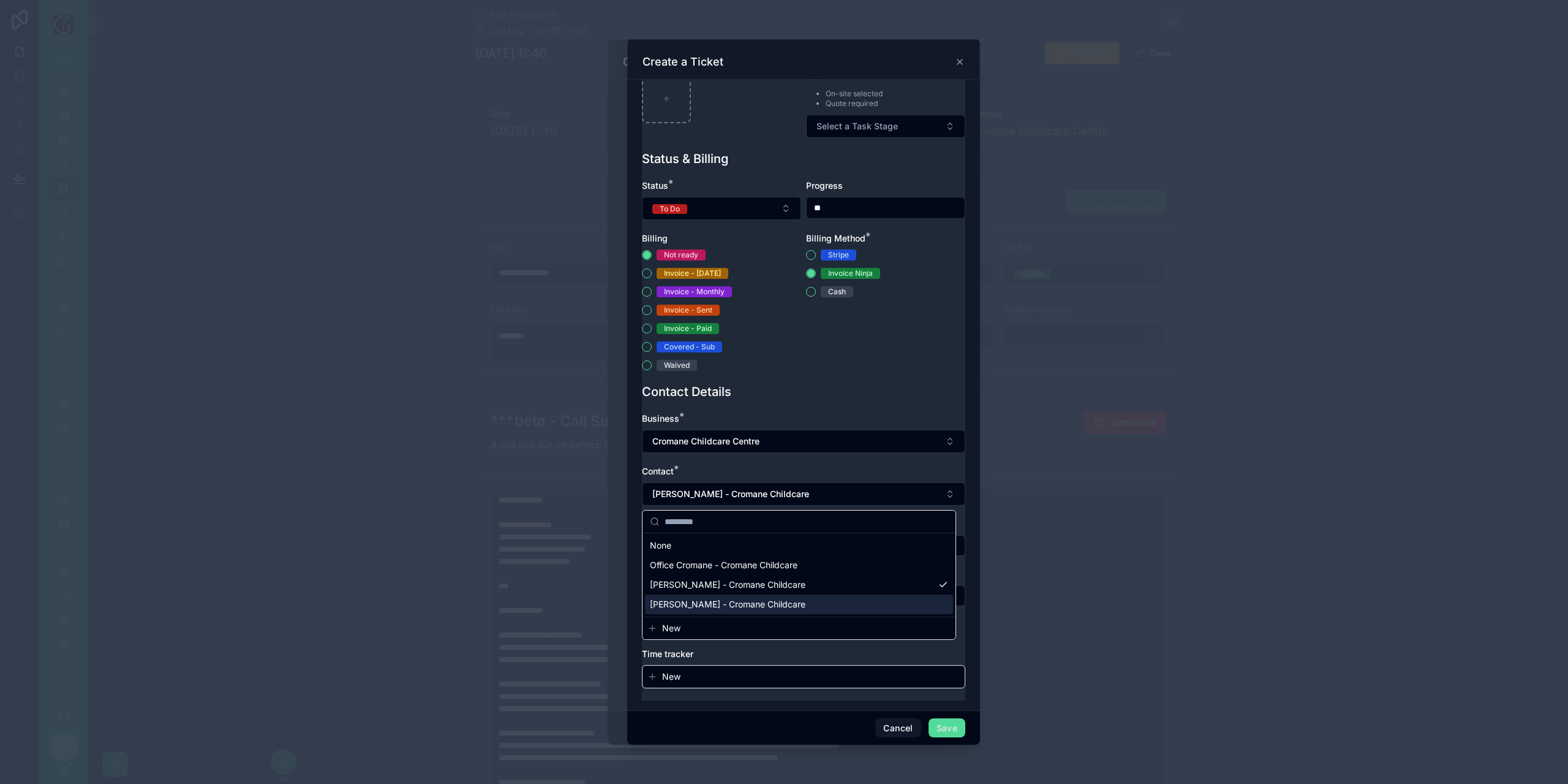
click at [768, 605] on span "[PERSON_NAME] - Cromane Childcare" at bounding box center [727, 604] width 155 height 12
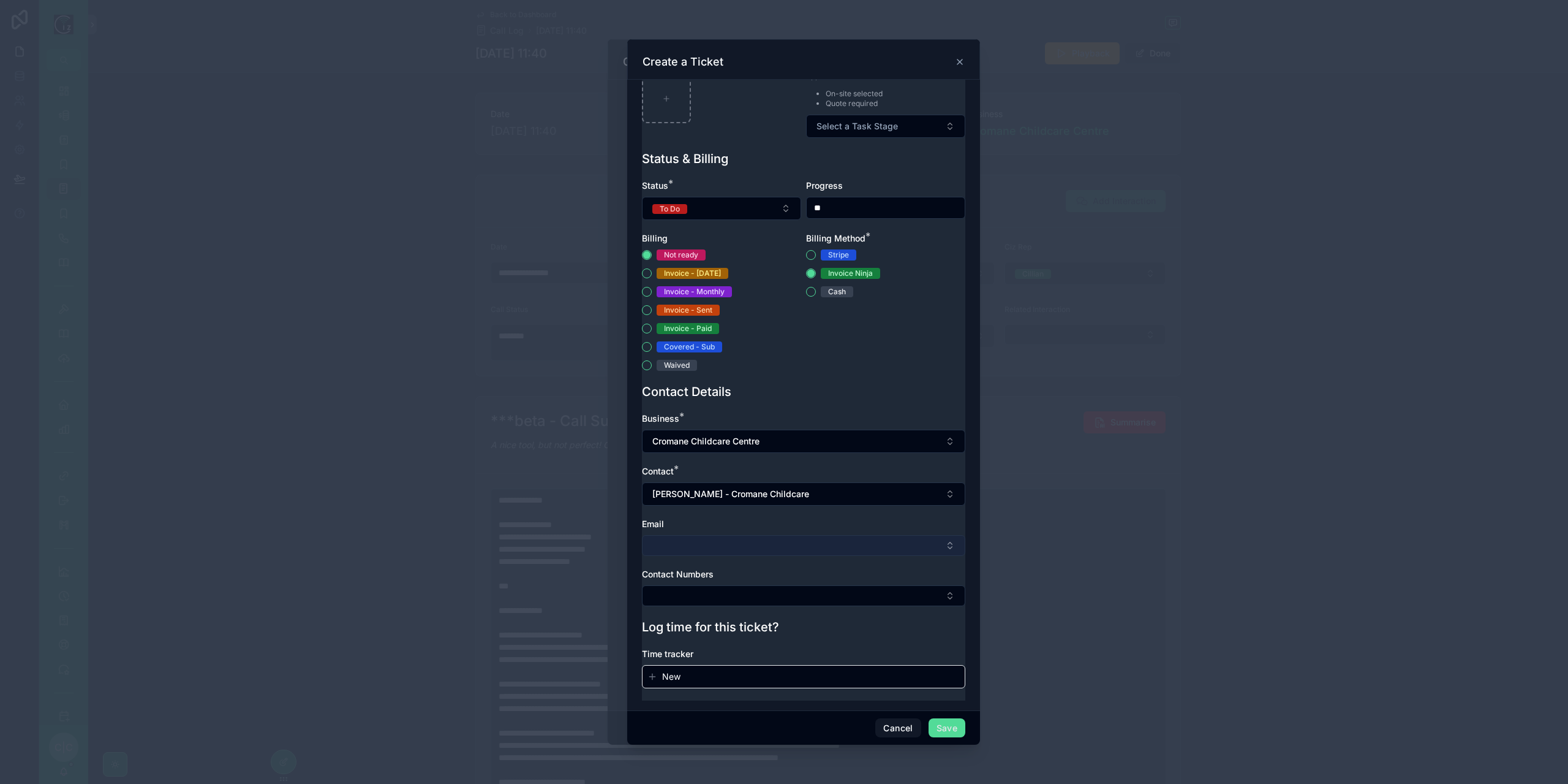
click at [812, 539] on button "Select Button" at bounding box center [804, 546] width 324 height 21
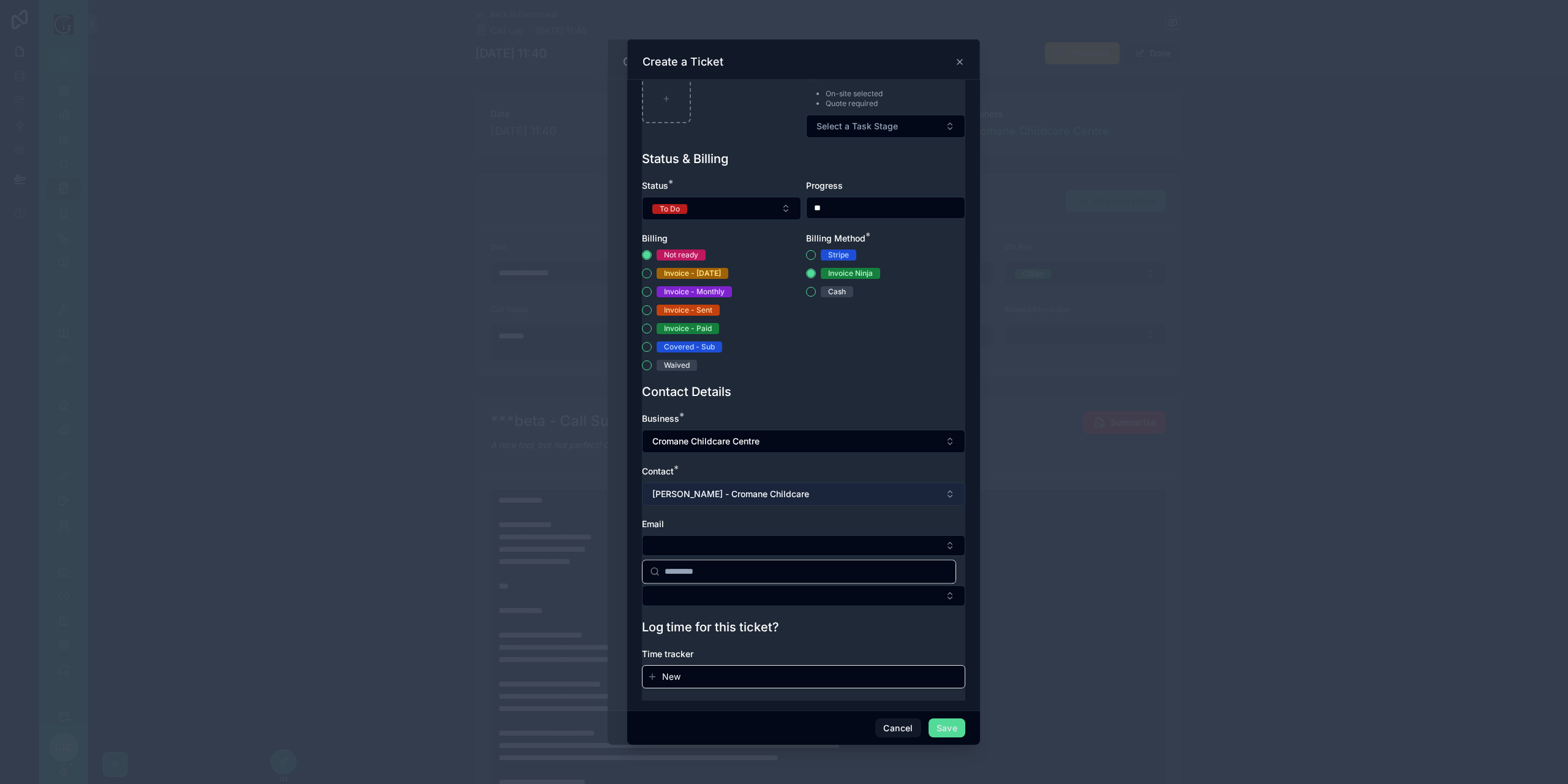
click at [836, 499] on button "[PERSON_NAME] - Cromane Childcare" at bounding box center [804, 493] width 324 height 23
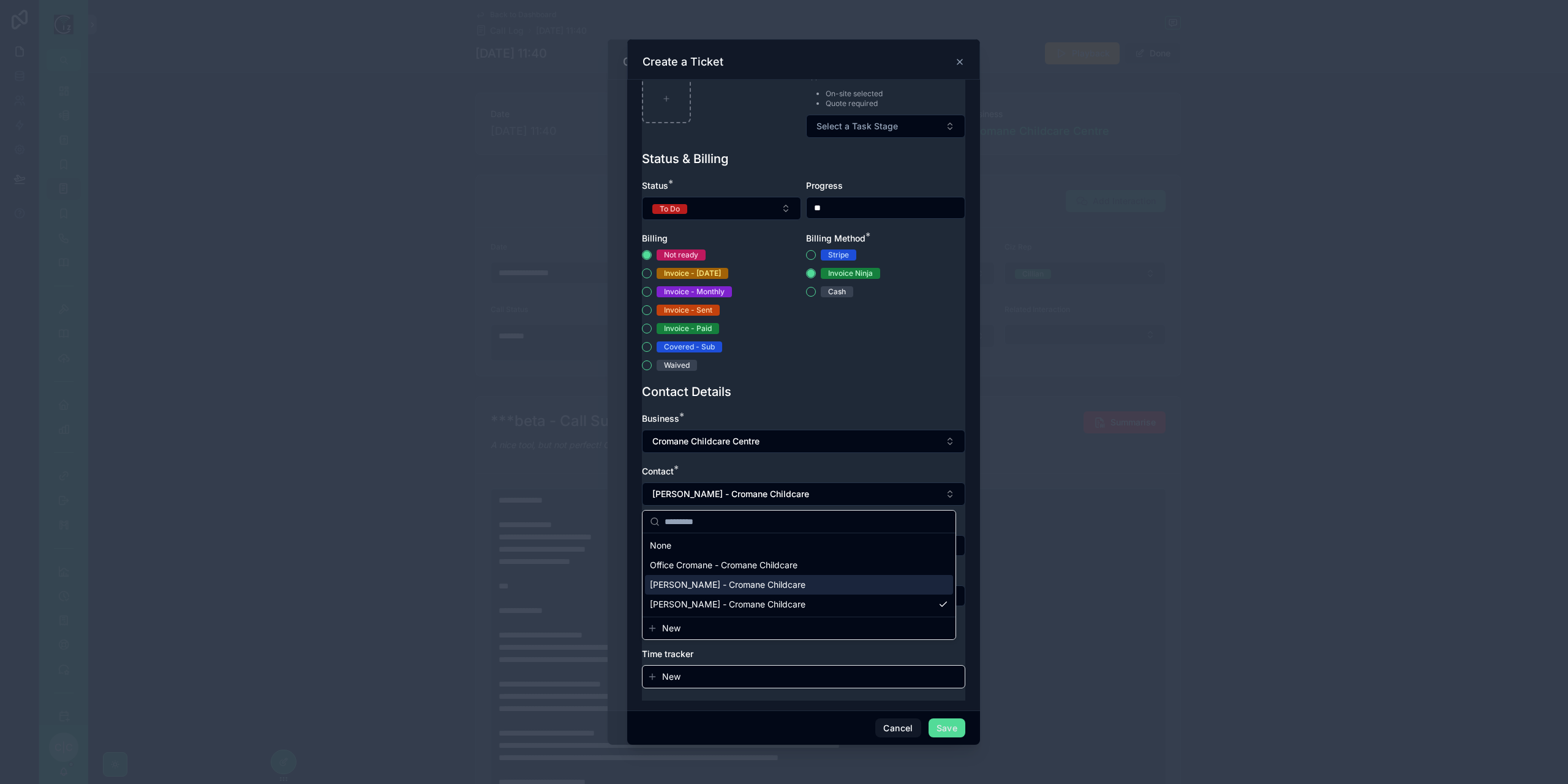
click at [789, 579] on span "[PERSON_NAME] - Cromane Childcare" at bounding box center [727, 584] width 155 height 12
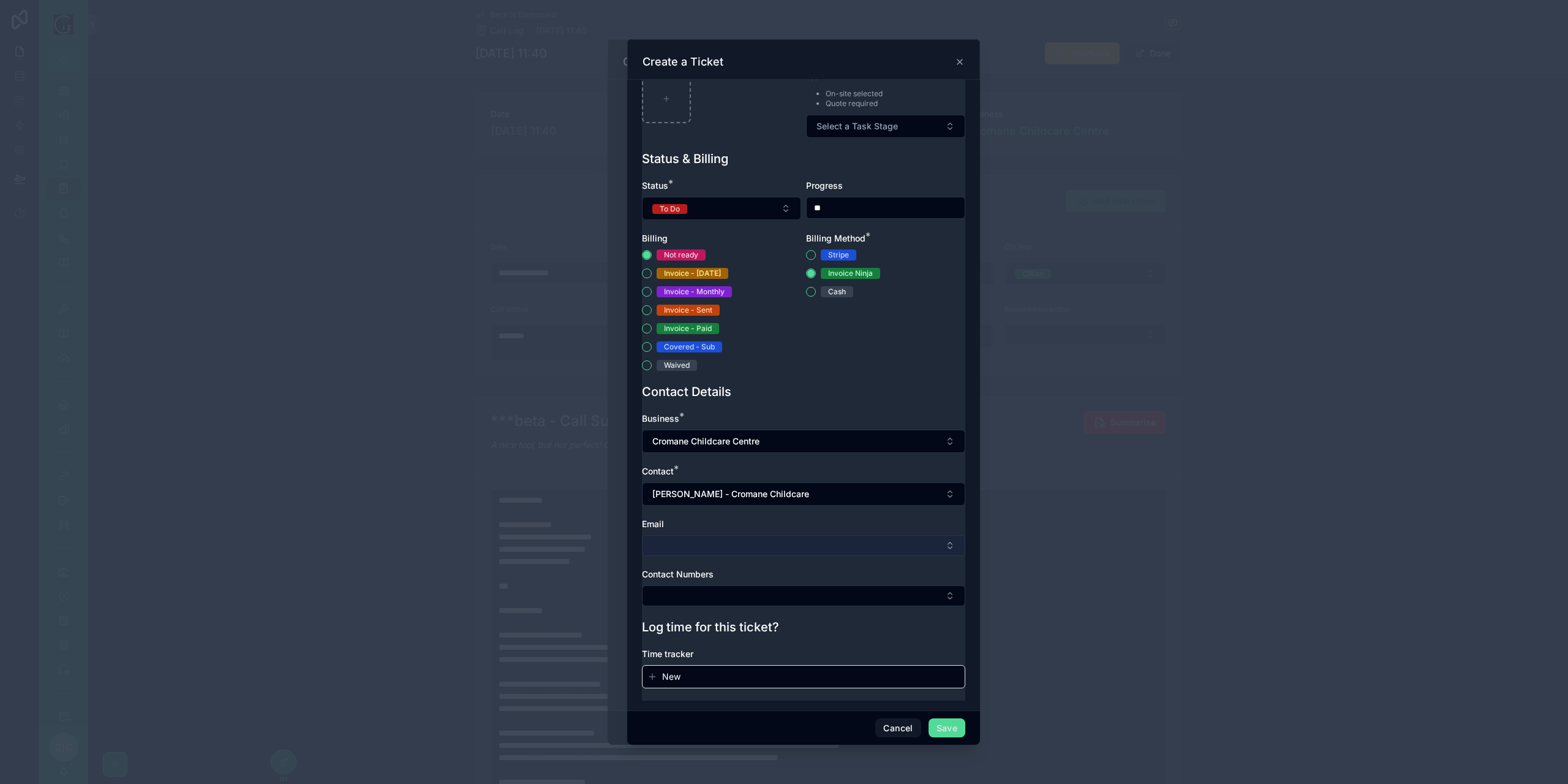
click at [793, 547] on button "Select Button" at bounding box center [804, 546] width 324 height 21
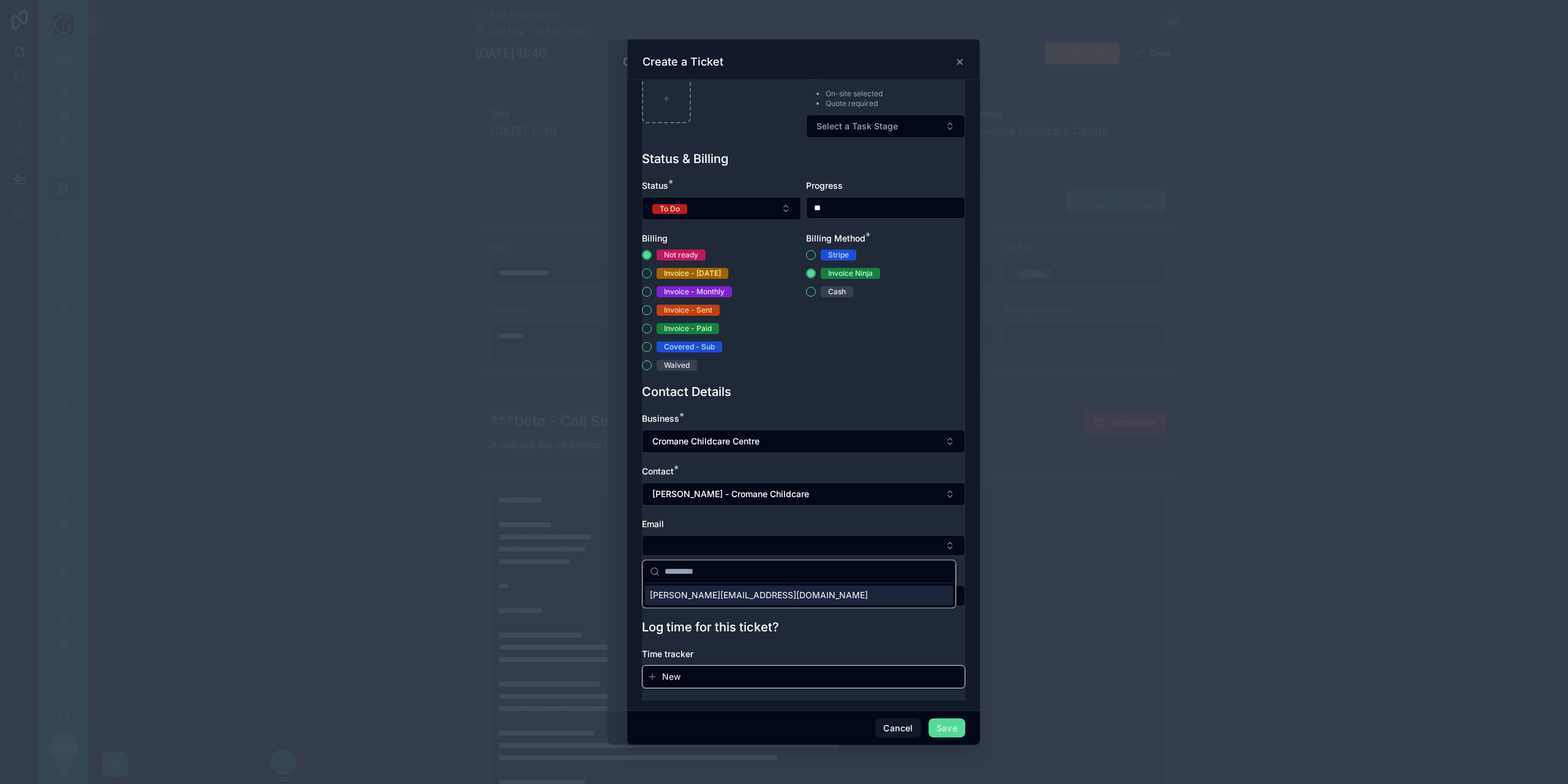
click at [759, 596] on div "[PERSON_NAME][EMAIL_ADDRESS][DOMAIN_NAME]" at bounding box center [799, 594] width 308 height 20
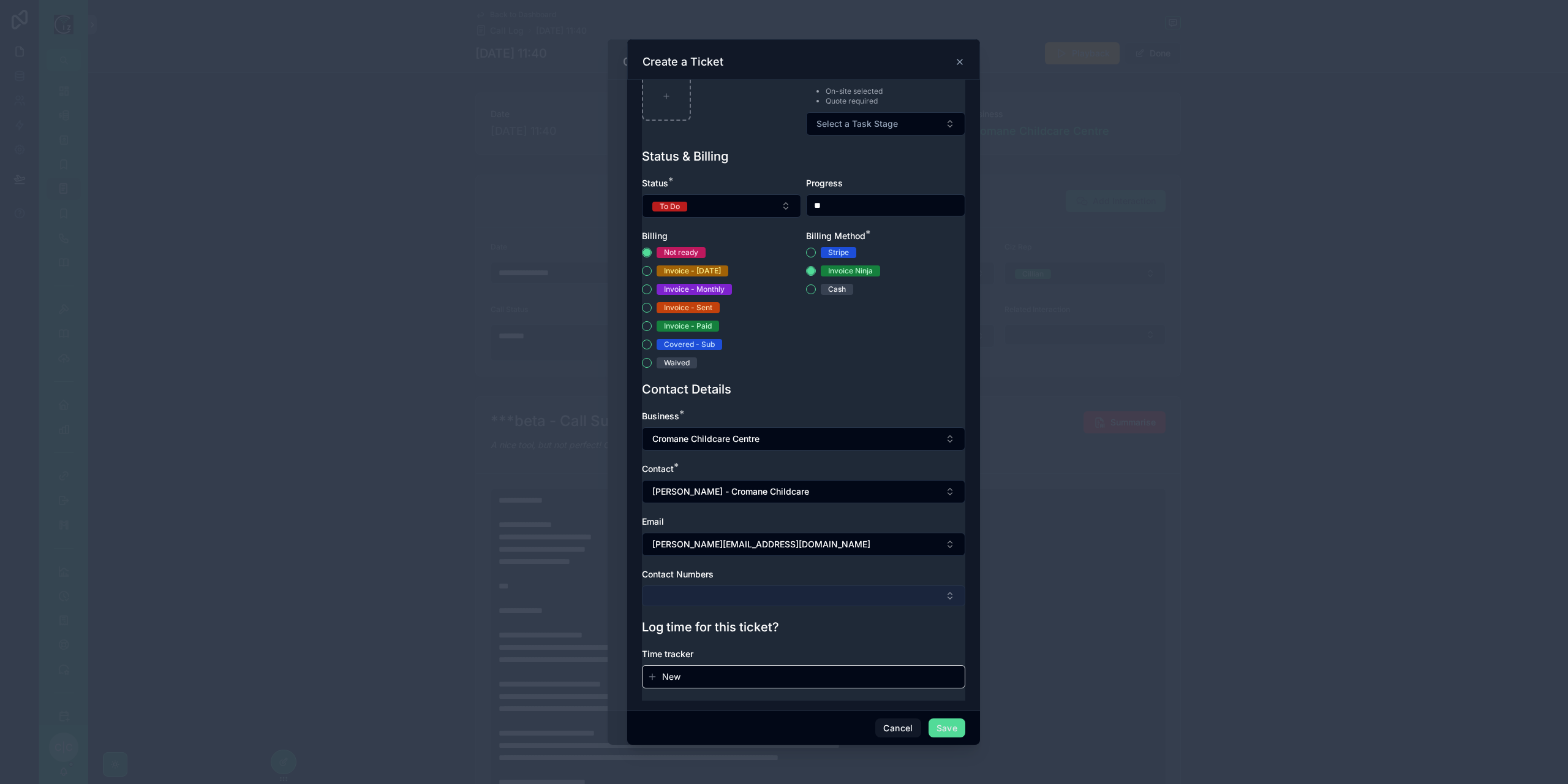
click at [760, 604] on button "Select Button" at bounding box center [804, 595] width 324 height 21
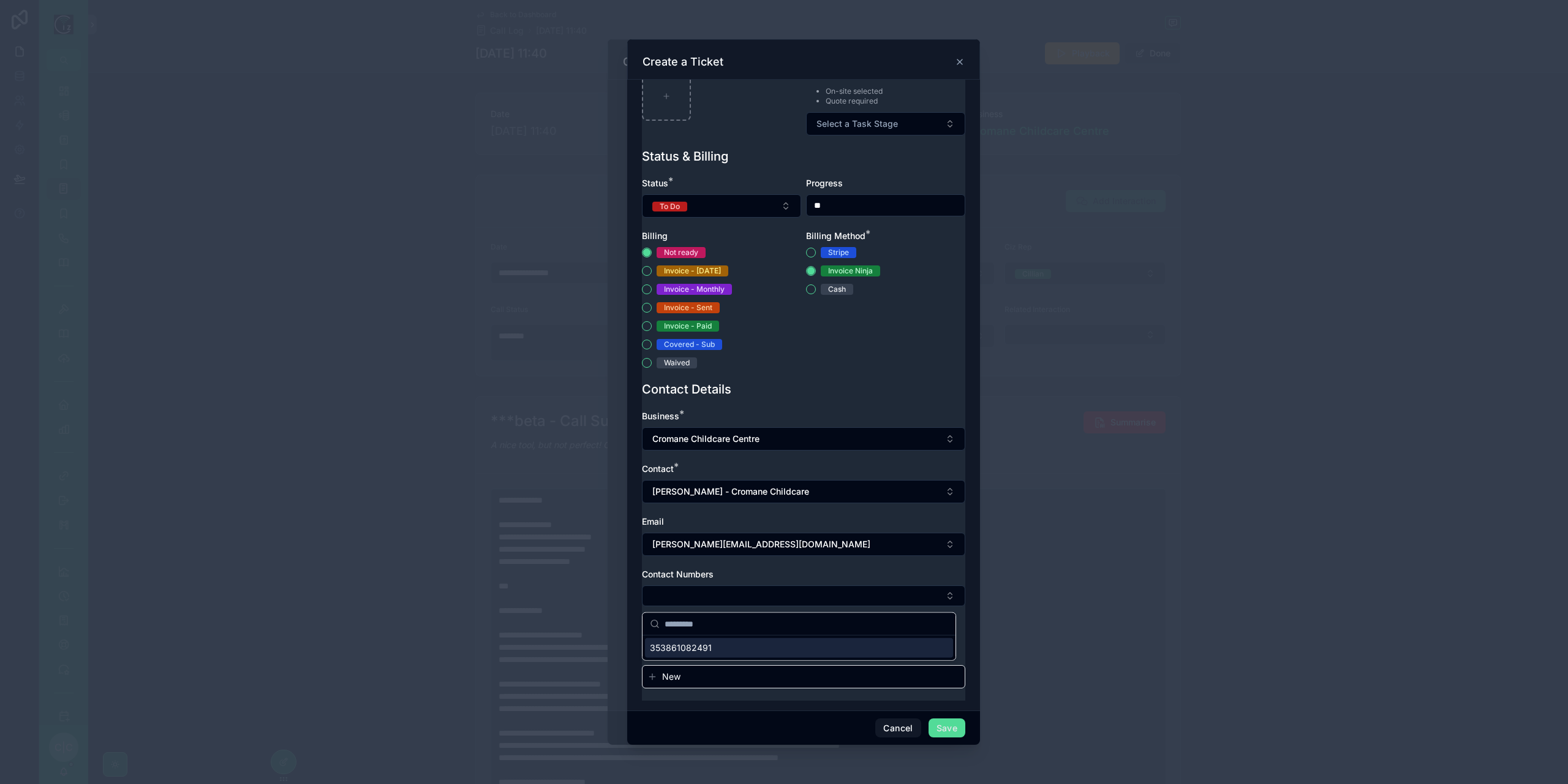
click at [743, 641] on div "353861082491" at bounding box center [799, 648] width 308 height 20
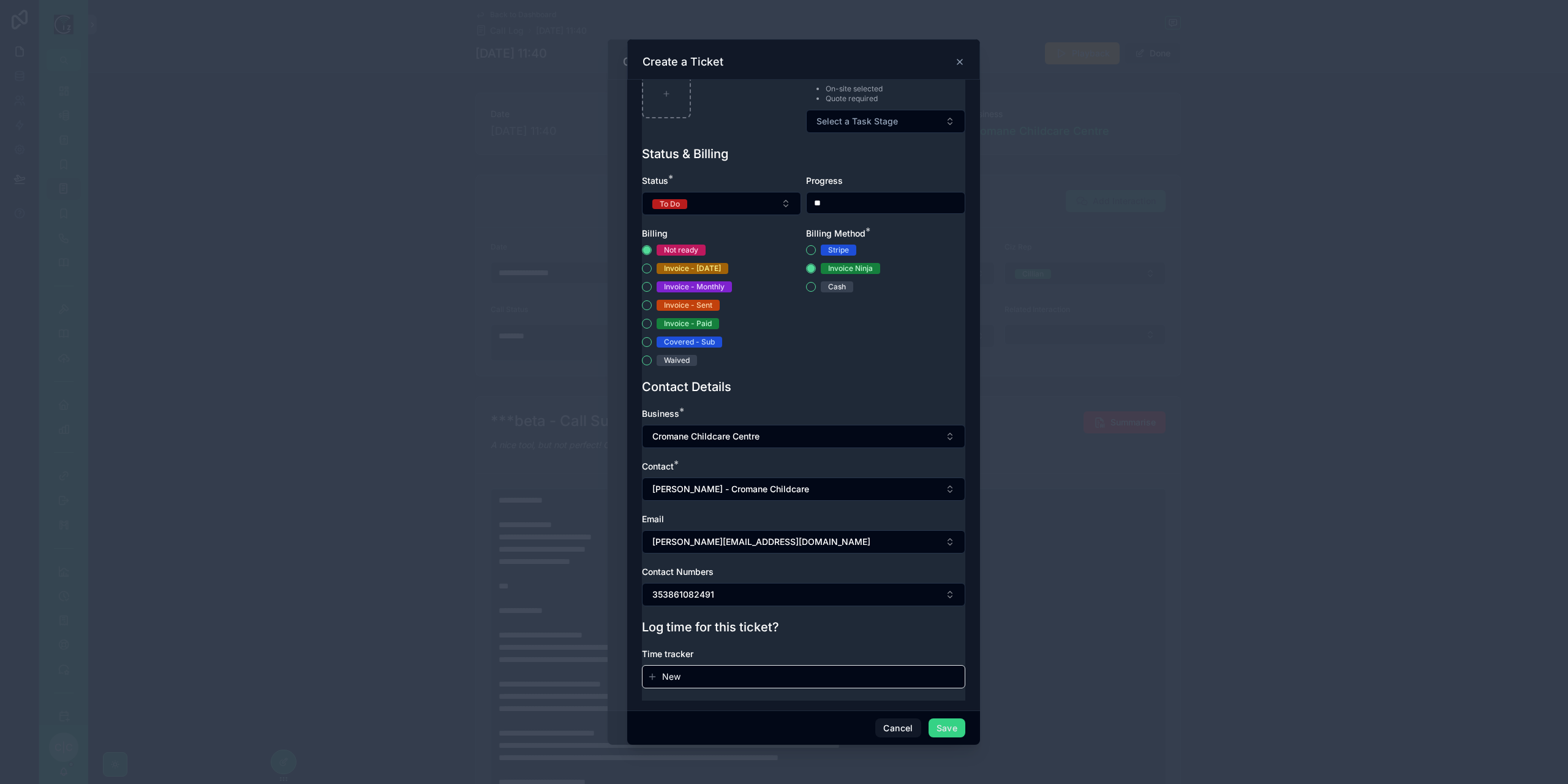
click at [957, 732] on button "Save" at bounding box center [946, 728] width 37 height 20
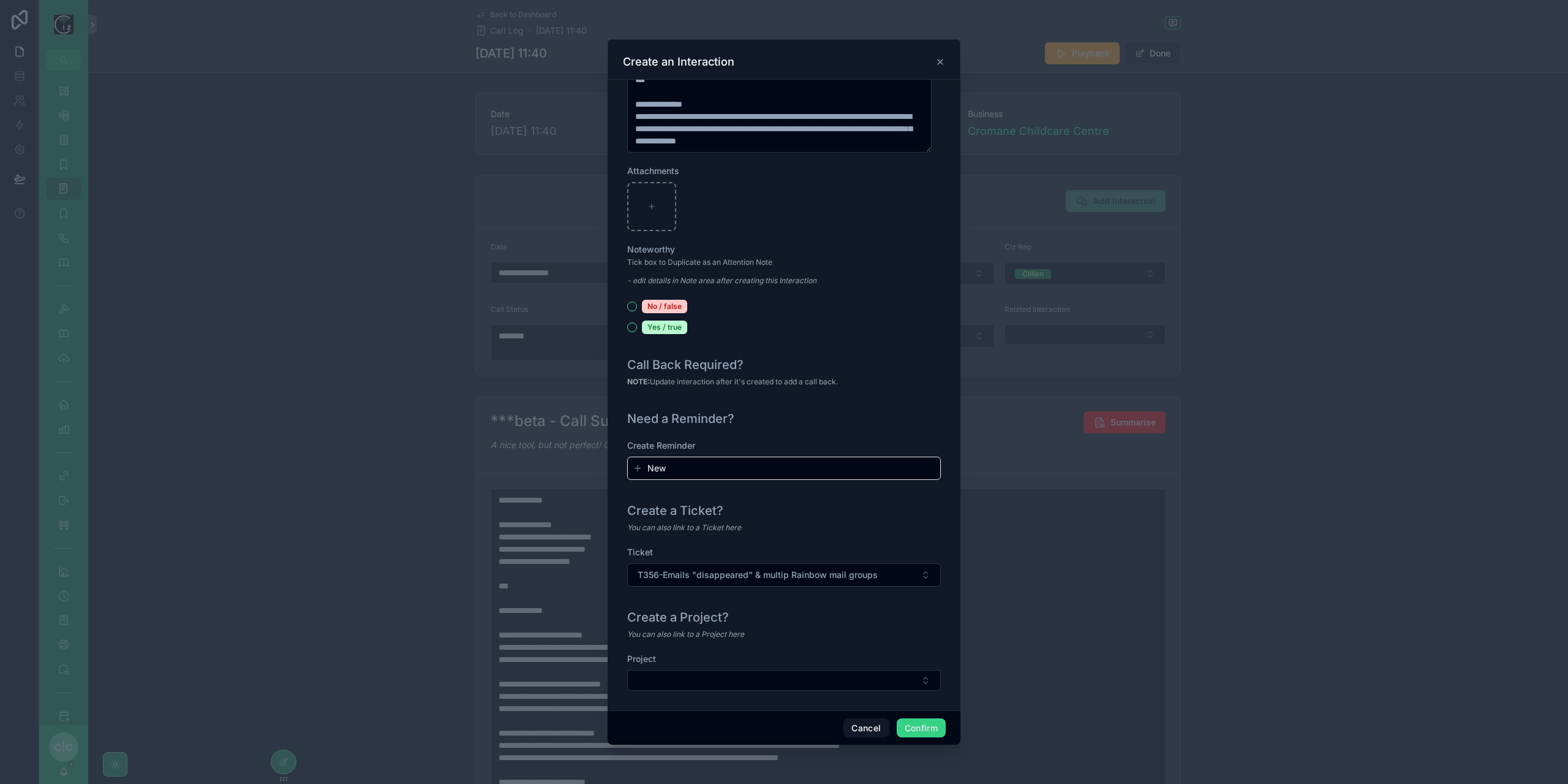
click at [924, 725] on button "Confirm" at bounding box center [921, 728] width 49 height 20
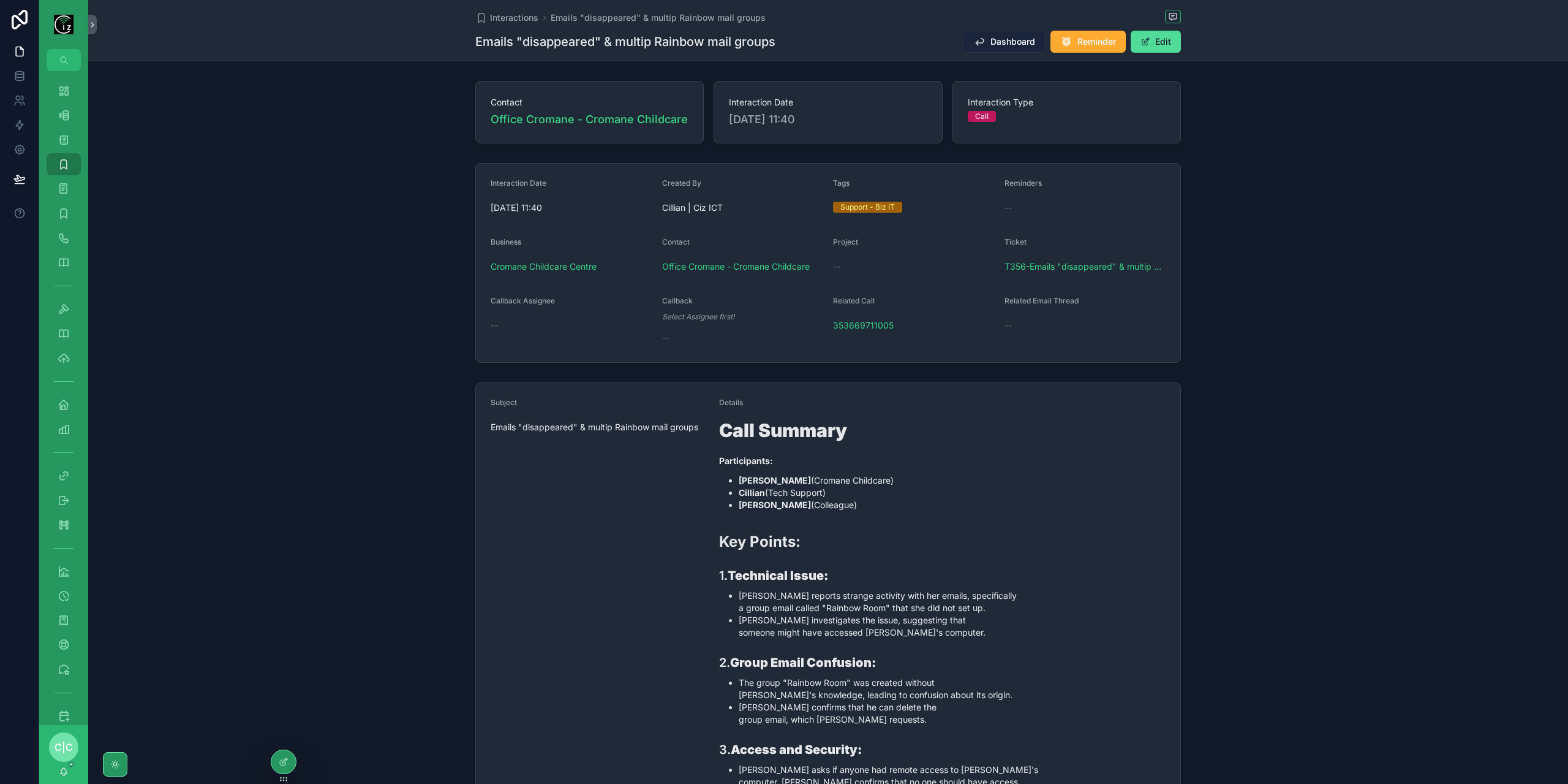
click at [991, 40] on span "Dashboard" at bounding box center [1012, 41] width 45 height 12
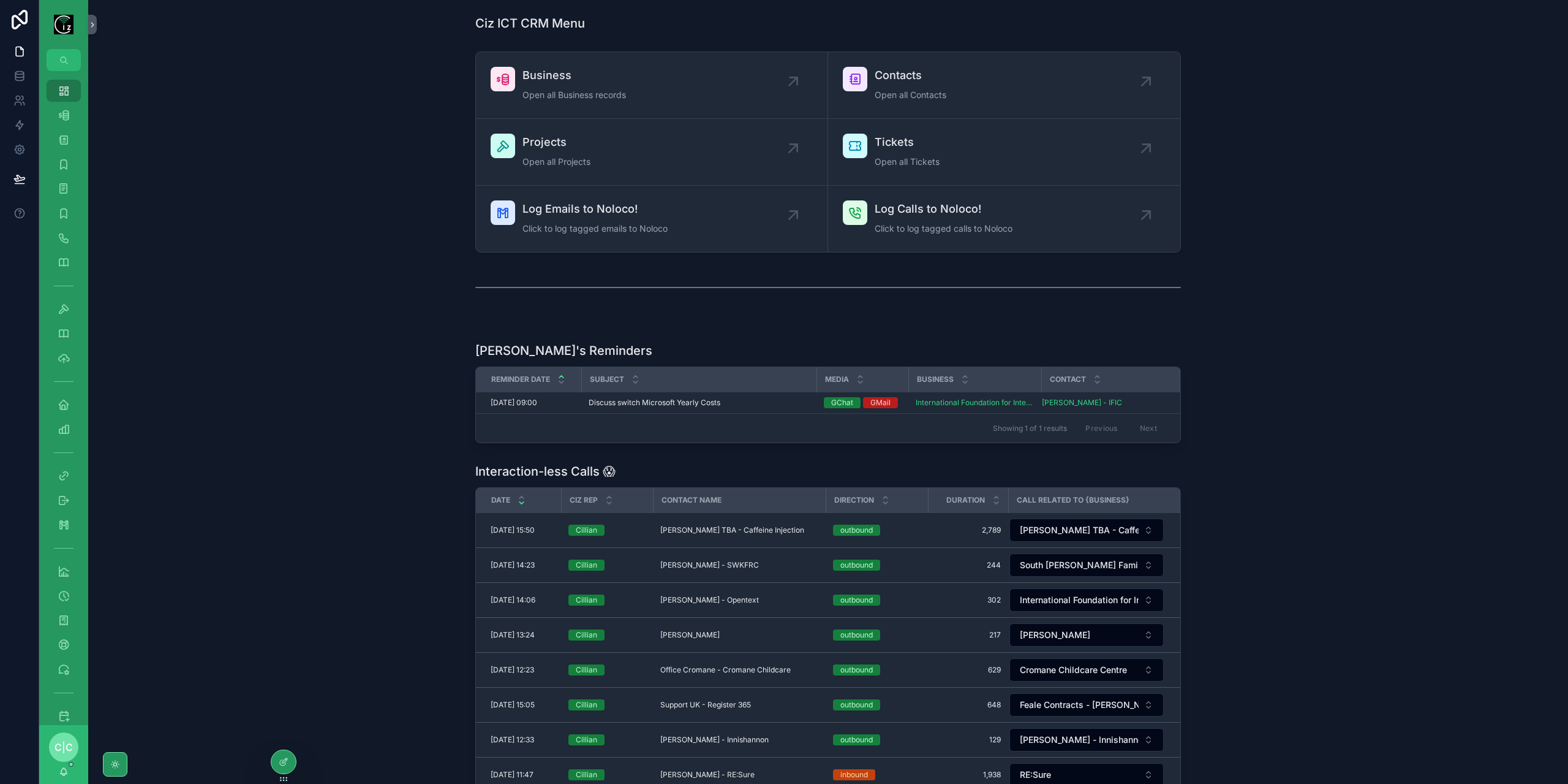
scroll to position [184, 0]
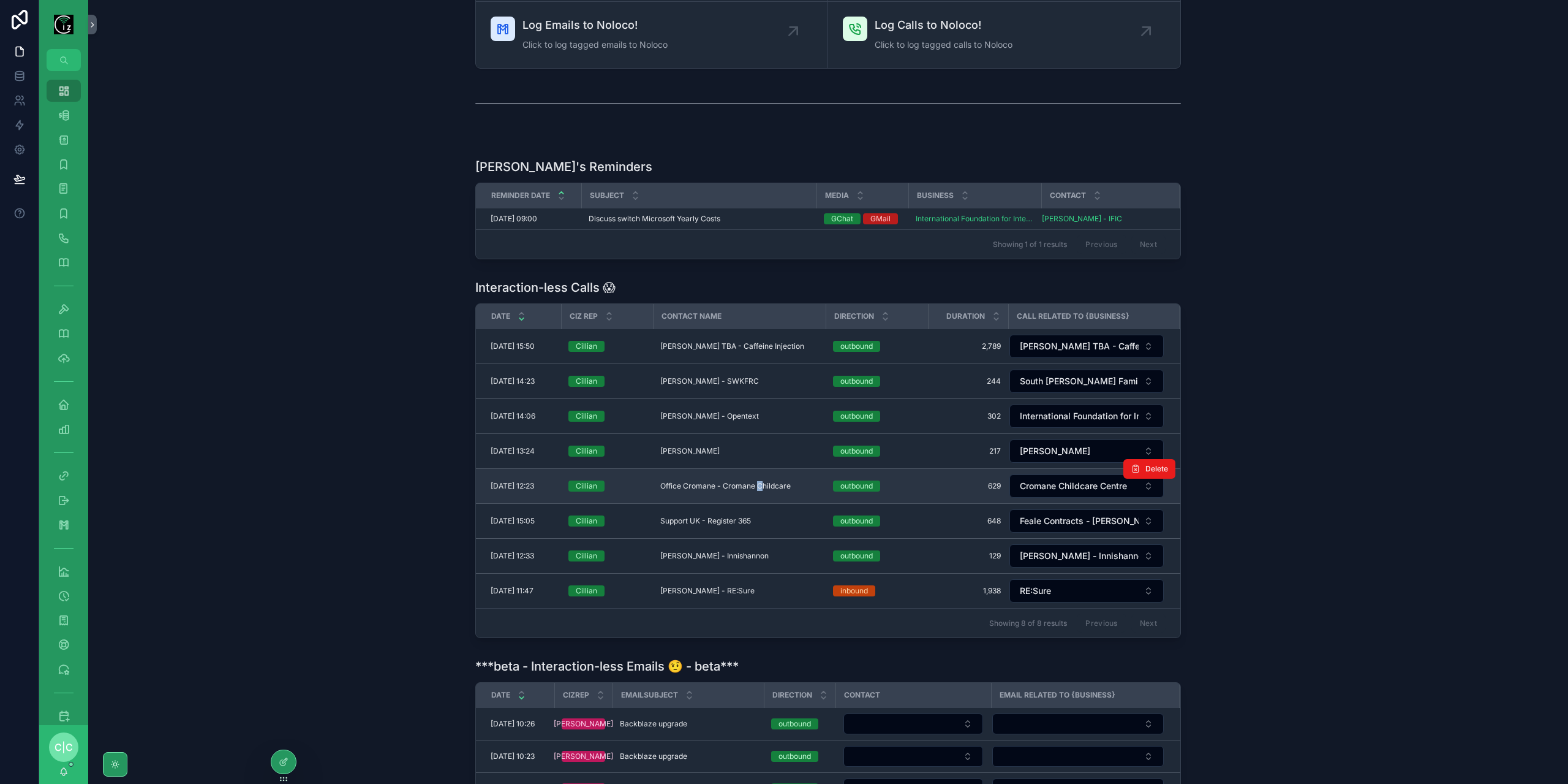
click at [756, 487] on td "Office Cromane - Cromane Childcare Office Cromane - Cromane Childcare" at bounding box center [739, 486] width 172 height 35
click at [759, 481] on span "Office Cromane - Cromane Childcare" at bounding box center [725, 486] width 130 height 10
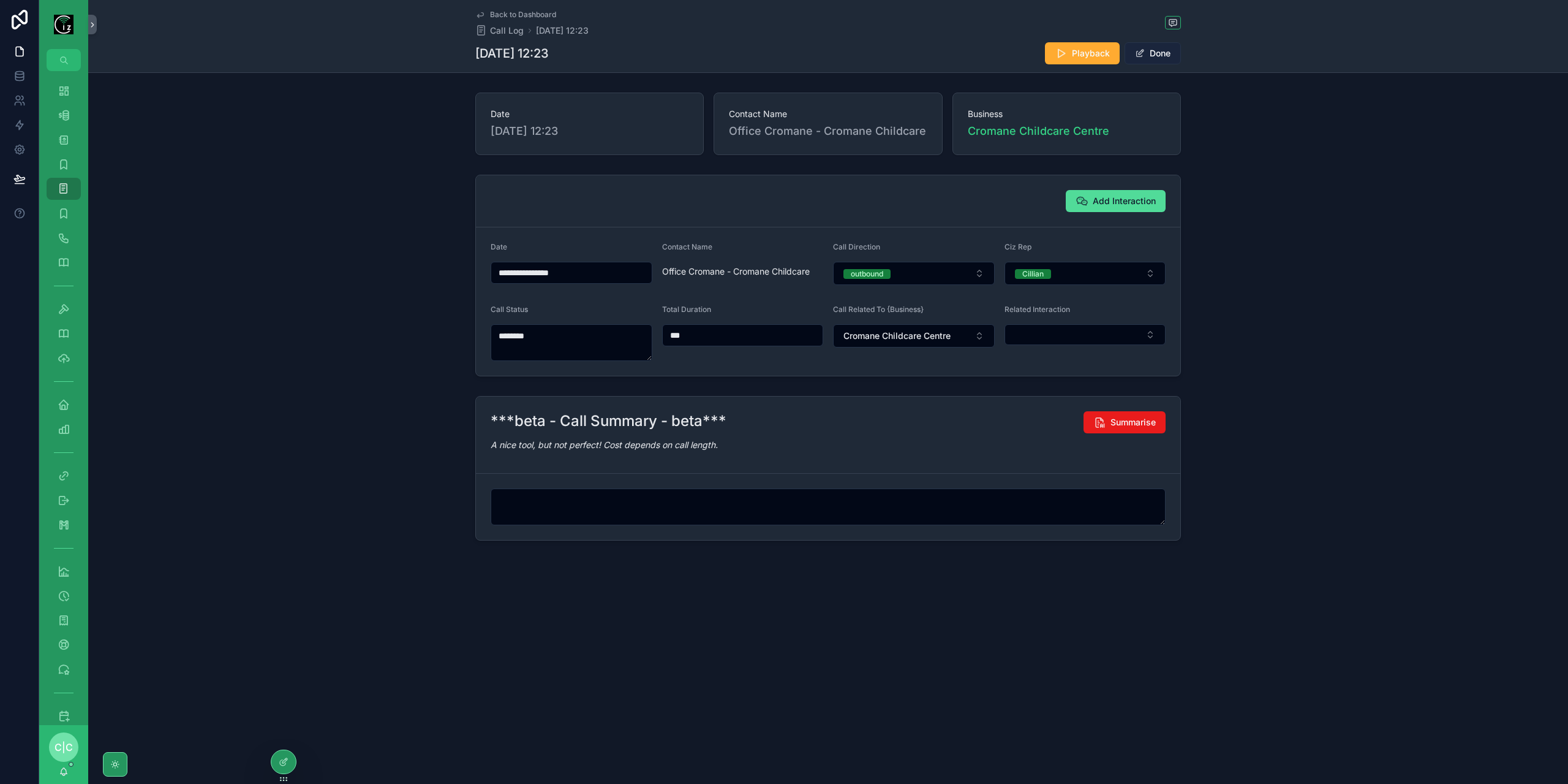
click at [1167, 56] on button "Done" at bounding box center [1152, 52] width 56 height 22
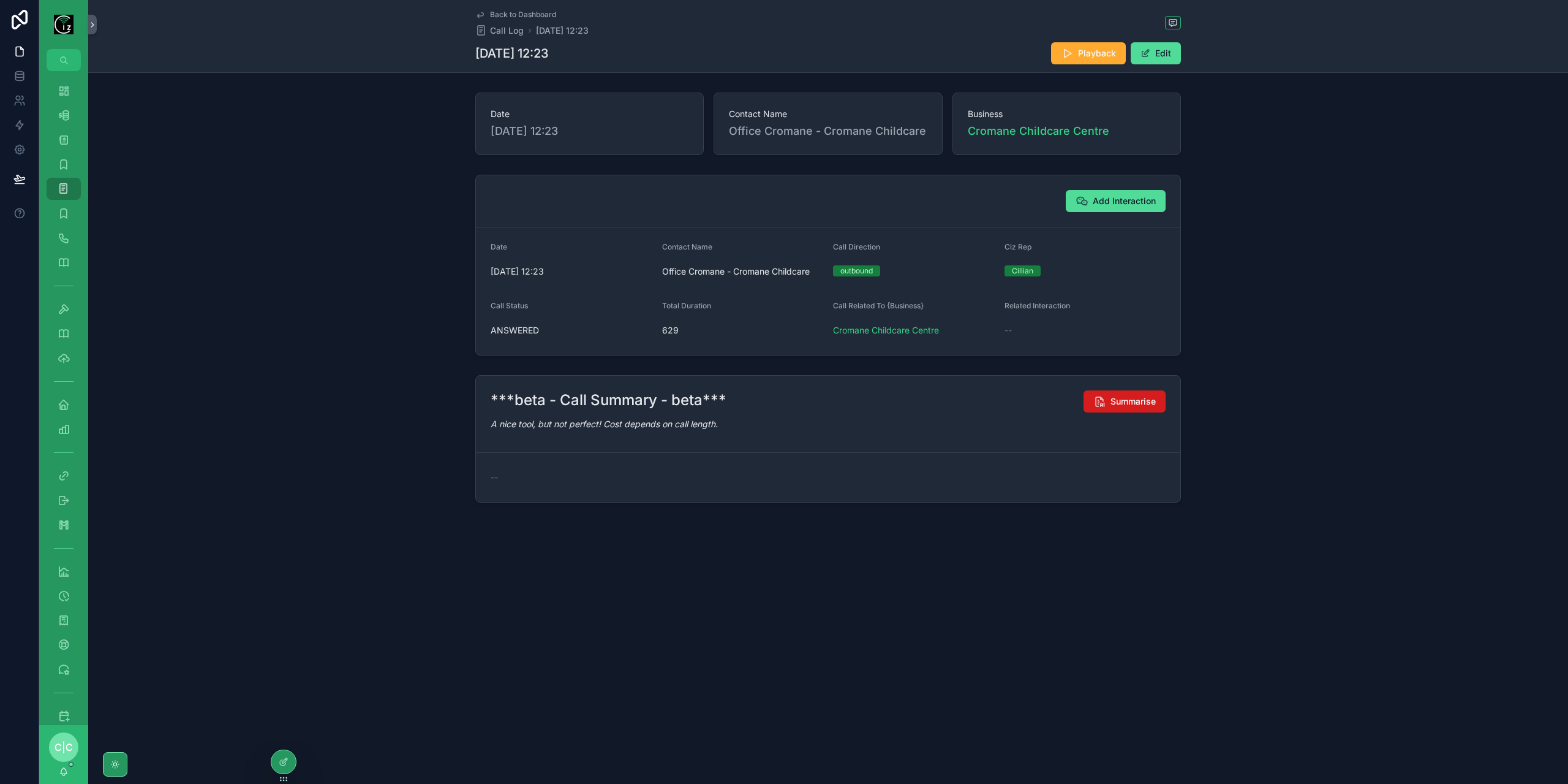
click at [1136, 409] on button "Summarise" at bounding box center [1124, 401] width 82 height 22
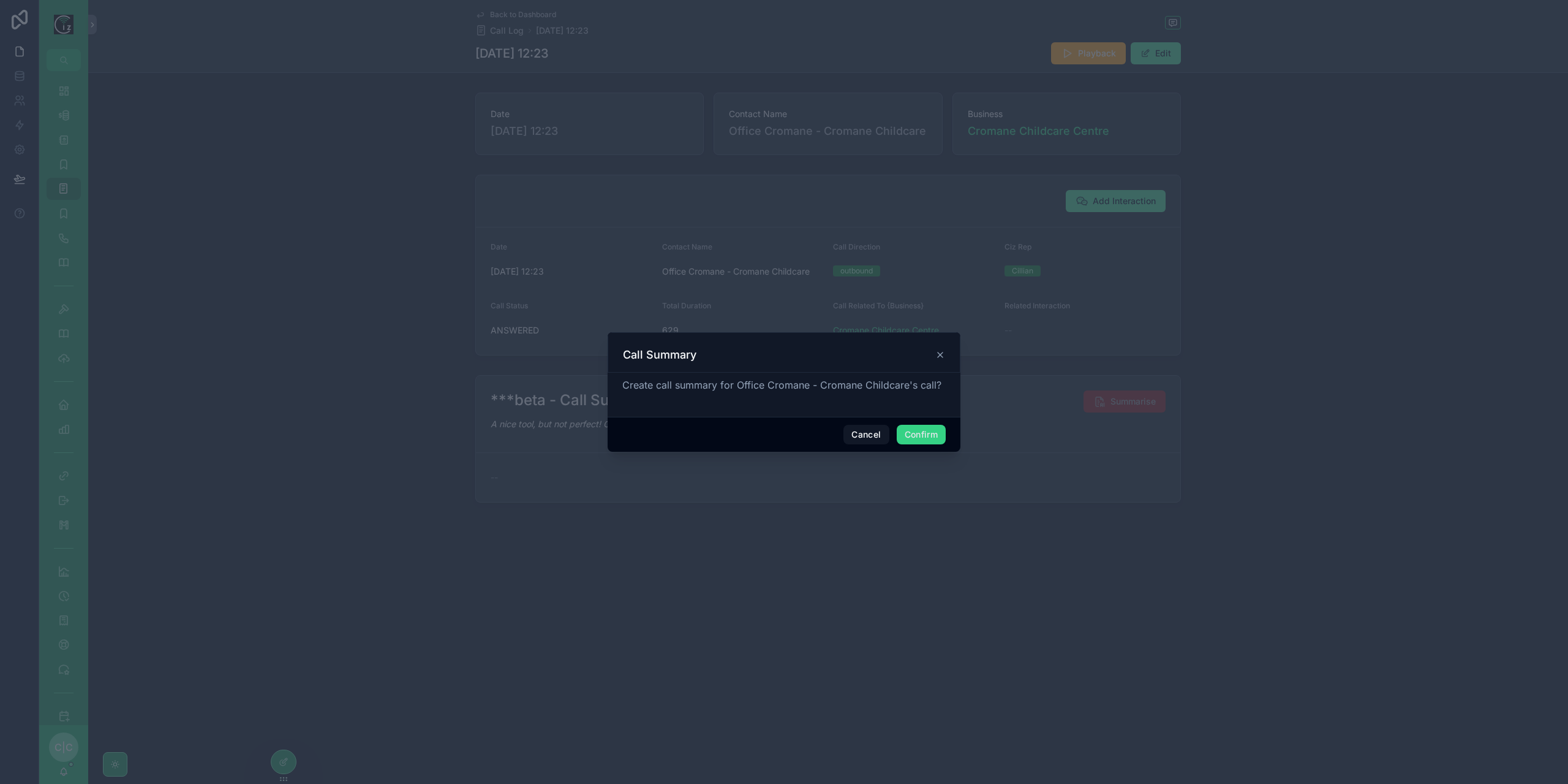
click at [924, 435] on button "Confirm" at bounding box center [921, 434] width 49 height 20
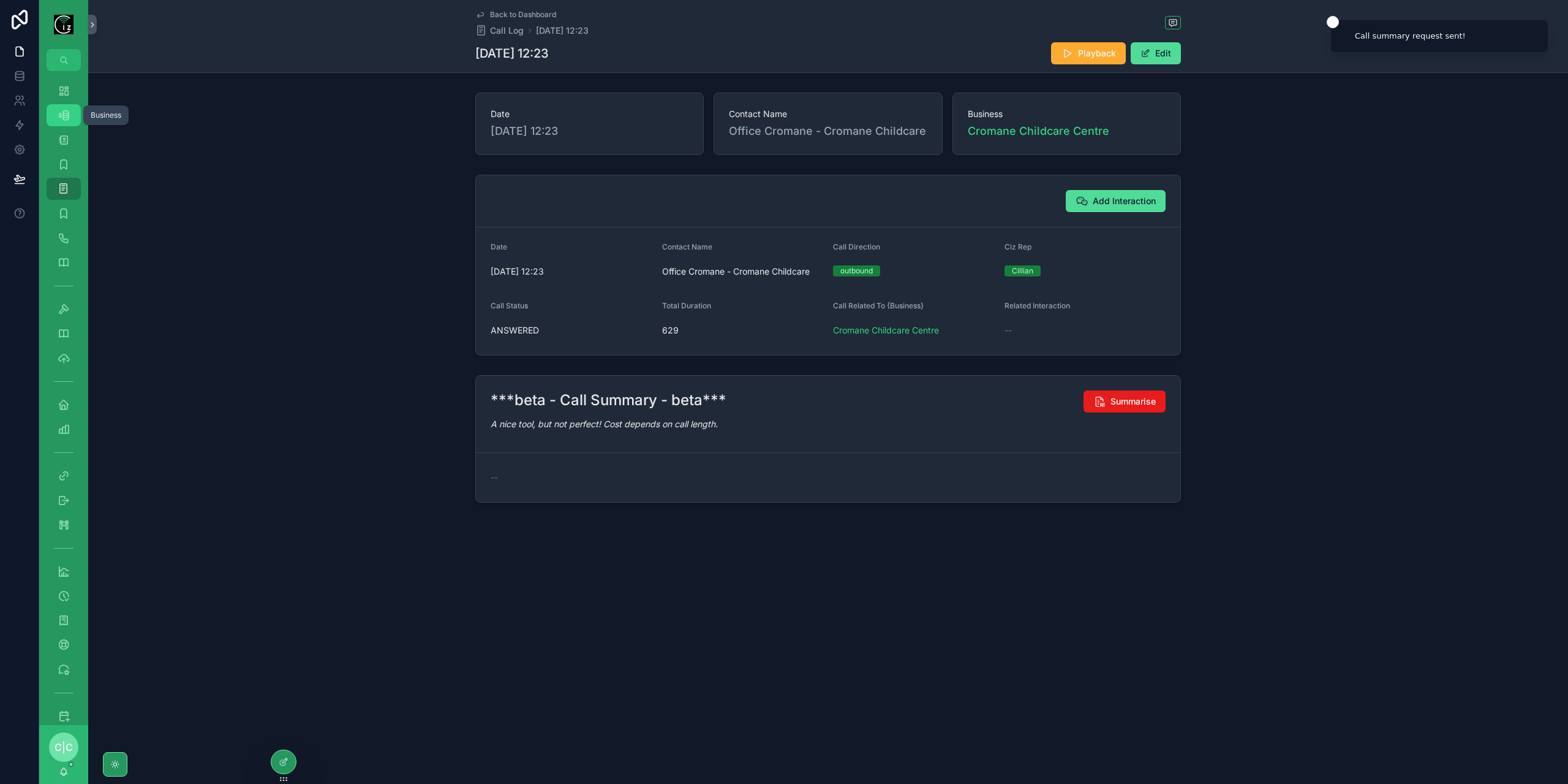
click at [65, 111] on icon "scrollable content" at bounding box center [63, 115] width 12 height 12
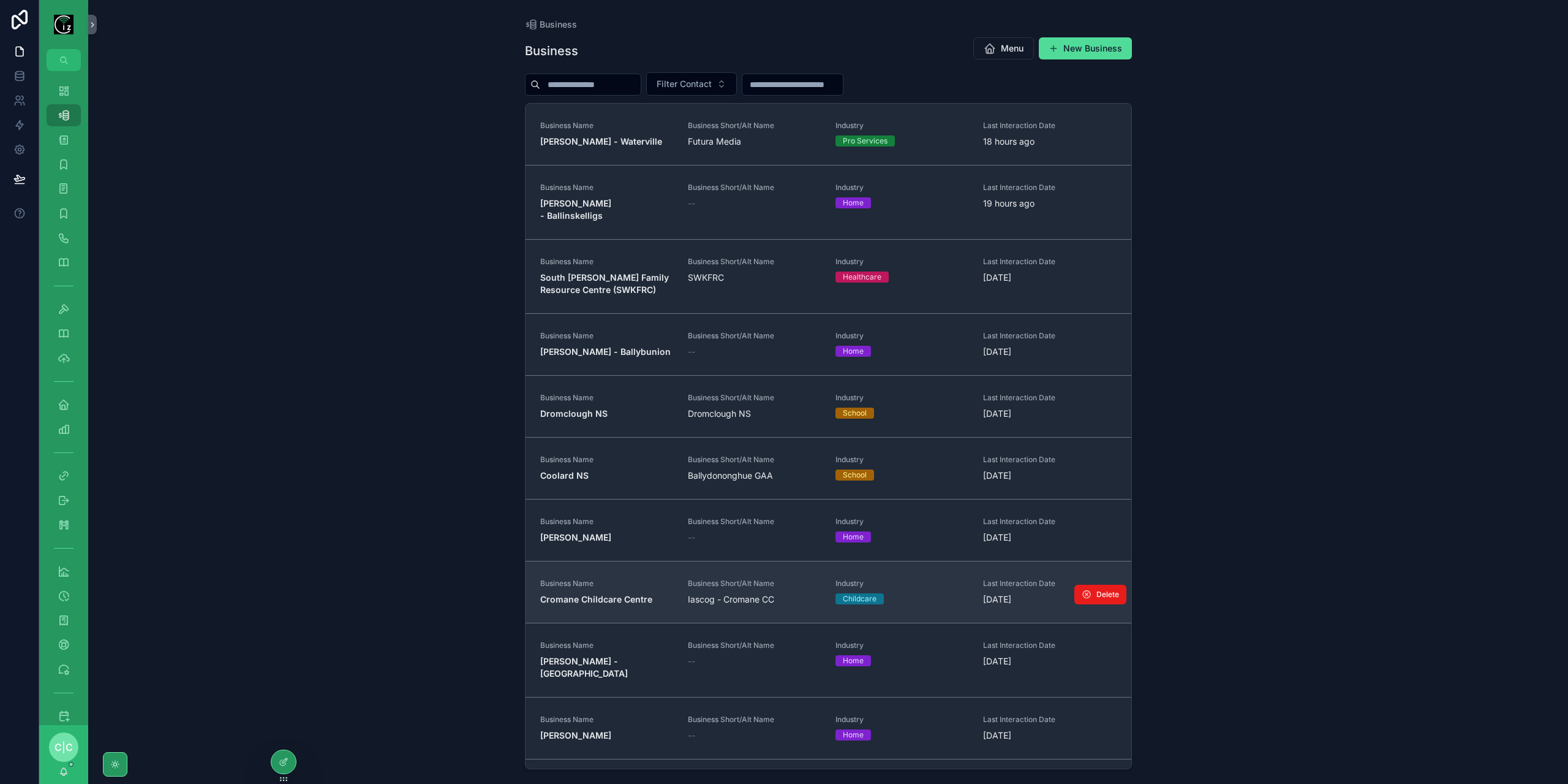
click at [631, 578] on div "Business Name Cromane Childcare Centre" at bounding box center [606, 592] width 133 height 27
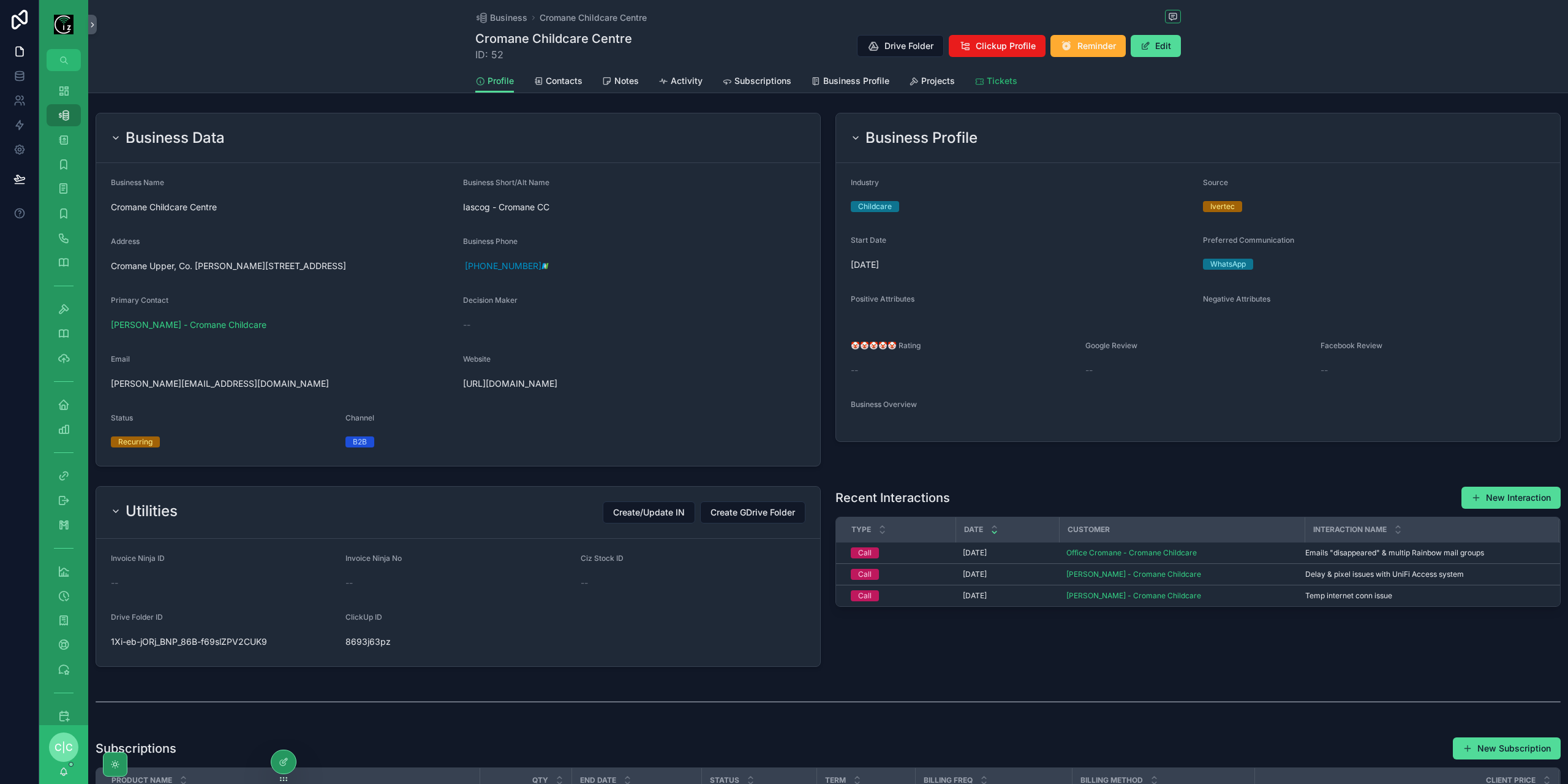
click at [991, 78] on span "Tickets" at bounding box center [1002, 80] width 30 height 12
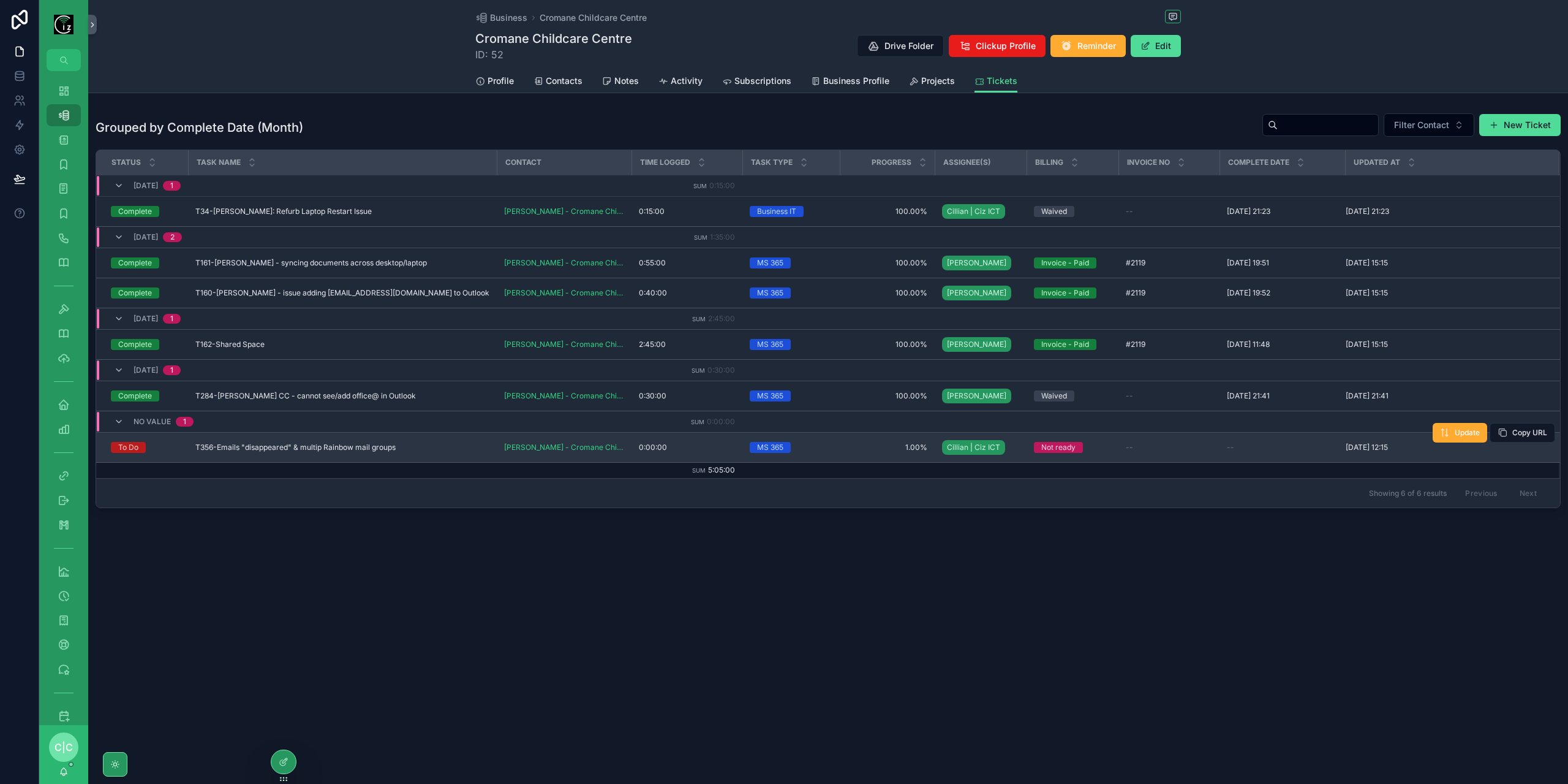
click at [399, 446] on div "T356-Emails "disappeared" & multip Rainbow mail groups T356-Emails "disappeared…" at bounding box center [342, 448] width 294 height 10
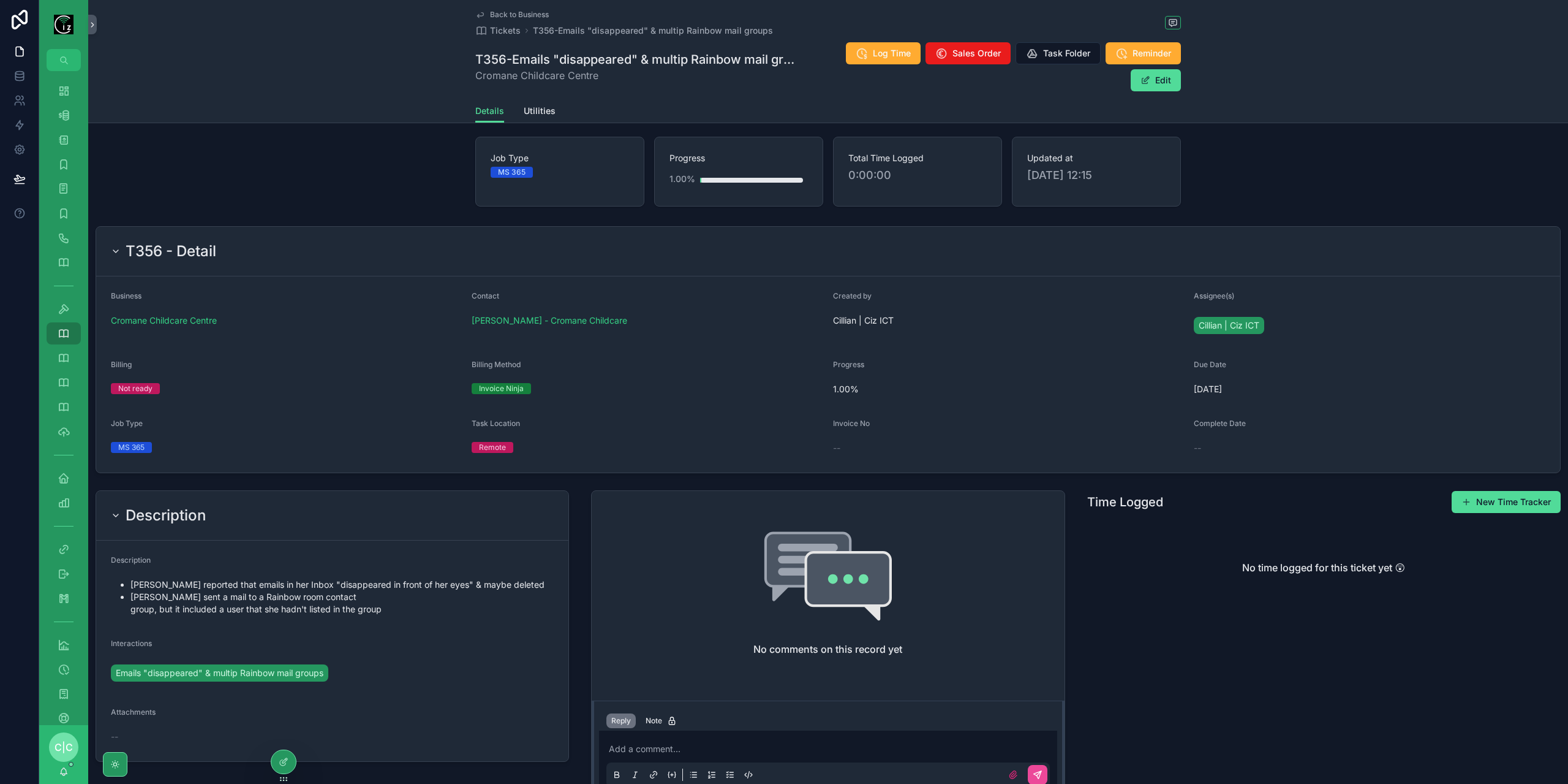
scroll to position [118, 0]
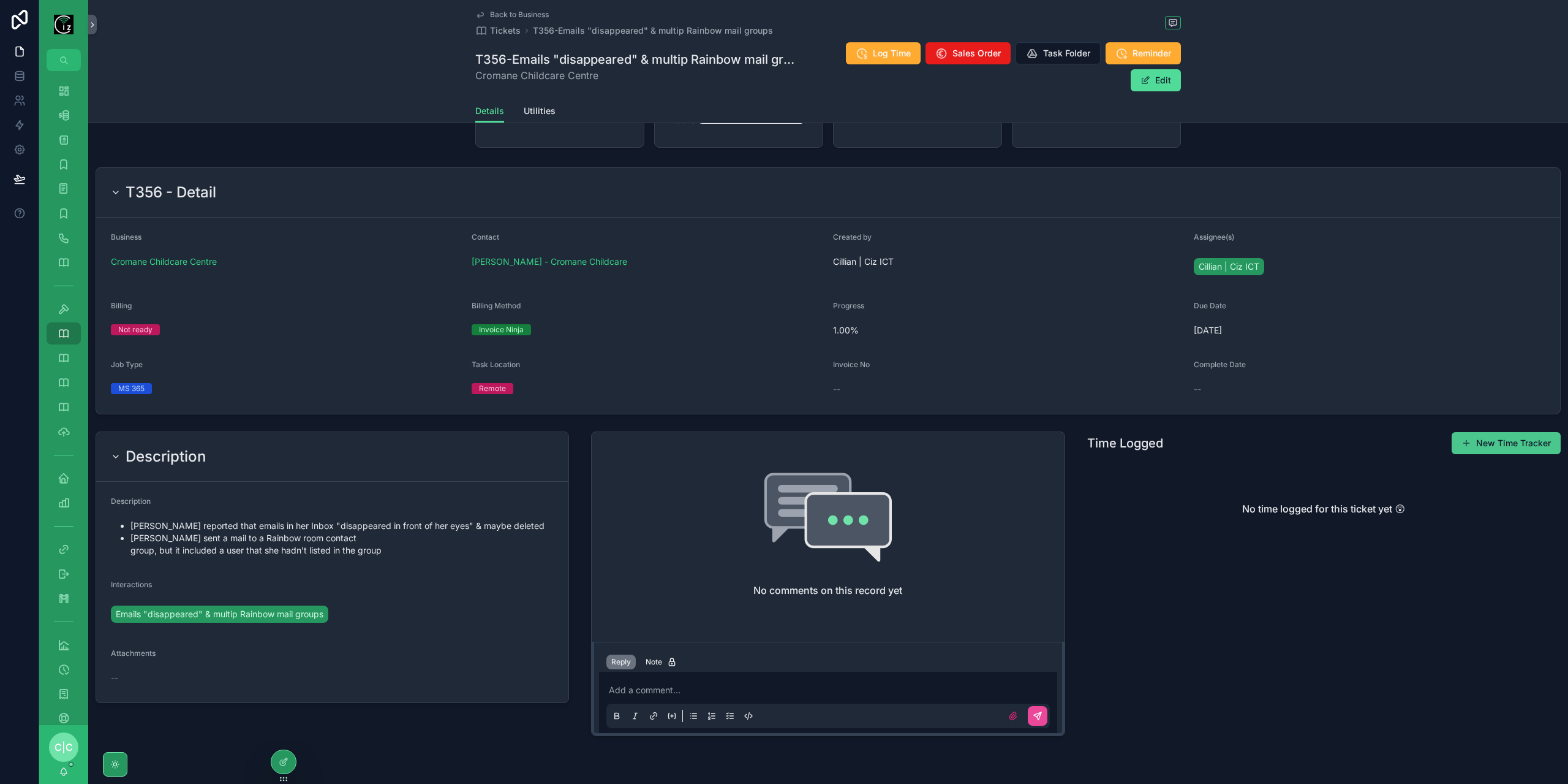
click at [1505, 444] on button "New Time Tracker" at bounding box center [1506, 443] width 109 height 22
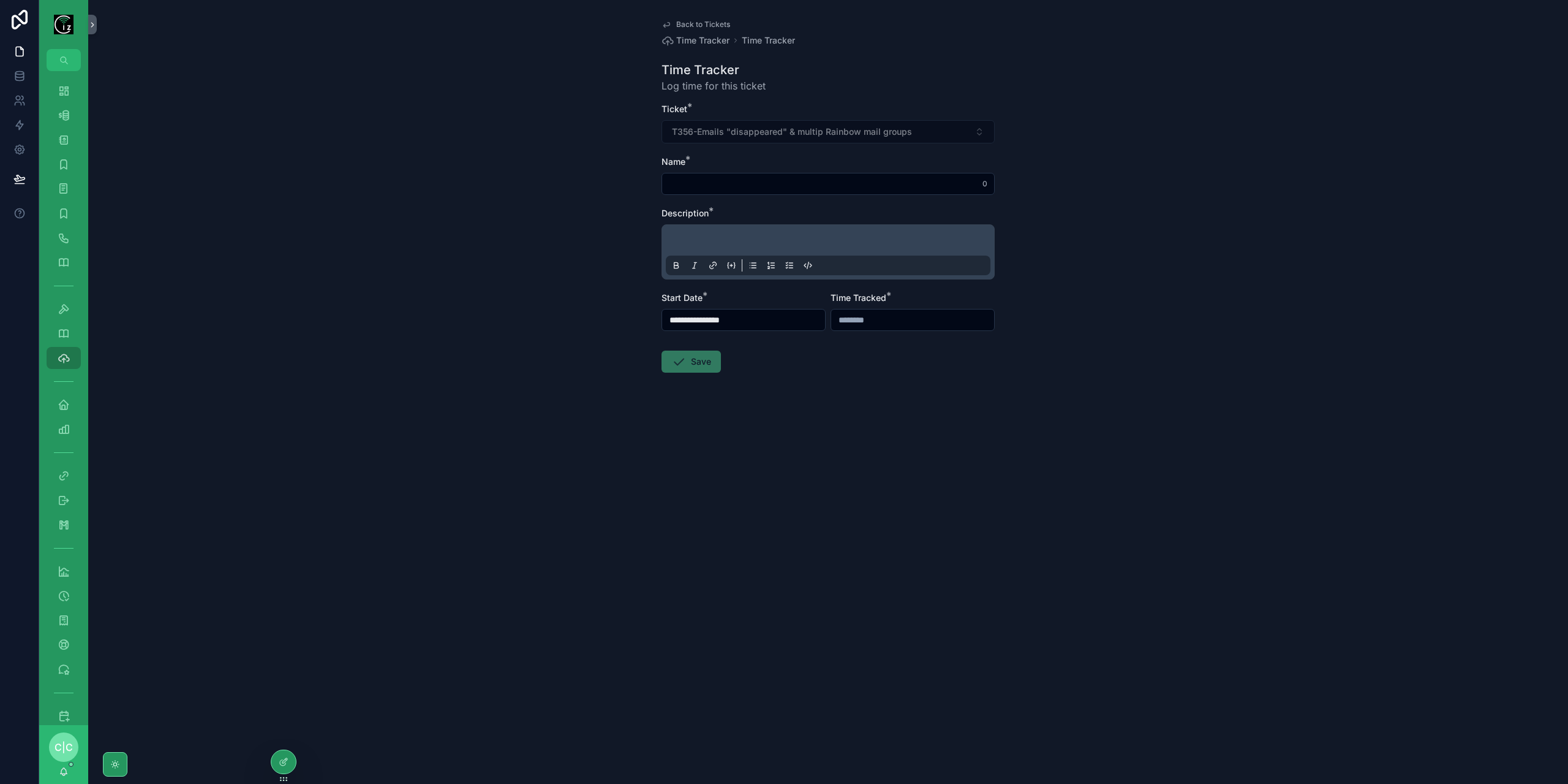
click at [760, 319] on input "**********" at bounding box center [743, 320] width 163 height 17
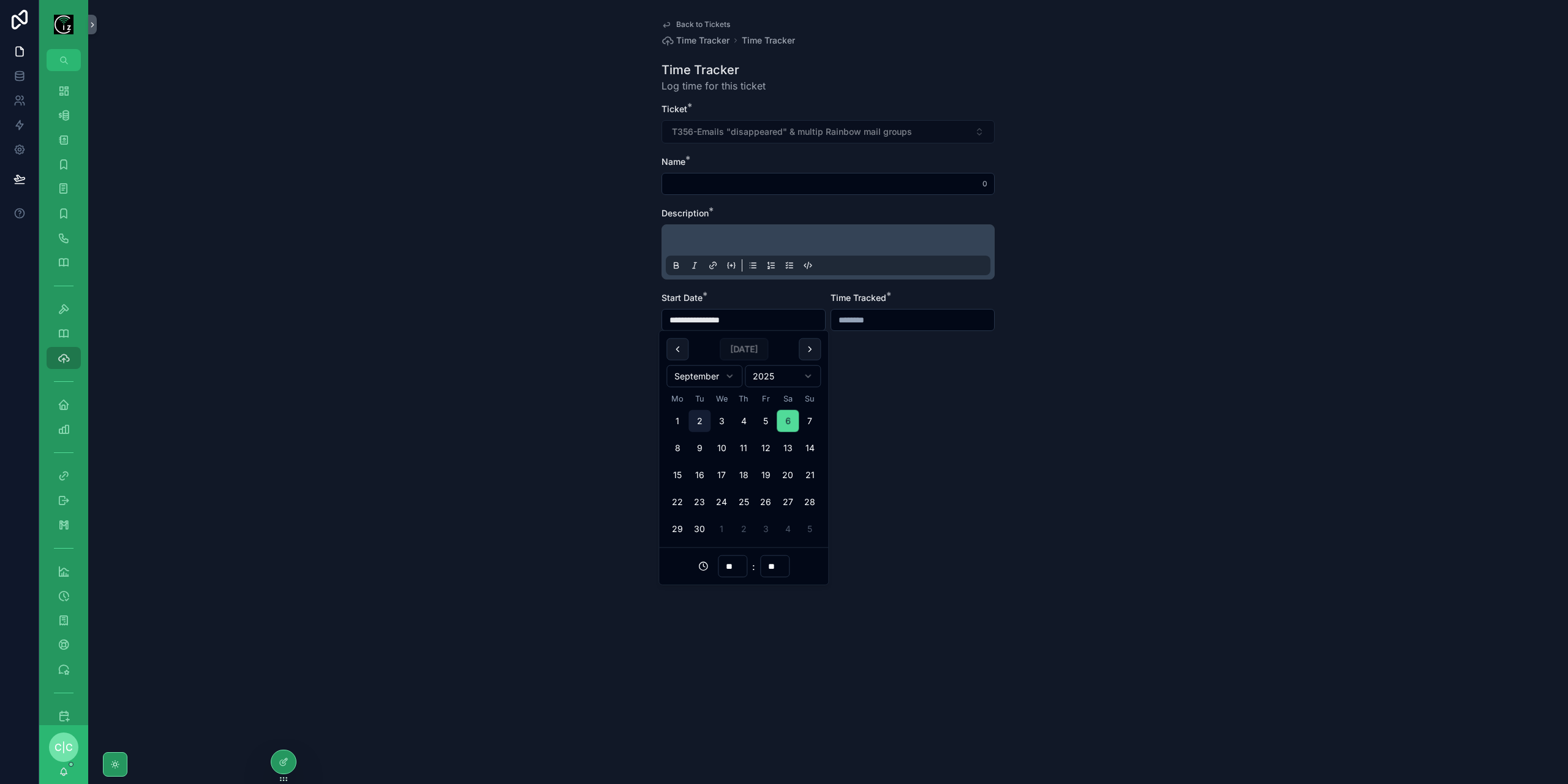
click at [695, 423] on button "2" at bounding box center [699, 420] width 22 height 22
click at [768, 325] on input "**********" at bounding box center [743, 320] width 163 height 17
type input "**********"
type input "**"
type input "**********"
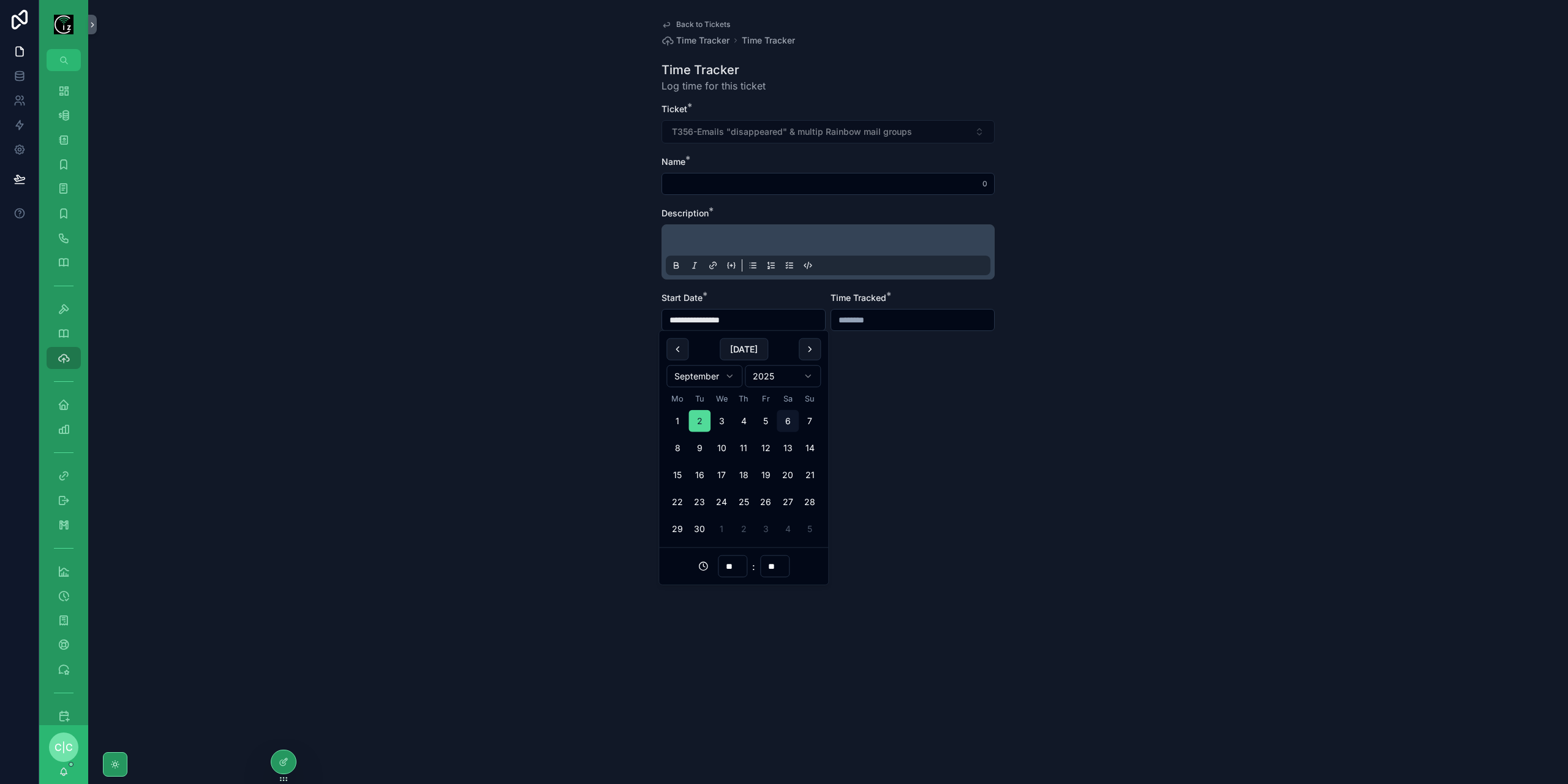
type input "**"
type input "**********"
click at [899, 320] on input "scrollable content" at bounding box center [912, 320] width 163 height 17
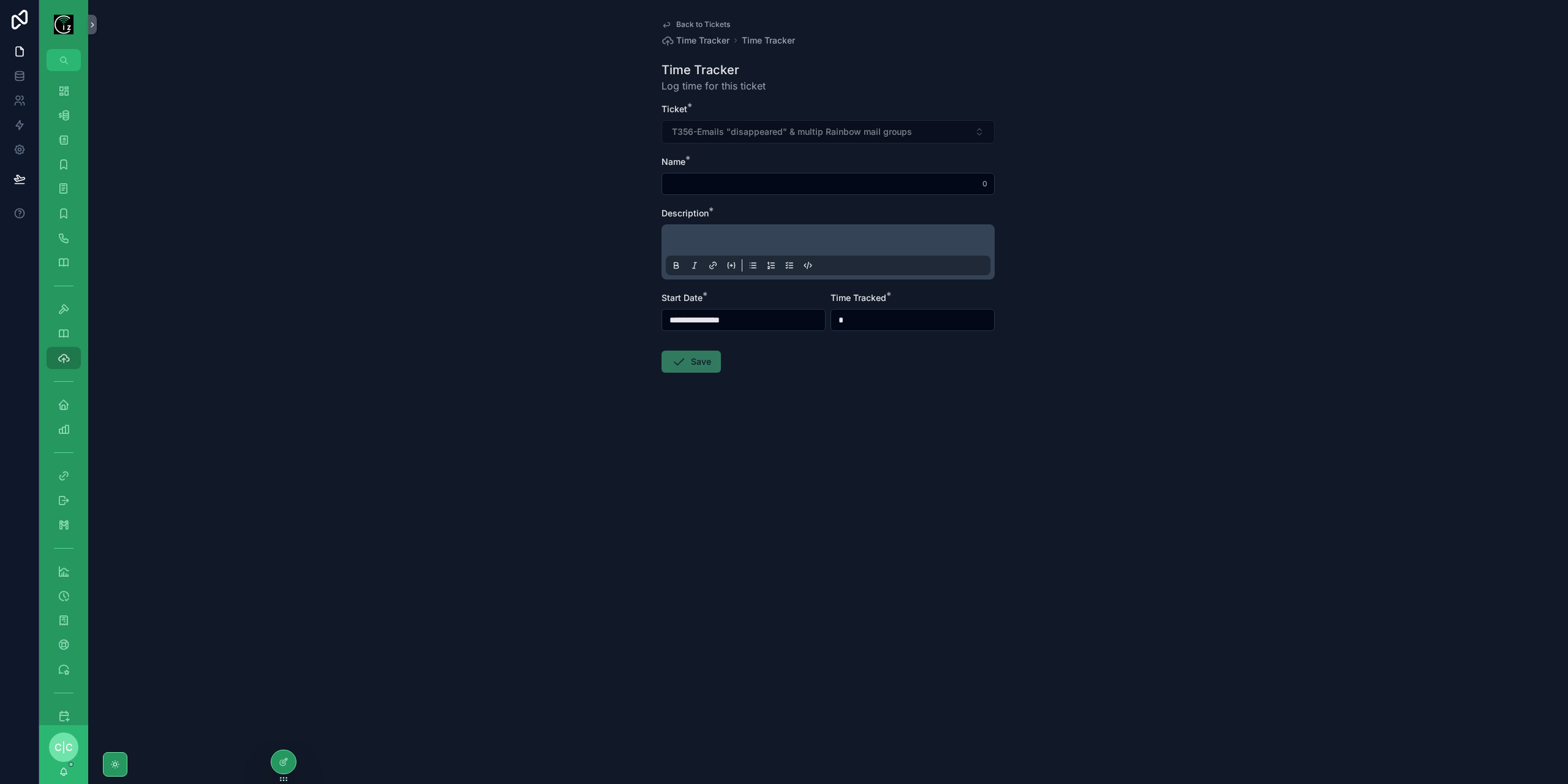
type input "*******"
click at [903, 485] on div "**********" at bounding box center [828, 392] width 1479 height 784
click at [738, 183] on input "scrollable content" at bounding box center [827, 184] width 332 height 17
type input "**********"
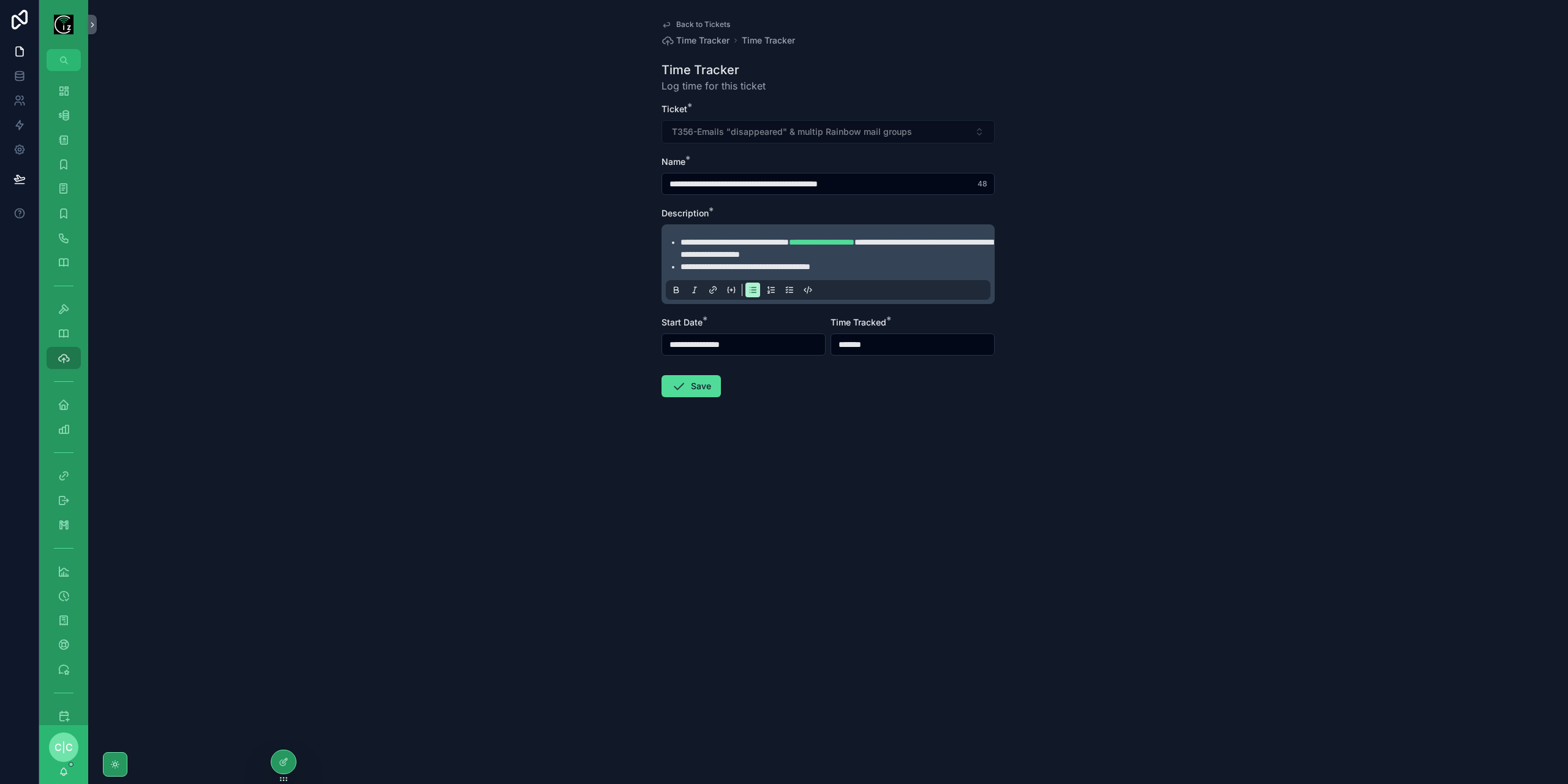
click at [856, 269] on li "**********" at bounding box center [837, 266] width 312 height 12
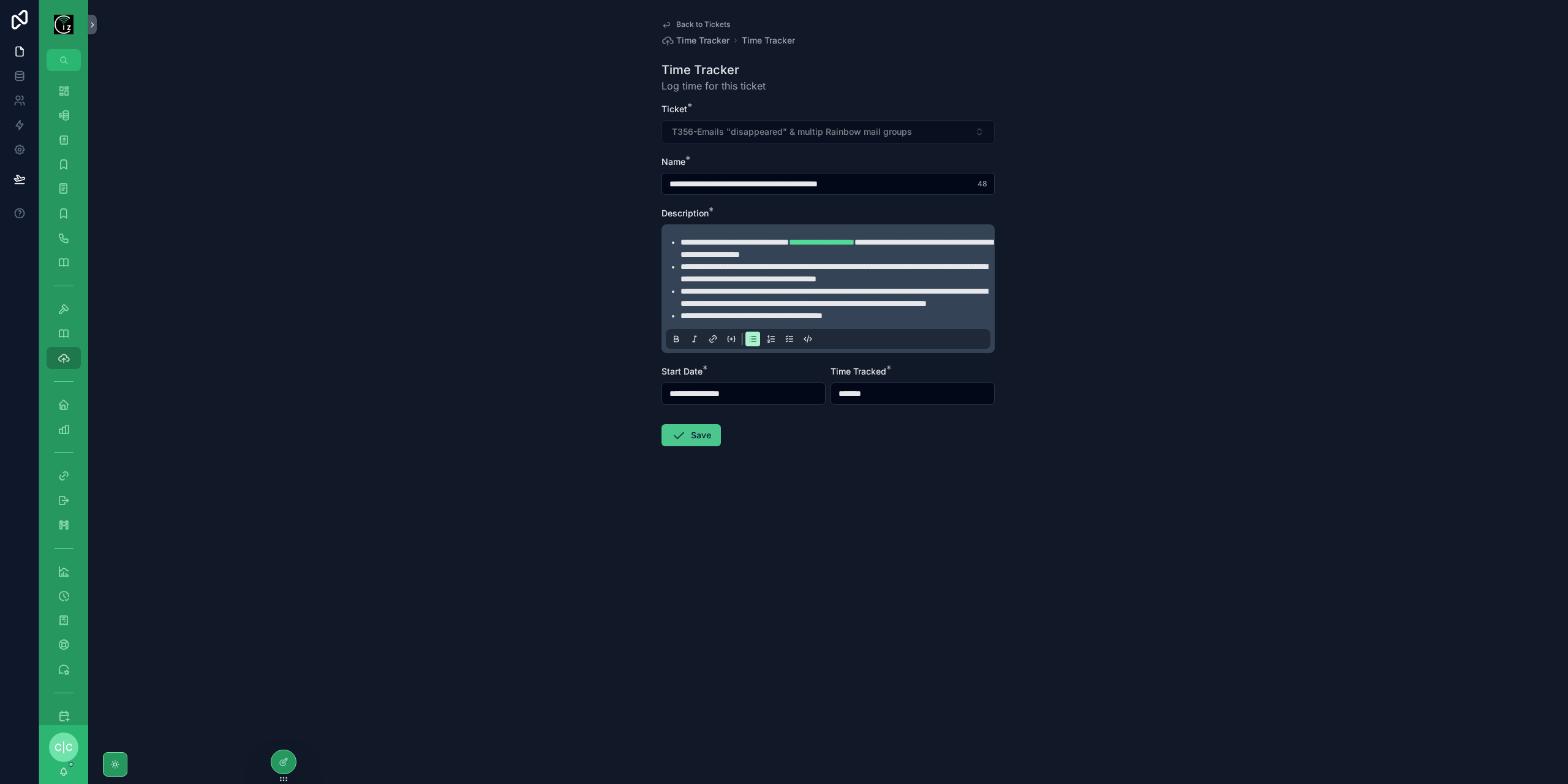
click at [692, 446] on button "Save" at bounding box center [691, 434] width 59 height 22
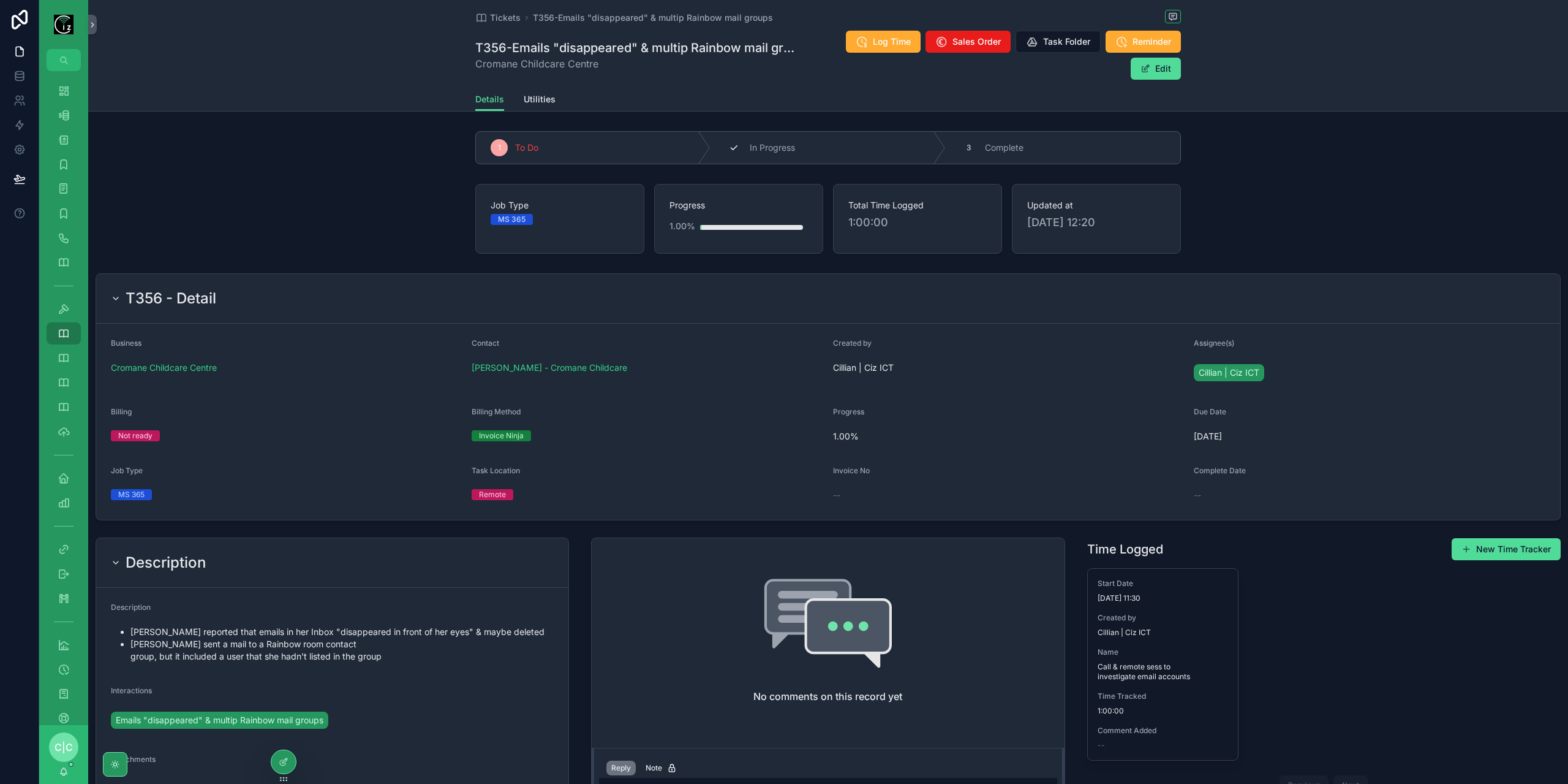
click at [772, 134] on div "2 In Progress" at bounding box center [827, 147] width 234 height 31
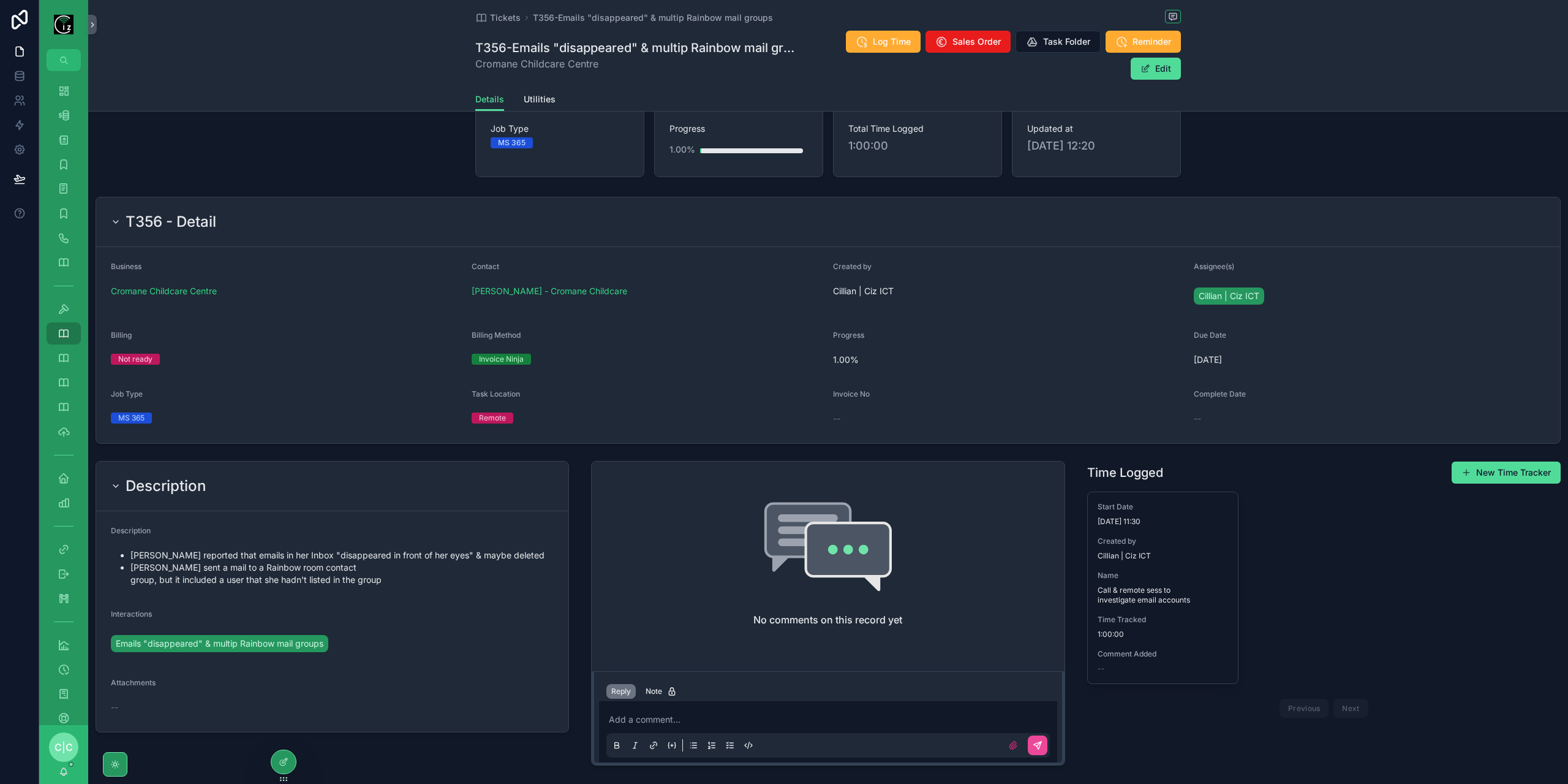
scroll to position [139, 0]
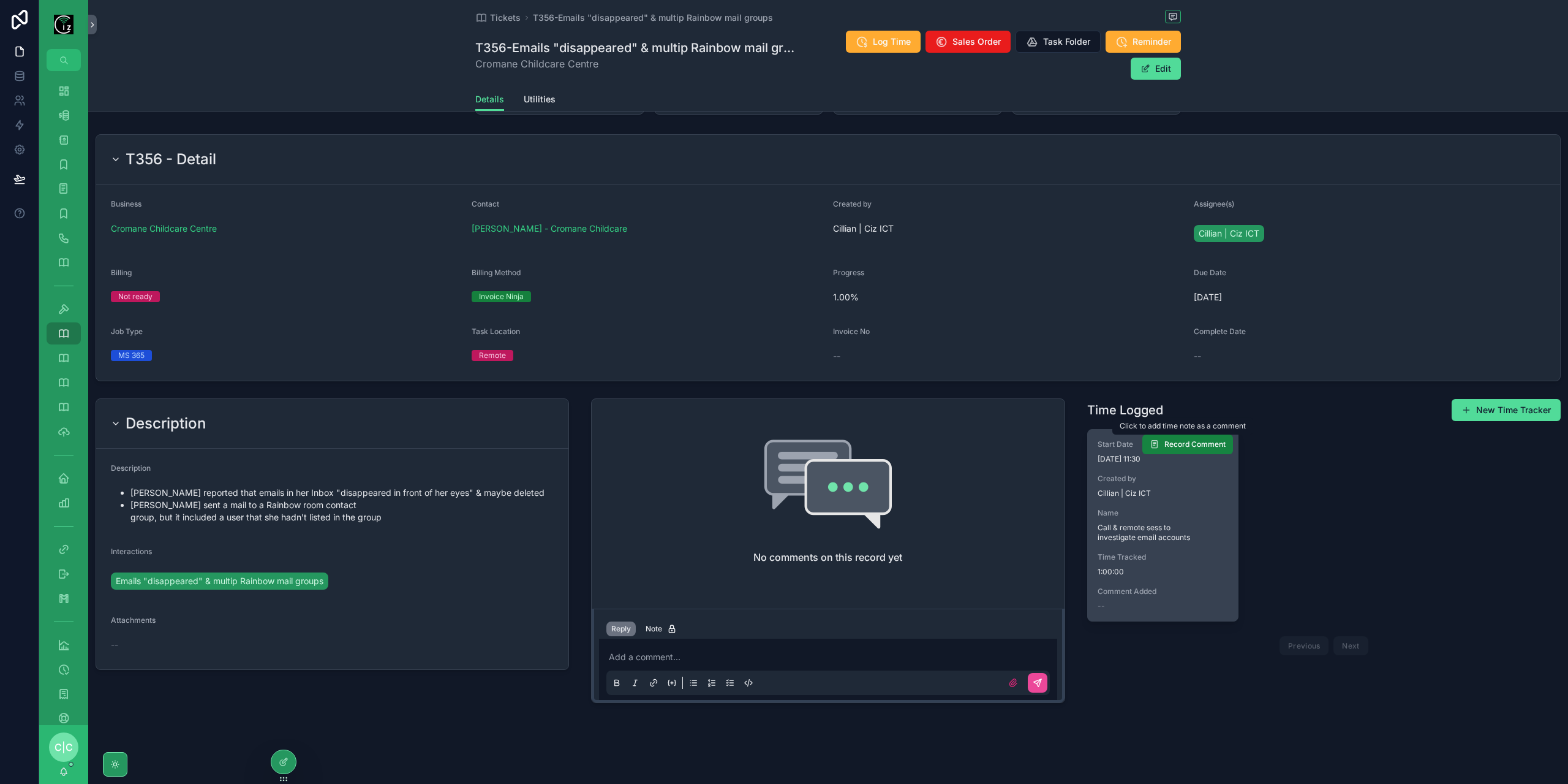
click at [1195, 443] on span "Record Comment" at bounding box center [1195, 444] width 61 height 10
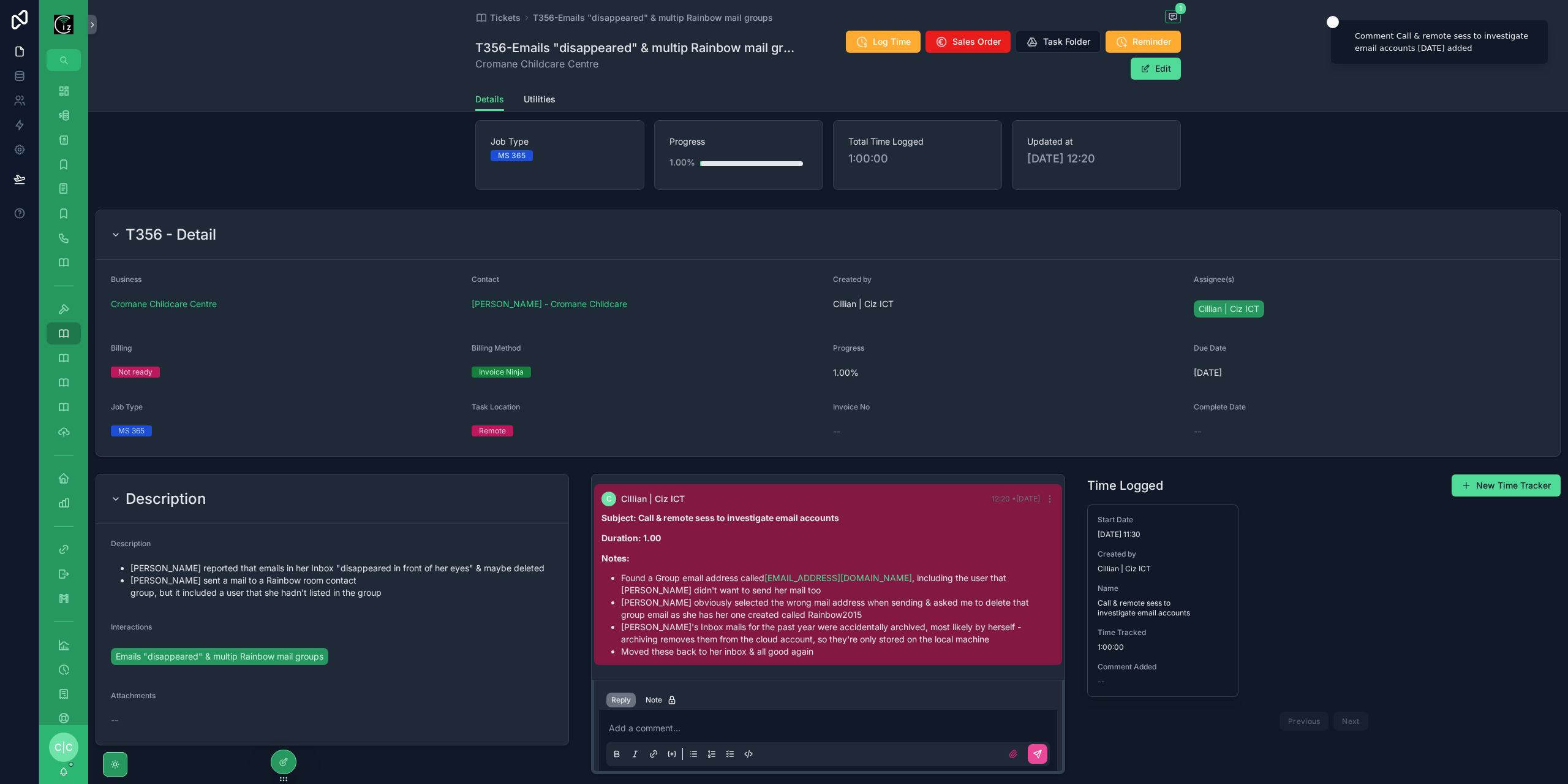
scroll to position [12, 0]
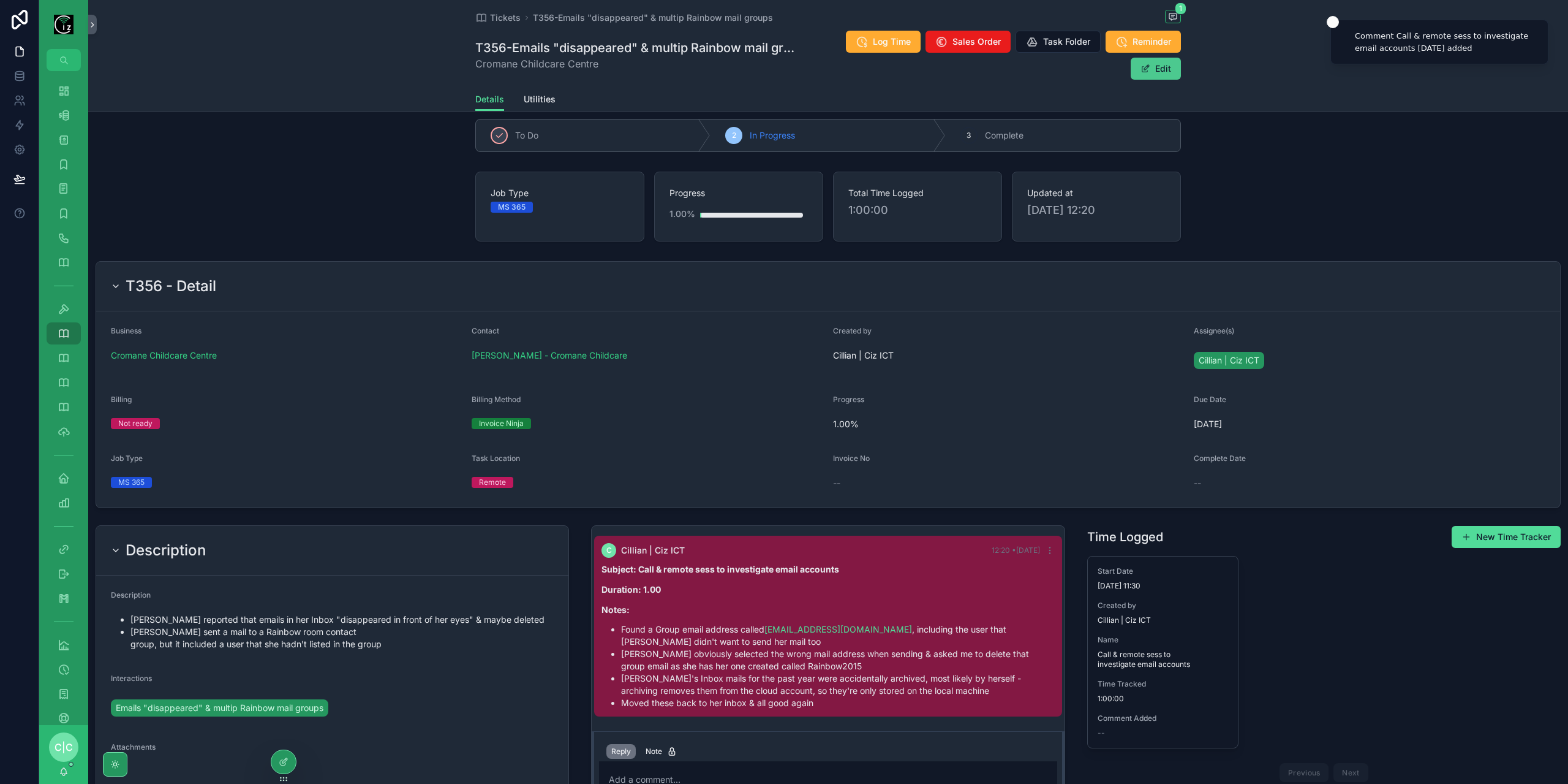
click at [1158, 76] on button "Edit" at bounding box center [1156, 68] width 50 height 22
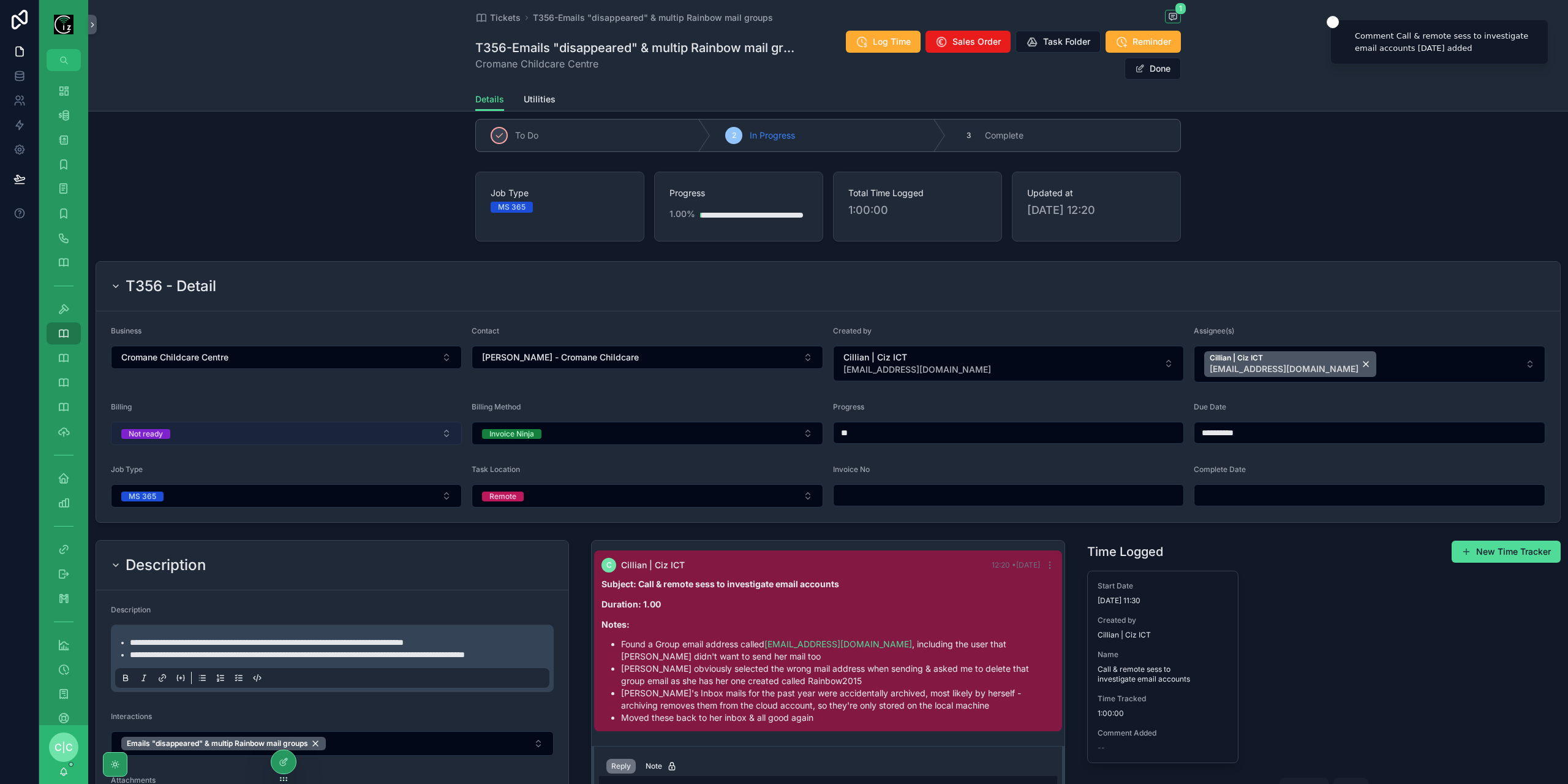
click at [302, 426] on button "Not ready" at bounding box center [286, 433] width 351 height 23
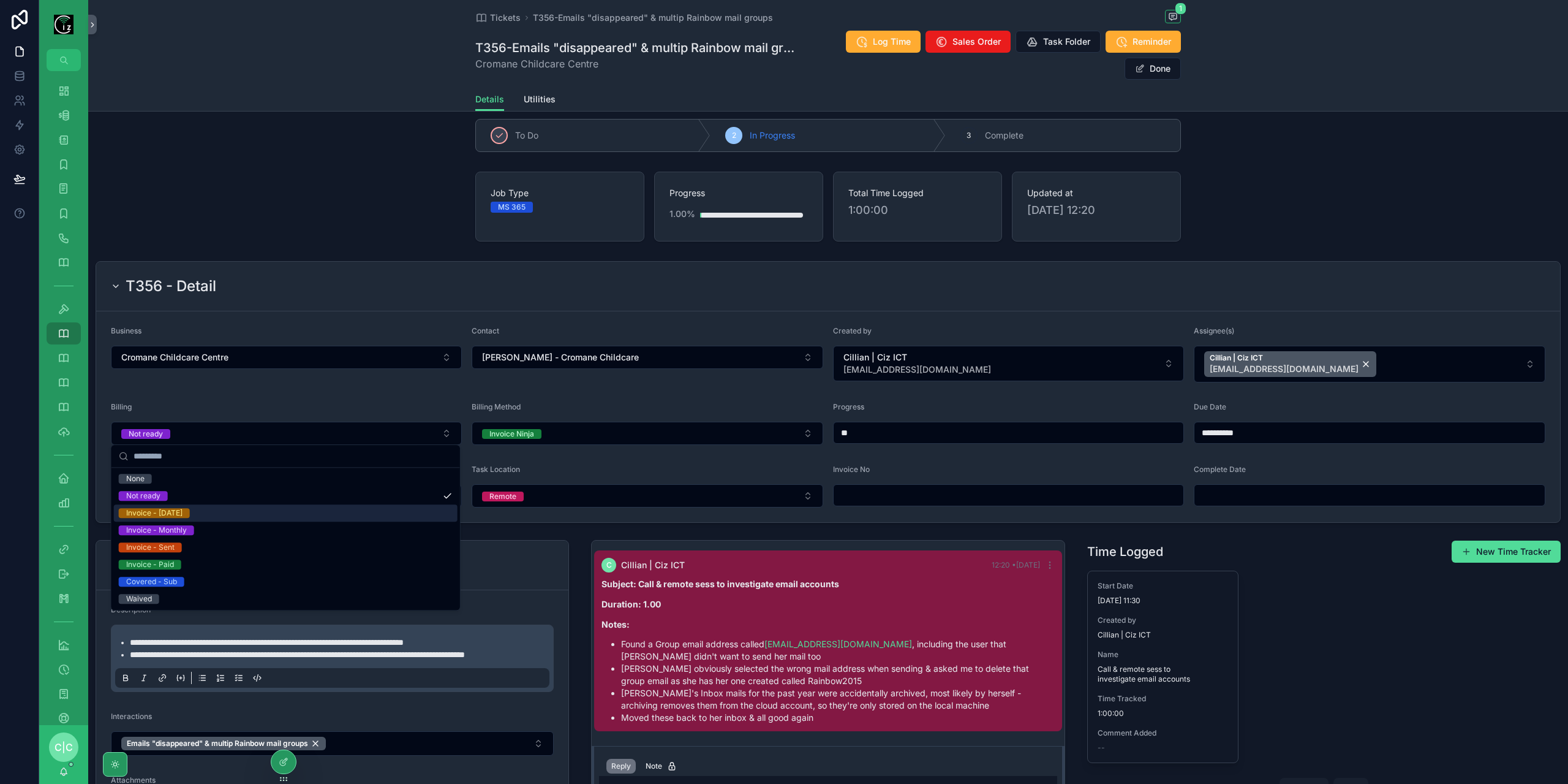
click at [199, 514] on div "Invoice - [DATE]" at bounding box center [286, 513] width 344 height 17
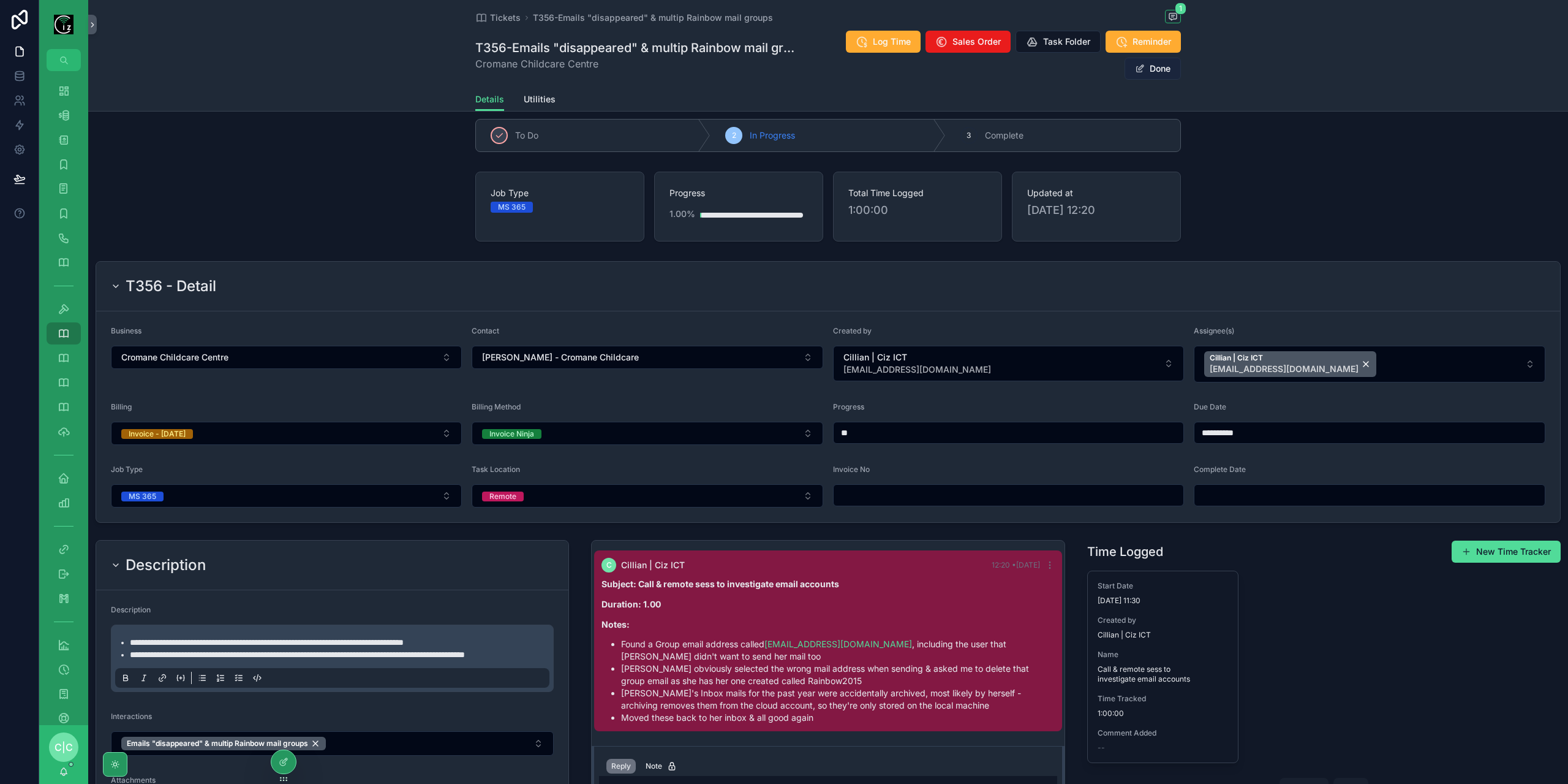
click at [1152, 78] on button "Done" at bounding box center [1152, 68] width 56 height 22
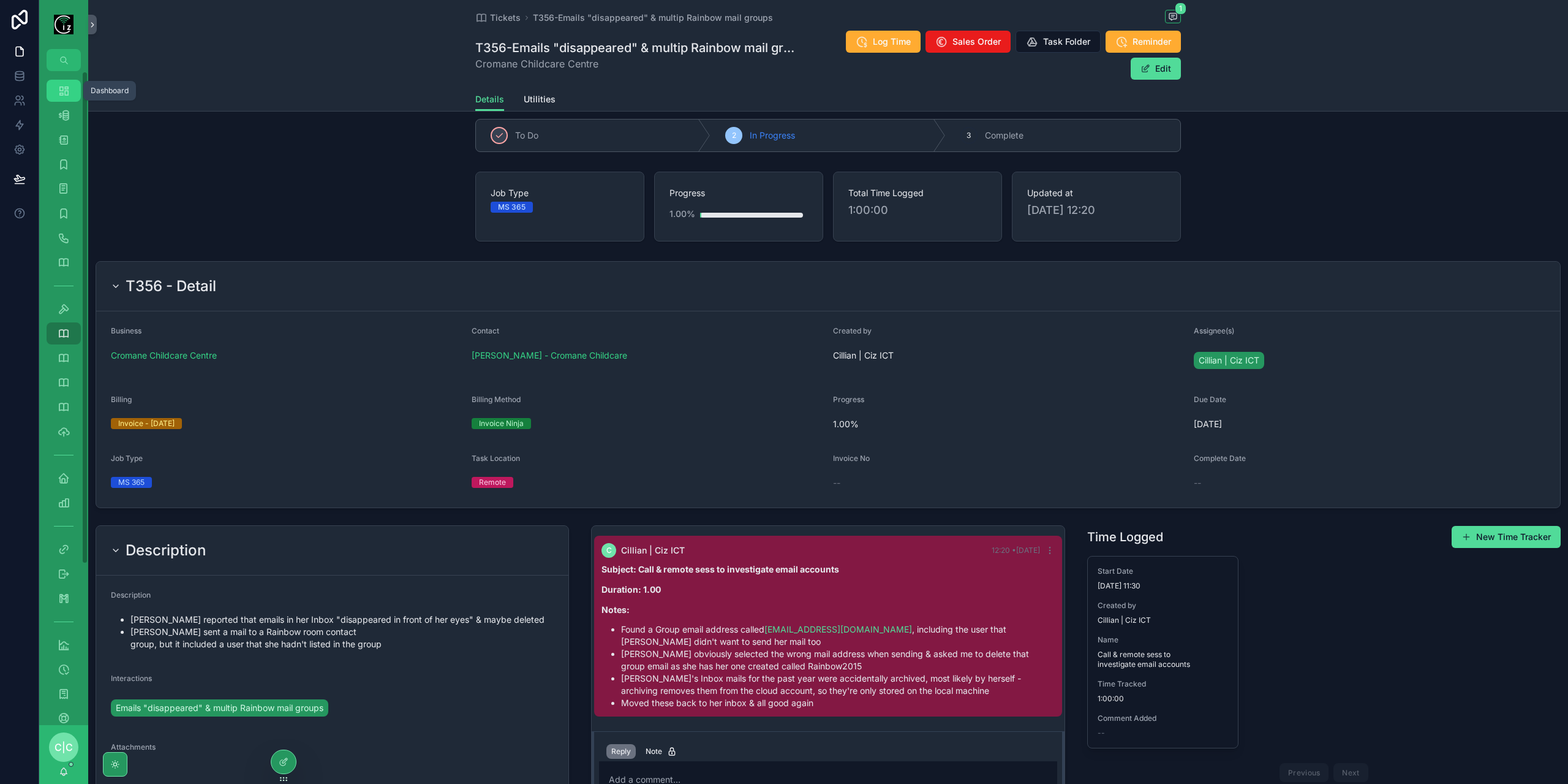
click at [57, 88] on icon "scrollable content" at bounding box center [63, 90] width 12 height 12
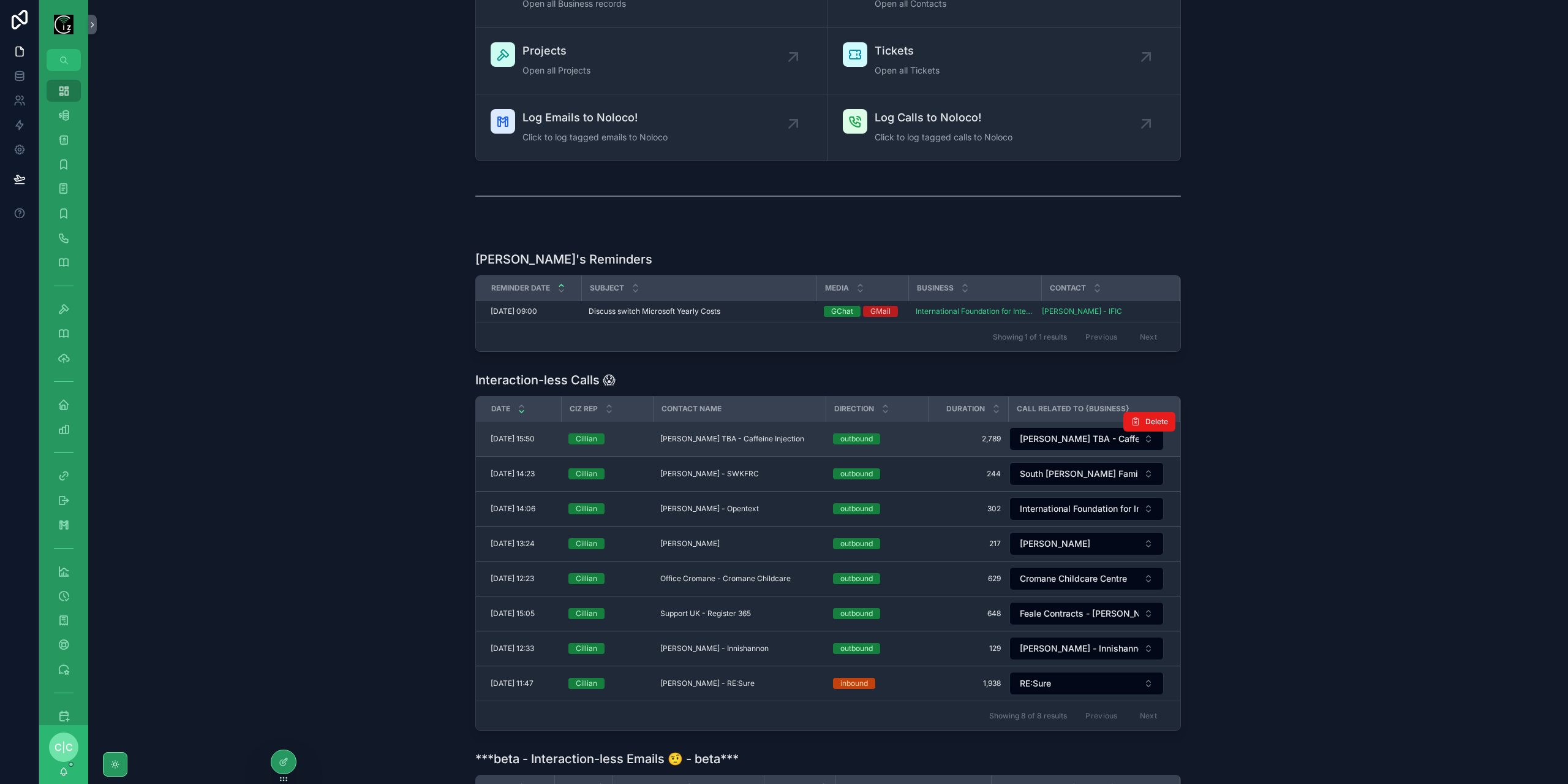
scroll to position [196, 0]
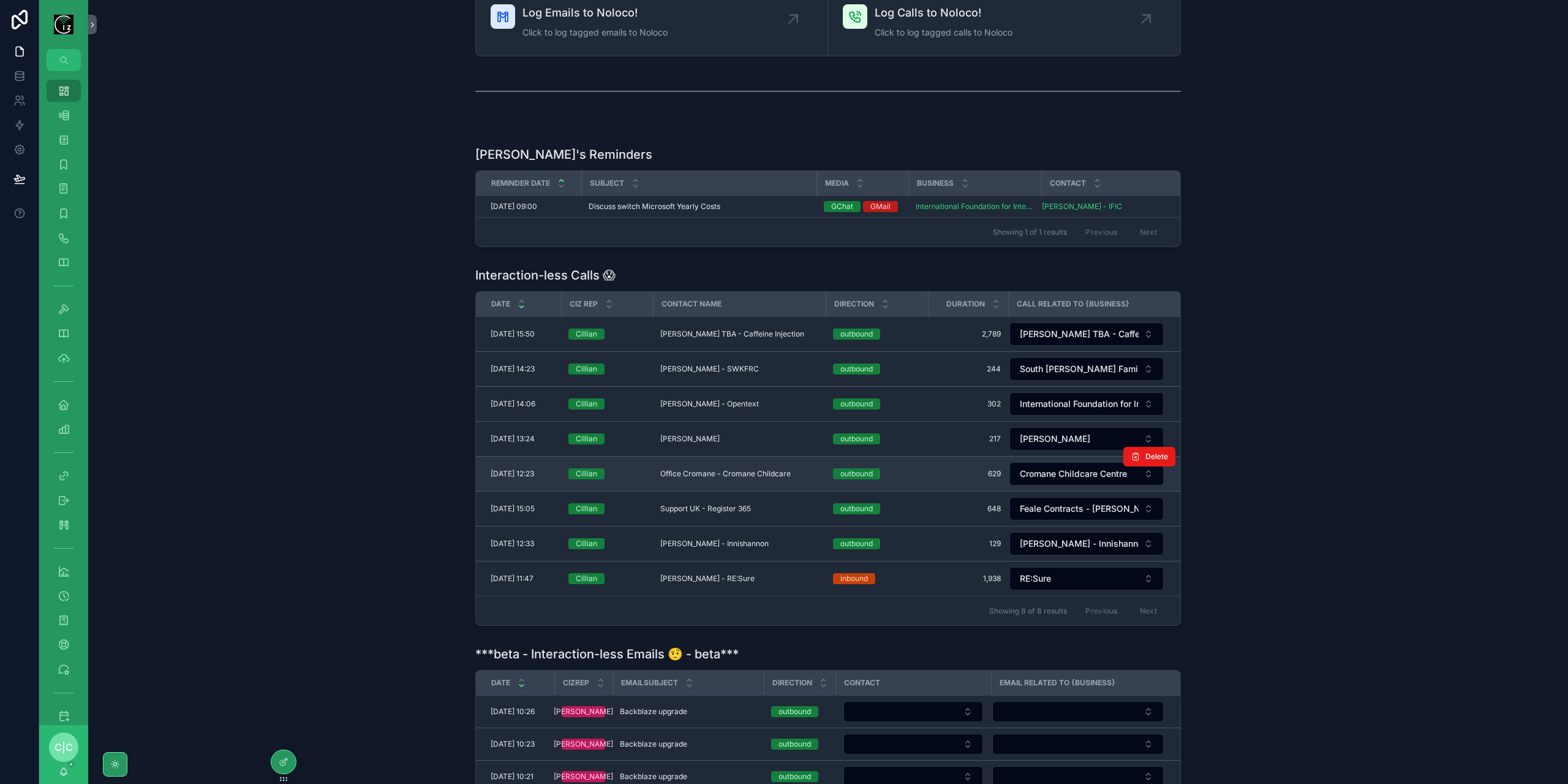
click at [760, 472] on span "Office Cromane - Cromane Childcare" at bounding box center [725, 473] width 130 height 10
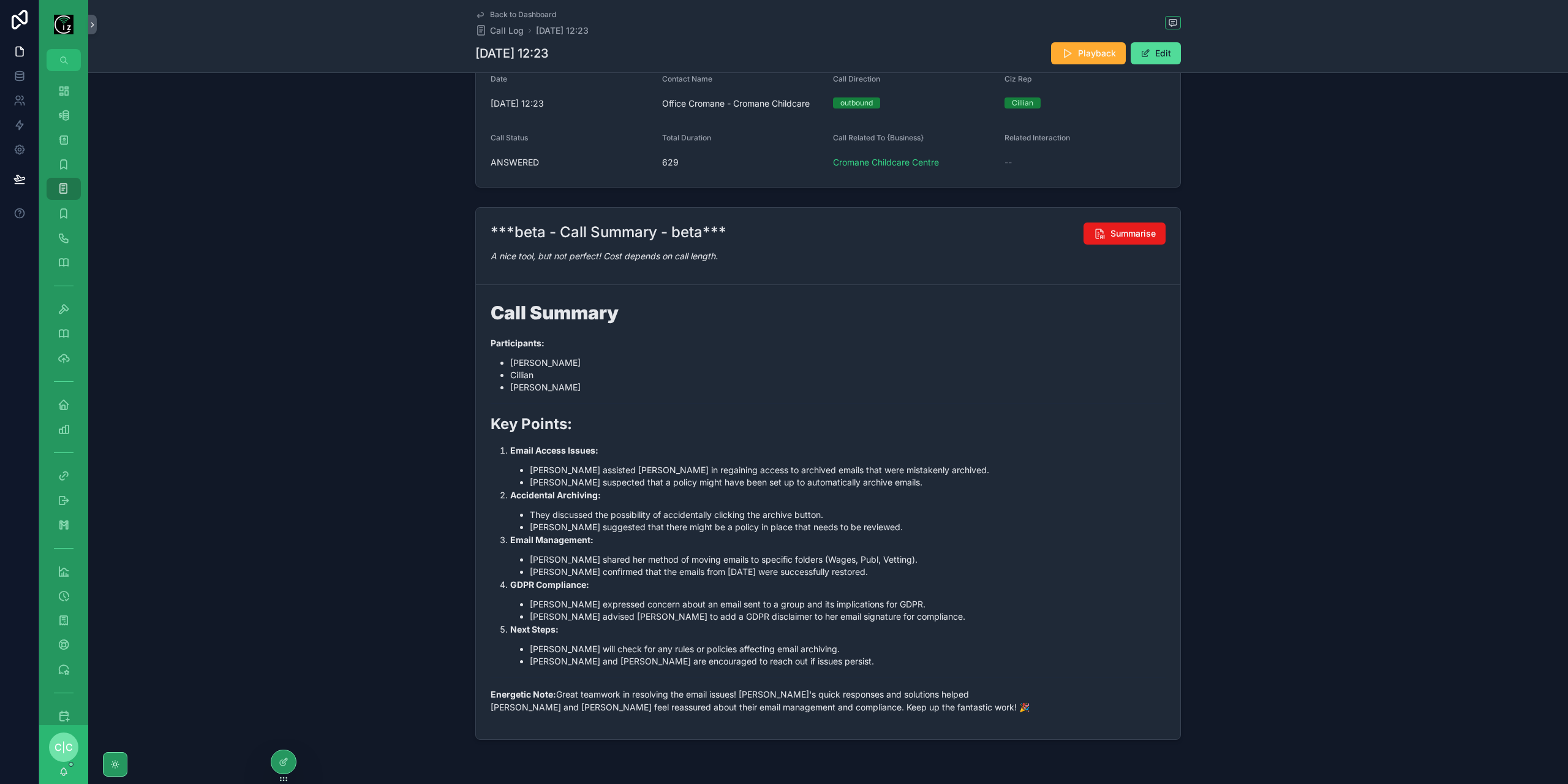
scroll to position [205, 0]
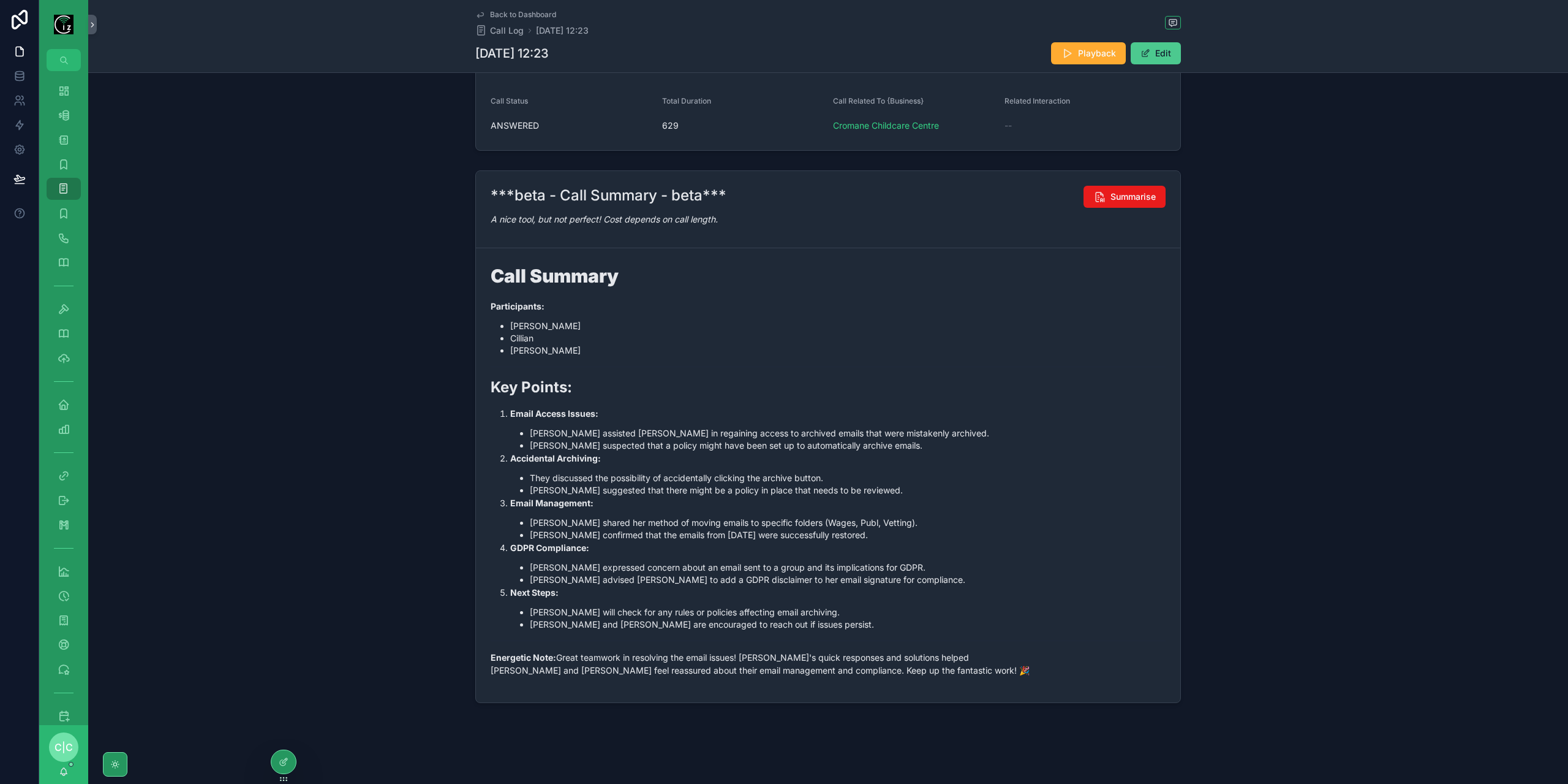
click at [1148, 50] on button "Edit" at bounding box center [1156, 52] width 50 height 22
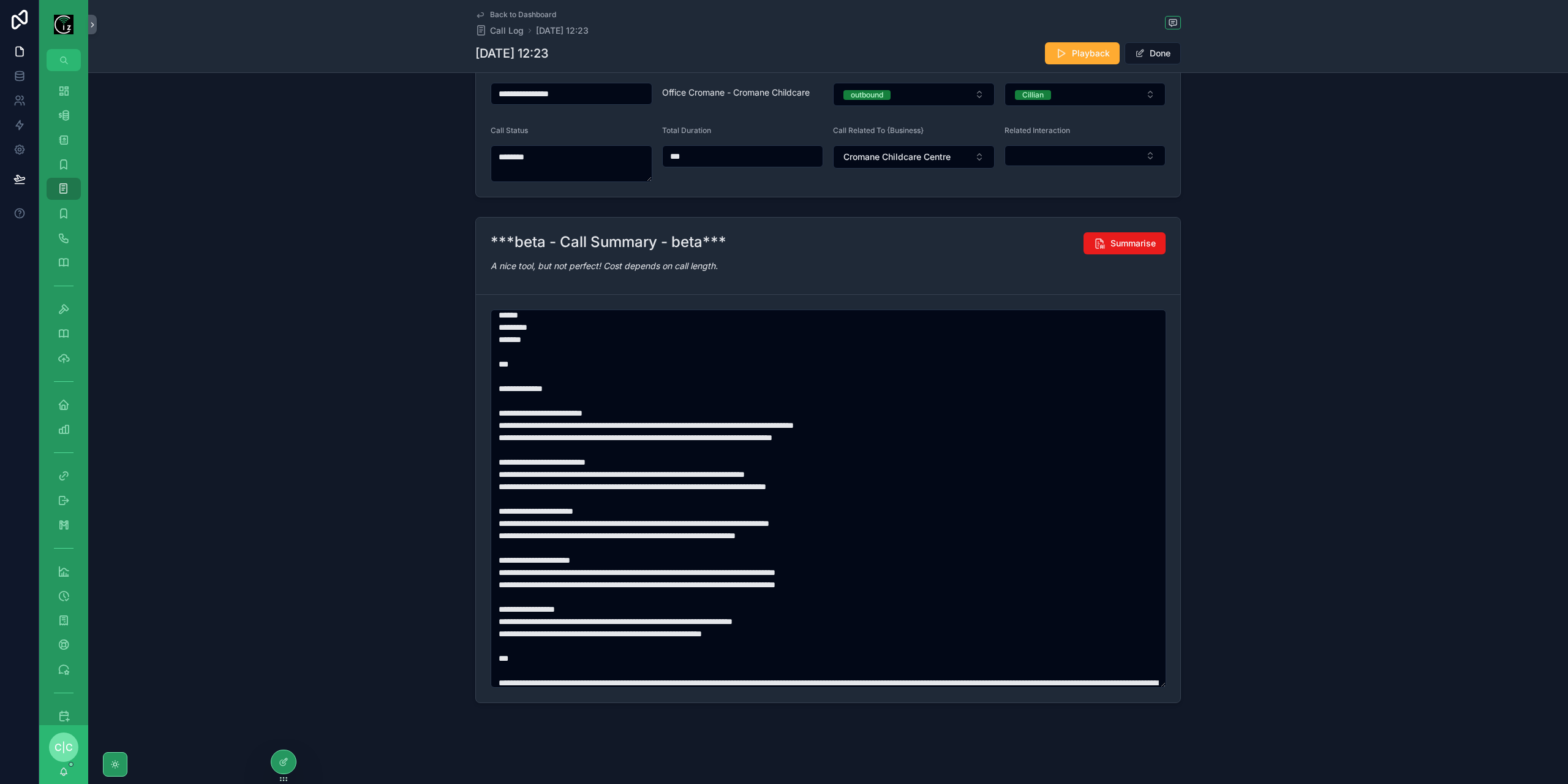
scroll to position [61, 0]
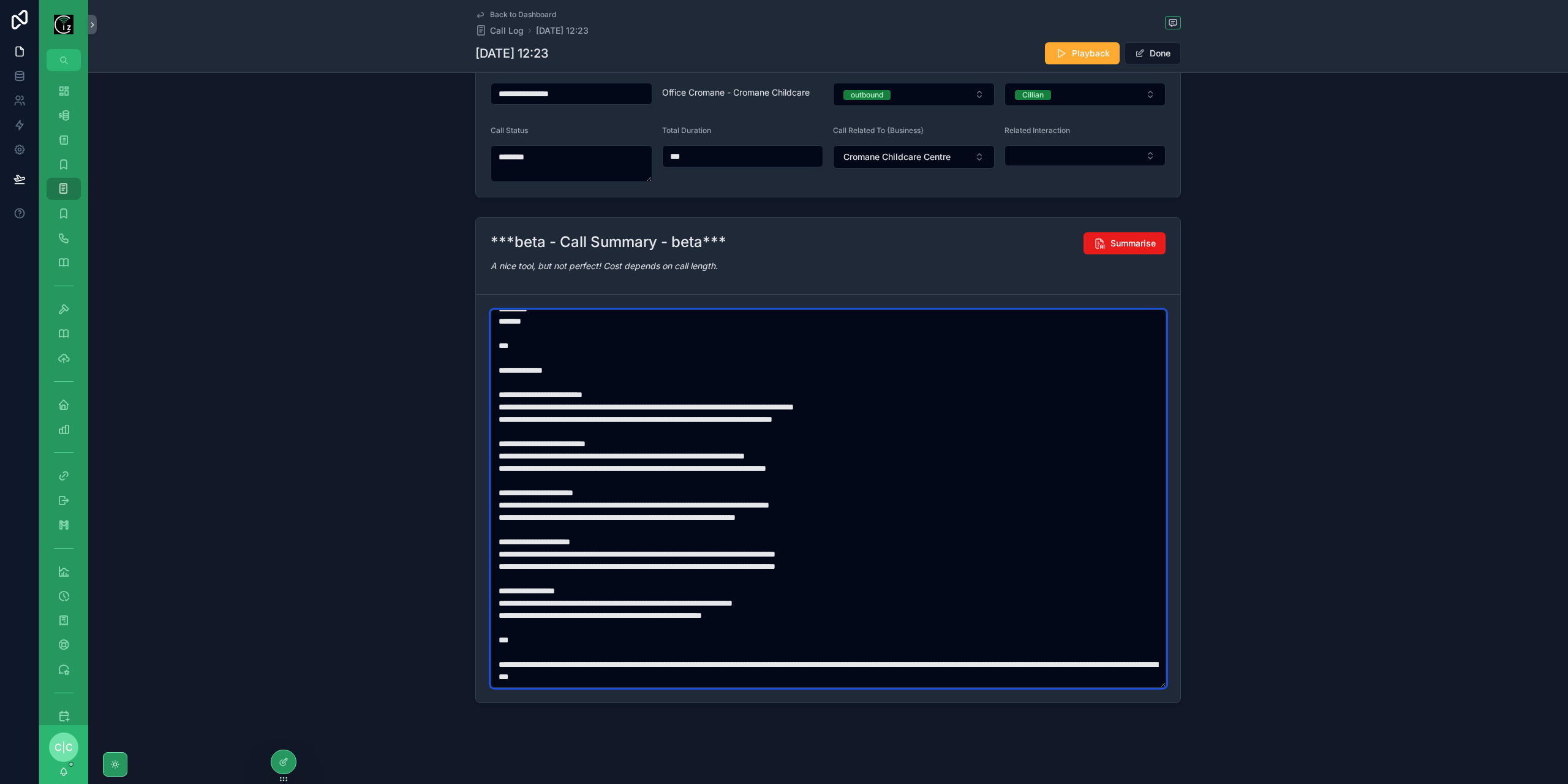
click at [523, 408] on textarea "scrollable content" at bounding box center [828, 498] width 676 height 378
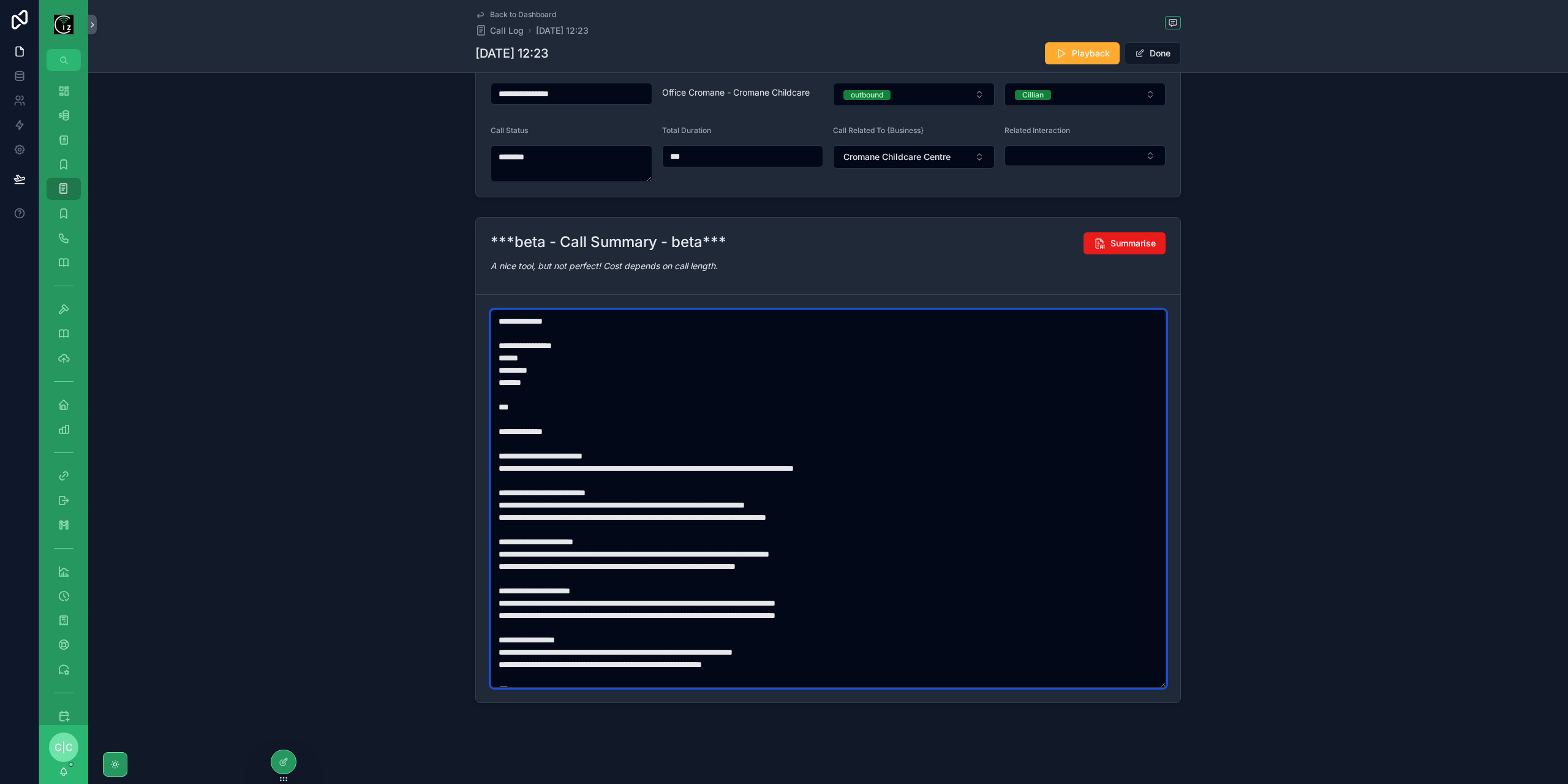
scroll to position [0, 0]
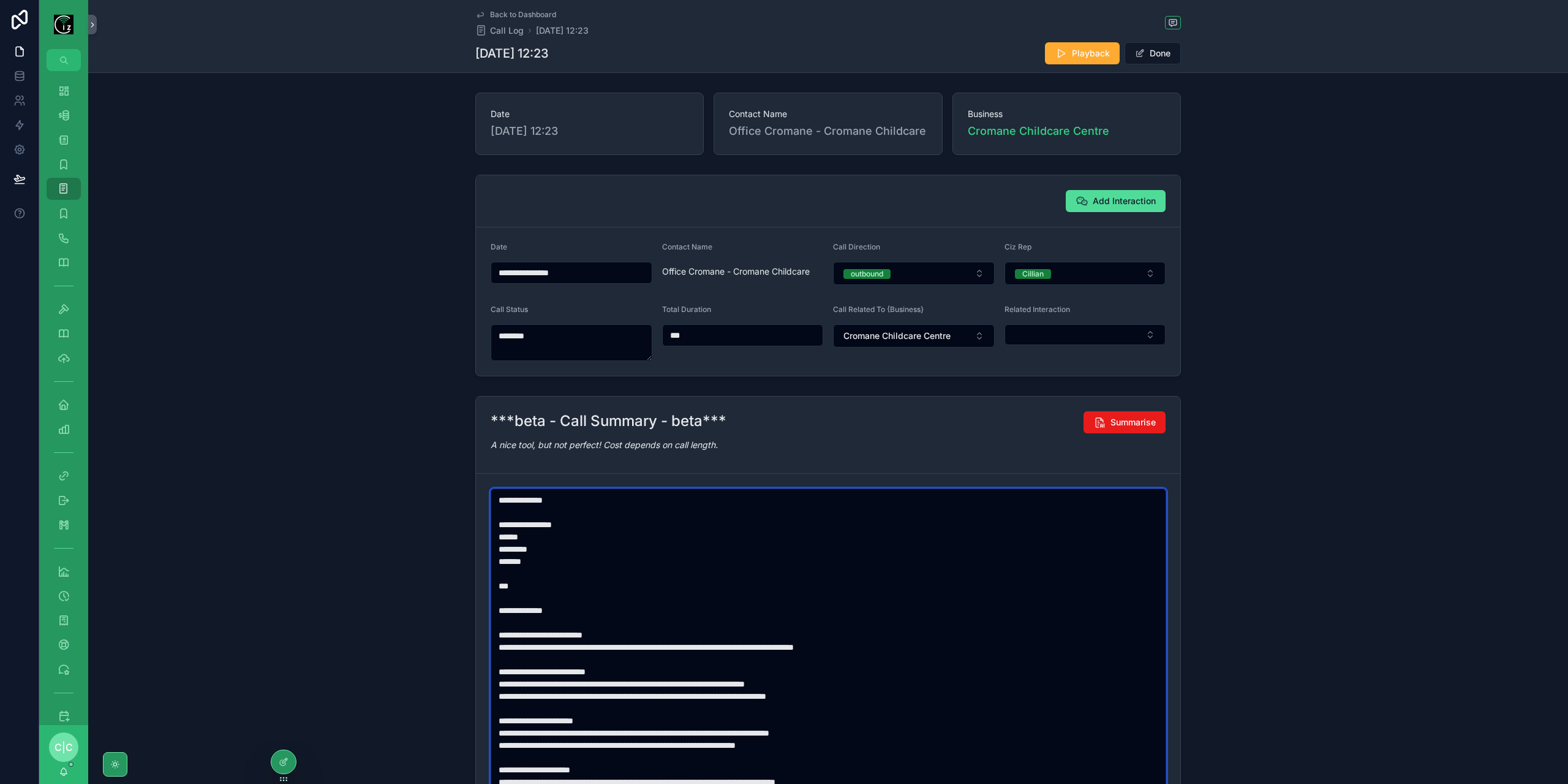
type textarea "**********"
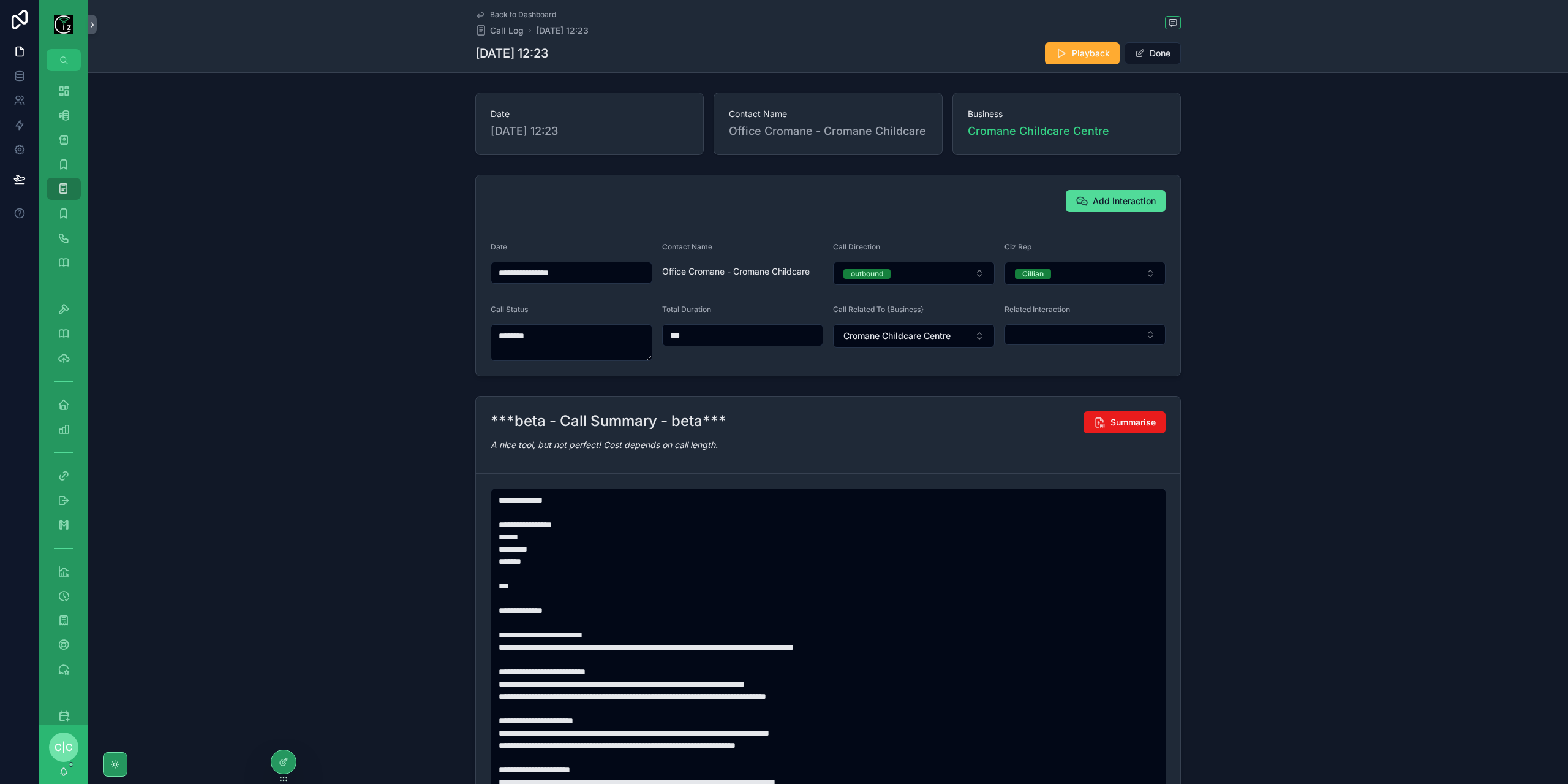
click at [1101, 214] on div "Add Interaction" at bounding box center [828, 201] width 705 height 52
click at [1102, 208] on button "Add Interaction" at bounding box center [1115, 200] width 100 height 22
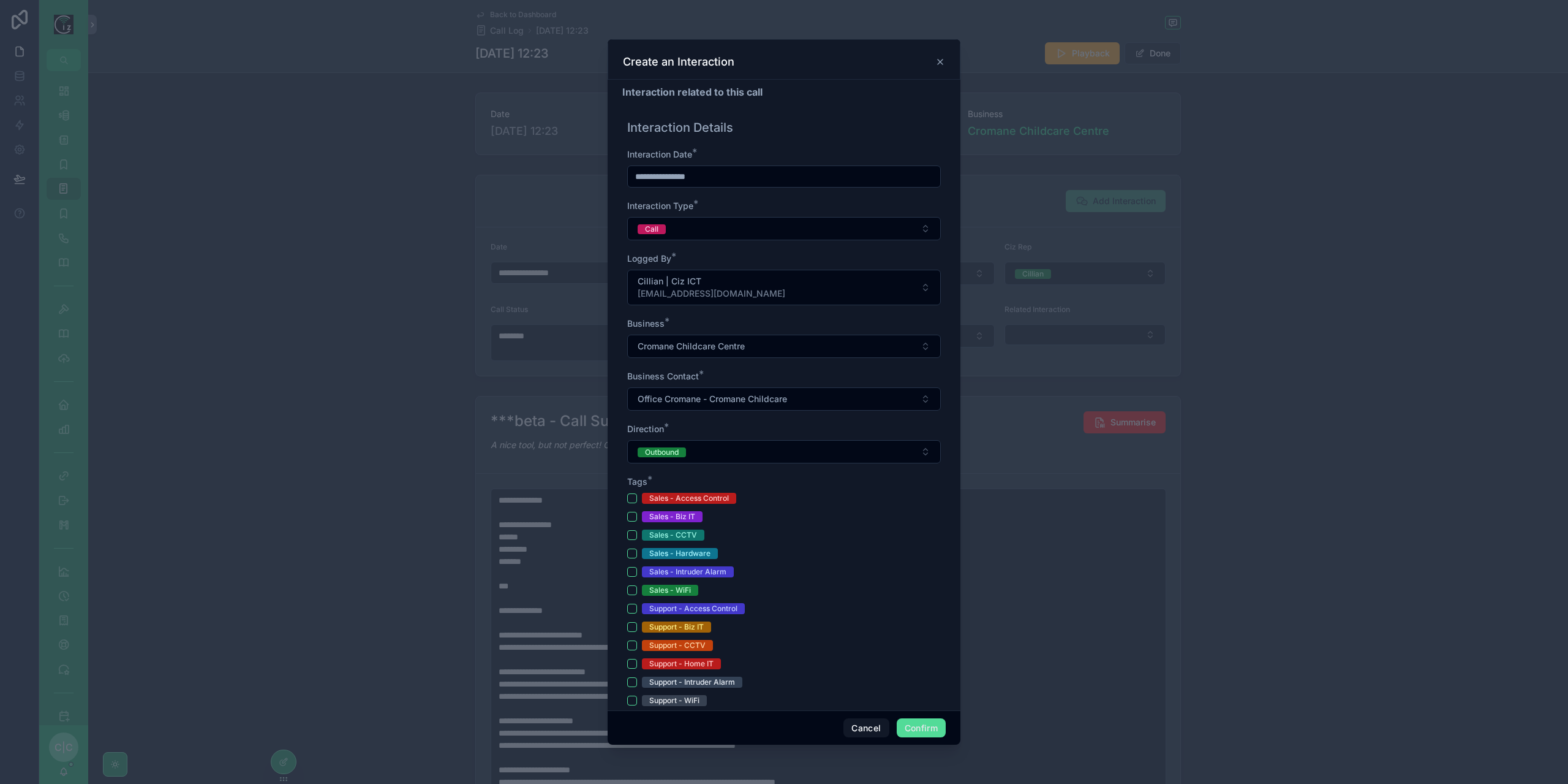
scroll to position [245, 0]
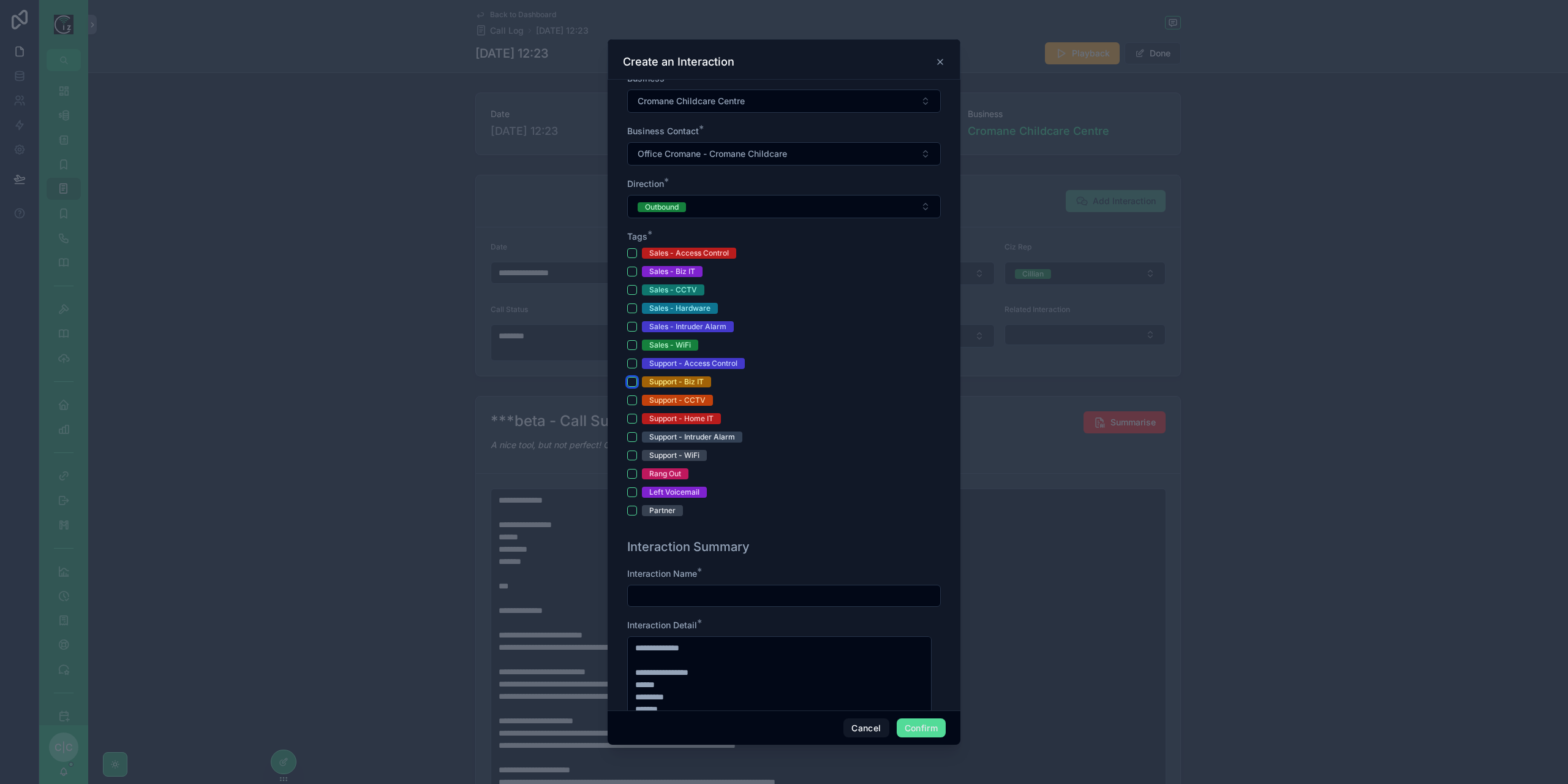
click at [635, 377] on button "Support - Biz IT" at bounding box center [632, 382] width 10 height 10
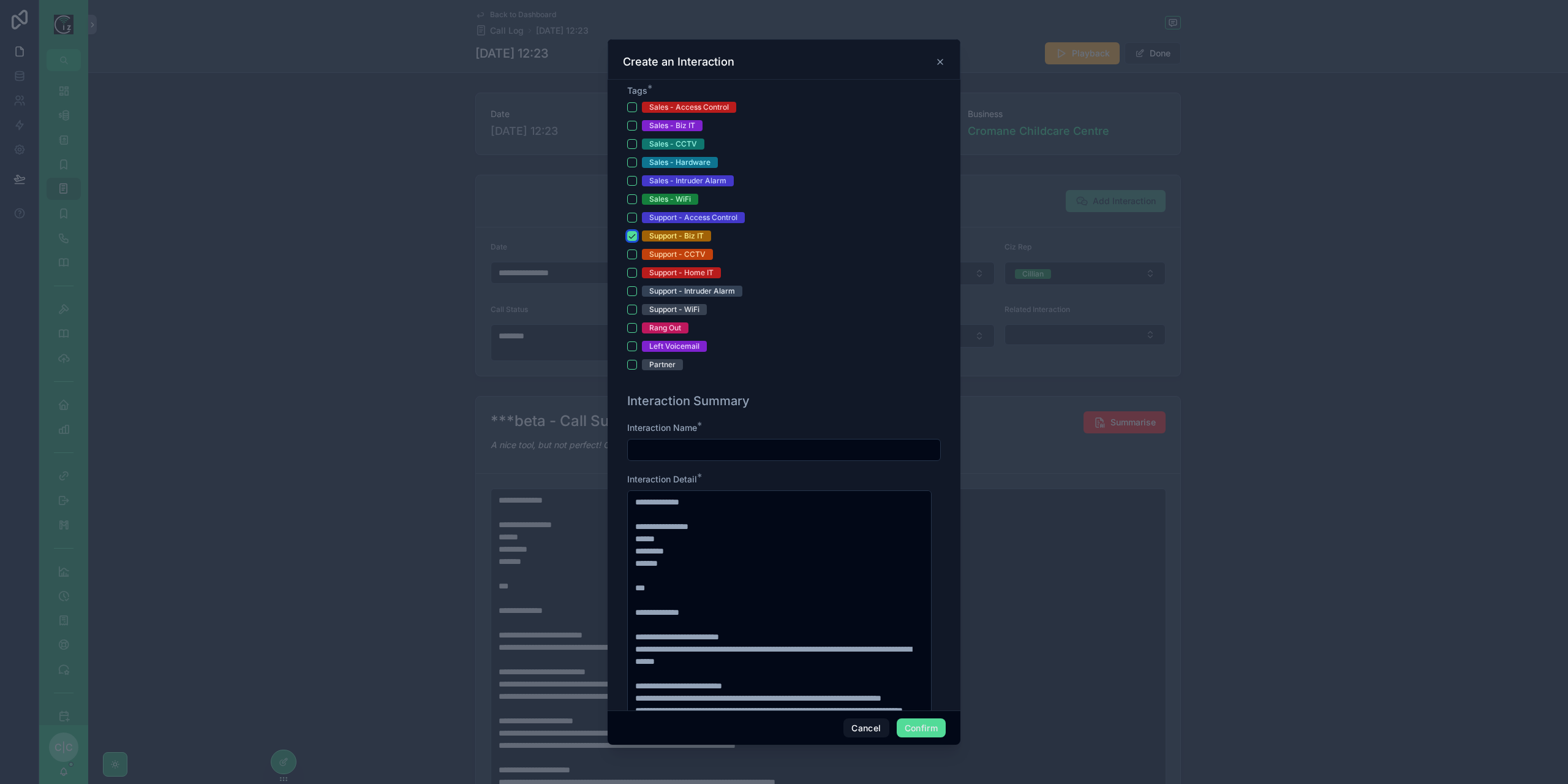
scroll to position [491, 0]
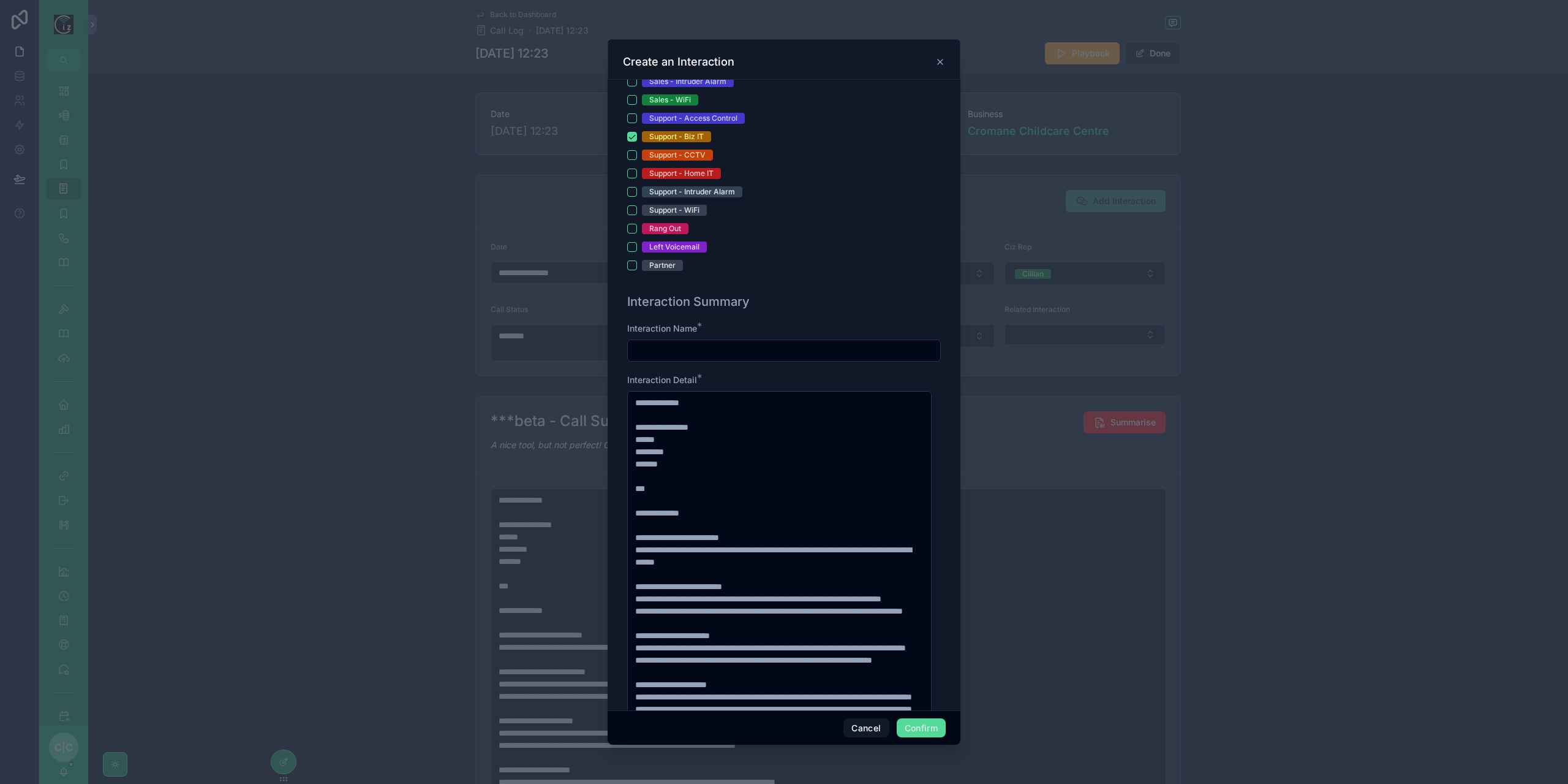
click at [753, 348] on input "text" at bounding box center [784, 351] width 312 height 17
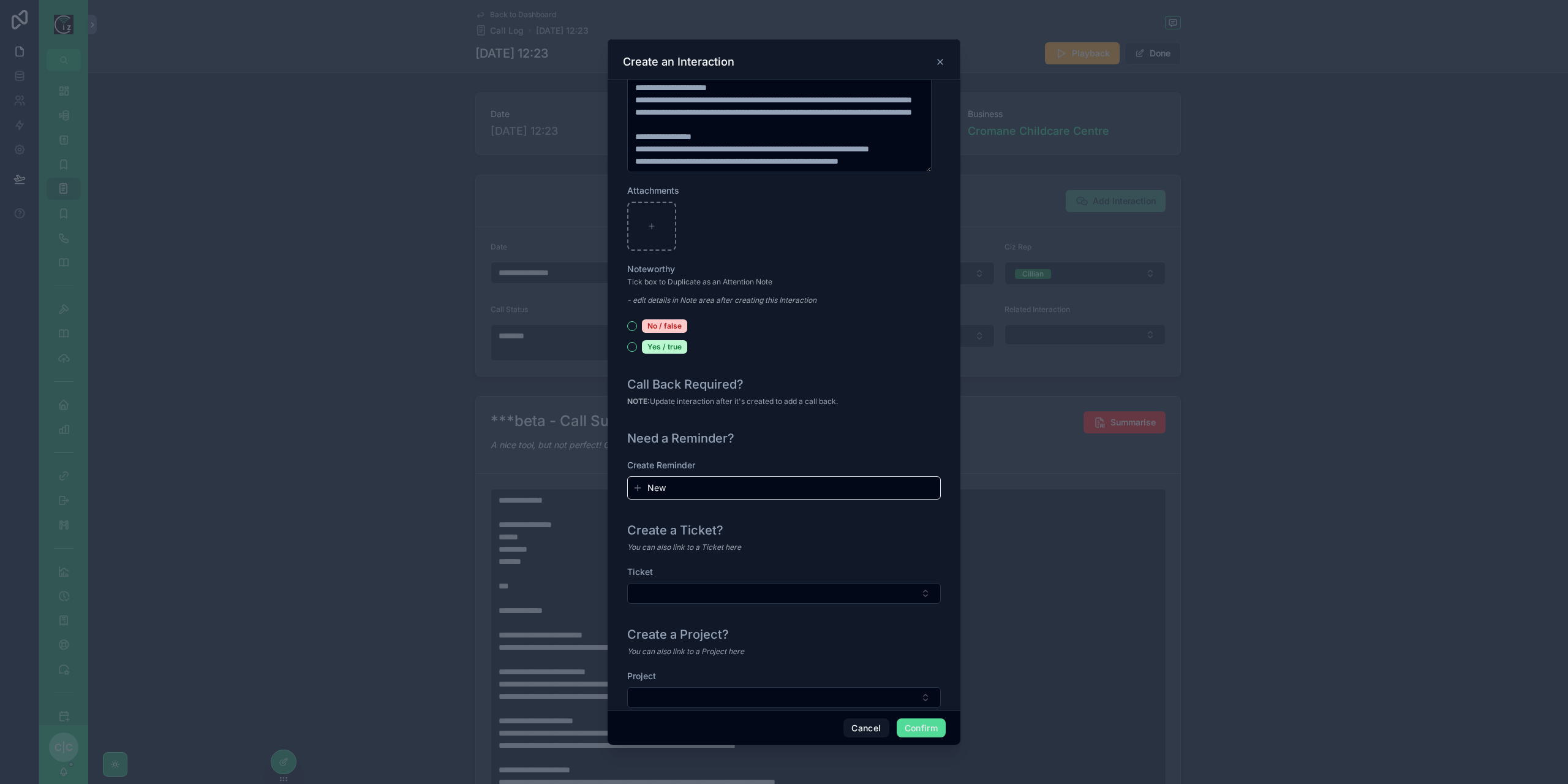
scroll to position [1107, 0]
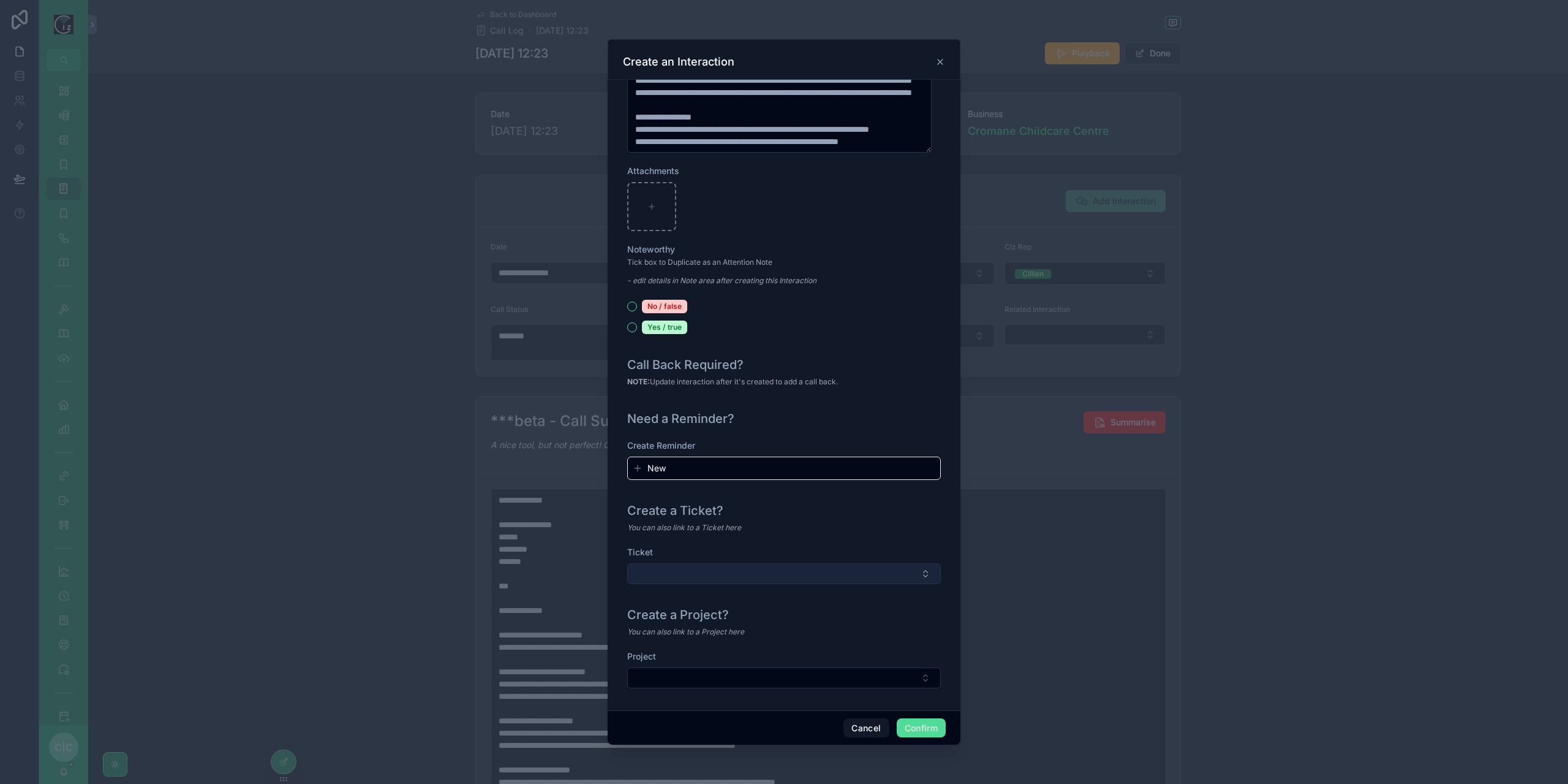
type input "**********"
click at [849, 574] on button "Select Button" at bounding box center [784, 573] width 313 height 21
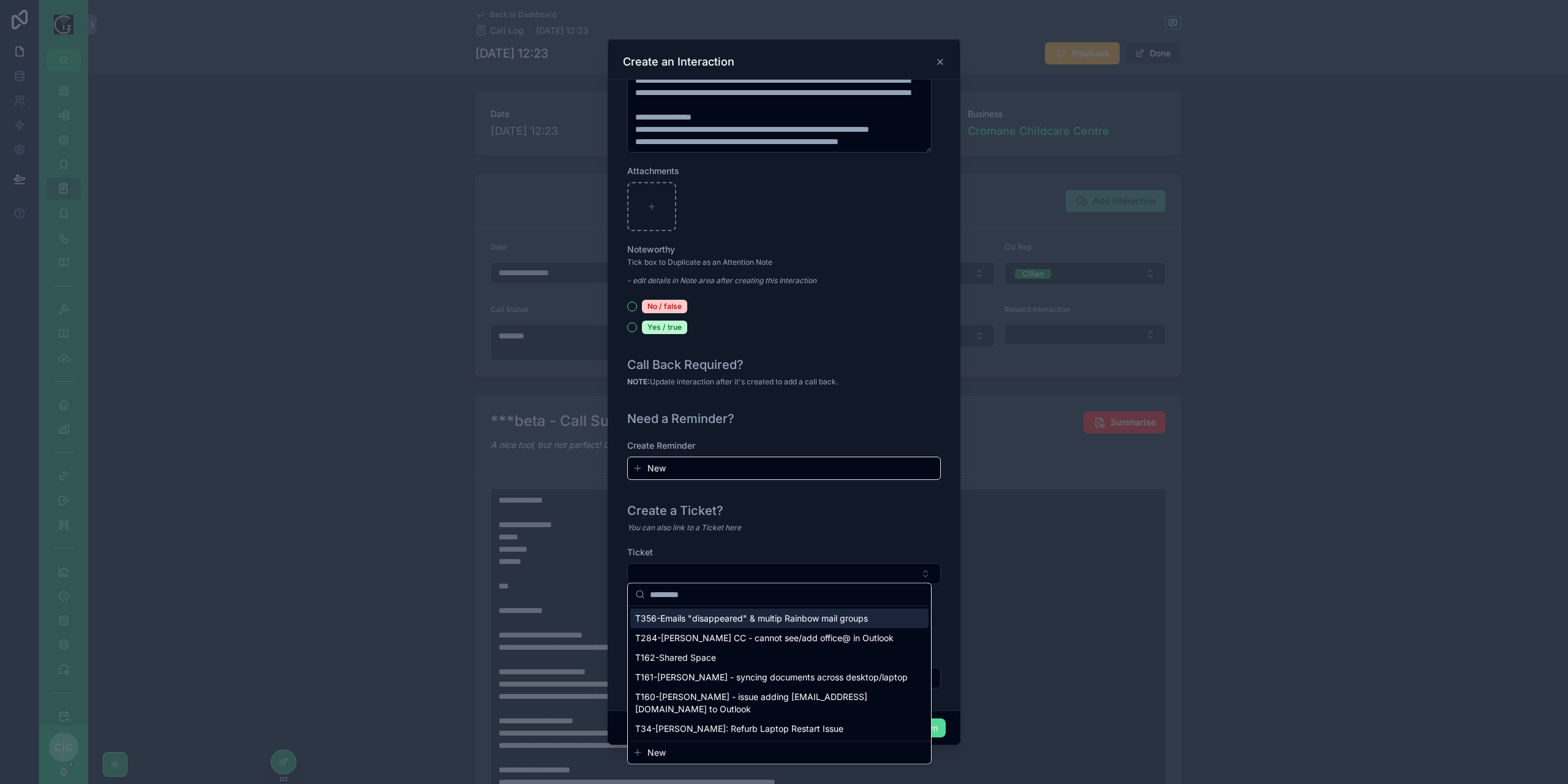
click at [737, 618] on span "T356-Emails "disappeared" & multip Rainbow mail groups" at bounding box center [751, 618] width 232 height 12
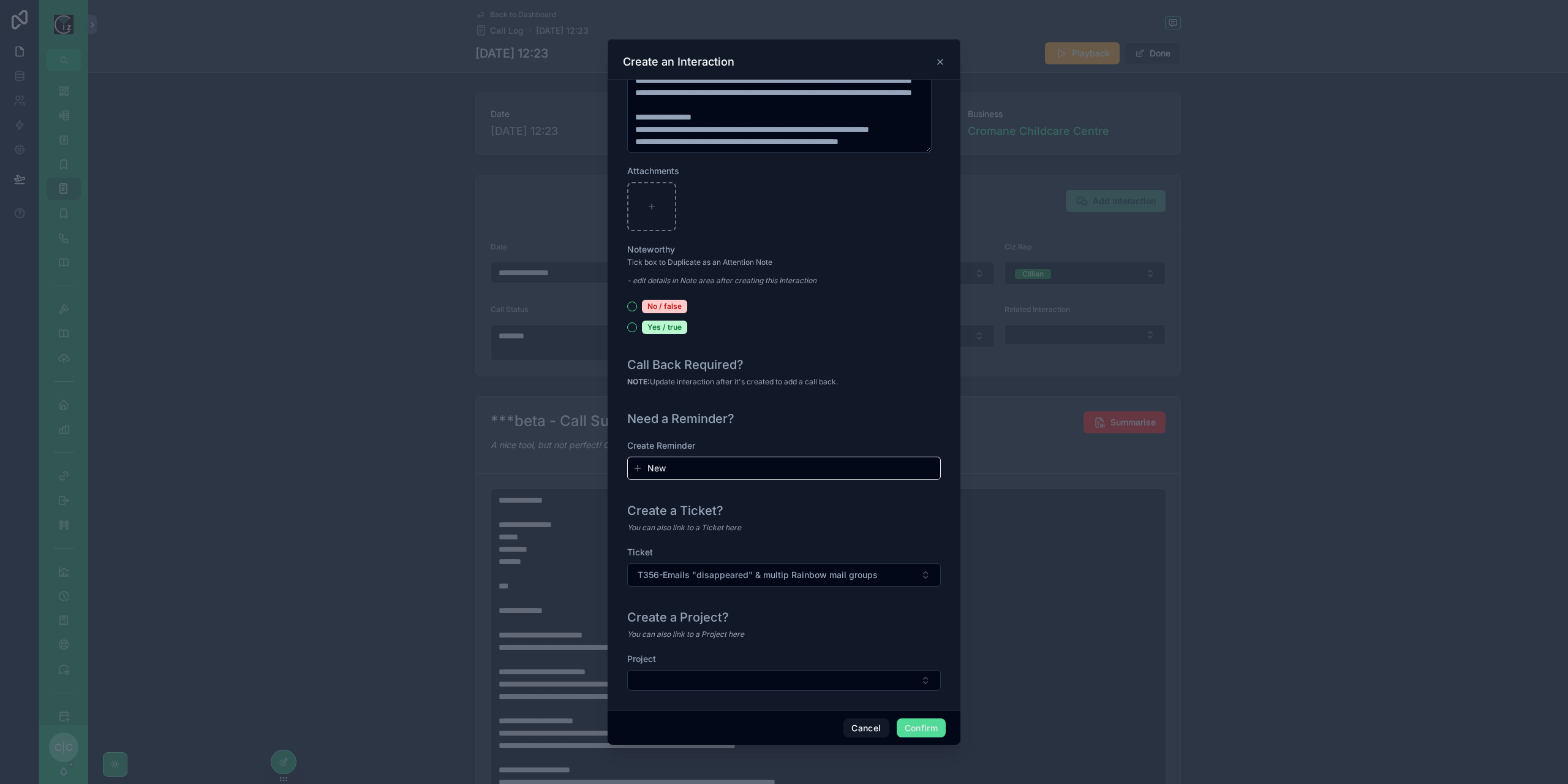
scroll to position [1110, 0]
click at [926, 724] on button "Confirm" at bounding box center [921, 728] width 49 height 20
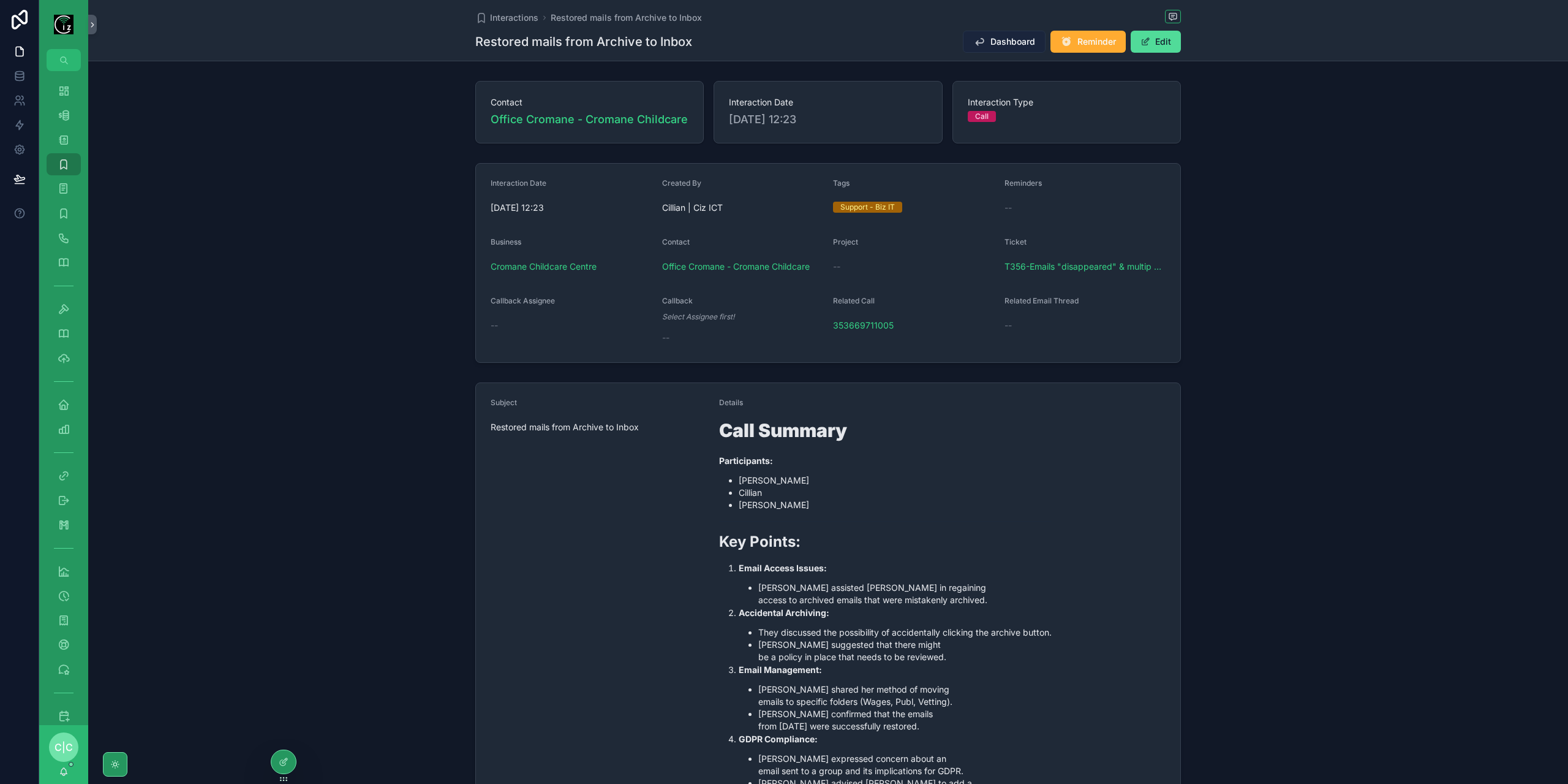
click at [1016, 44] on span "Dashboard" at bounding box center [1012, 41] width 45 height 12
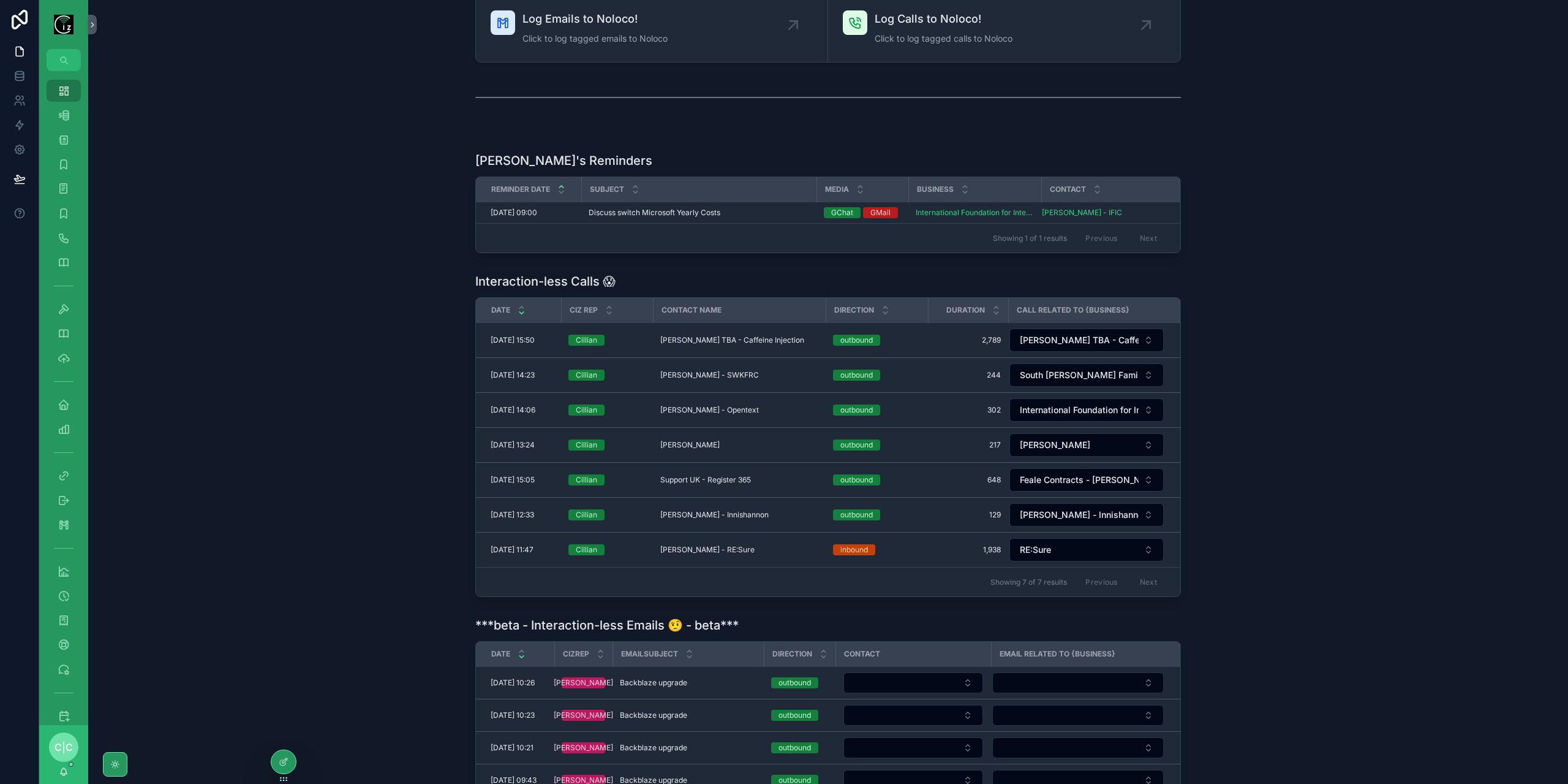
scroll to position [245, 0]
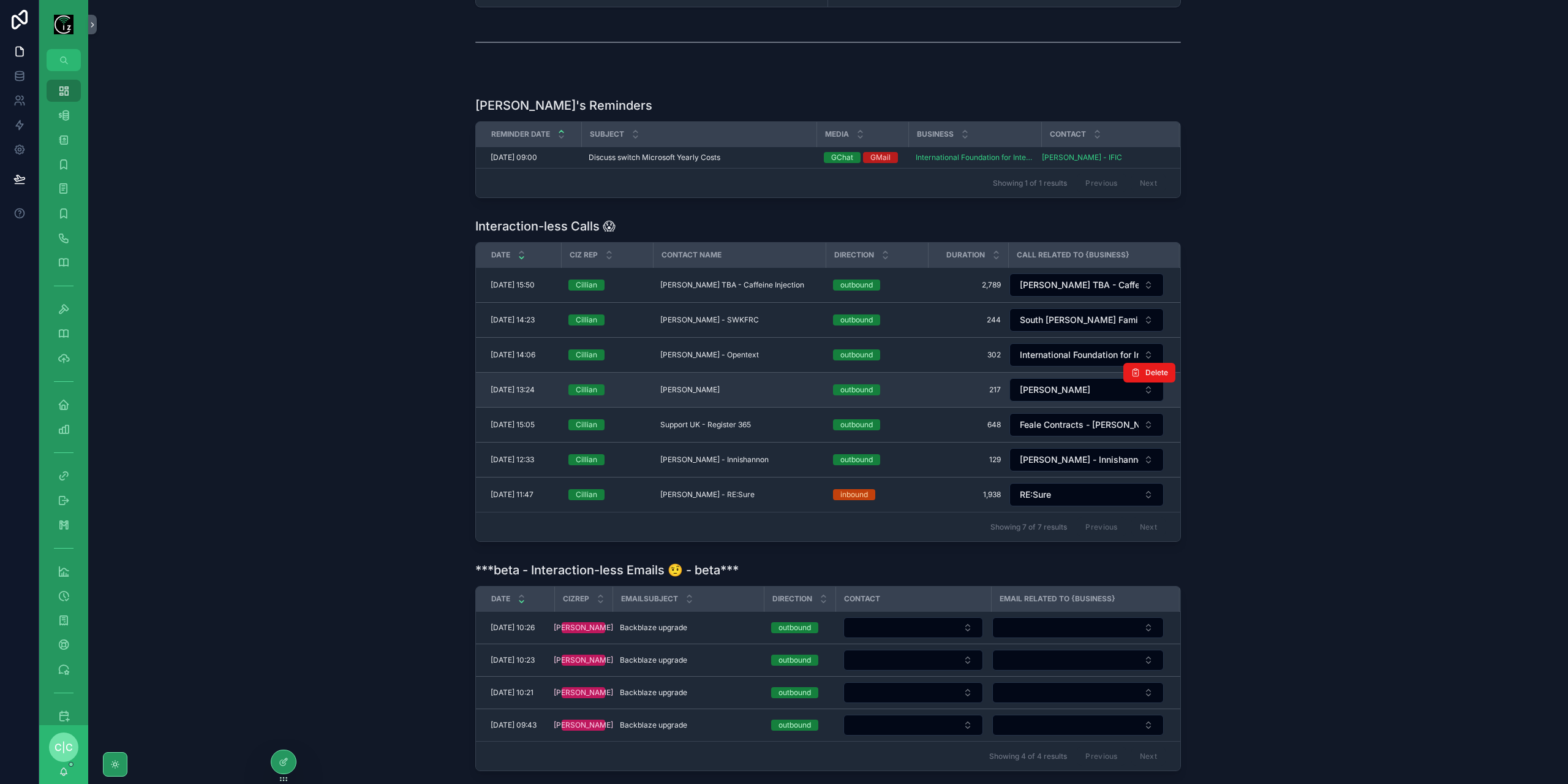
click at [748, 386] on div "[PERSON_NAME] [PERSON_NAME]" at bounding box center [740, 390] width 158 height 10
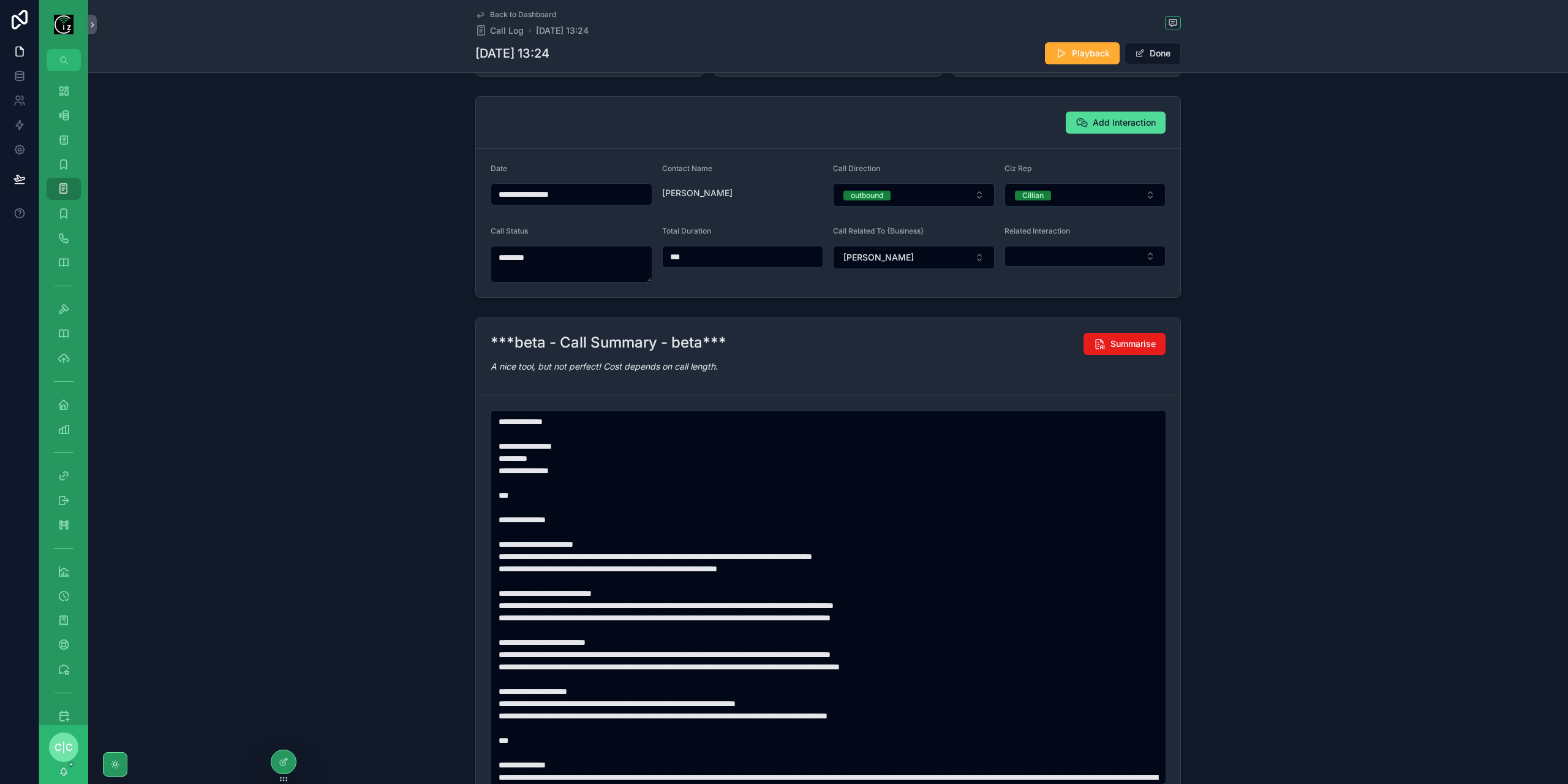
scroll to position [179, 0]
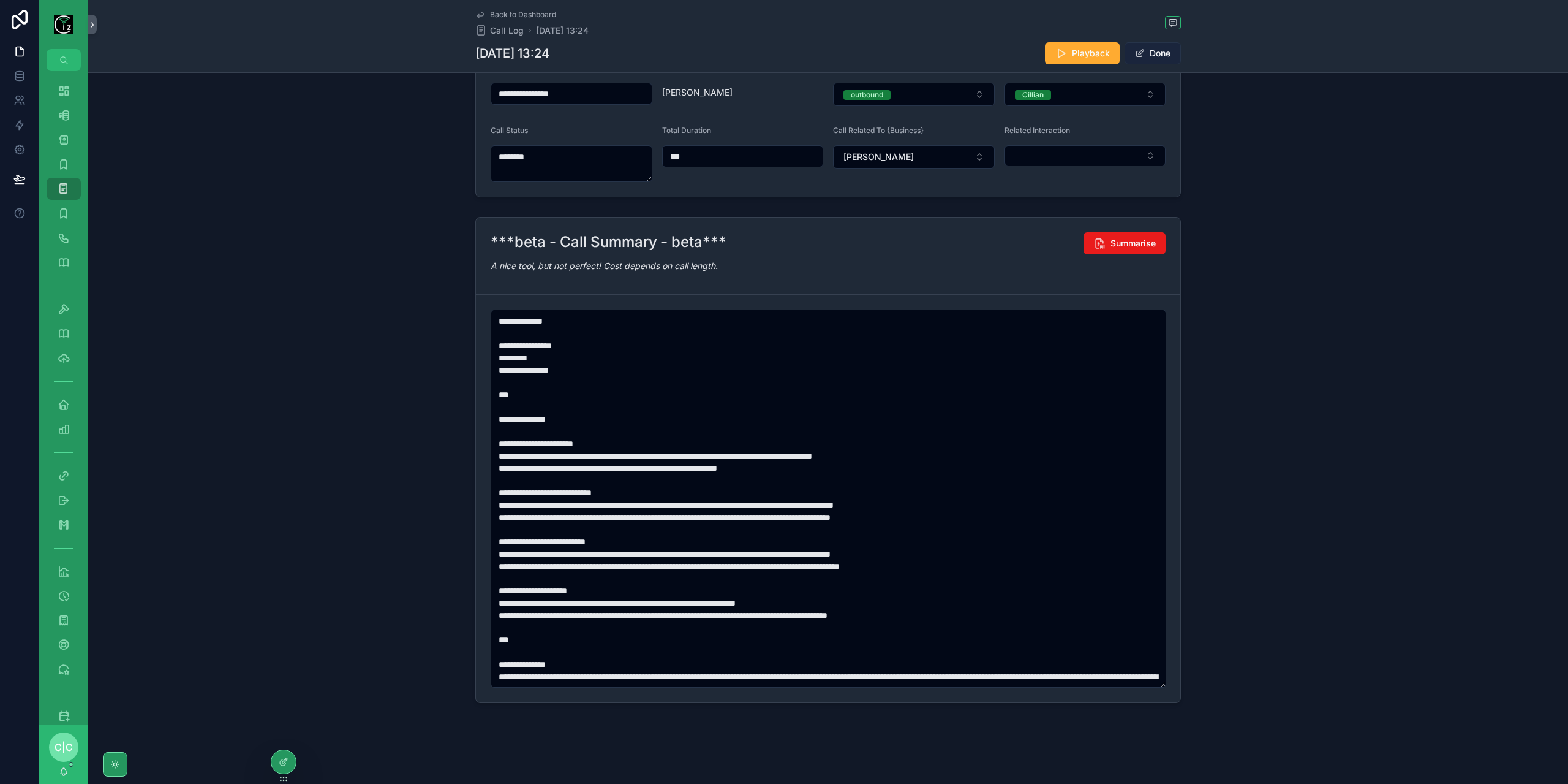
click at [1143, 55] on button "Done" at bounding box center [1152, 52] width 56 height 22
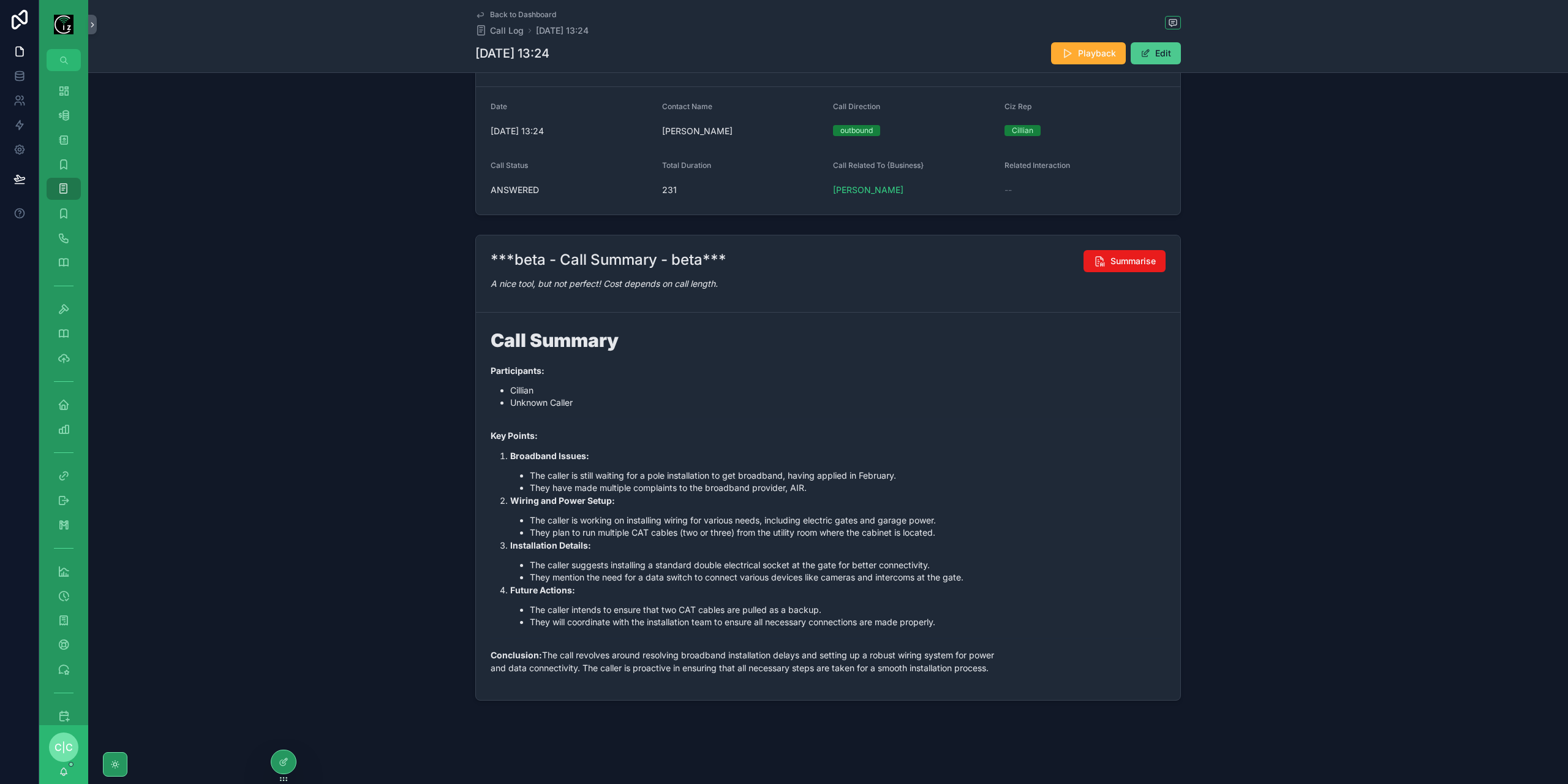
click at [1155, 50] on button "Edit" at bounding box center [1156, 52] width 50 height 22
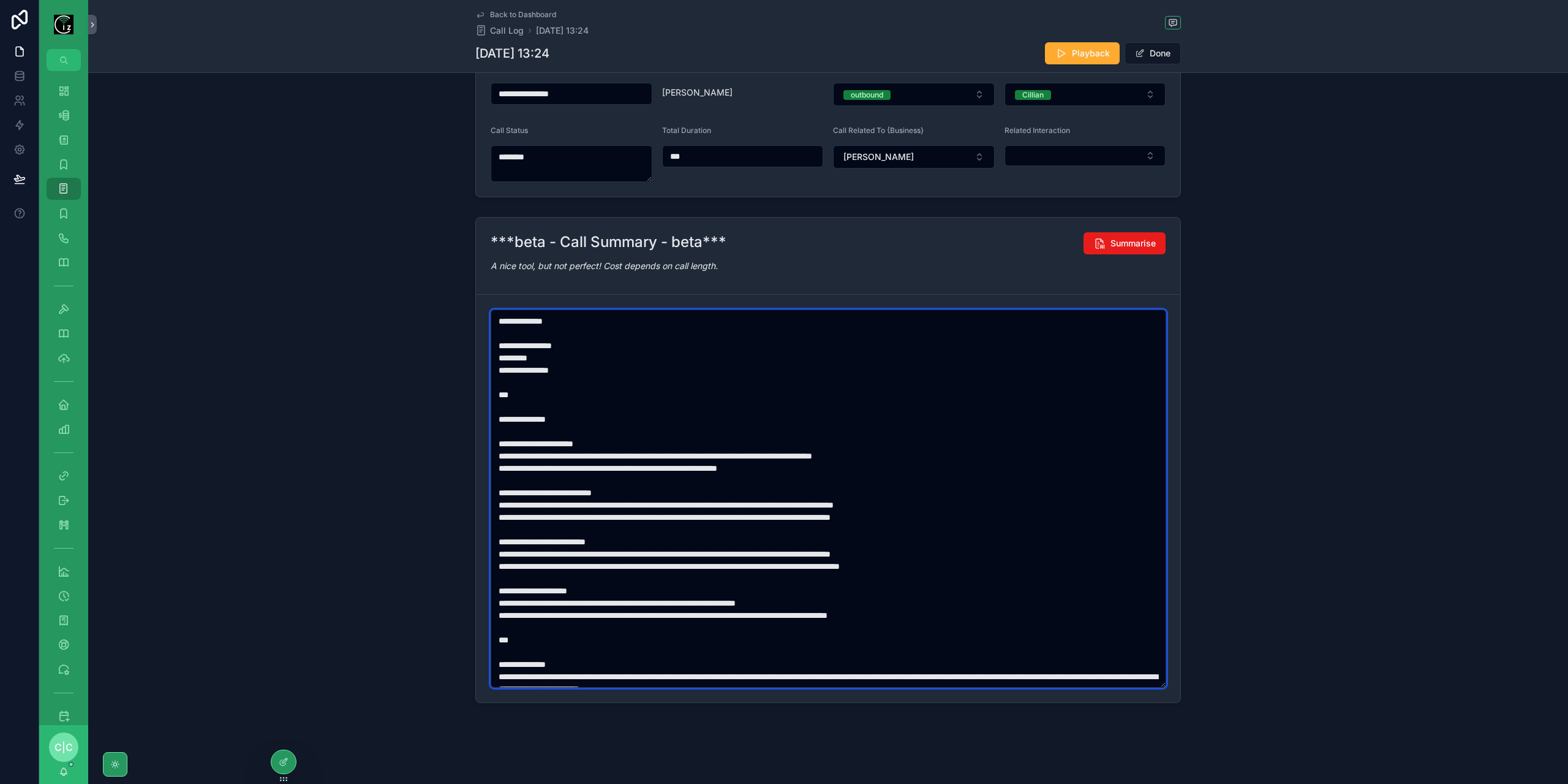
drag, startPoint x: 506, startPoint y: 366, endPoint x: 529, endPoint y: 387, distance: 31.1
click at [506, 367] on textarea "scrollable content" at bounding box center [828, 498] width 676 height 378
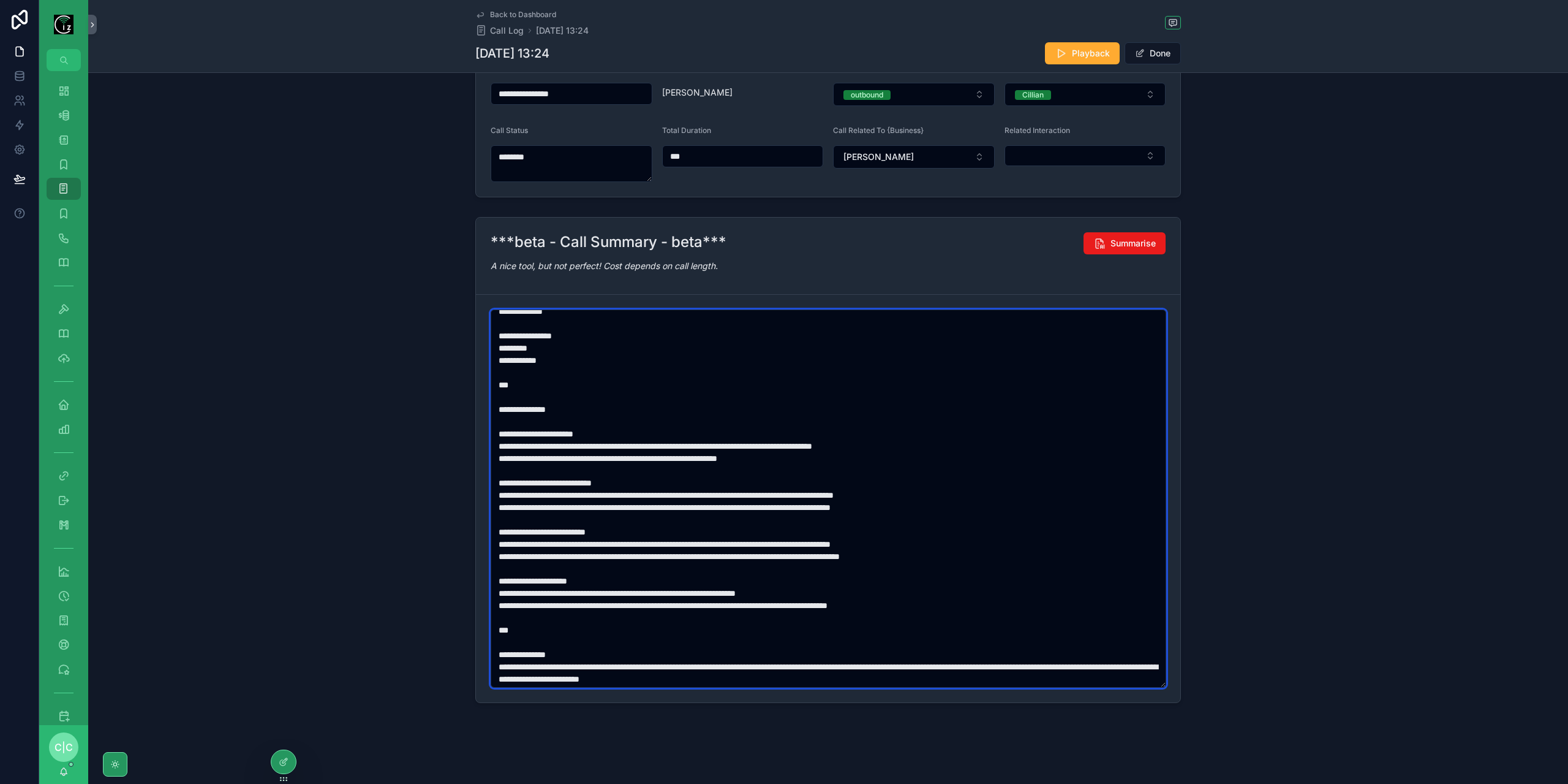
scroll to position [12, 0]
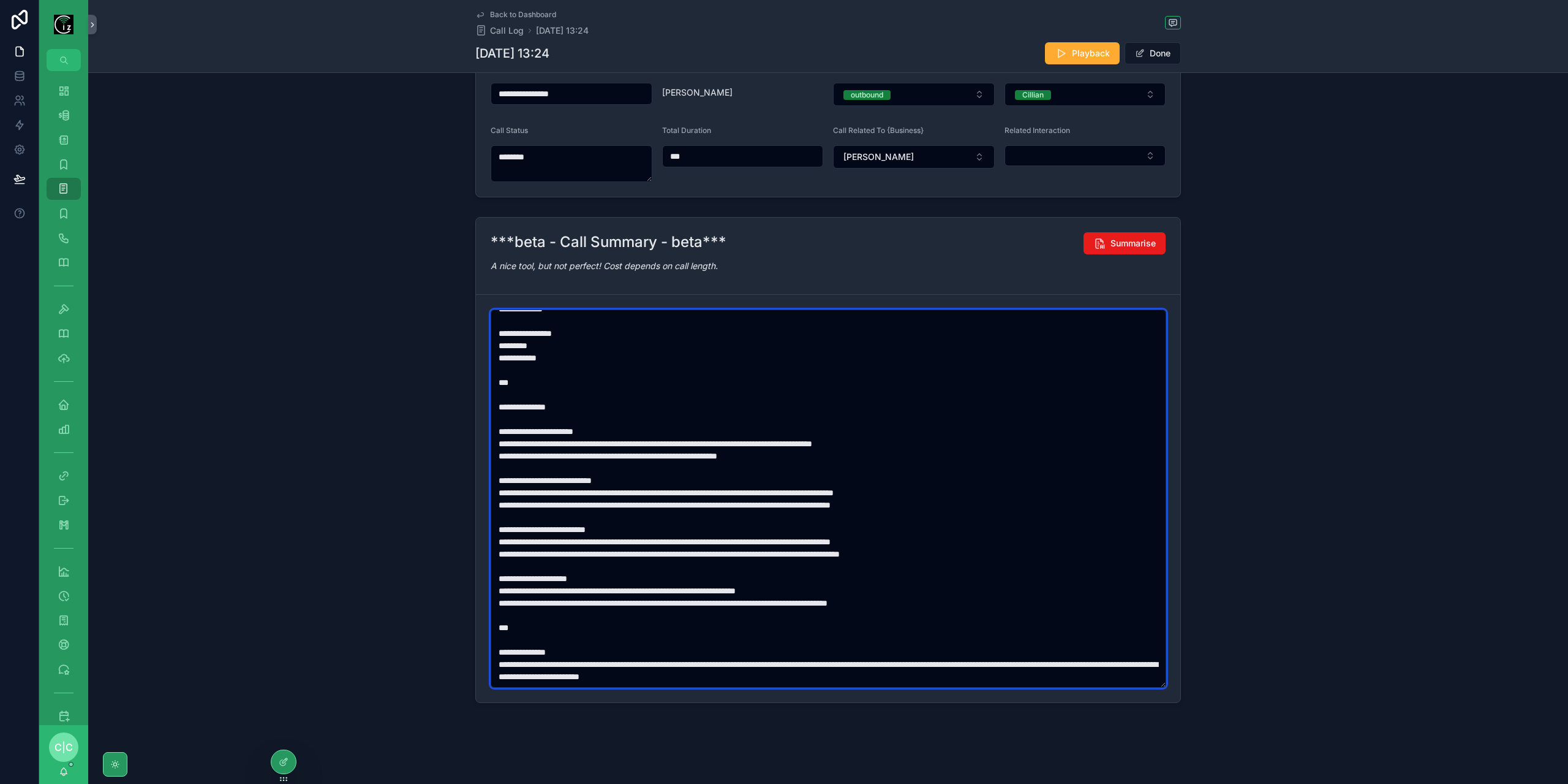
click at [776, 458] on textarea "scrollable content" at bounding box center [828, 498] width 676 height 378
click at [510, 536] on textarea "scrollable content" at bounding box center [828, 498] width 676 height 378
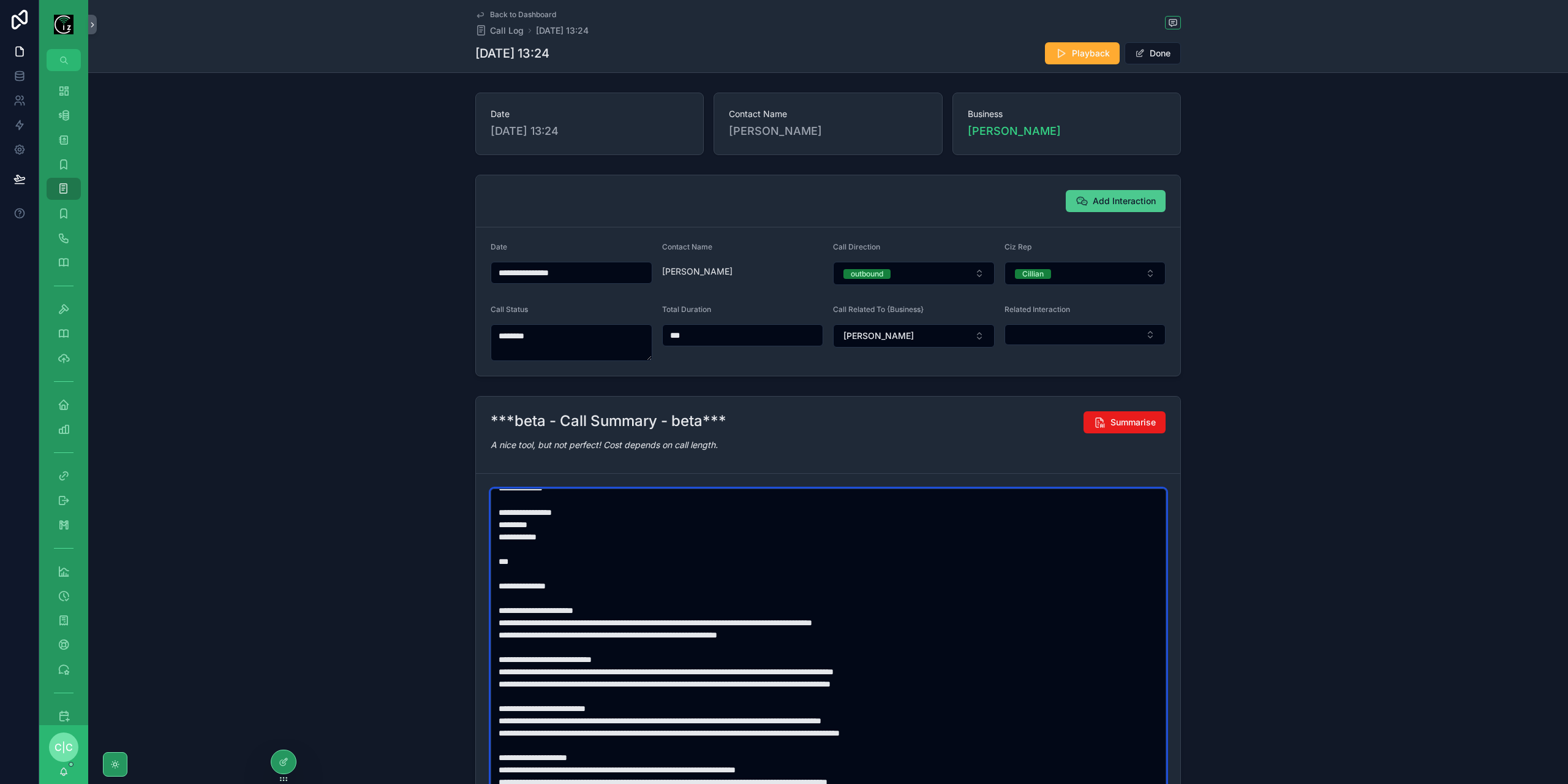
type textarea "**********"
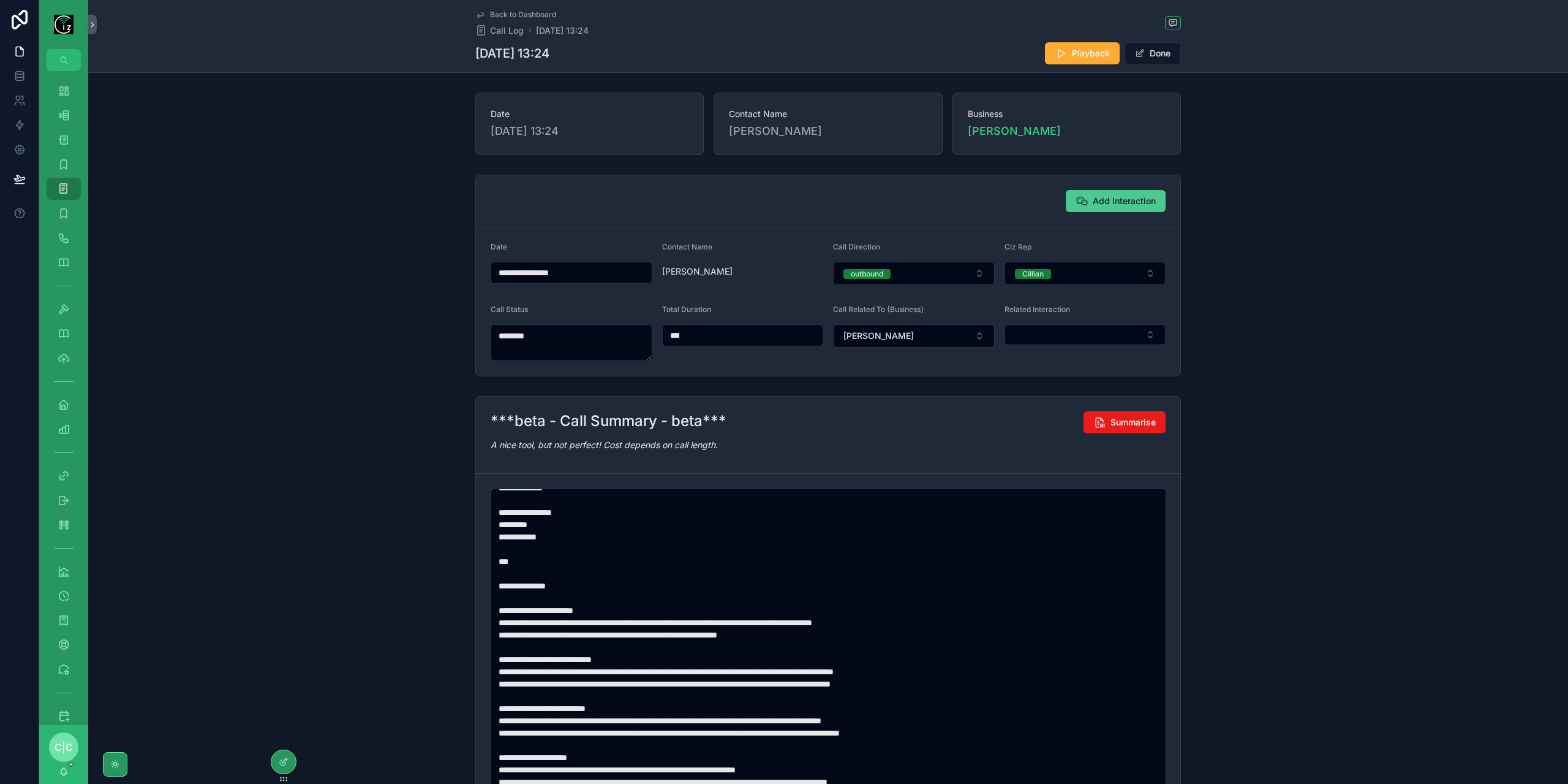
click at [1111, 195] on span "Add Interaction" at bounding box center [1124, 201] width 63 height 12
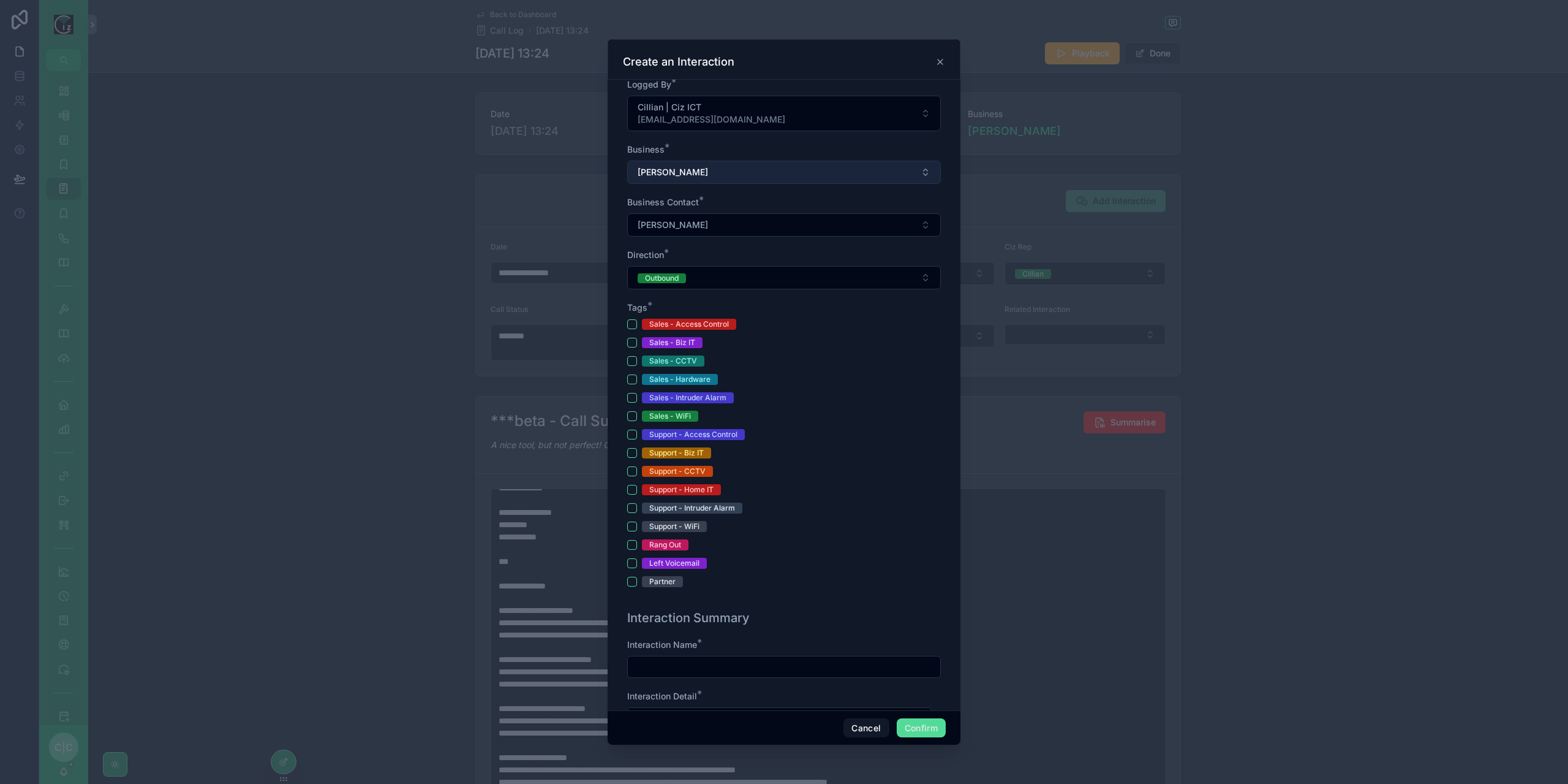
scroll to position [245, 0]
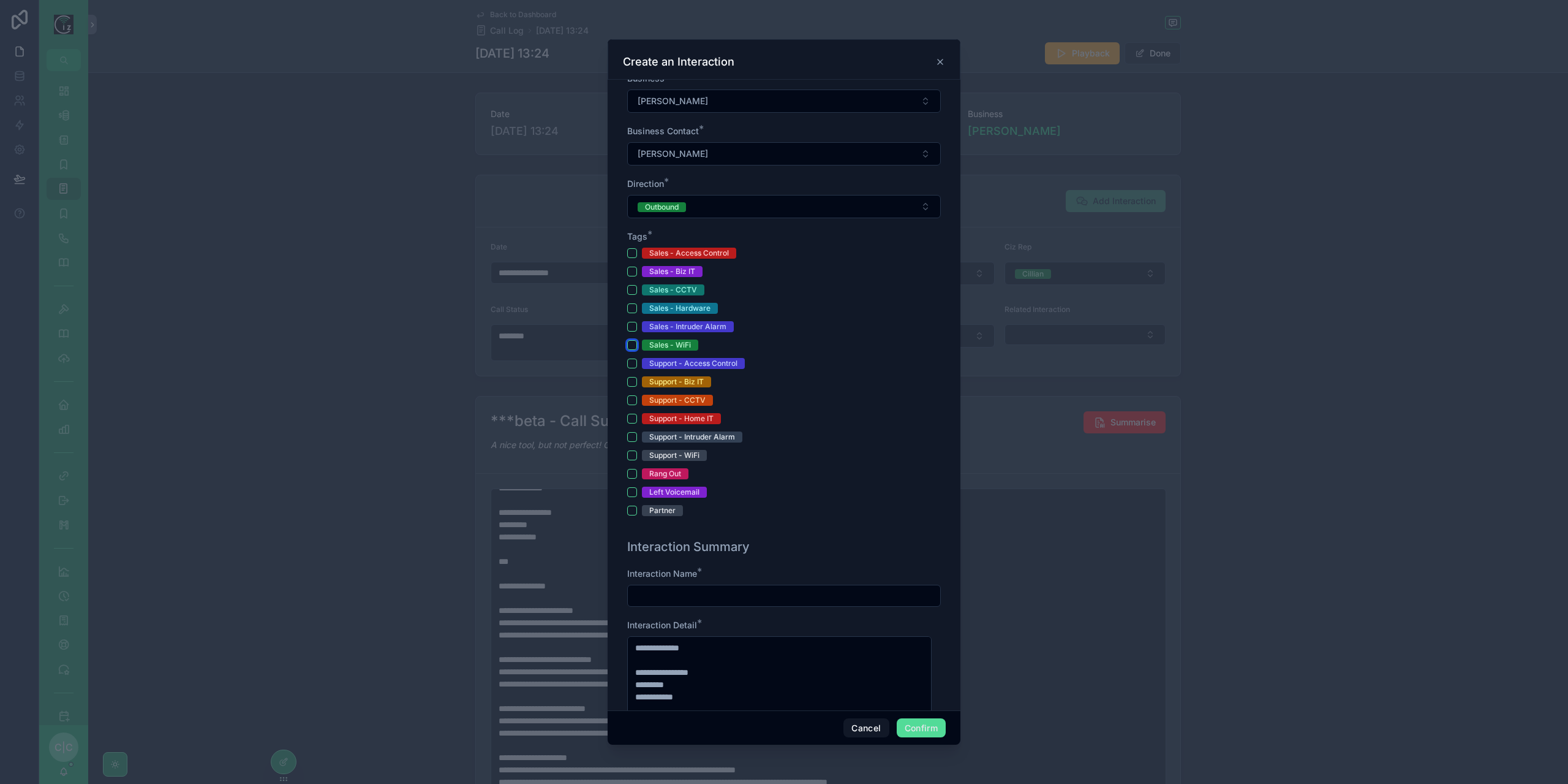
click at [631, 342] on button "Sales - WiFi" at bounding box center [632, 345] width 10 height 10
click at [631, 250] on button "Sales - Access Control" at bounding box center [632, 253] width 10 height 10
click at [627, 289] on button "Sales - CCTV" at bounding box center [632, 290] width 10 height 10
click at [635, 323] on div "Sales - Intruder Alarm" at bounding box center [784, 327] width 313 height 11
click at [635, 323] on button "Sales - Intruder Alarm" at bounding box center [632, 327] width 10 height 10
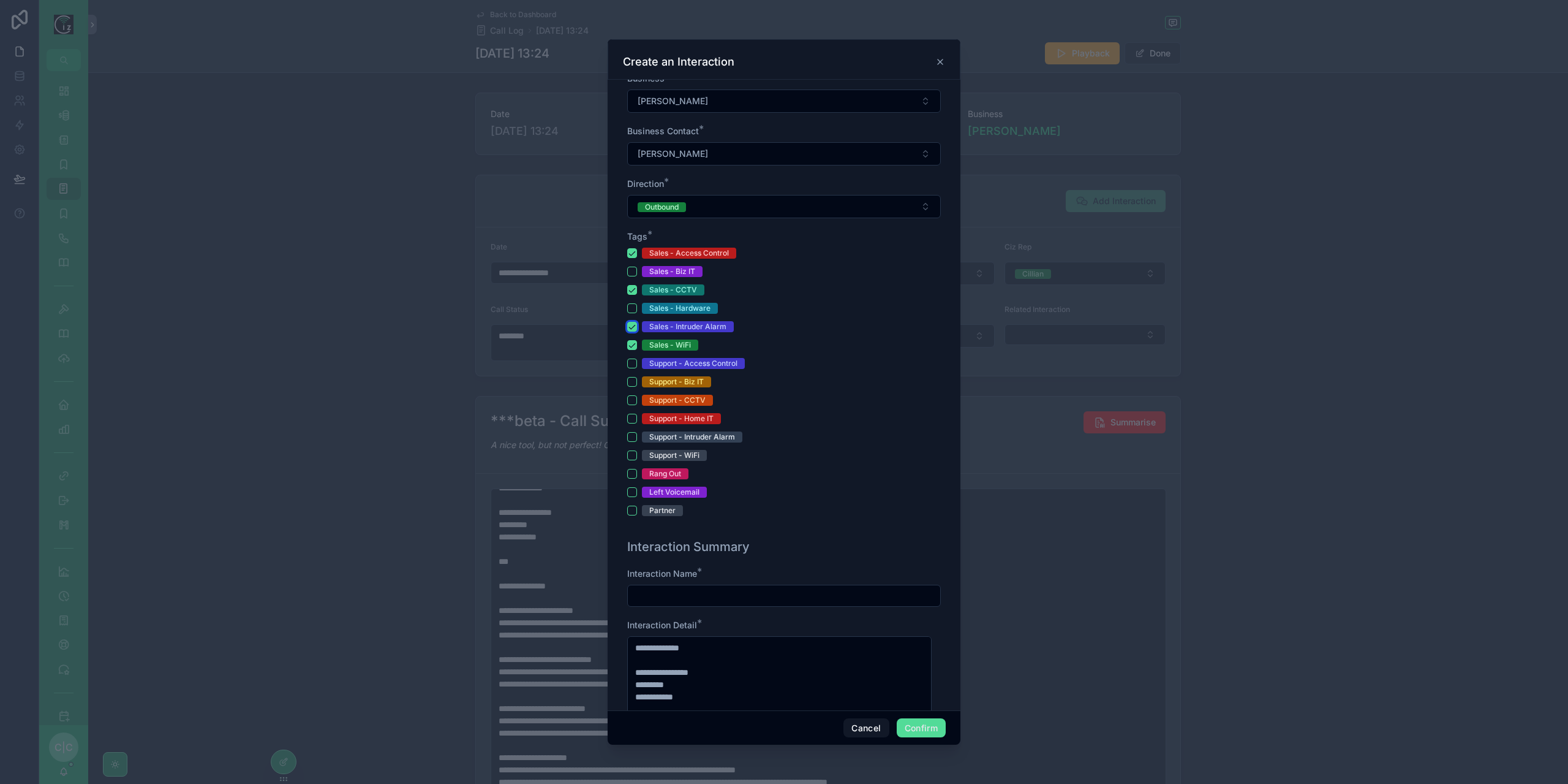
scroll to position [429, 0]
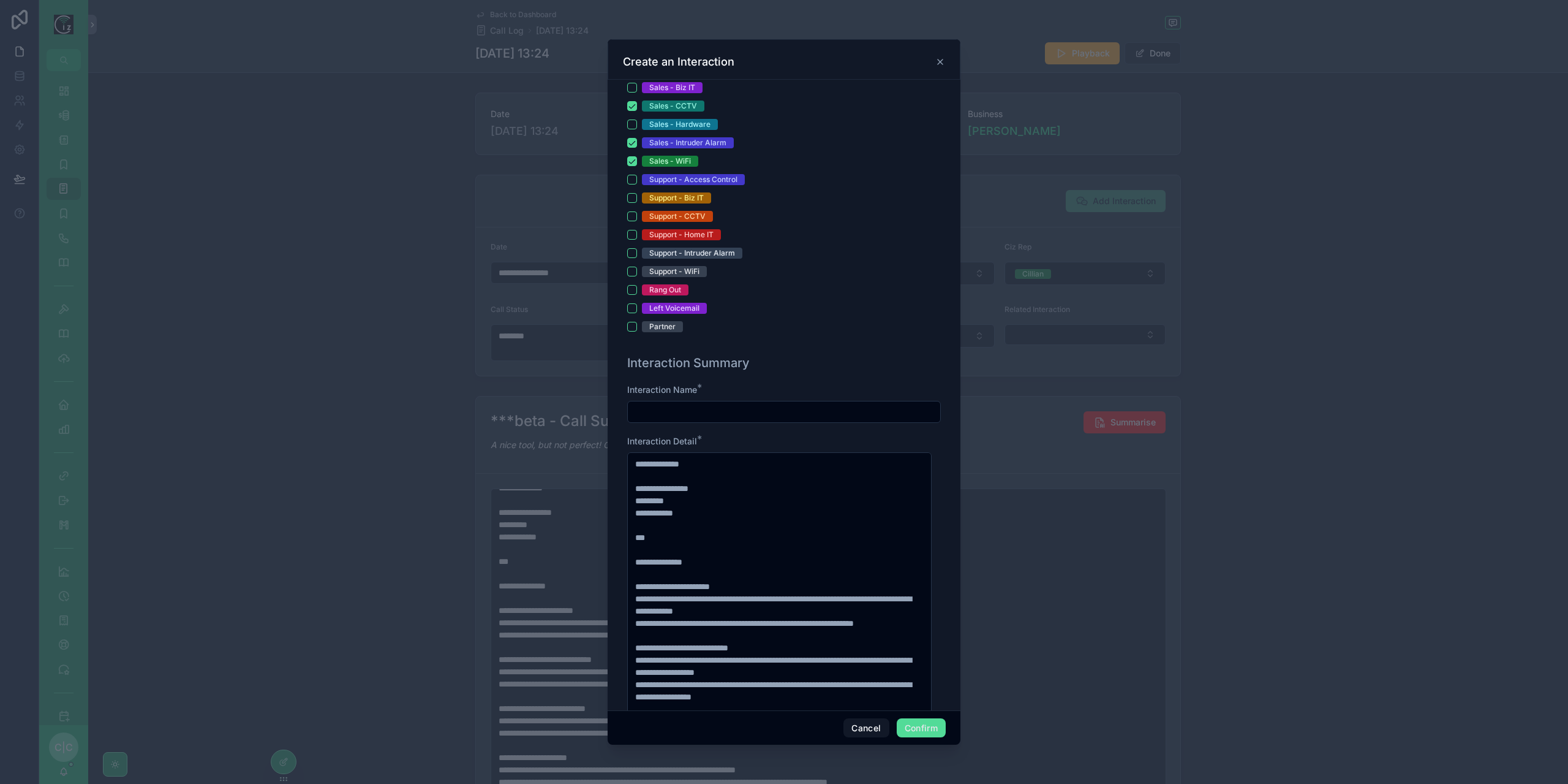
click at [774, 403] on input "text" at bounding box center [784, 412] width 312 height 17
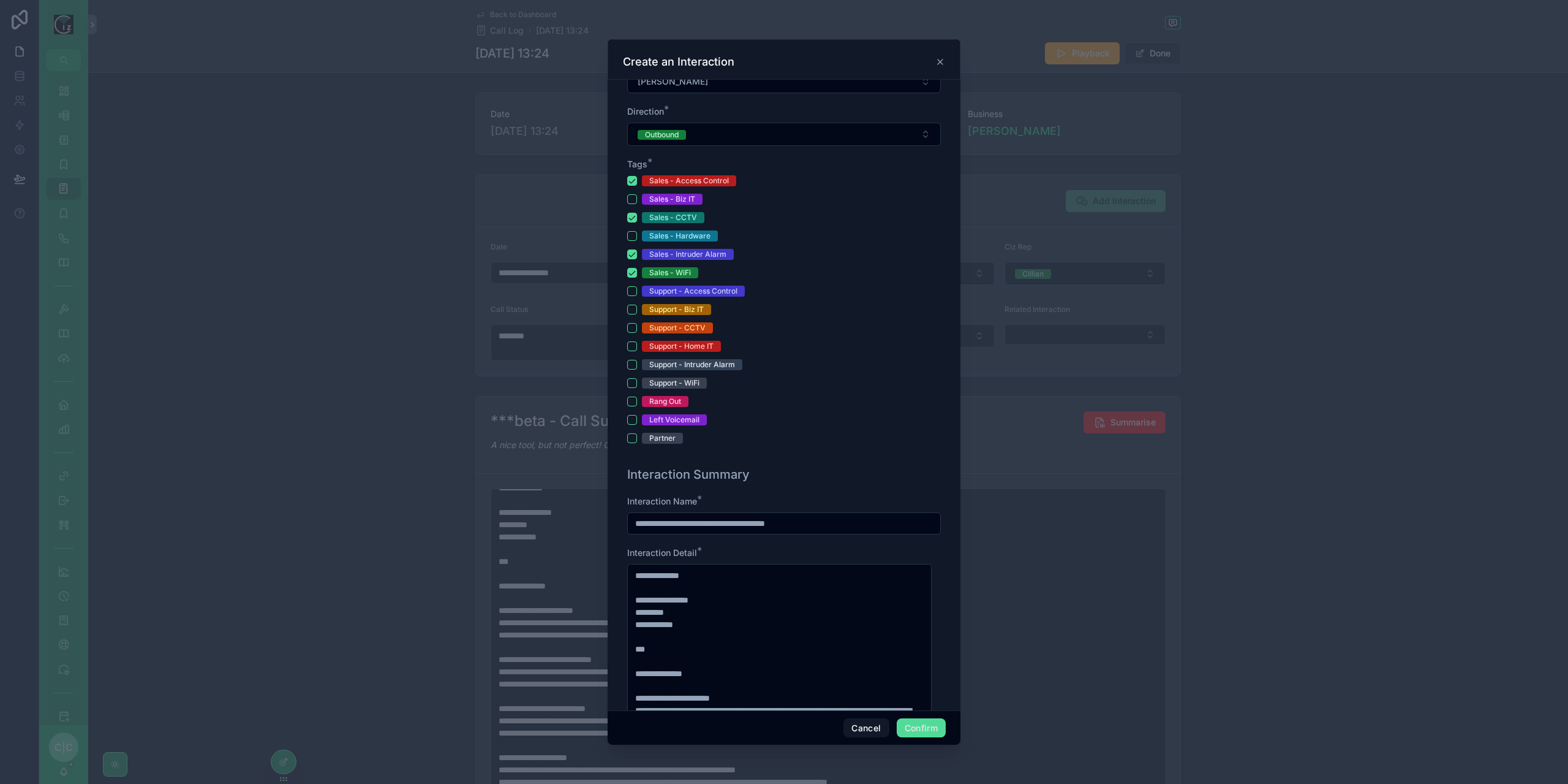
scroll to position [307, 0]
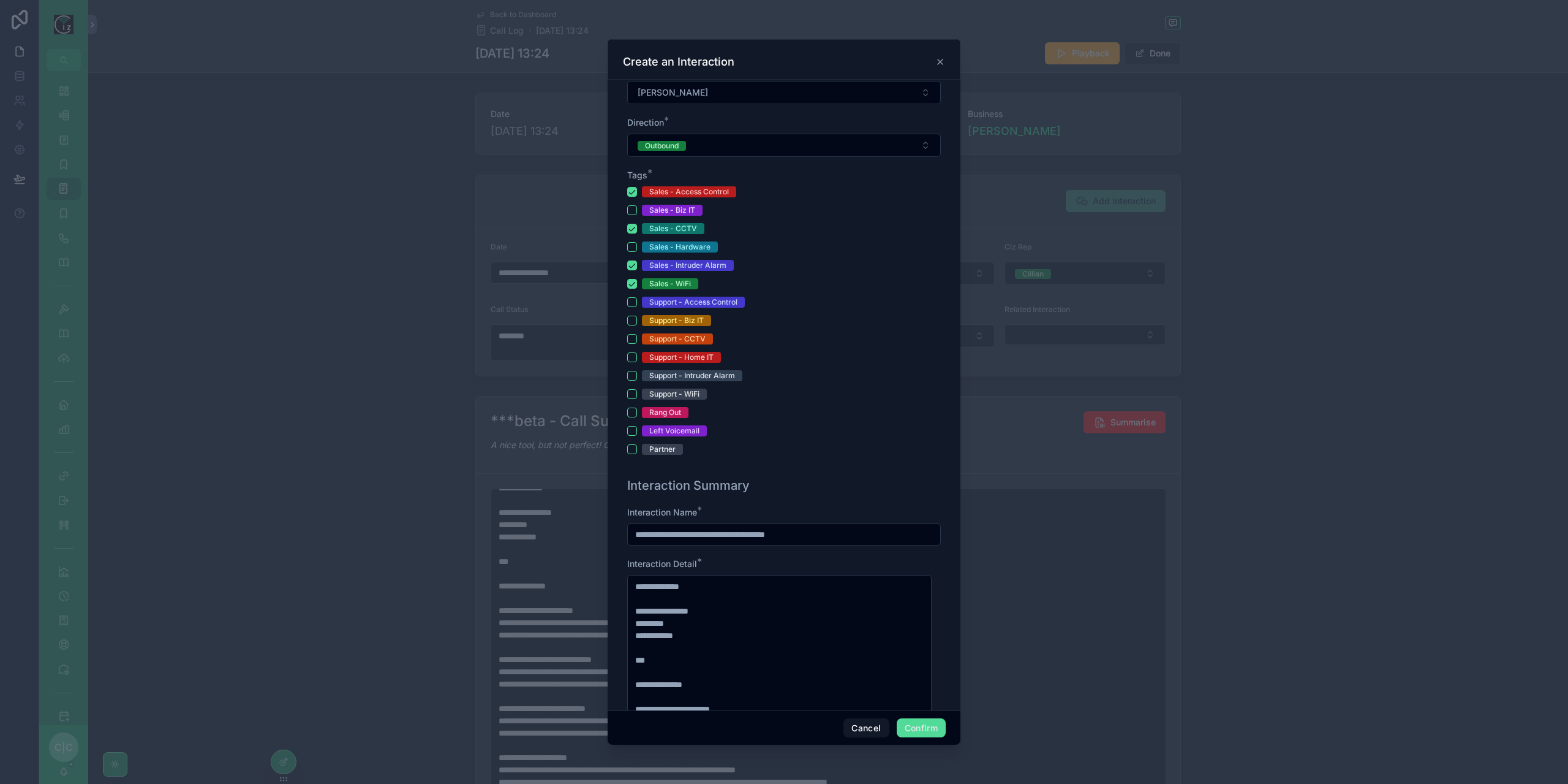
type input "**********"
click at [631, 262] on button "Sales - Intruder Alarm" at bounding box center [632, 265] width 10 height 10
click at [634, 281] on button "Sales - WiFi" at bounding box center [632, 284] width 10 height 10
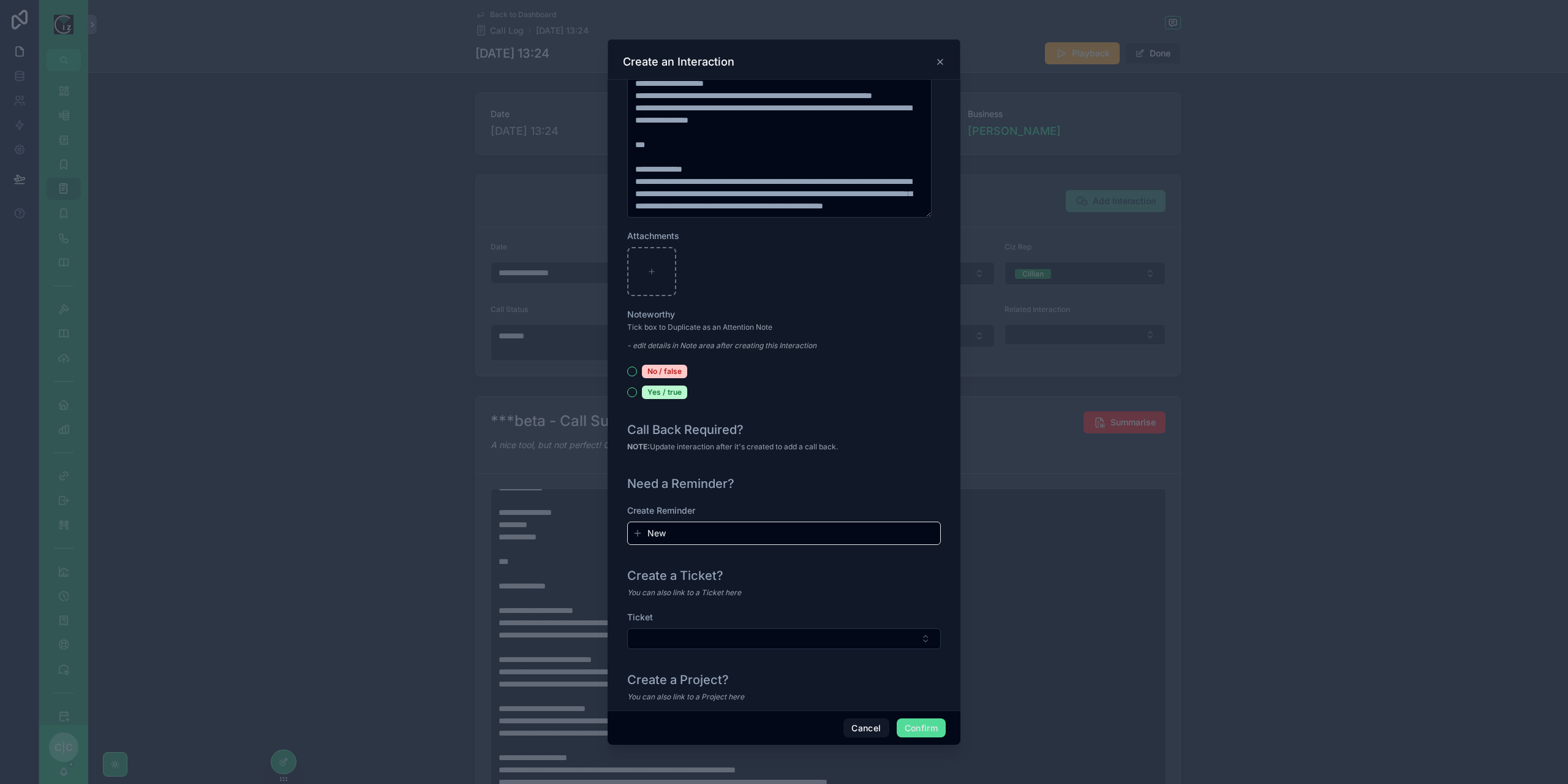
scroll to position [1107, 0]
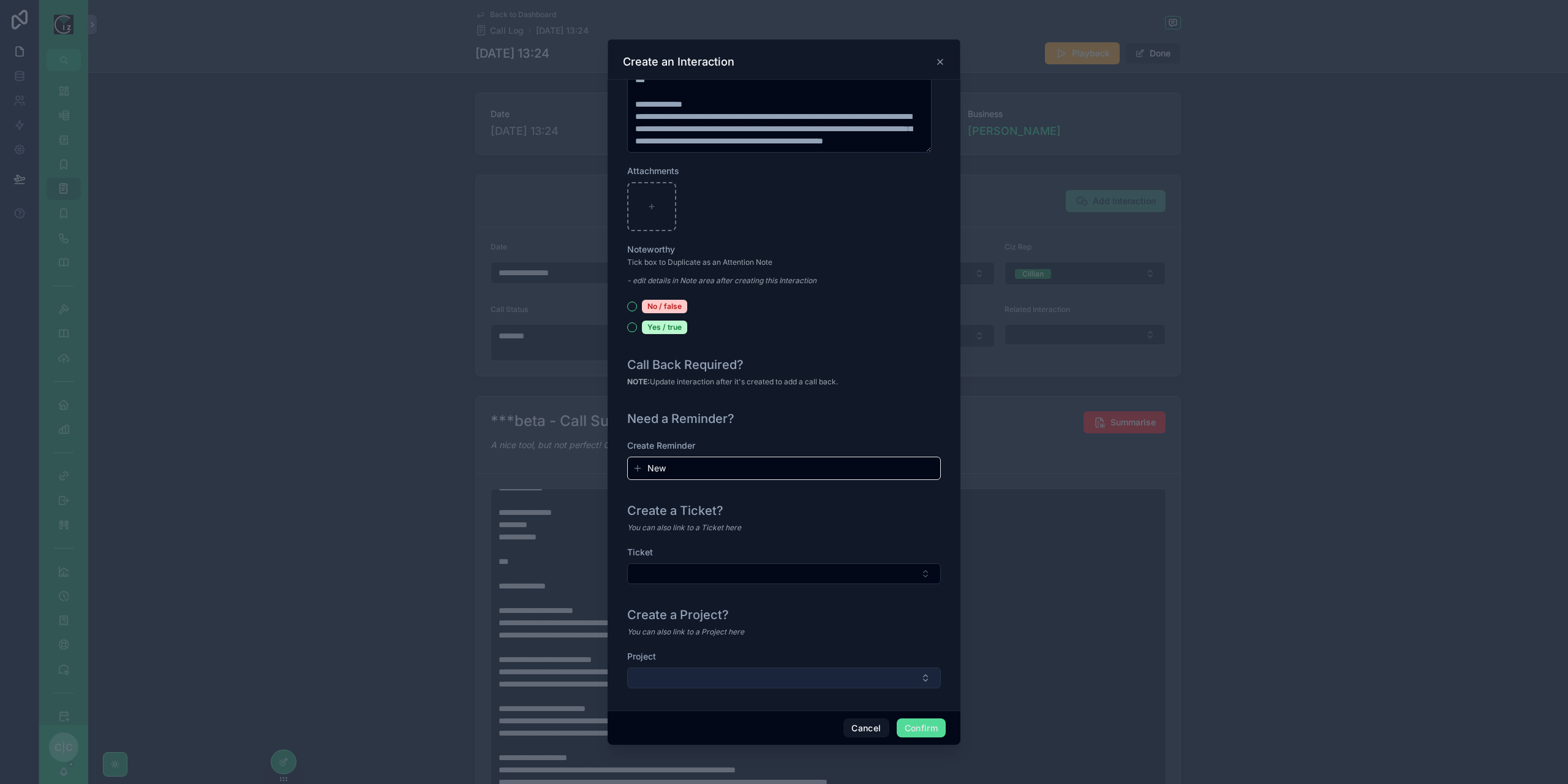
click at [858, 670] on button "Select Button" at bounding box center [784, 678] width 313 height 21
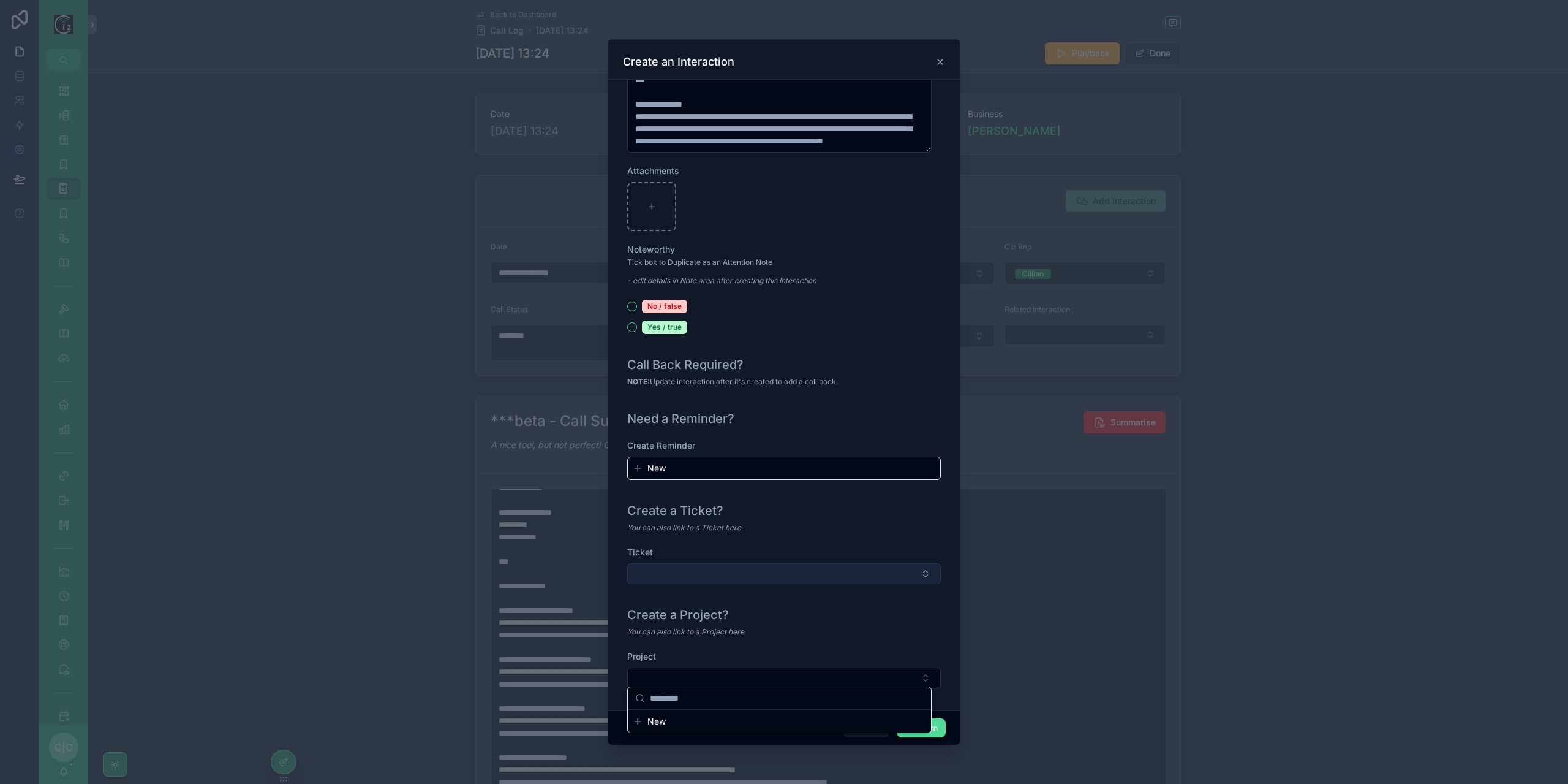
click at [831, 573] on button "Select Button" at bounding box center [784, 573] width 313 height 21
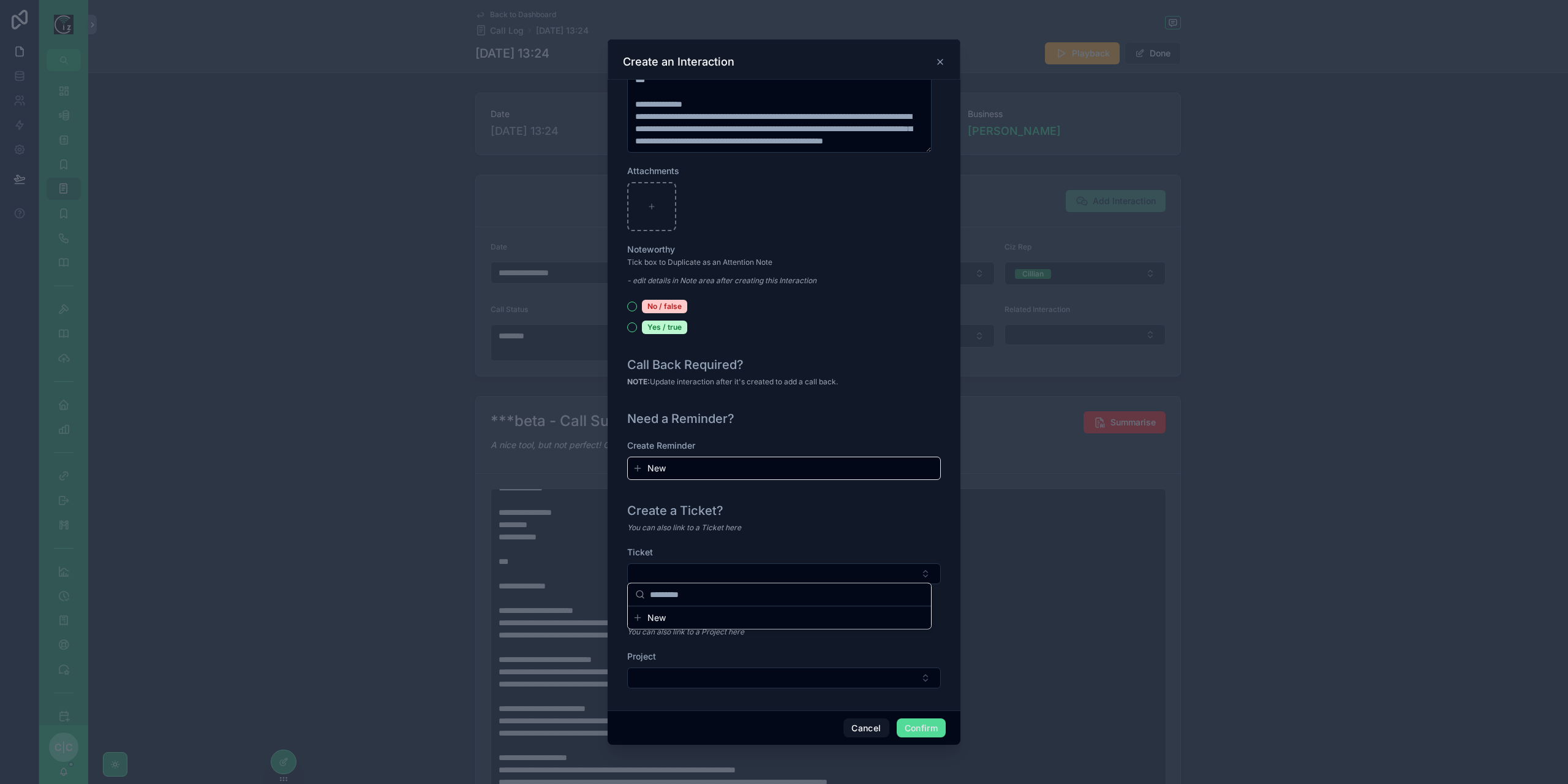
click at [863, 522] on div "You can also link to a Ticket here" at bounding box center [784, 528] width 313 height 12
click at [922, 715] on div "Cancel Confirm" at bounding box center [784, 728] width 353 height 35
click at [923, 724] on button "Confirm" at bounding box center [921, 728] width 49 height 20
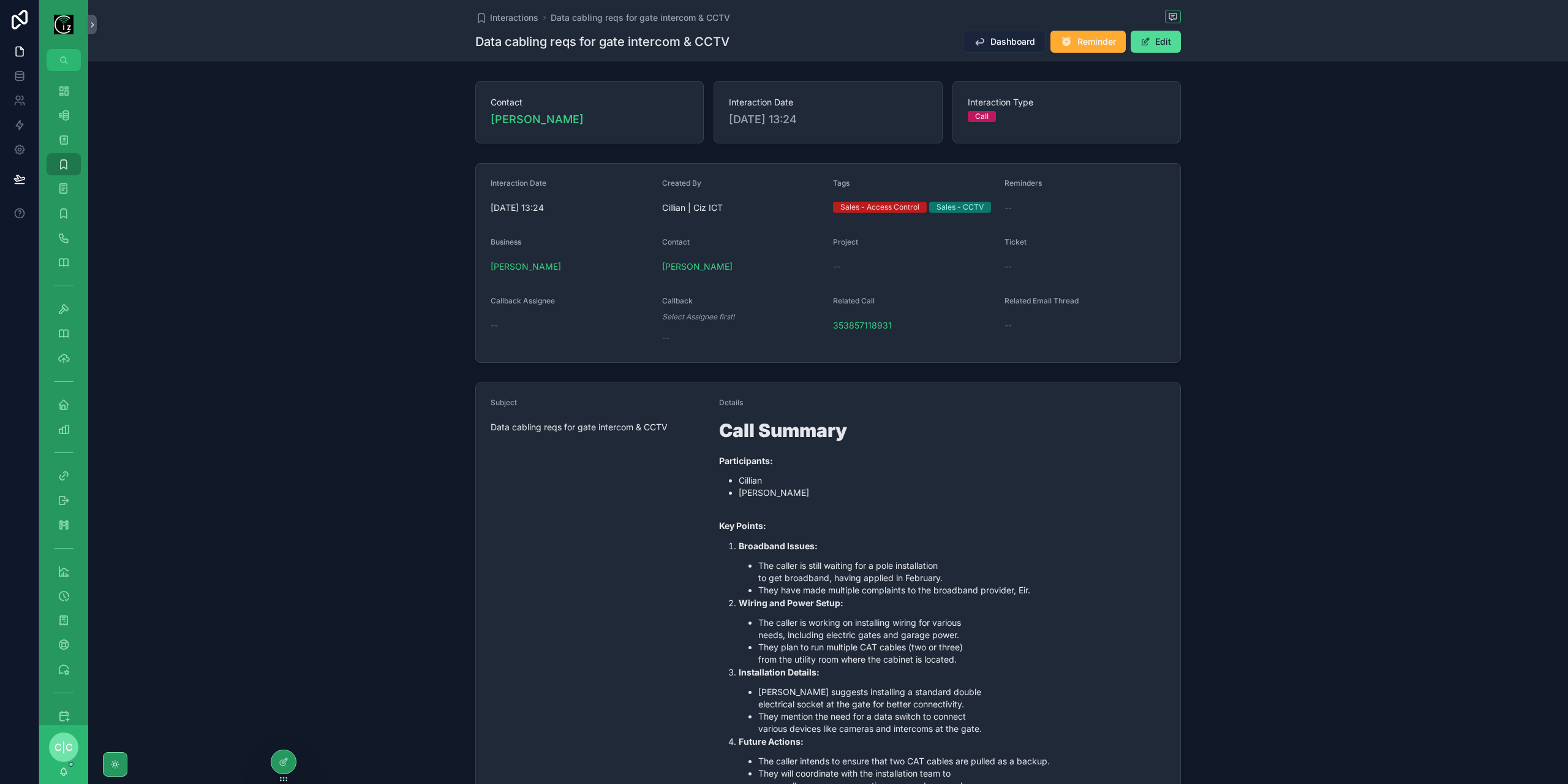
click at [1022, 44] on span "Dashboard" at bounding box center [1012, 41] width 45 height 12
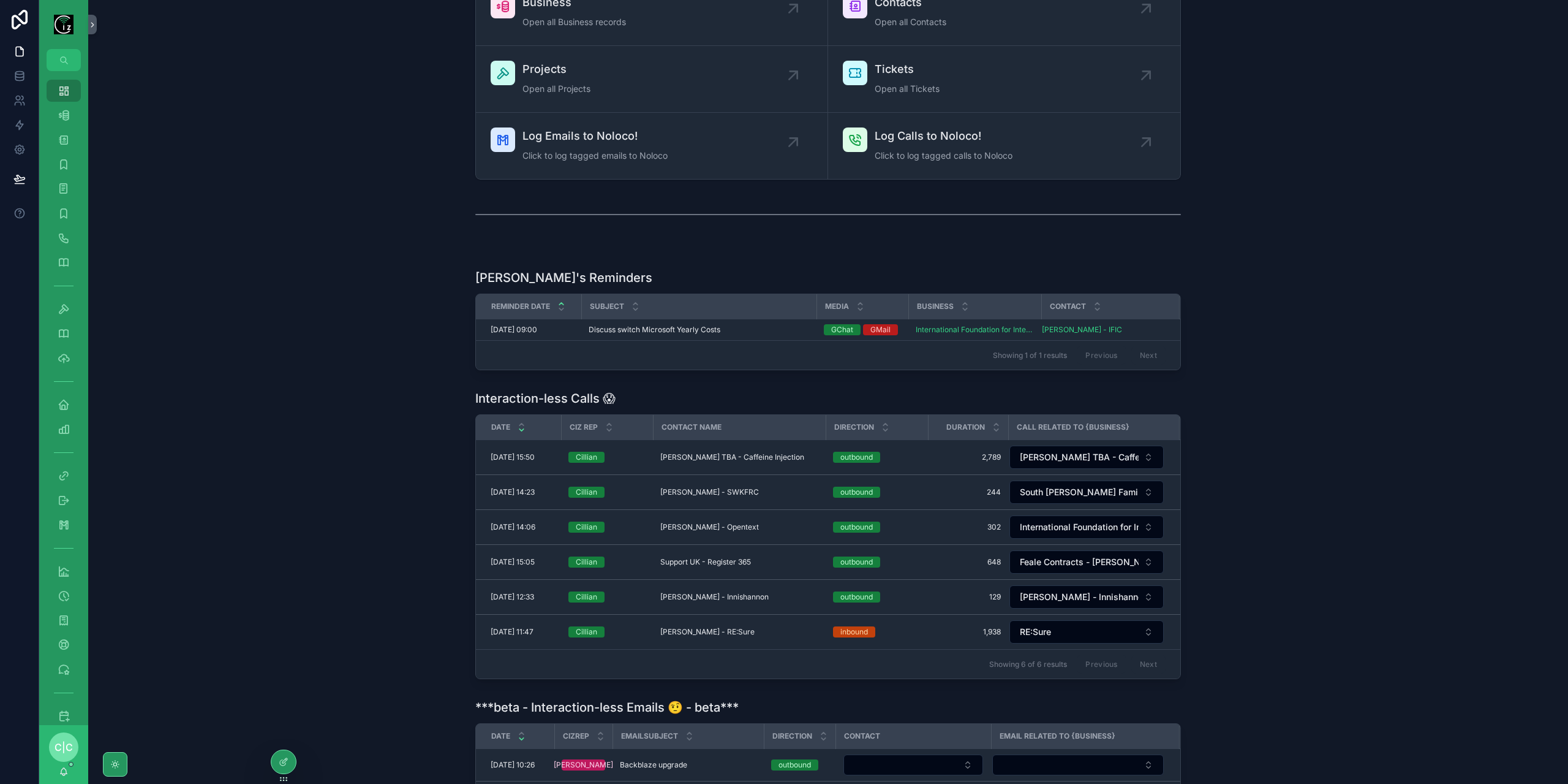
scroll to position [184, 0]
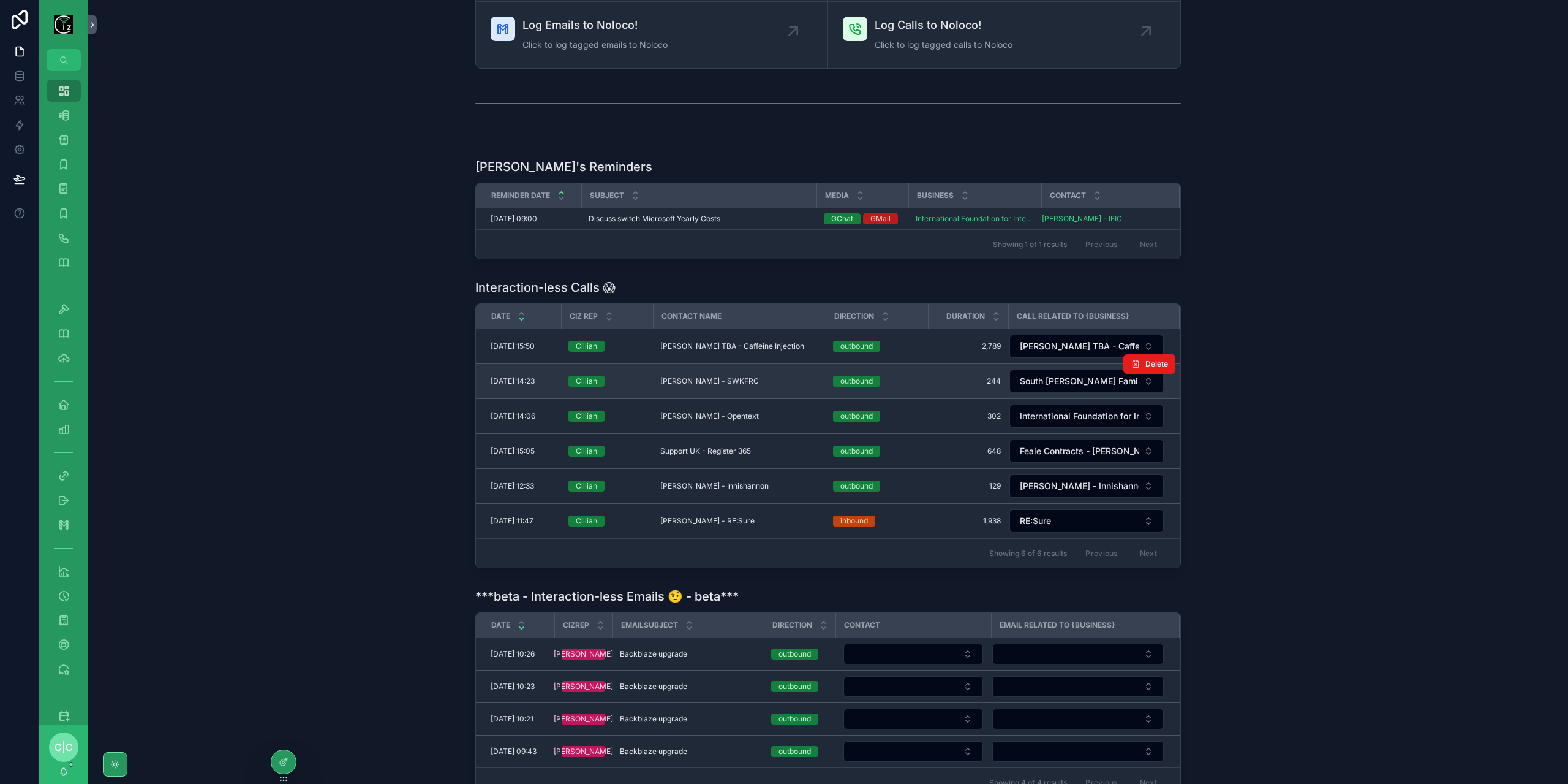
click at [766, 382] on div "[PERSON_NAME] - SWKFRC [PERSON_NAME]" at bounding box center [740, 381] width 158 height 10
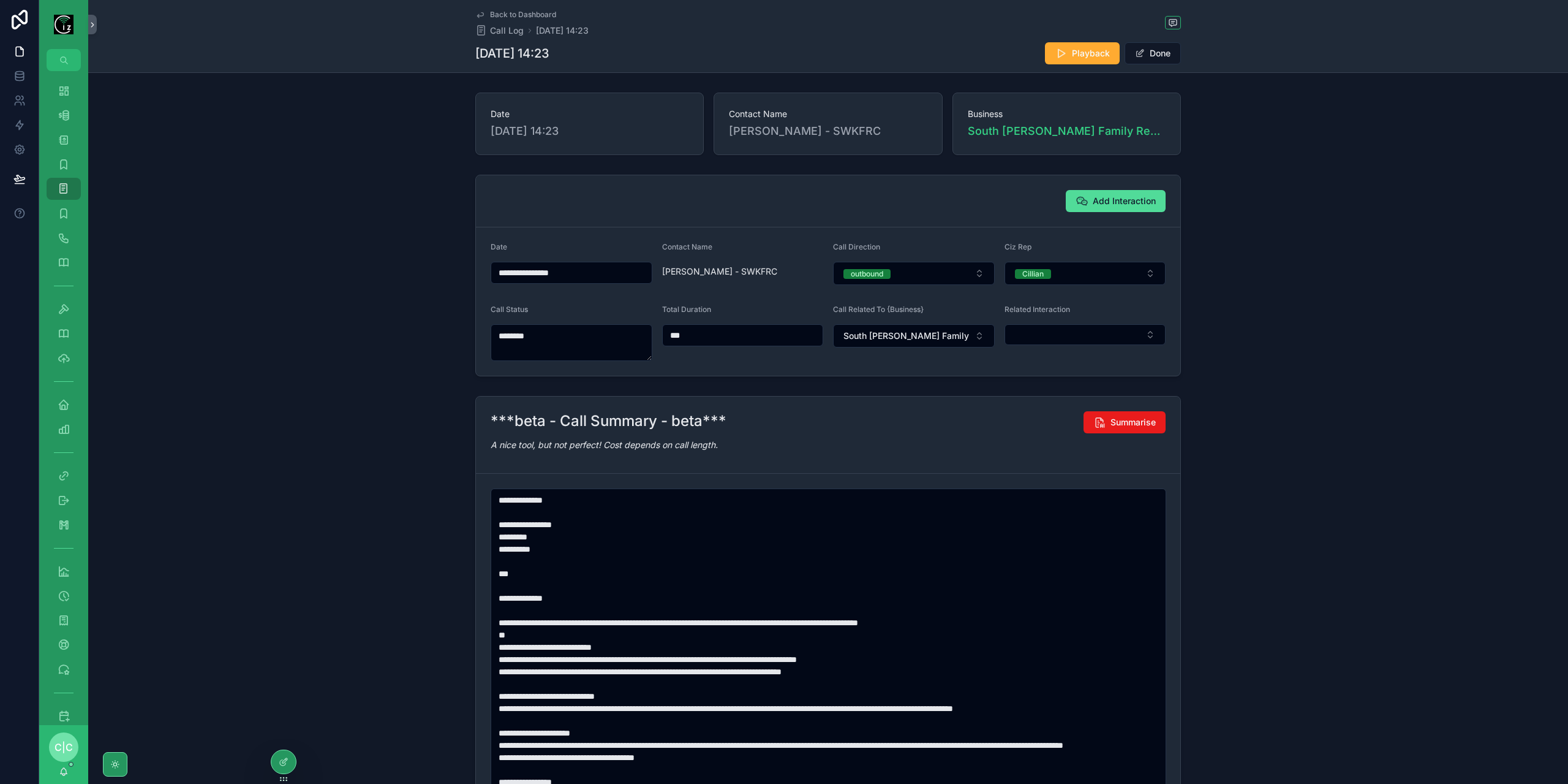
scroll to position [179, 0]
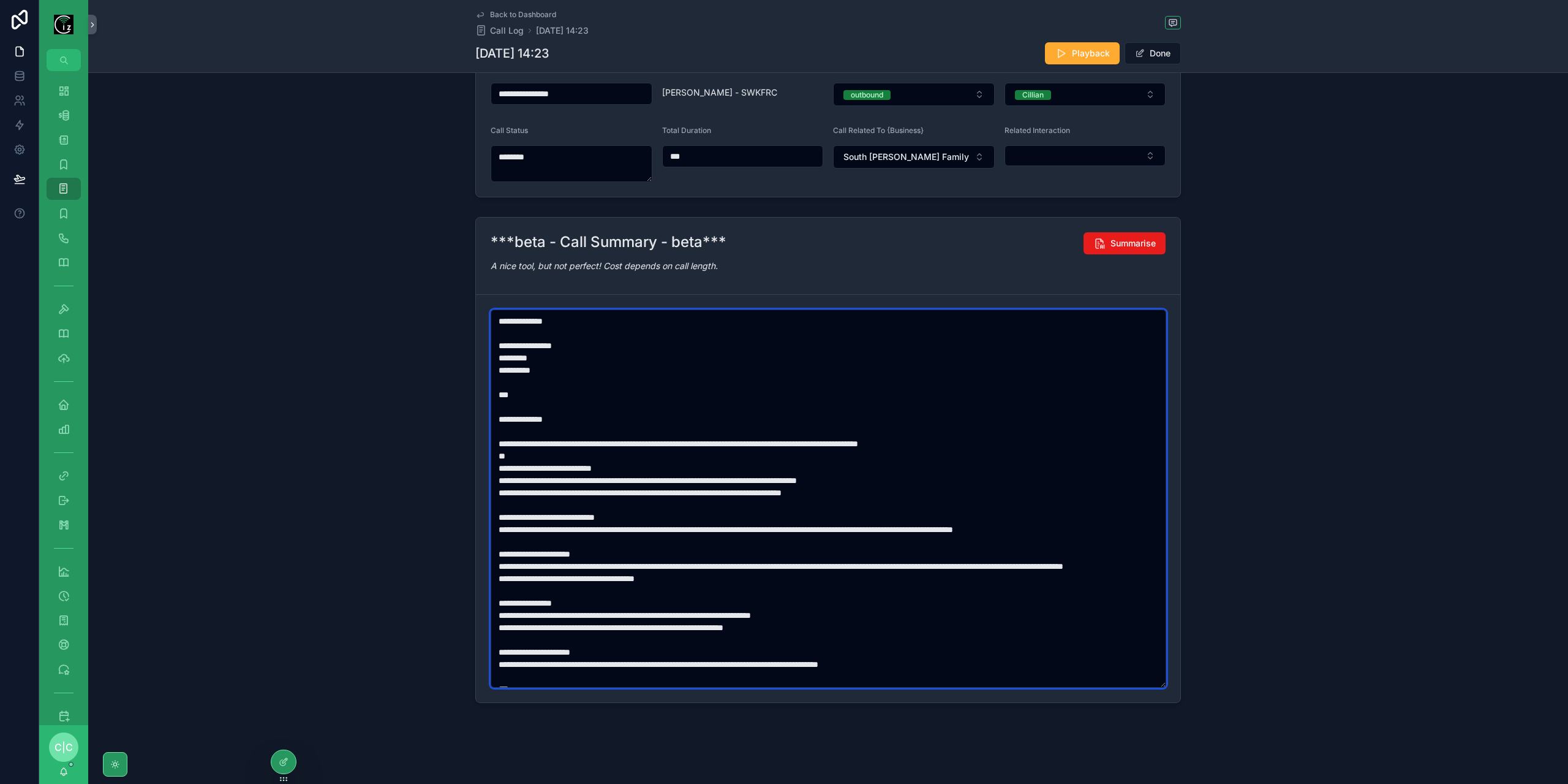
click at [529, 470] on textarea "scrollable content" at bounding box center [828, 498] width 676 height 378
click at [525, 461] on textarea "scrollable content" at bounding box center [828, 498] width 676 height 378
click at [604, 490] on textarea "scrollable content" at bounding box center [828, 498] width 676 height 378
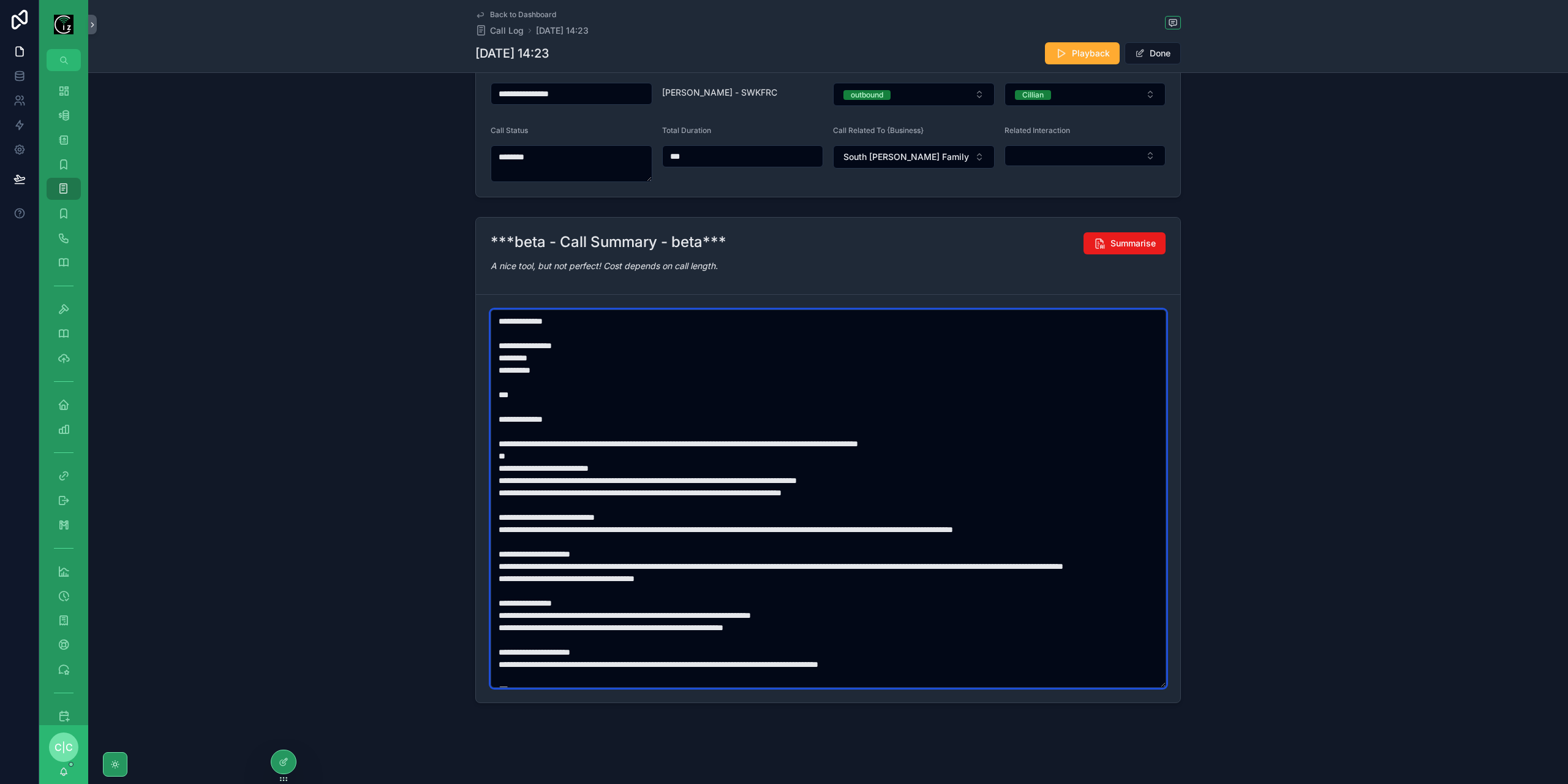
paste textarea "scrollable content"
click at [645, 478] on textarea "scrollable content" at bounding box center [828, 498] width 676 height 378
paste textarea "scrollable content"
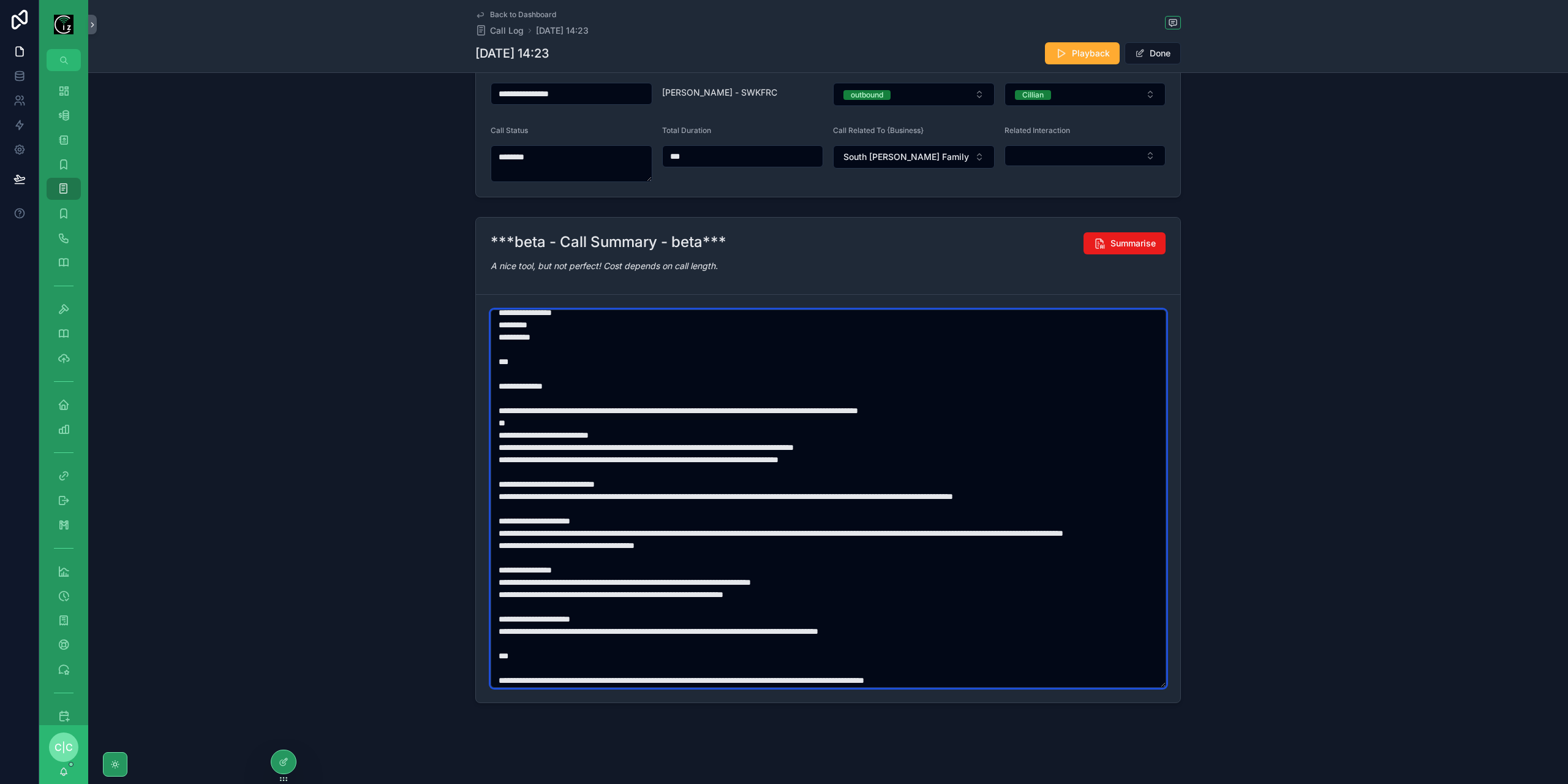
scroll to position [49, 0]
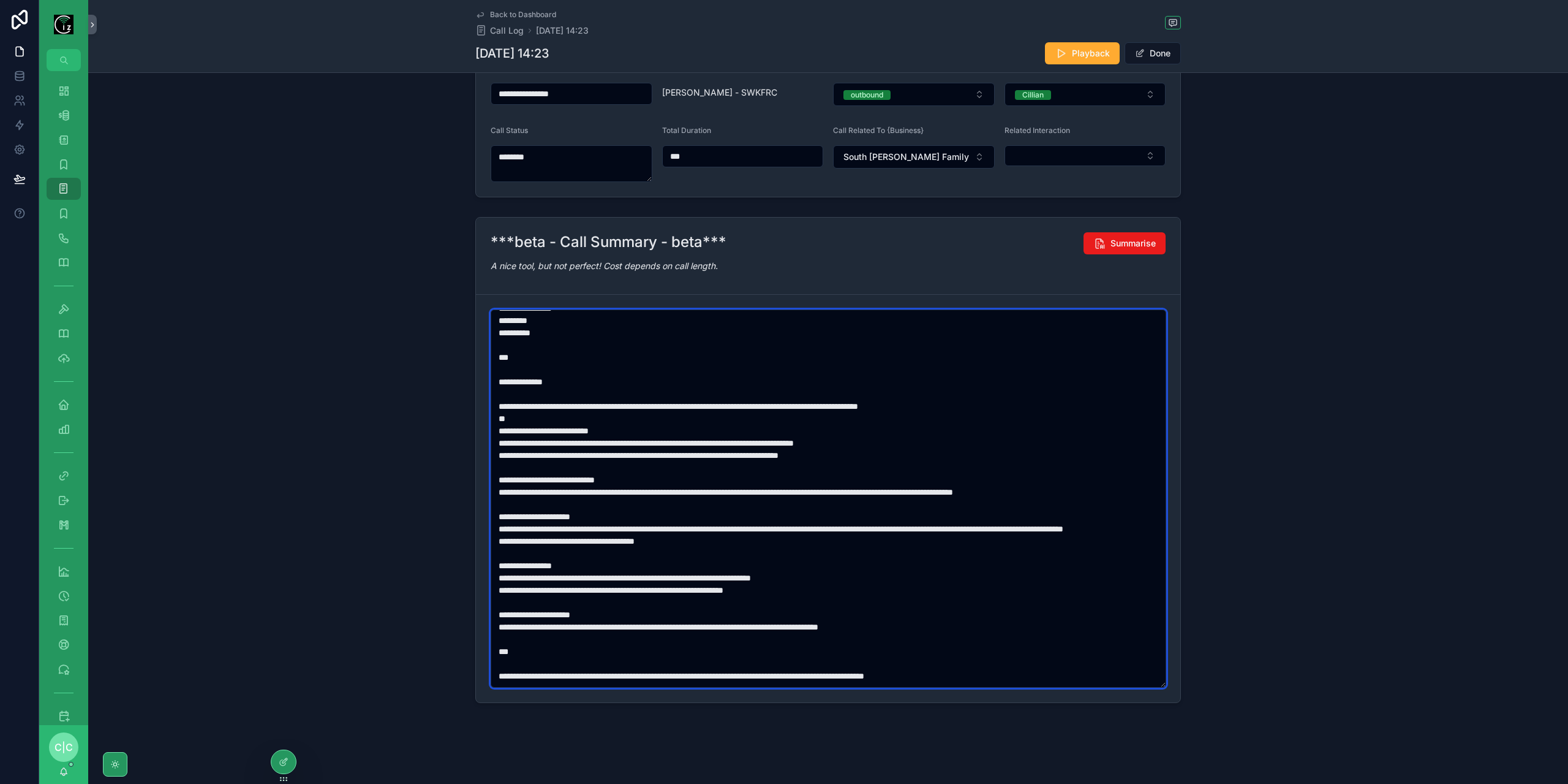
click at [1105, 481] on textarea "scrollable content" at bounding box center [828, 498] width 676 height 378
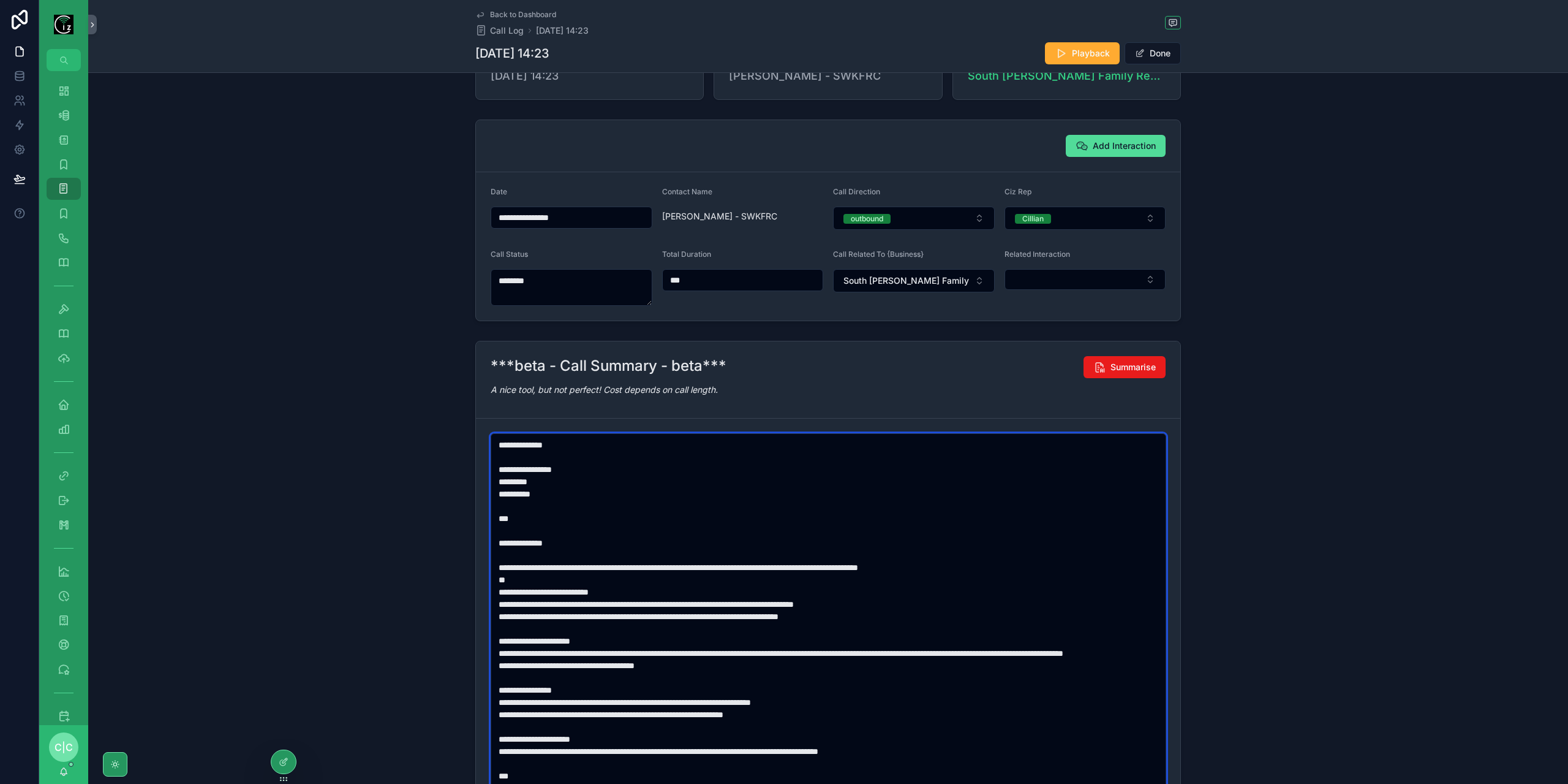
scroll to position [0, 0]
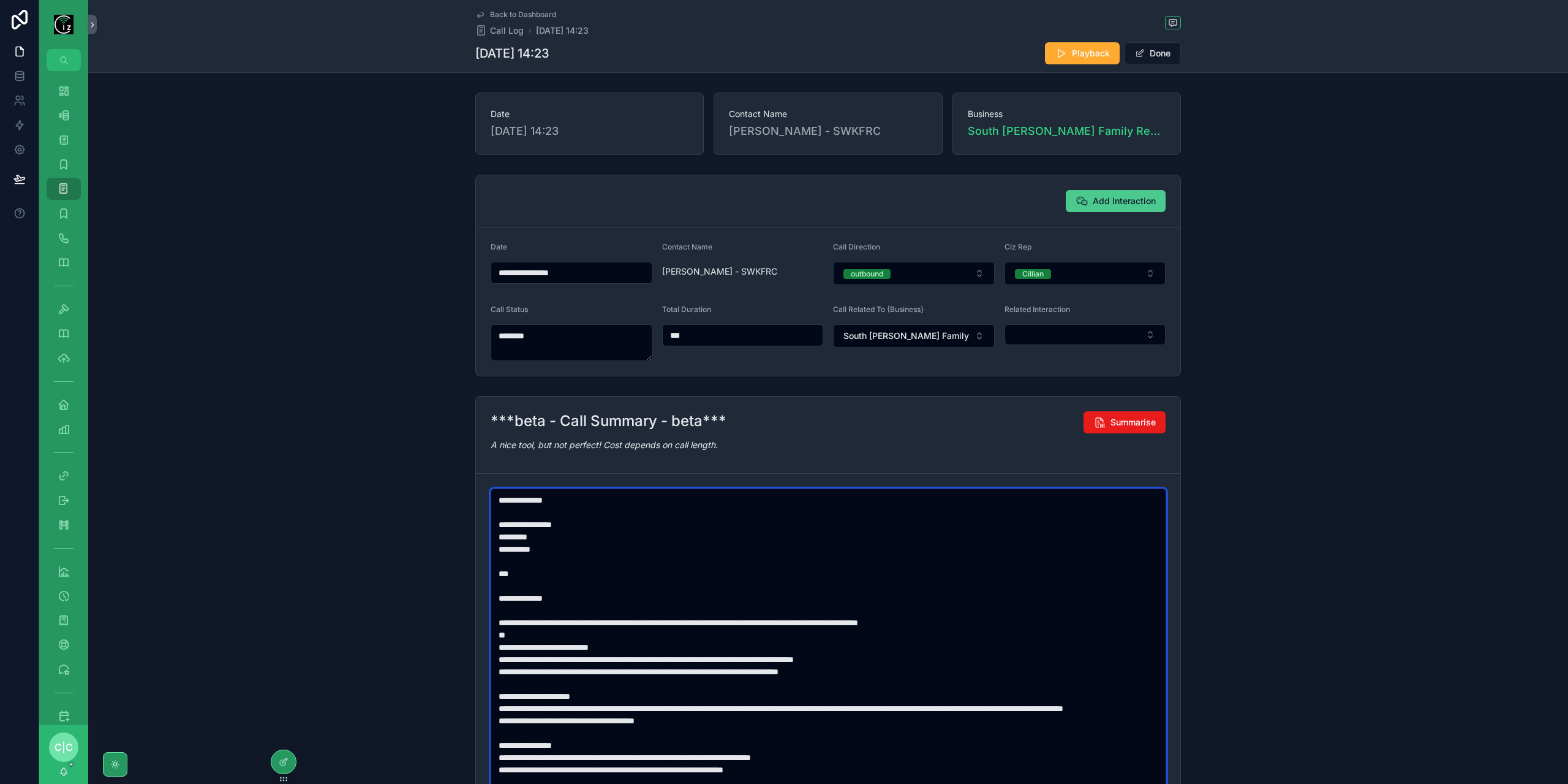
type textarea "**********"
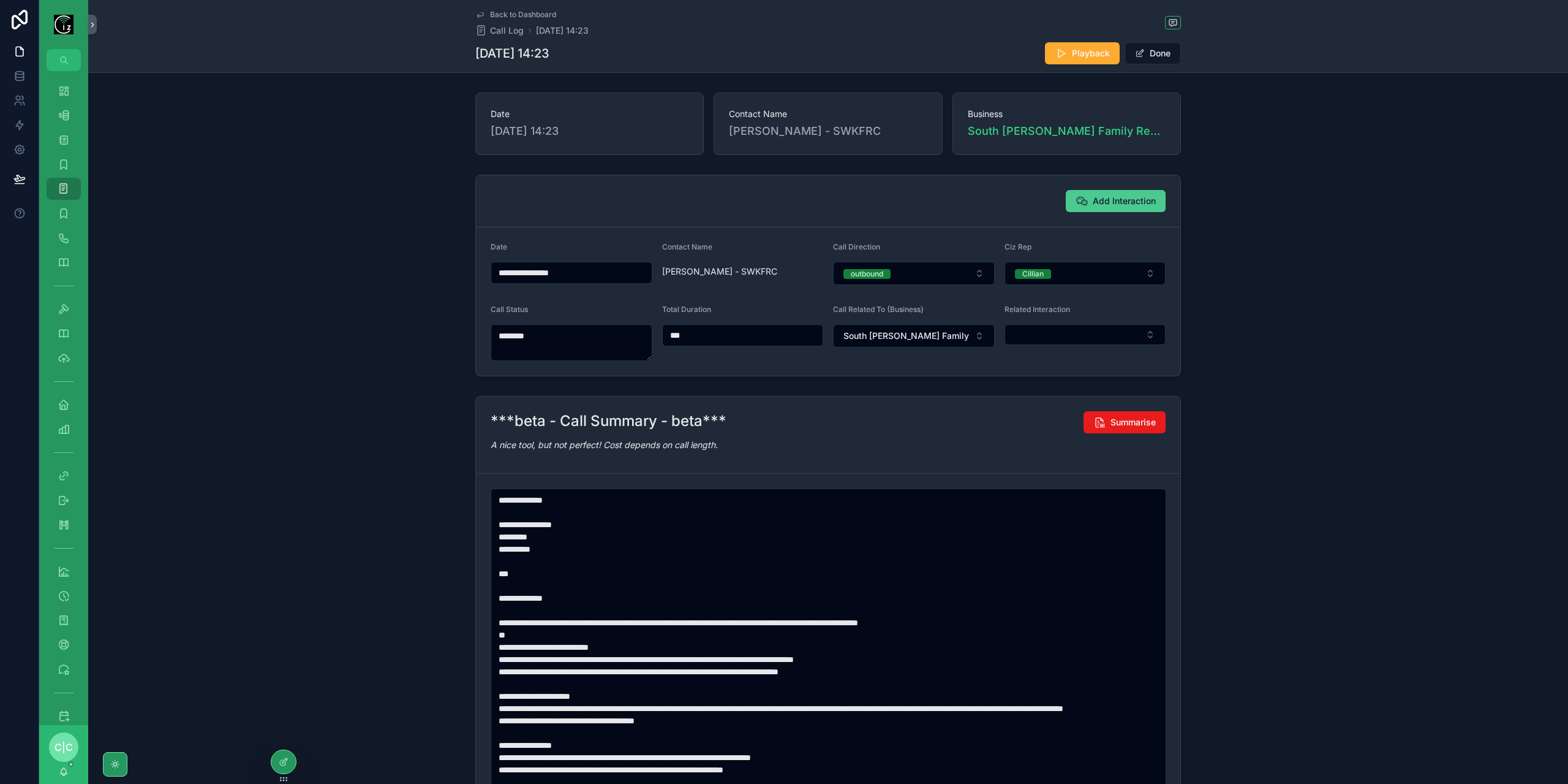
click at [1105, 198] on span "Add Interaction" at bounding box center [1124, 201] width 63 height 12
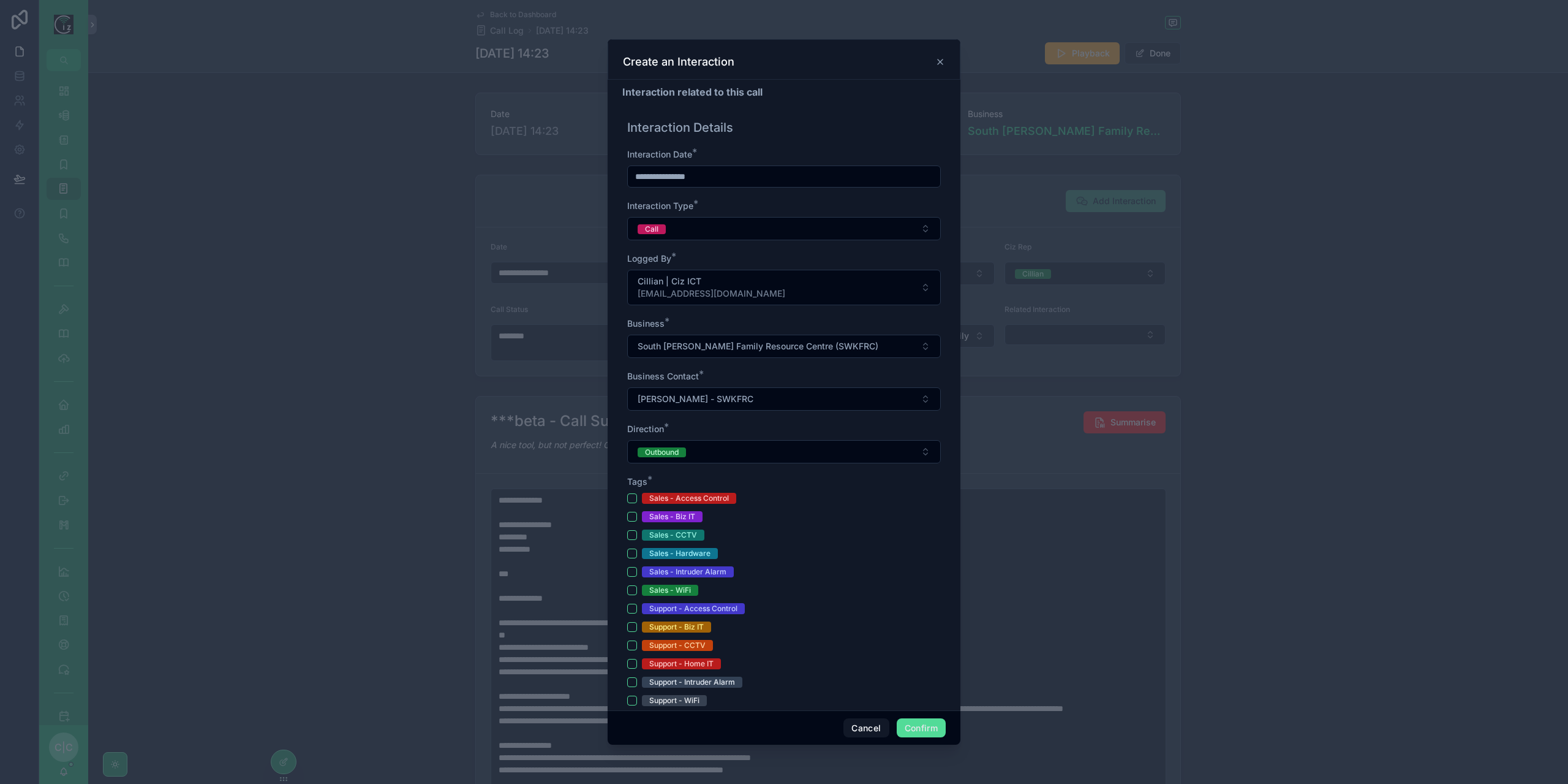
scroll to position [123, 0]
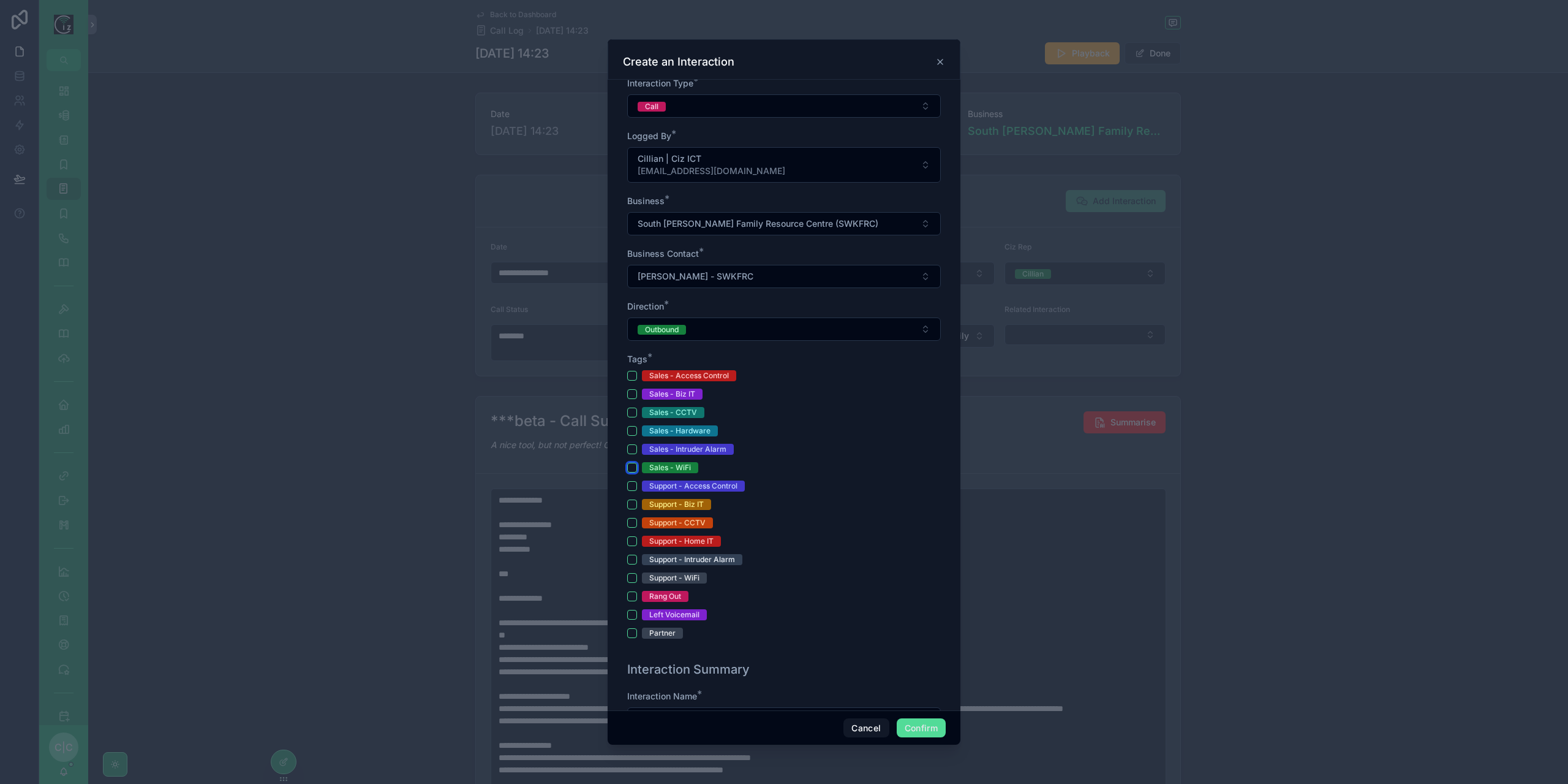
click at [631, 467] on button "Sales - WiFi" at bounding box center [632, 468] width 10 height 10
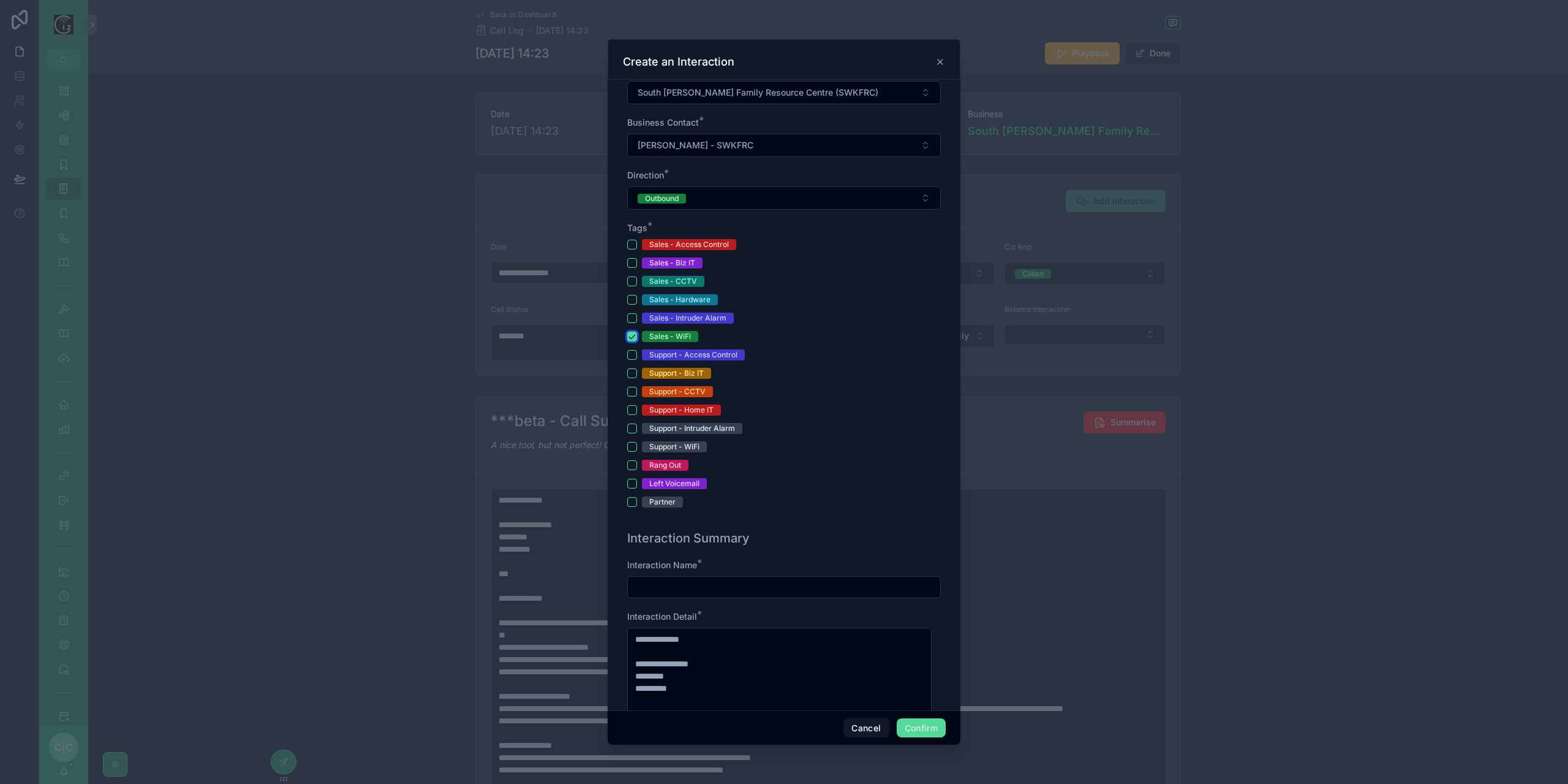
scroll to position [307, 0]
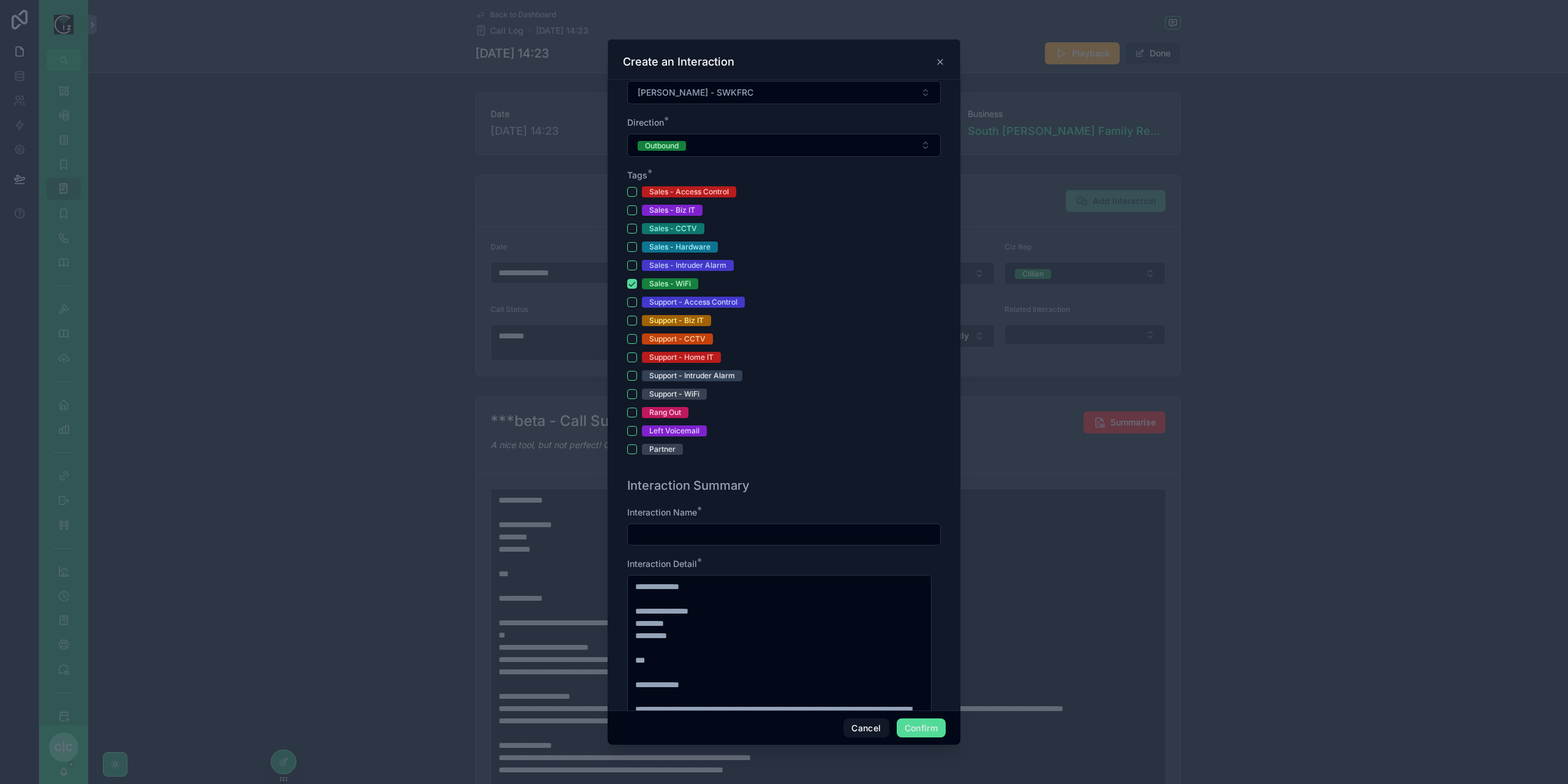
click at [701, 533] on input "text" at bounding box center [784, 534] width 312 height 17
type input "*"
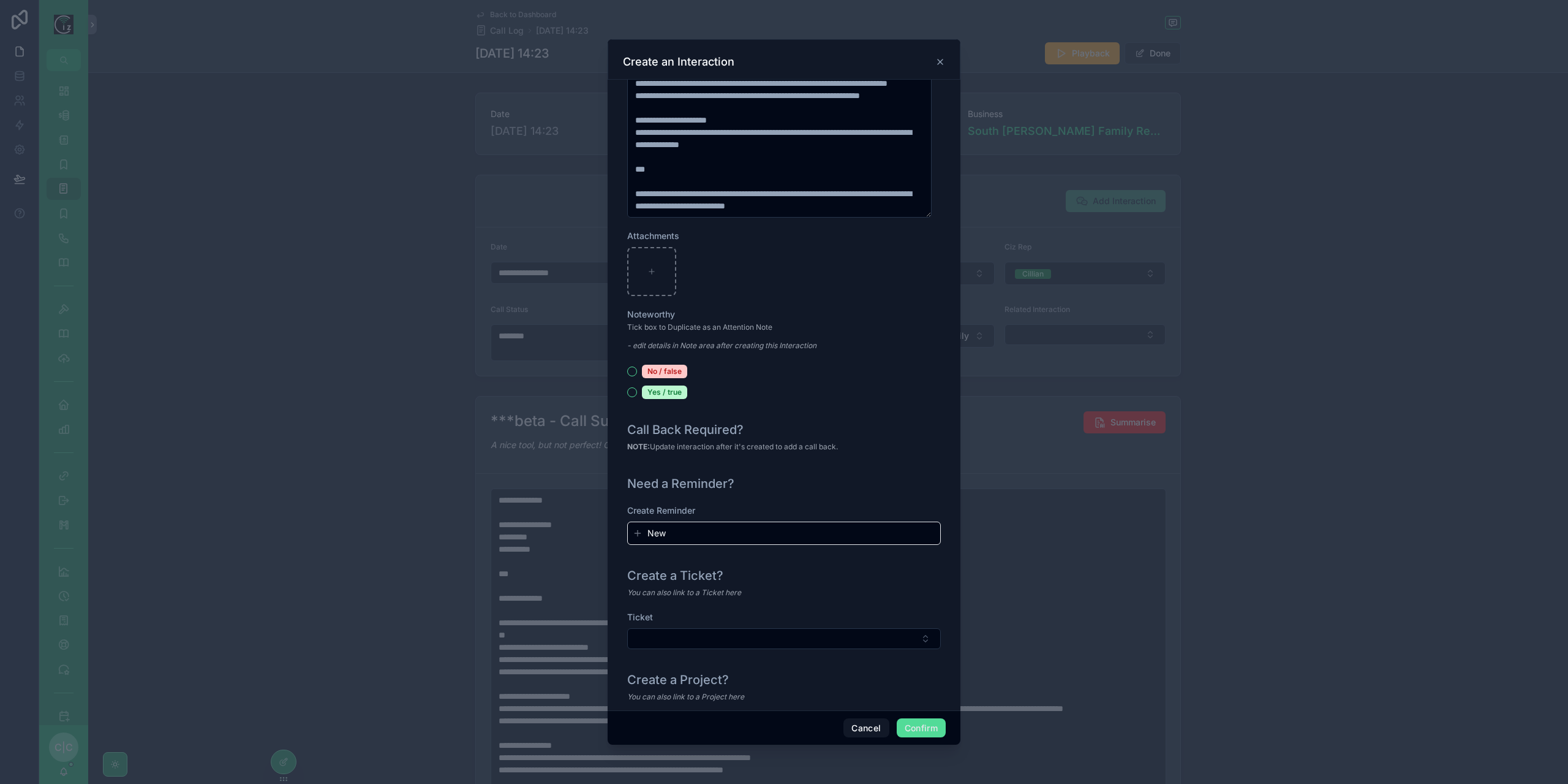
scroll to position [1107, 0]
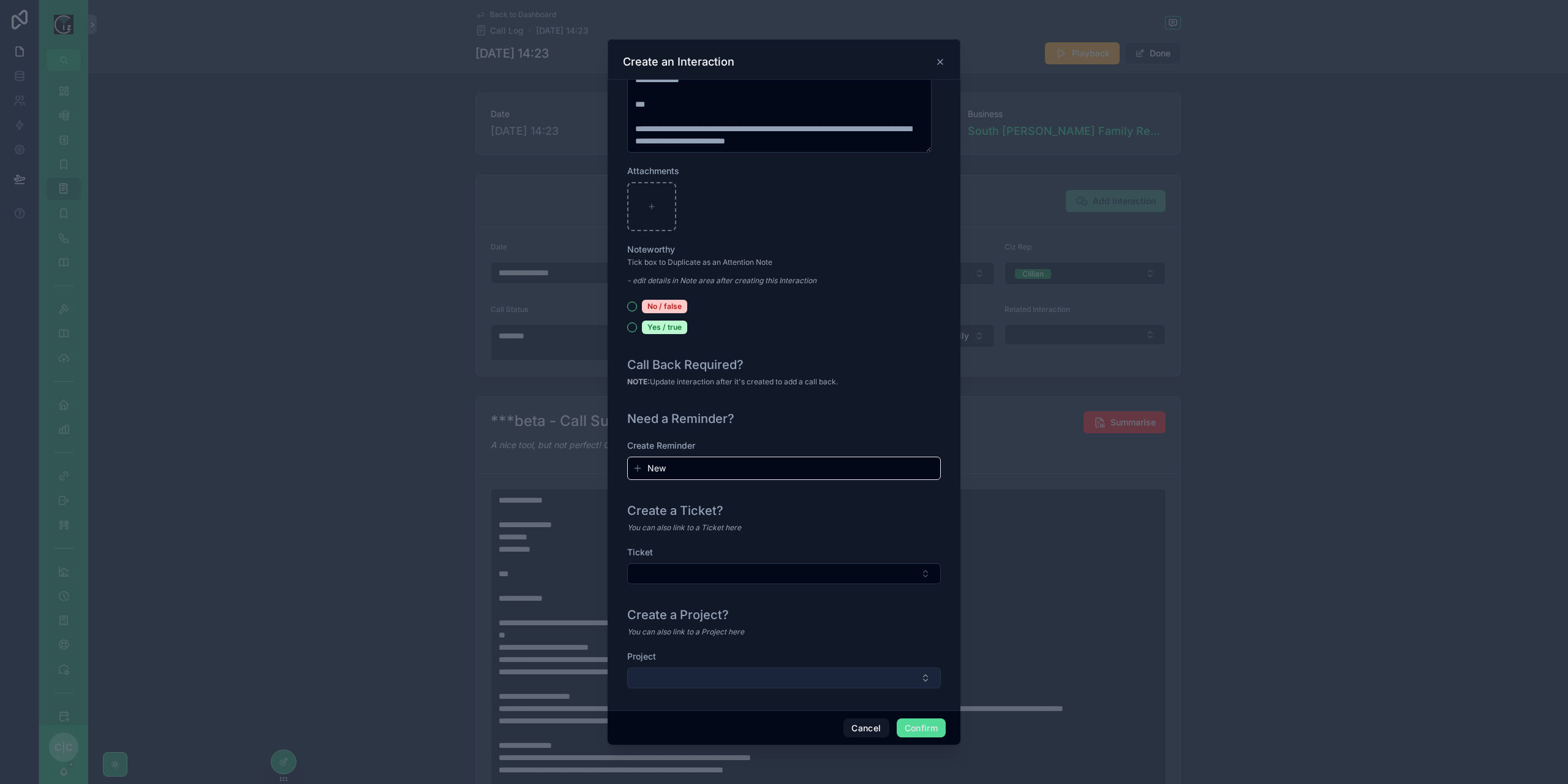
type input "**********"
click at [853, 681] on button "Select Button" at bounding box center [784, 678] width 313 height 21
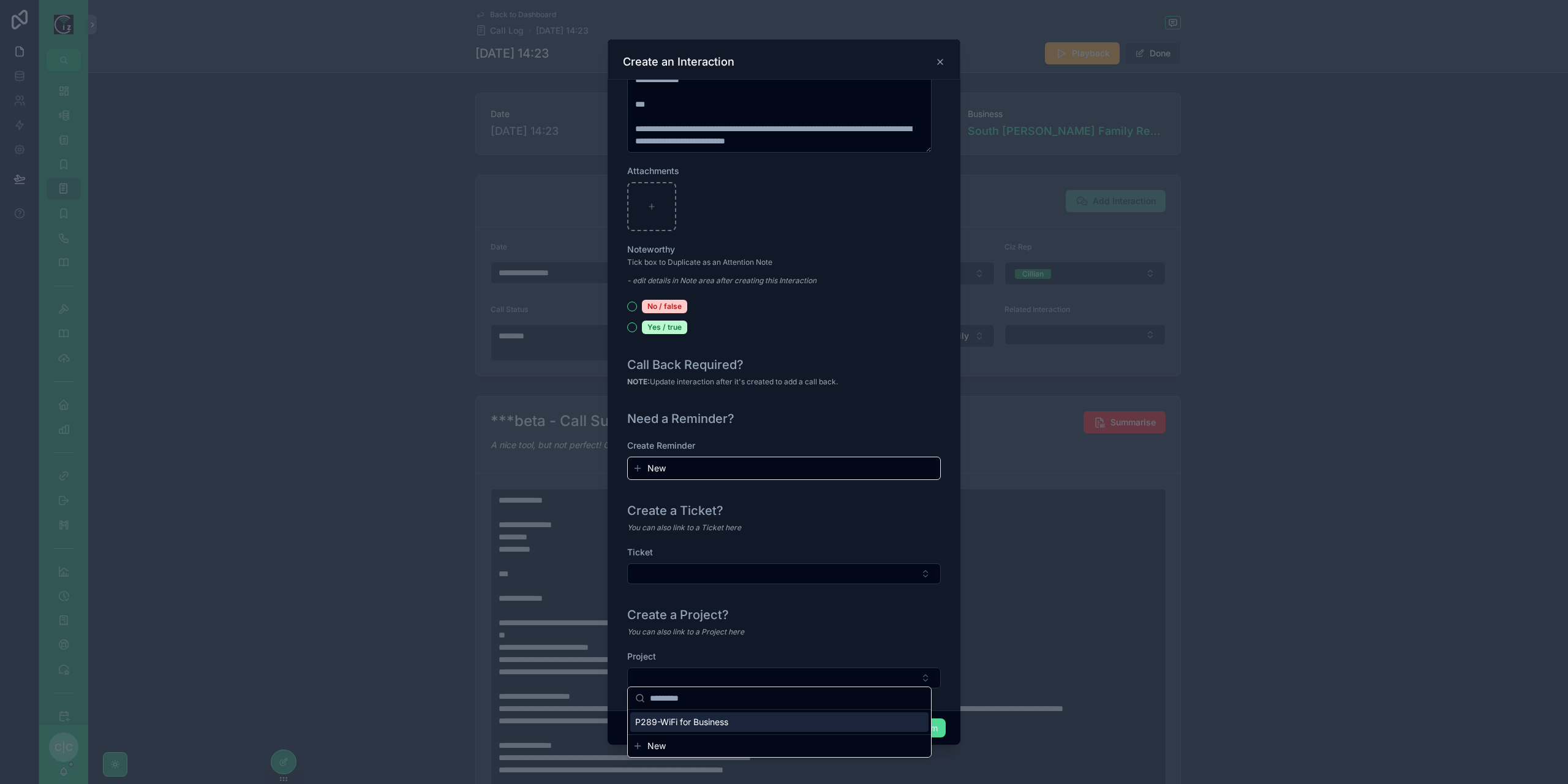
click at [692, 722] on span "P289-WiFi for Business" at bounding box center [682, 721] width 93 height 12
click at [923, 730] on button "Confirm" at bounding box center [921, 728] width 49 height 20
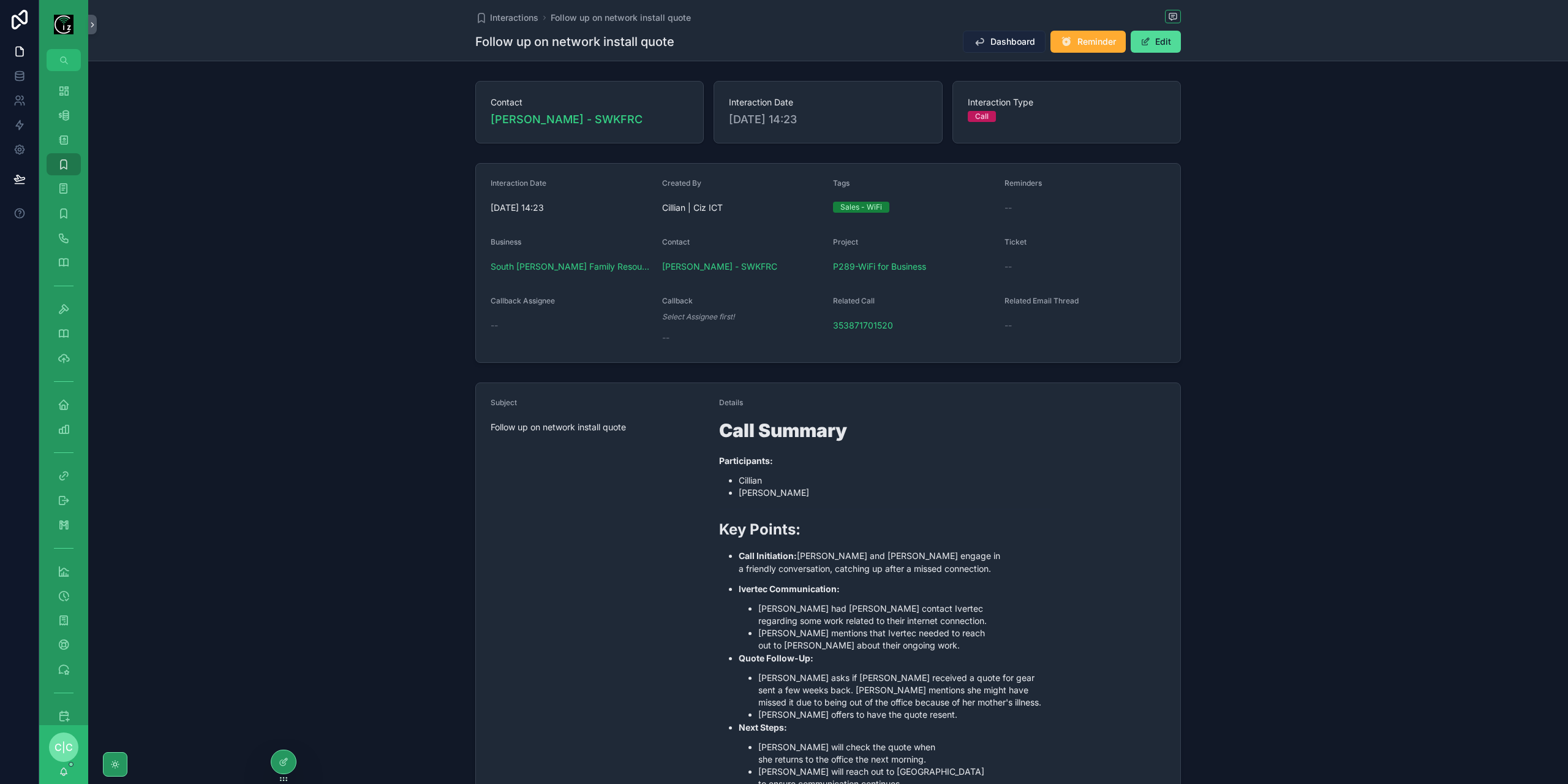
click at [995, 48] on button "Dashboard" at bounding box center [1003, 41] width 83 height 22
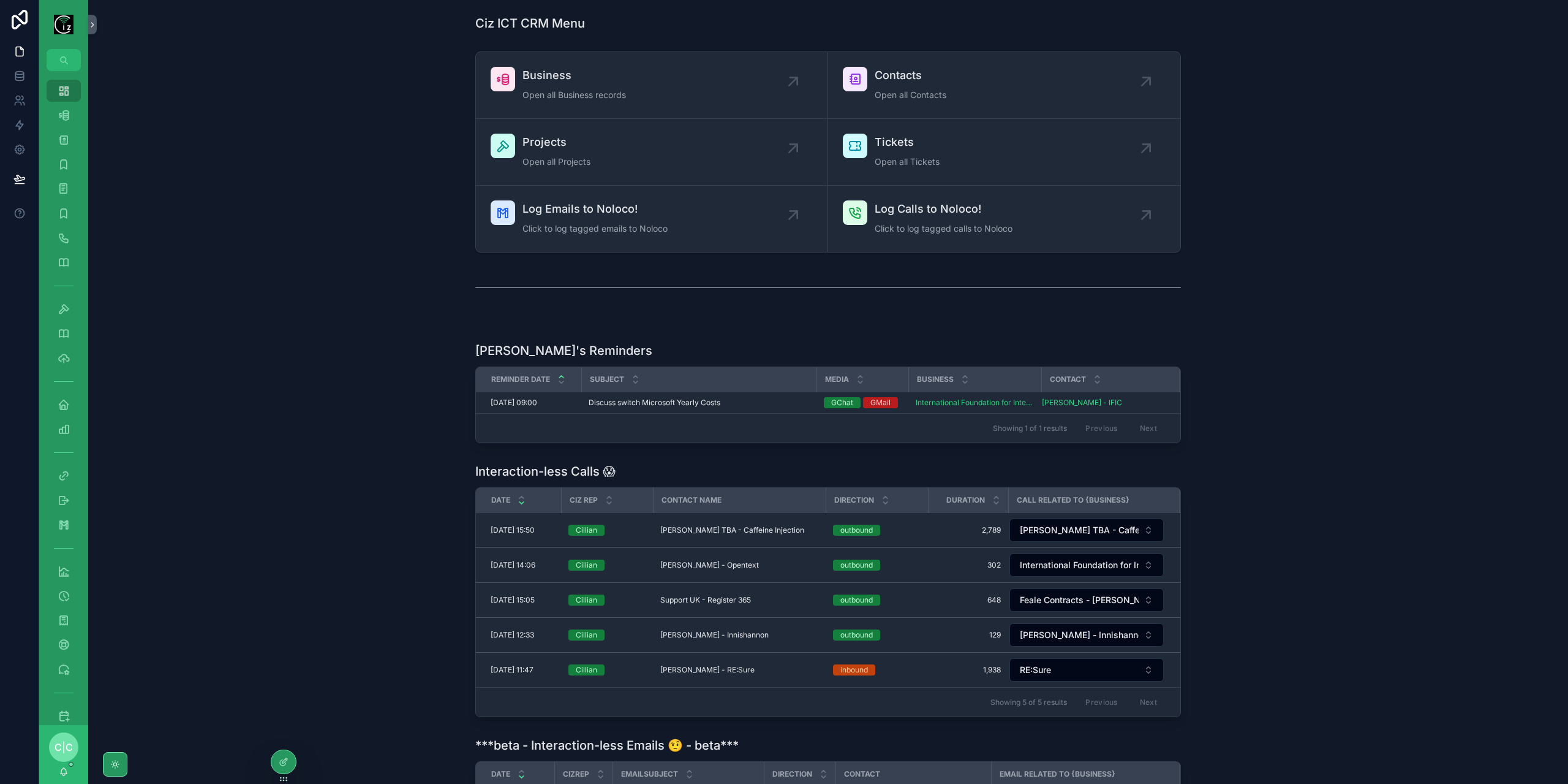
scroll to position [123, 0]
